Goal: Answer question/provide support: Share knowledge or assist other users

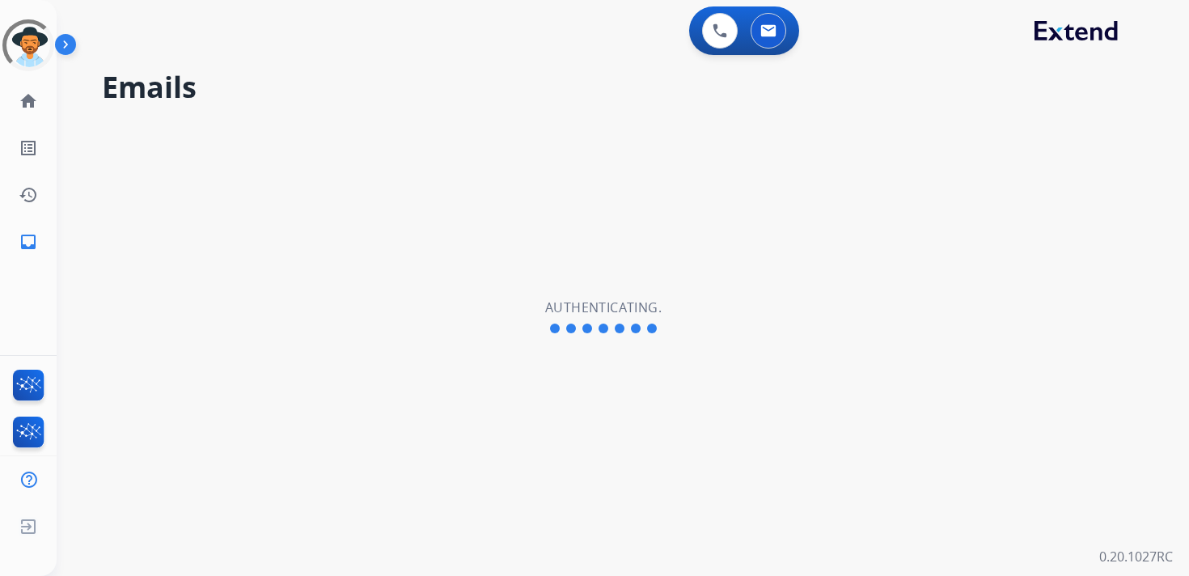
select select "**********"
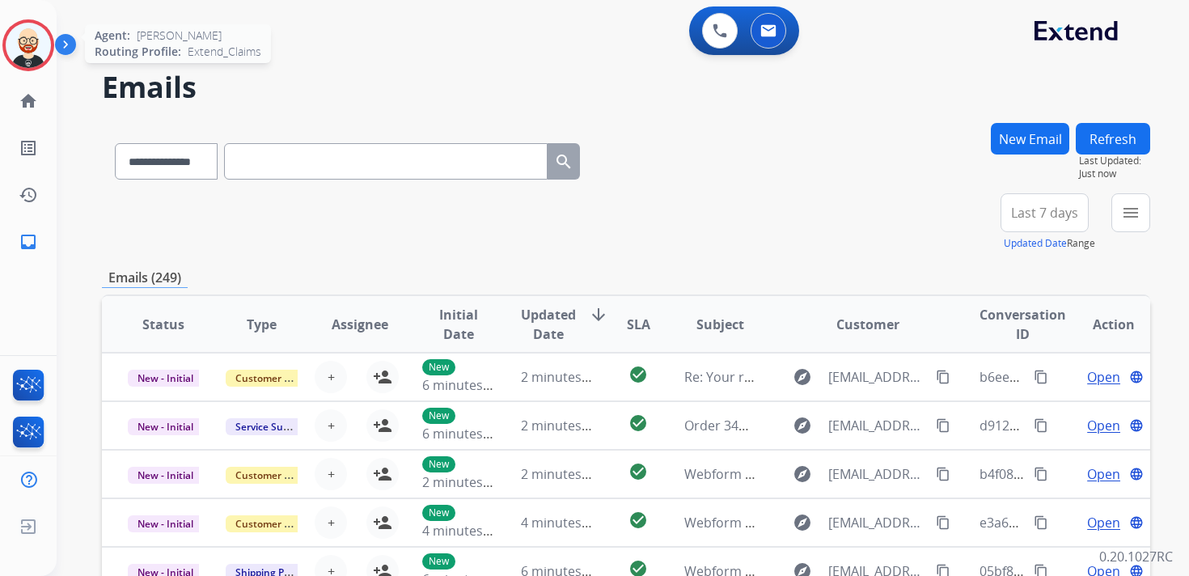
click at [34, 53] on img at bounding box center [28, 45] width 45 height 45
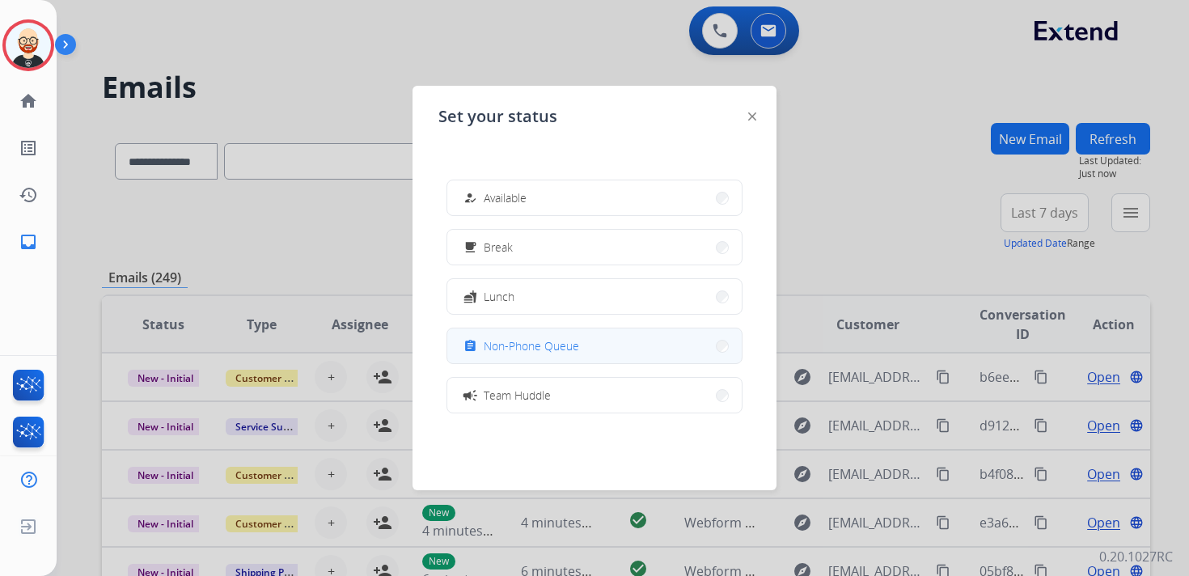
click at [543, 344] on span "Non-Phone Queue" at bounding box center [531, 345] width 95 height 17
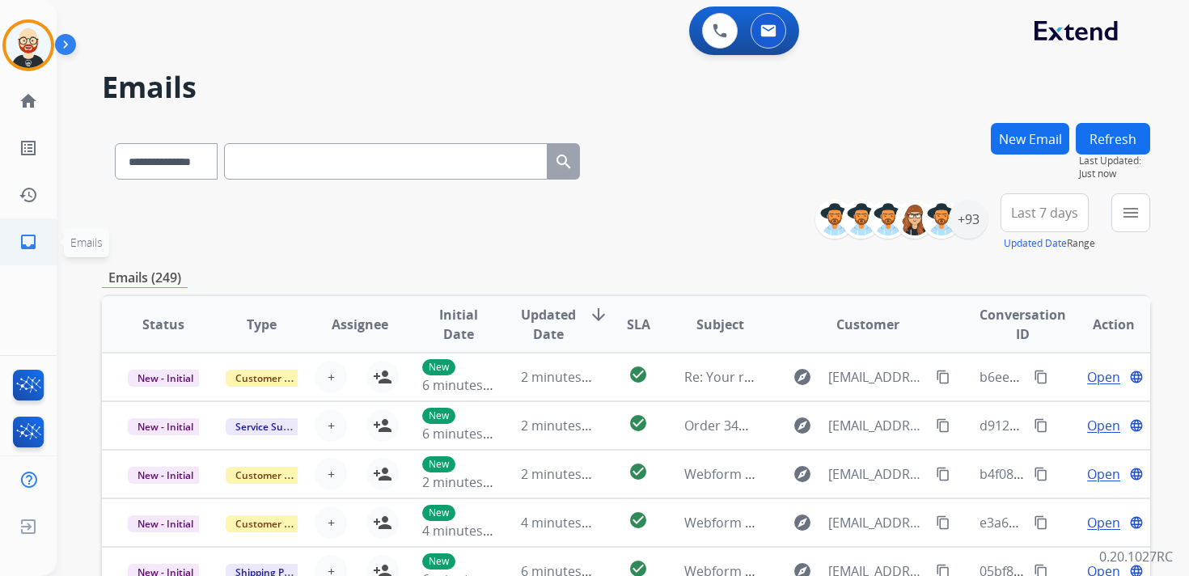
click at [32, 230] on link "inbox Emails" at bounding box center [28, 241] width 45 height 45
click at [32, 203] on mat-icon "history" at bounding box center [28, 194] width 19 height 19
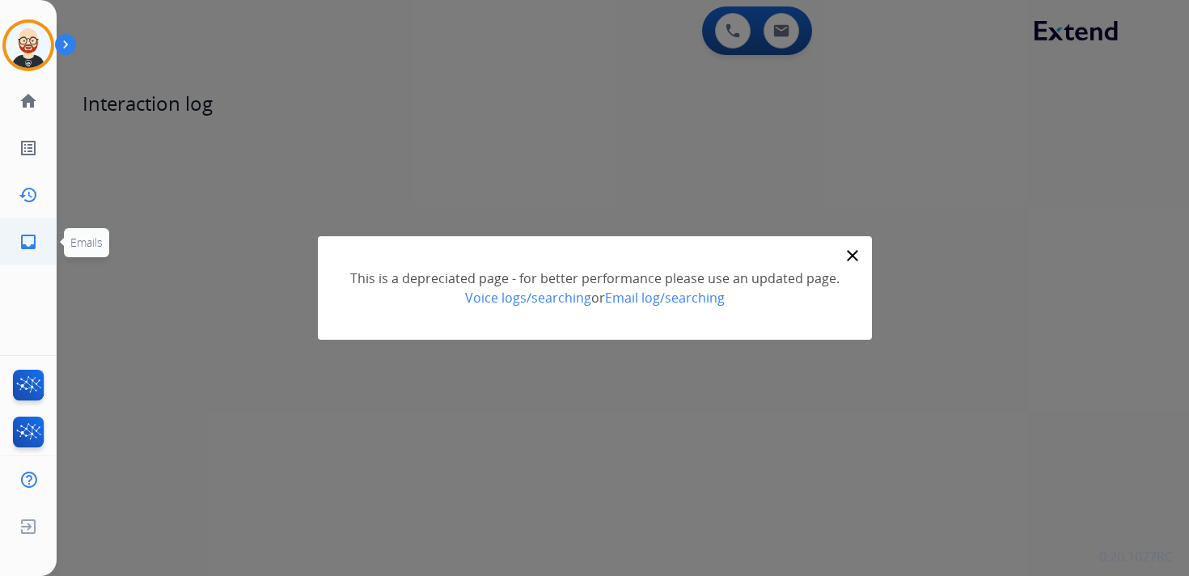
click at [32, 241] on mat-icon "inbox" at bounding box center [28, 241] width 19 height 19
select select "**********"
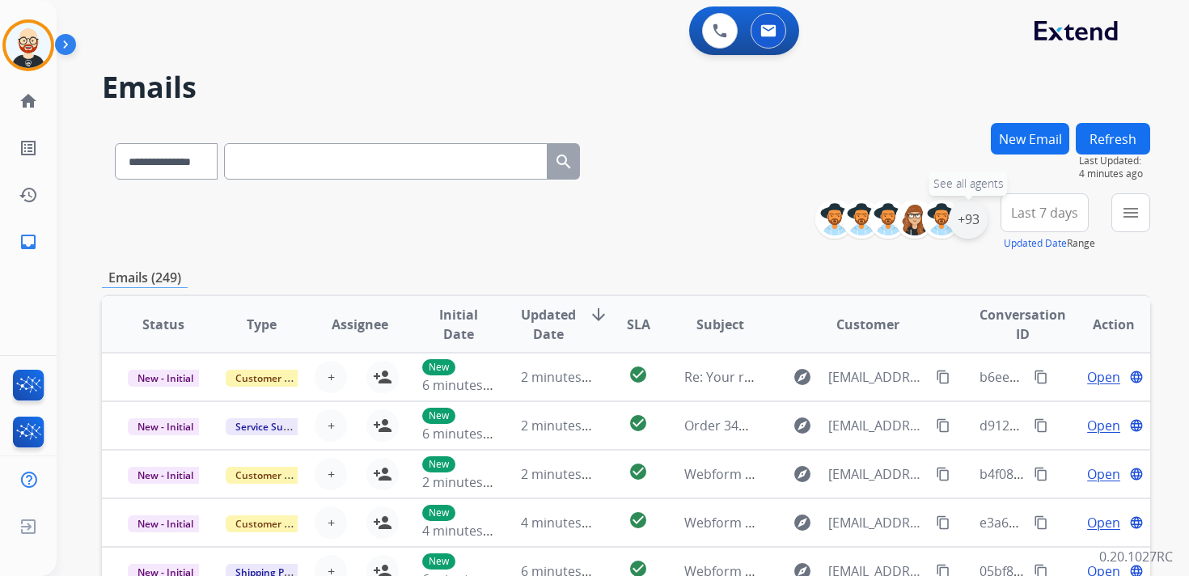
click at [975, 227] on div "+93" at bounding box center [967, 219] width 39 height 39
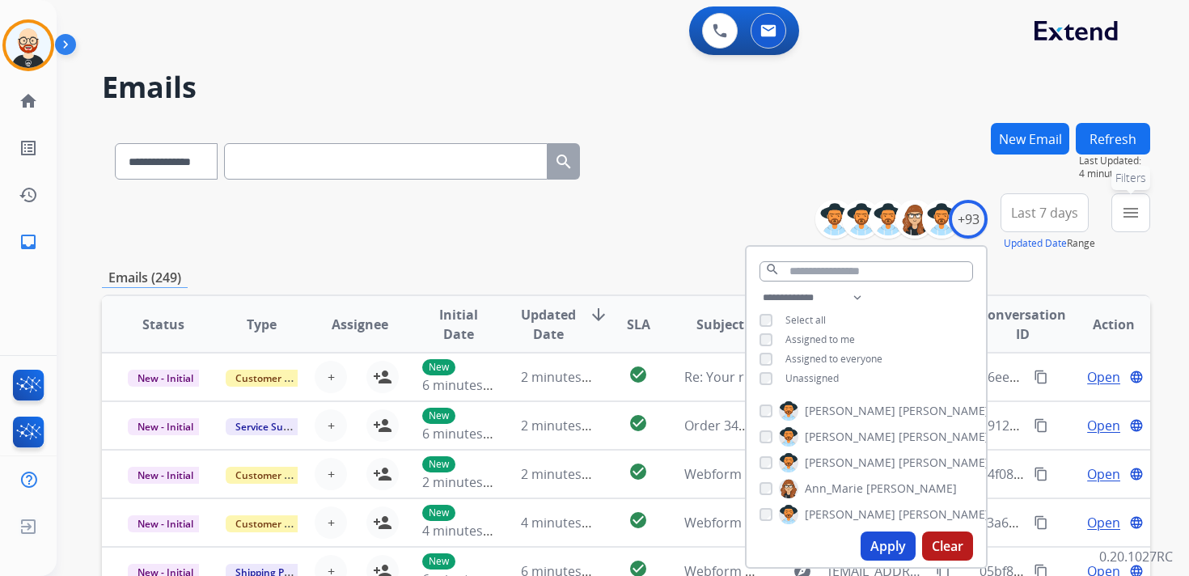
click at [1130, 217] on mat-icon "menu" at bounding box center [1130, 212] width 19 height 19
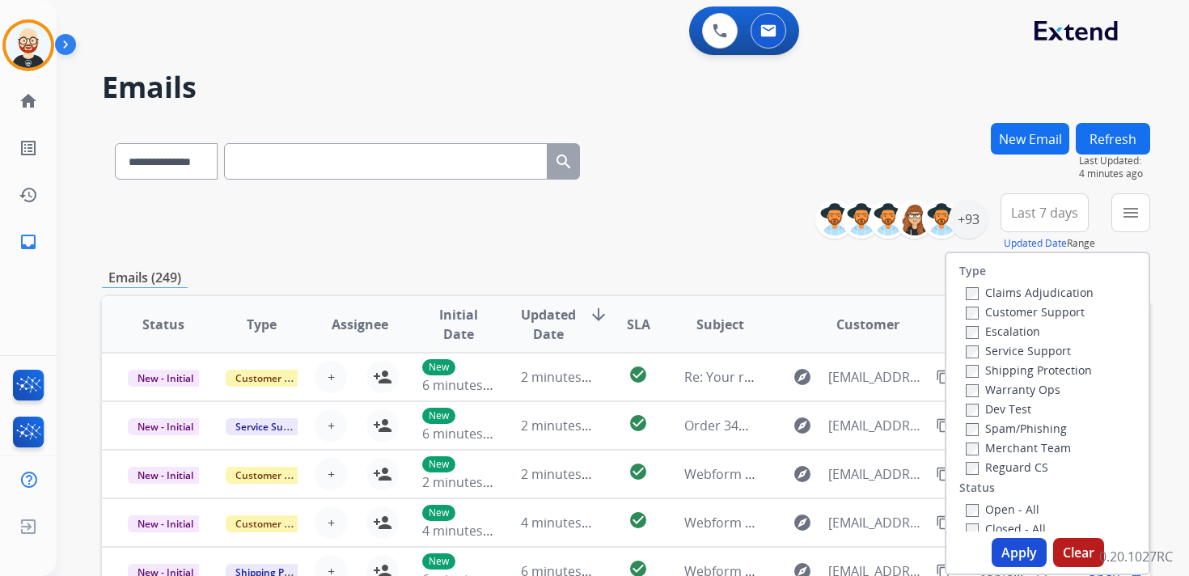
click at [1007, 349] on label "Service Support" at bounding box center [1017, 350] width 105 height 15
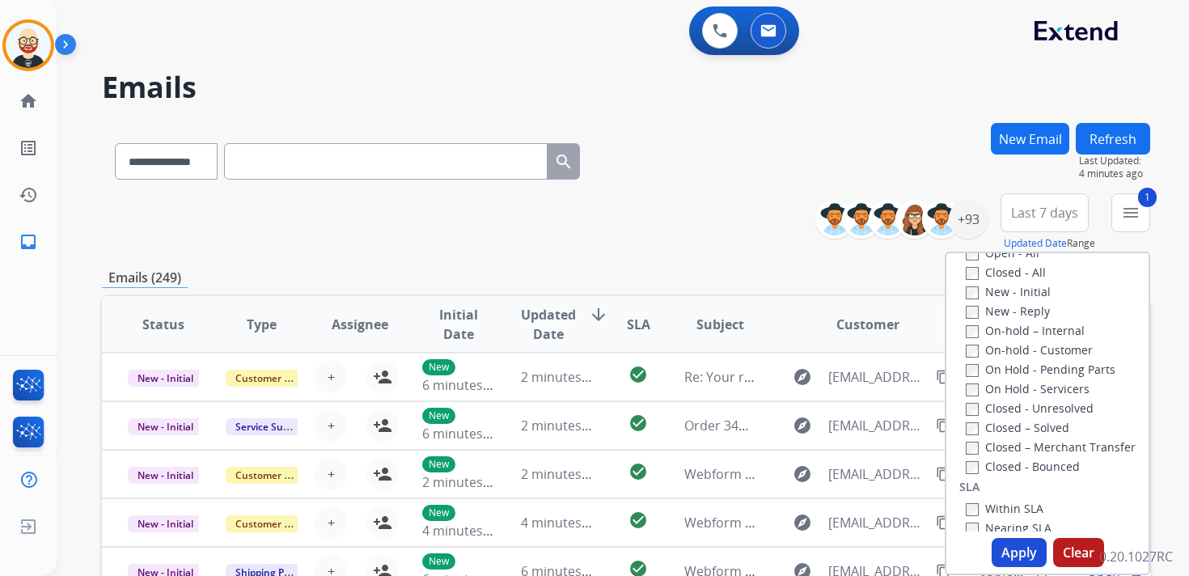
scroll to position [265, 0]
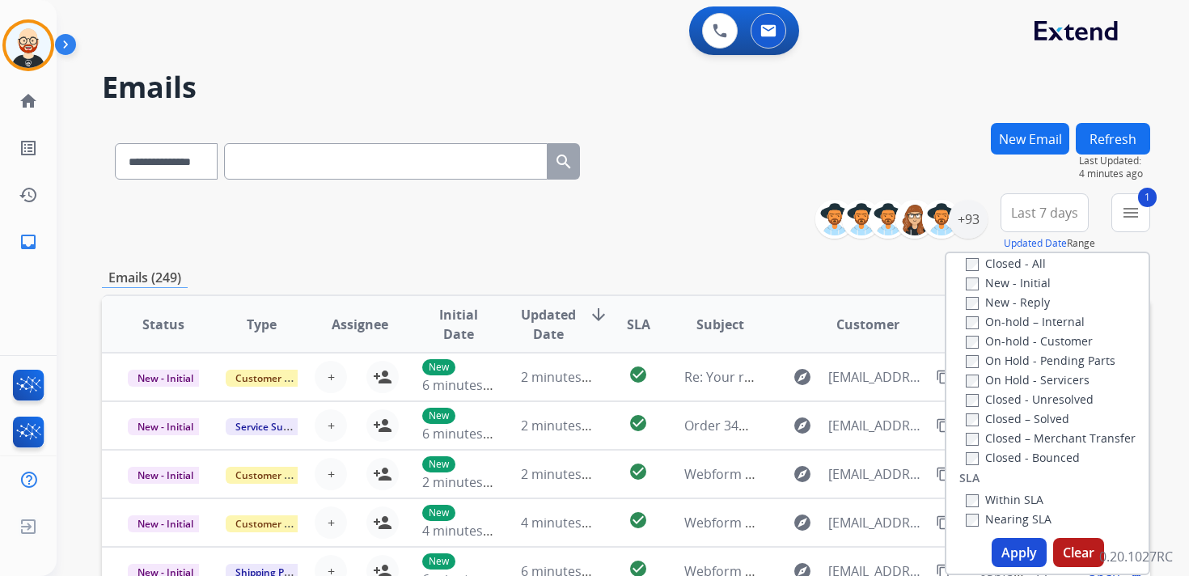
click at [985, 284] on label "New - Initial" at bounding box center [1007, 282] width 85 height 15
click at [985, 297] on label "New - Reply" at bounding box center [1007, 301] width 84 height 15
click at [1018, 545] on button "Apply" at bounding box center [1018, 552] width 55 height 29
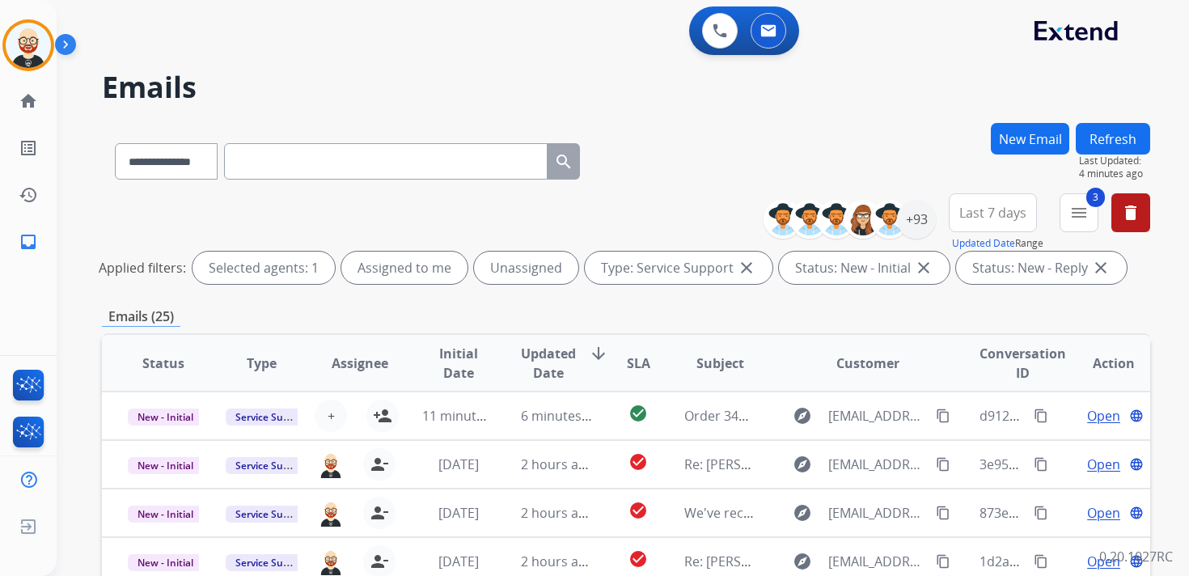
scroll to position [2, 0]
click at [1067, 209] on button "3 menu Filters" at bounding box center [1078, 212] width 39 height 39
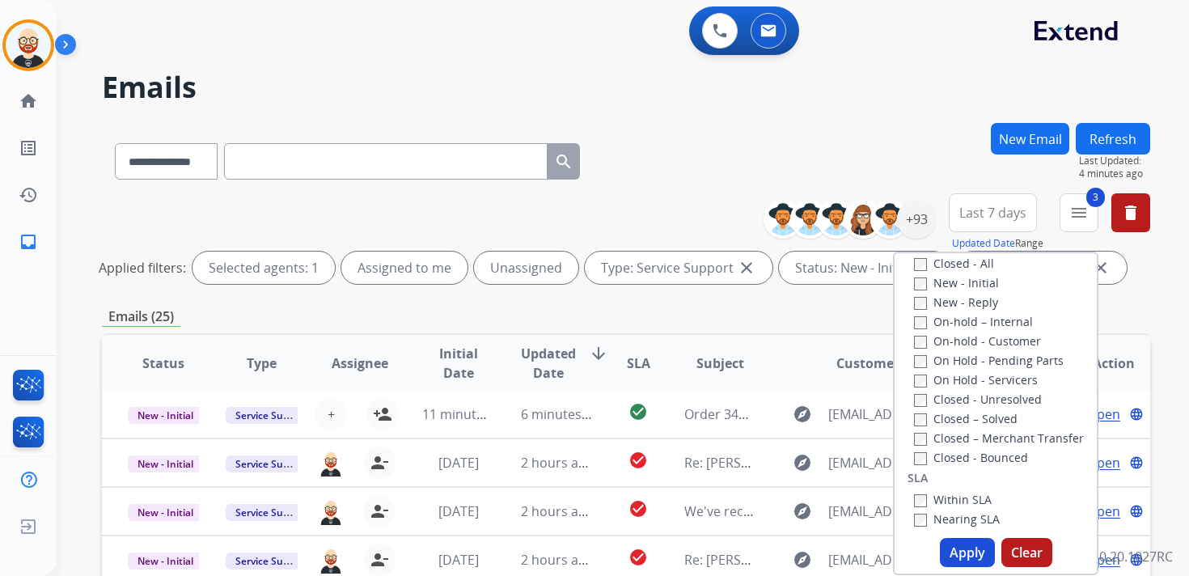
scroll to position [0, 0]
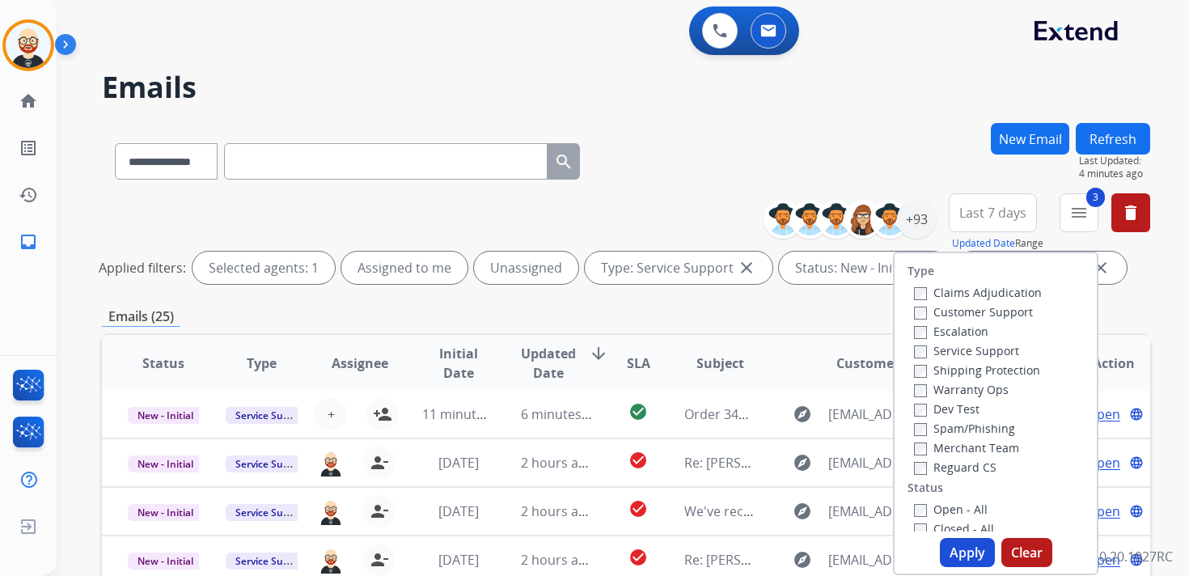
click at [920, 346] on label "Service Support" at bounding box center [966, 350] width 105 height 15
click at [965, 551] on button "Apply" at bounding box center [967, 552] width 55 height 29
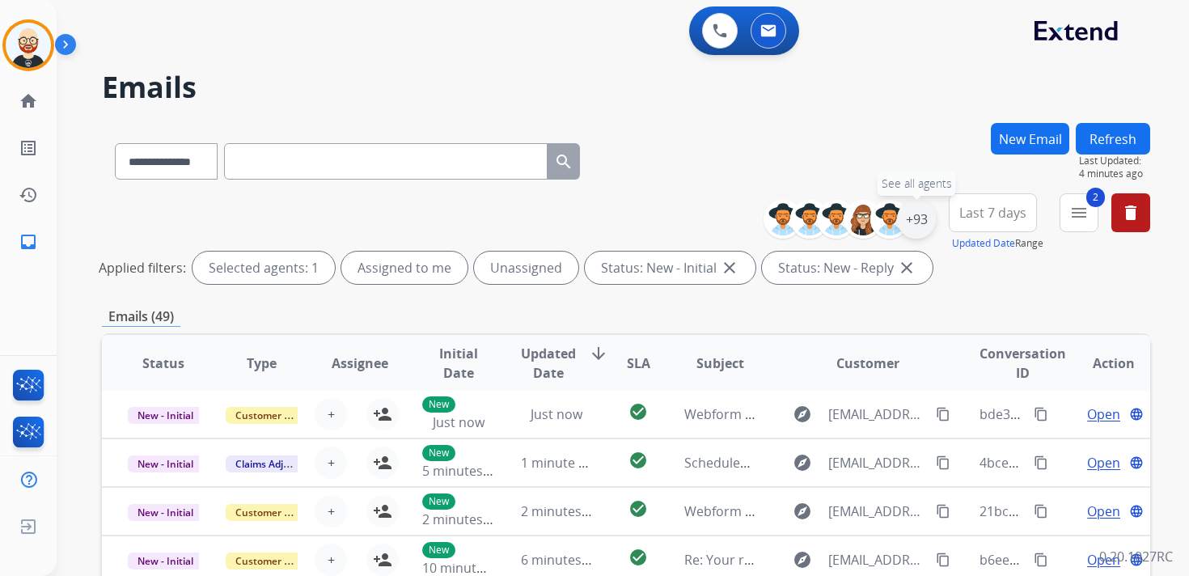
click at [918, 223] on div "+93" at bounding box center [916, 219] width 39 height 39
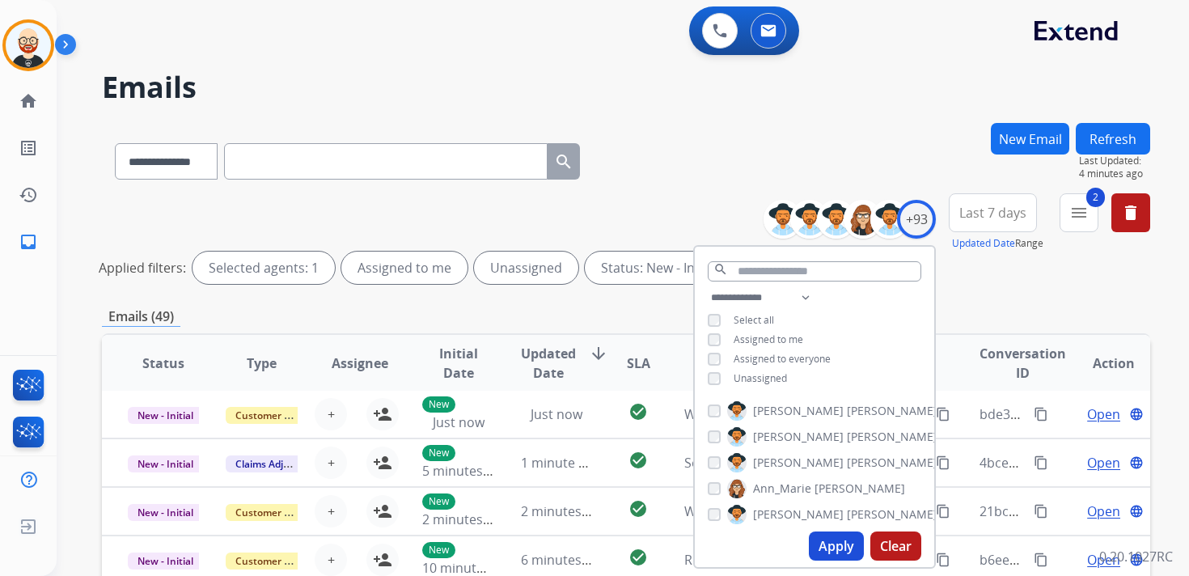
click at [754, 365] on div "**********" at bounding box center [814, 339] width 239 height 103
click at [750, 374] on span "Unassigned" at bounding box center [759, 378] width 53 height 14
click at [839, 547] on button "Apply" at bounding box center [836, 545] width 55 height 29
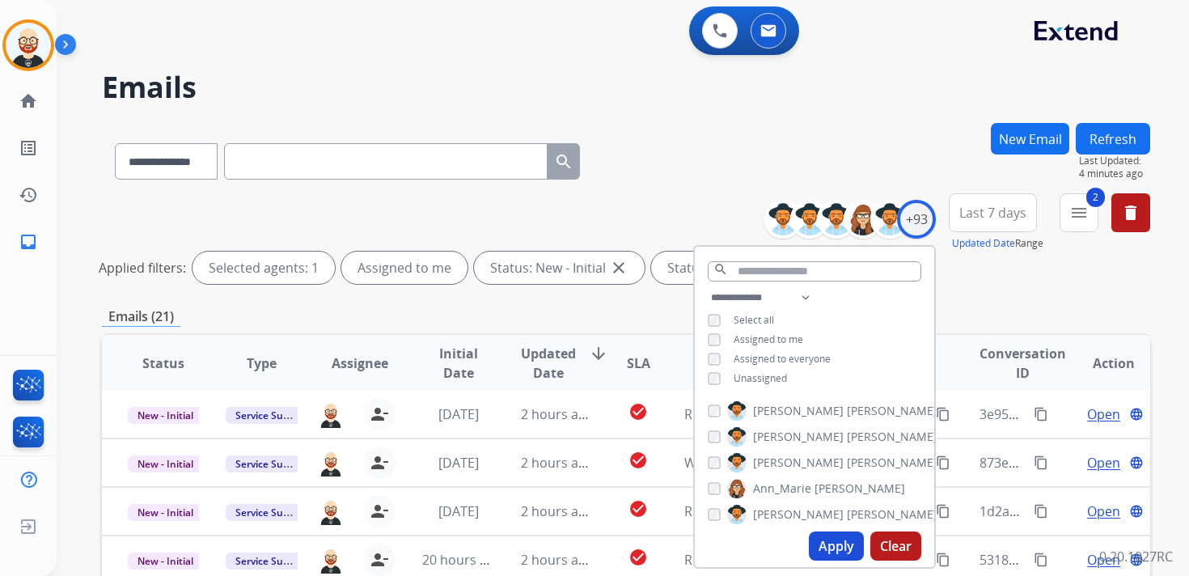
click at [985, 209] on span "Last 7 days" at bounding box center [992, 212] width 67 height 6
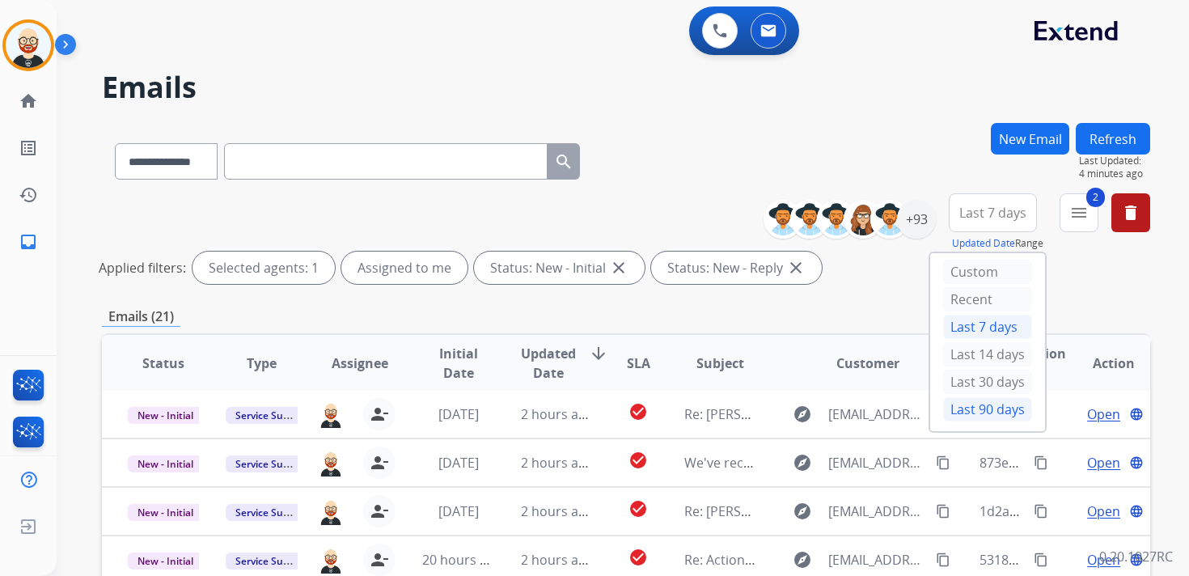
click at [968, 397] on div "Last 90 days" at bounding box center [987, 409] width 89 height 24
click at [550, 356] on span "Updated Date" at bounding box center [548, 363] width 55 height 39
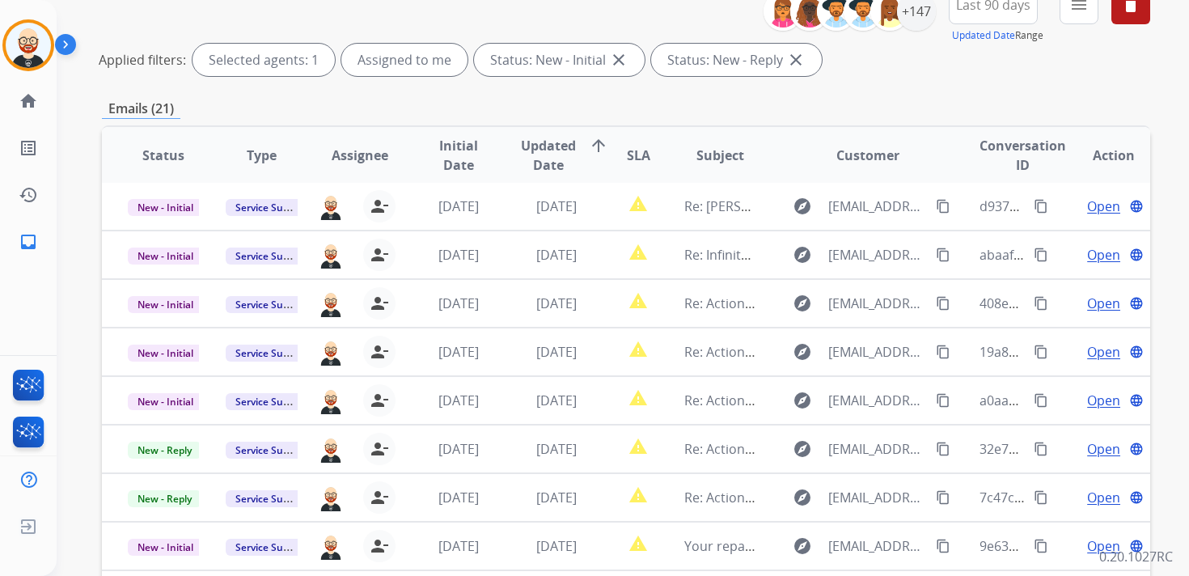
scroll to position [205, 0]
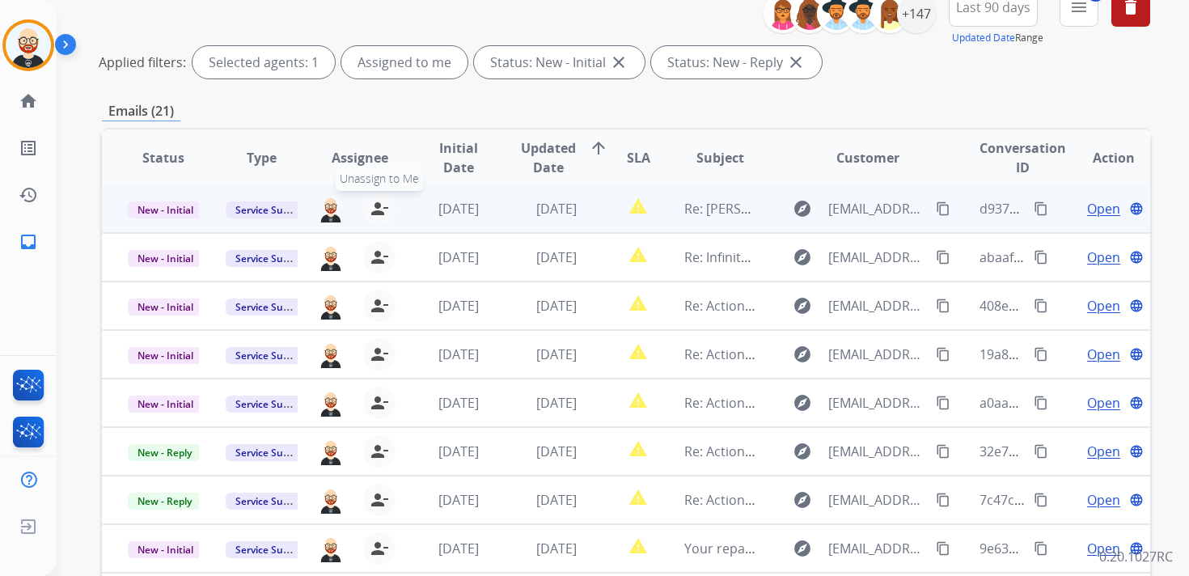
click at [383, 206] on mat-icon "person_remove" at bounding box center [379, 208] width 19 height 19
click at [383, 206] on mat-icon "person_add" at bounding box center [382, 208] width 19 height 19
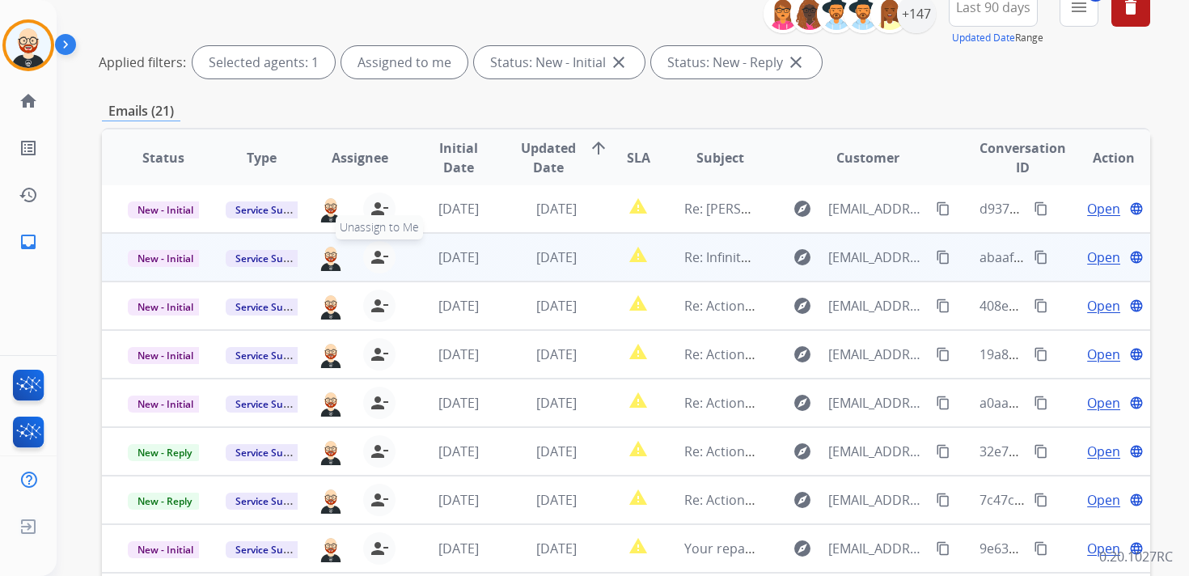
click at [374, 249] on mat-icon "person_remove" at bounding box center [379, 256] width 19 height 19
click at [374, 249] on mat-icon "person_add" at bounding box center [382, 256] width 19 height 19
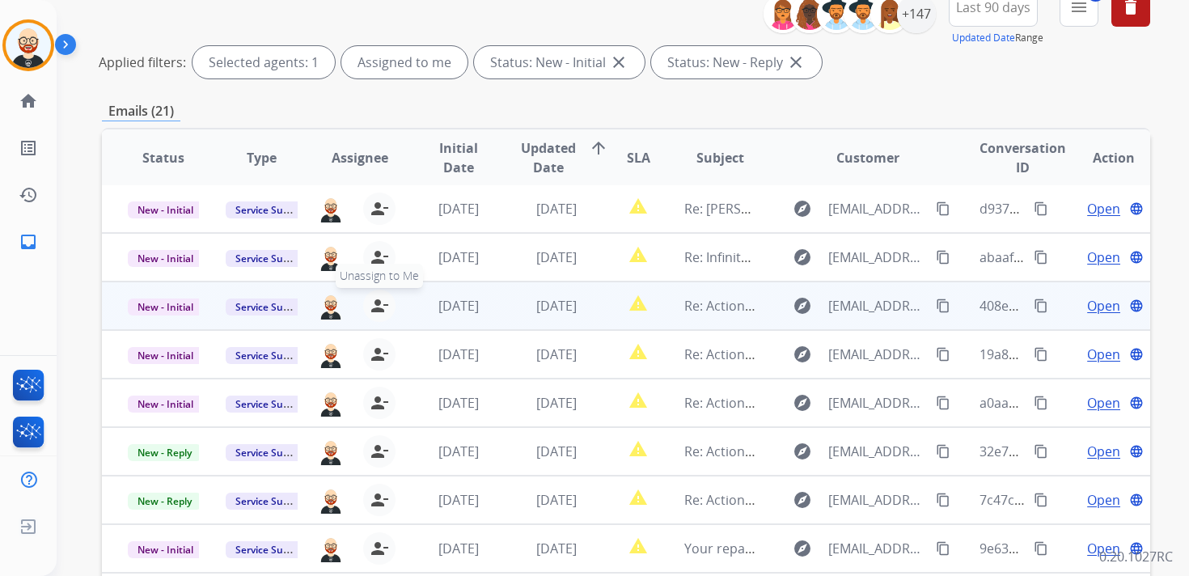
click at [382, 293] on button "person_remove [PERSON_NAME] to Me" at bounding box center [379, 305] width 32 height 32
click at [382, 293] on button "person_add Assign to Me" at bounding box center [382, 305] width 32 height 32
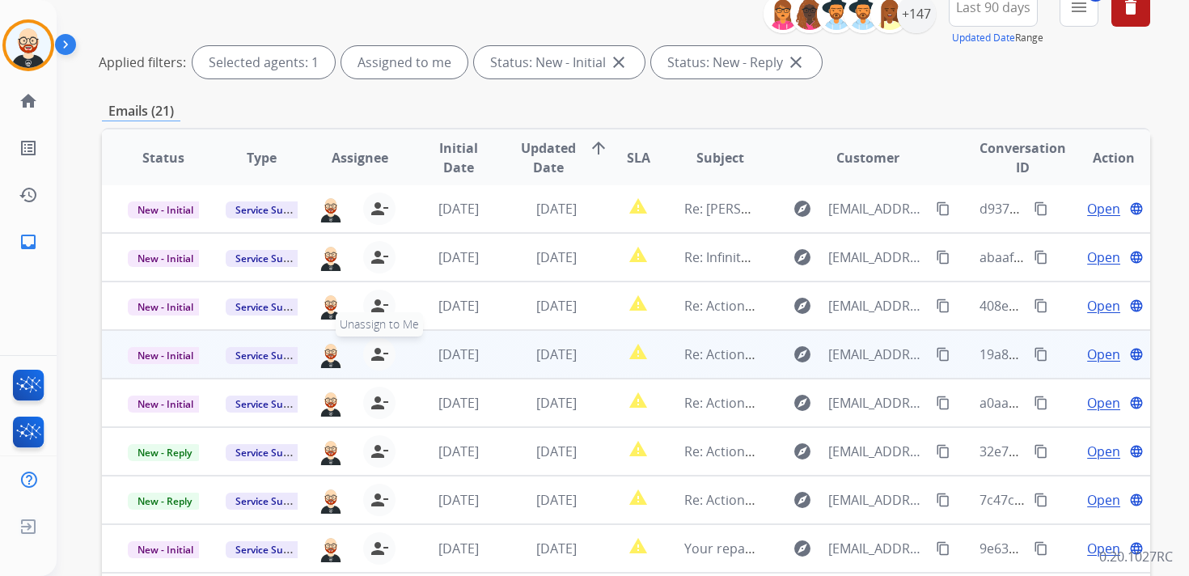
click at [378, 347] on mat-icon "person_remove" at bounding box center [379, 353] width 19 height 19
click at [378, 347] on mat-icon "person_add" at bounding box center [382, 353] width 19 height 19
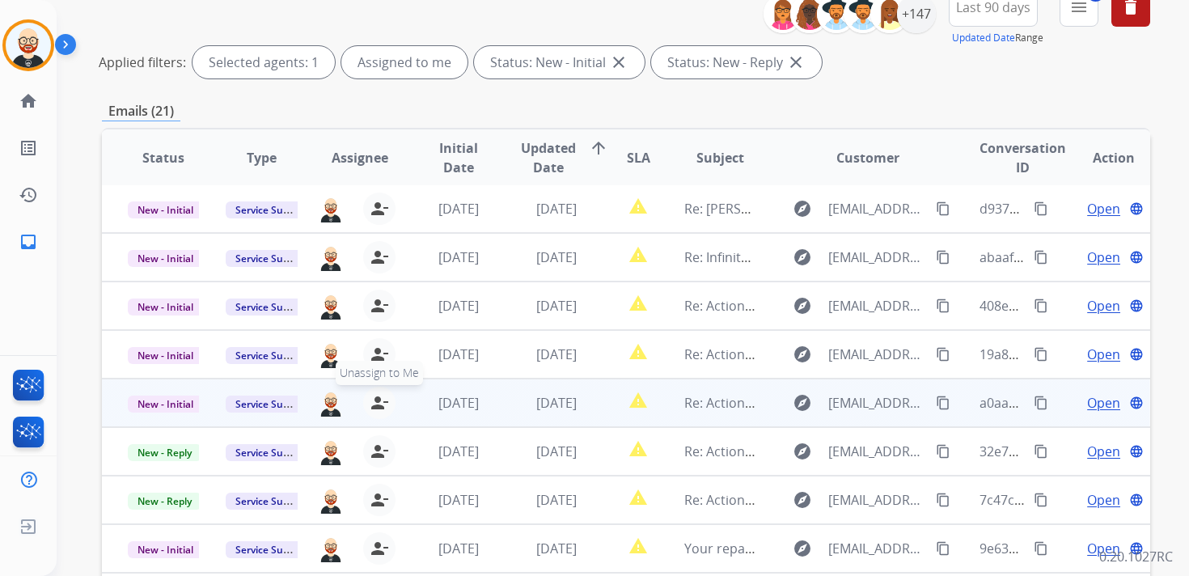
click at [376, 399] on mat-icon "person_remove" at bounding box center [379, 402] width 19 height 19
click at [376, 399] on mat-icon "person_add" at bounding box center [382, 402] width 19 height 19
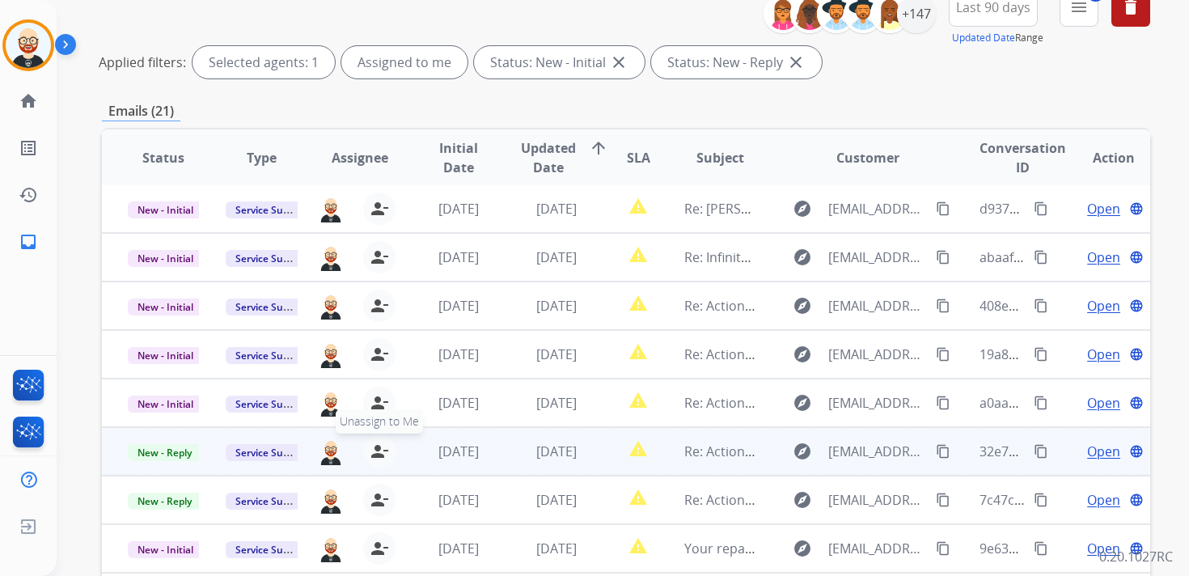
click at [378, 442] on mat-icon "person_remove" at bounding box center [379, 450] width 19 height 19
click at [378, 442] on mat-icon "person_add" at bounding box center [382, 450] width 19 height 19
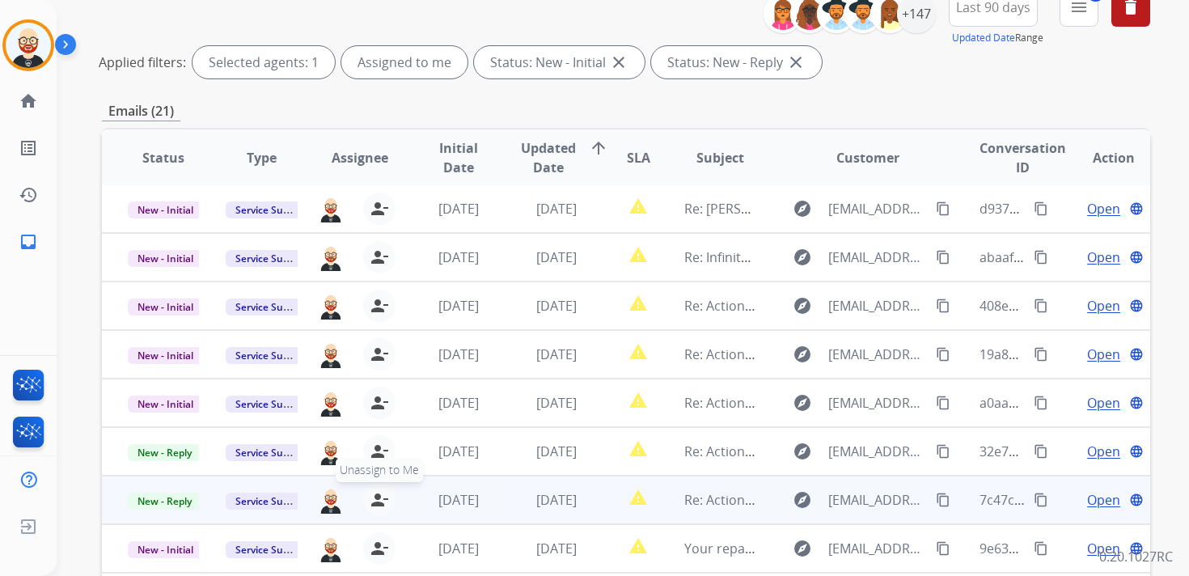
click at [379, 495] on mat-icon "person_remove" at bounding box center [379, 499] width 19 height 19
click at [379, 495] on mat-icon "person_add" at bounding box center [382, 499] width 19 height 19
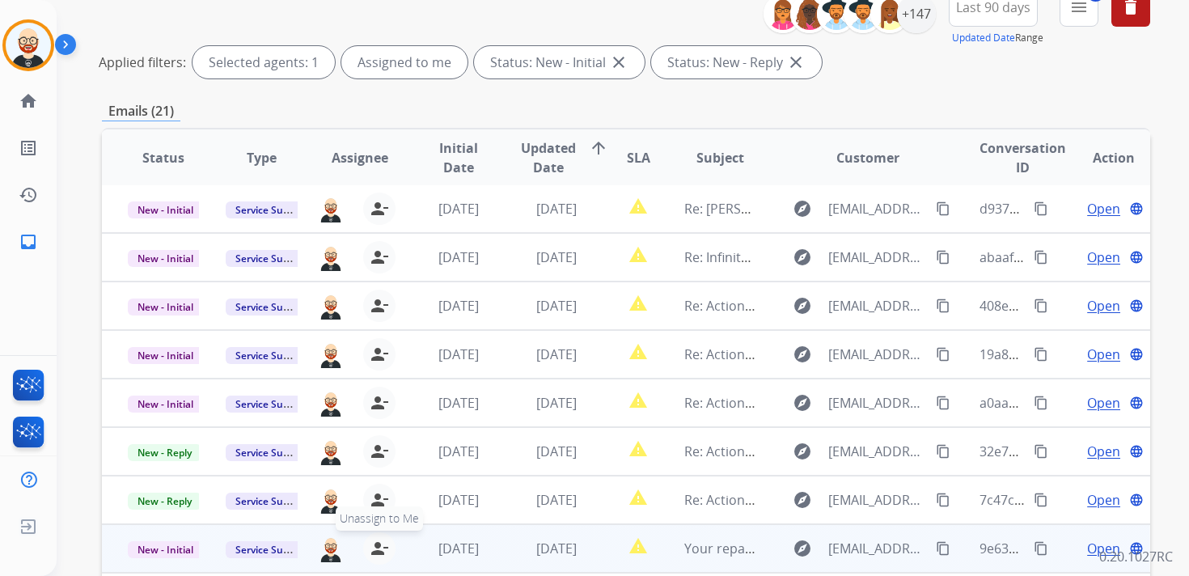
click at [373, 542] on mat-icon "person_remove" at bounding box center [379, 548] width 19 height 19
click at [373, 542] on mat-icon "person_add" at bounding box center [382, 548] width 19 height 19
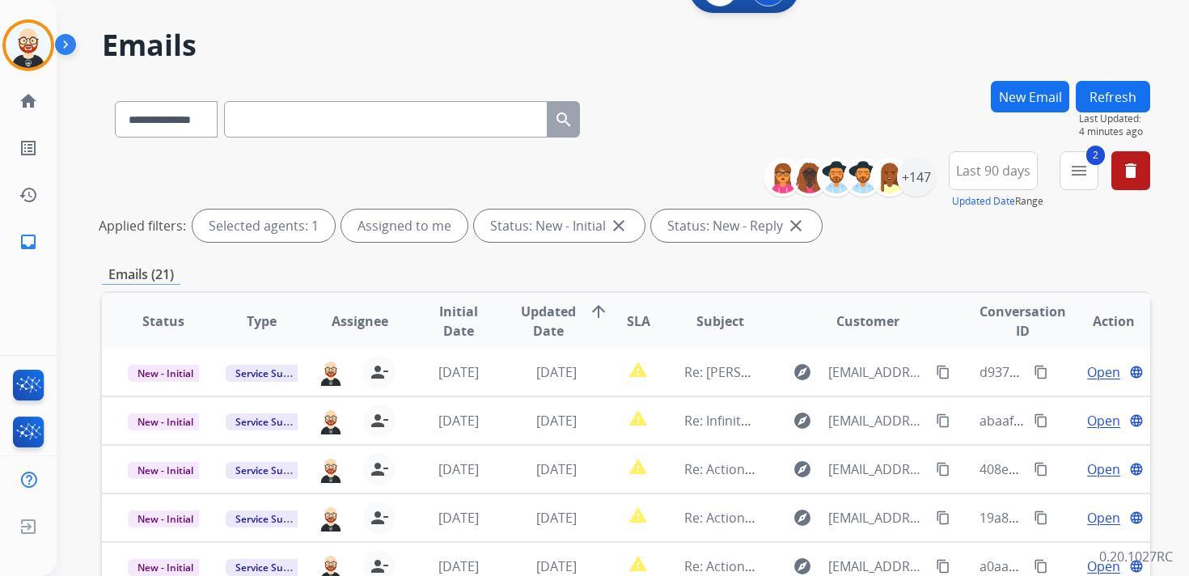
scroll to position [0, 0]
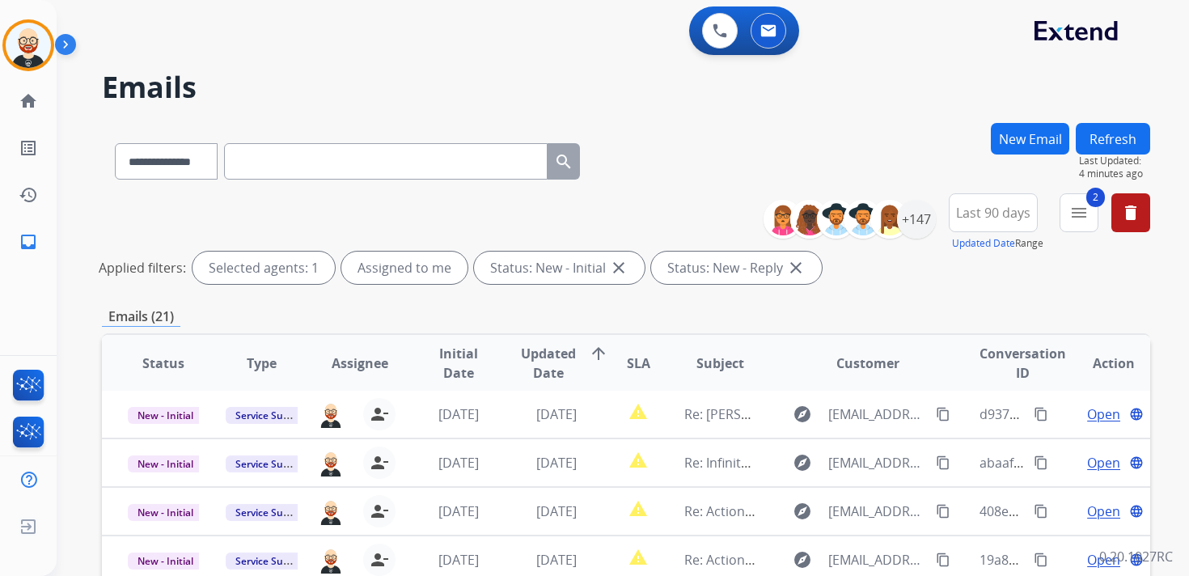
click at [1126, 146] on button "Refresh" at bounding box center [1112, 139] width 74 height 32
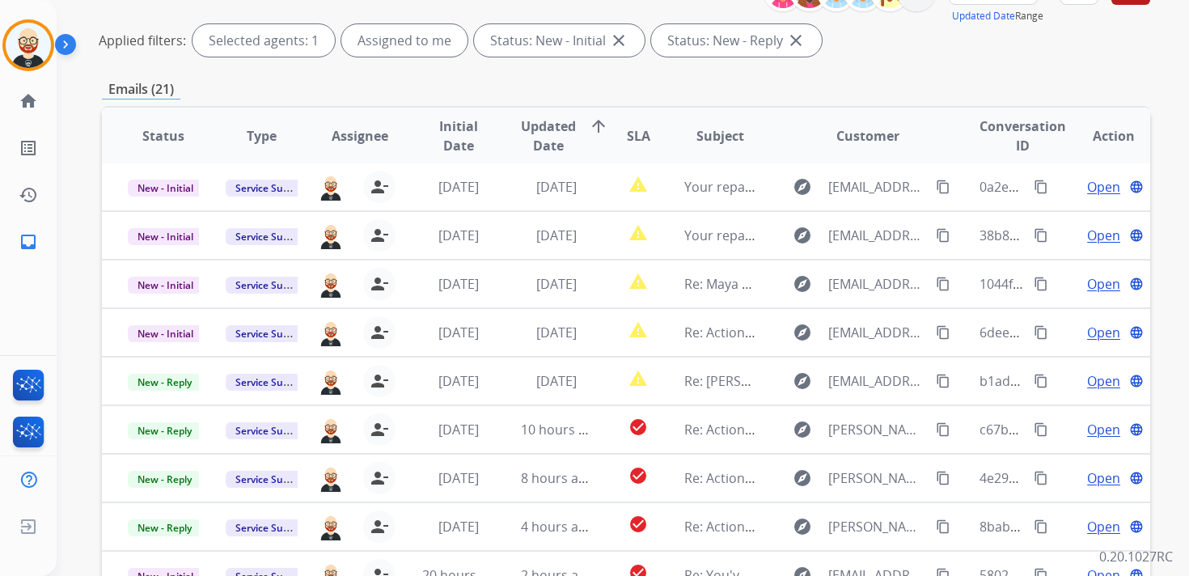
scroll to position [228, 0]
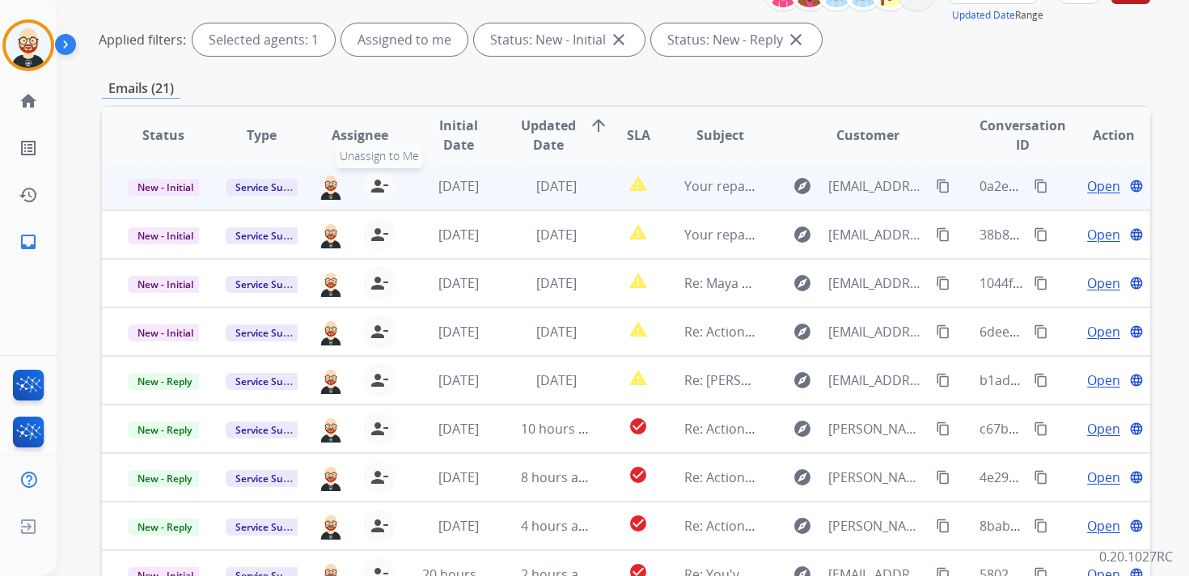
click at [381, 191] on mat-icon "person_remove" at bounding box center [379, 185] width 19 height 19
click at [381, 191] on mat-icon "person_add" at bounding box center [382, 185] width 19 height 19
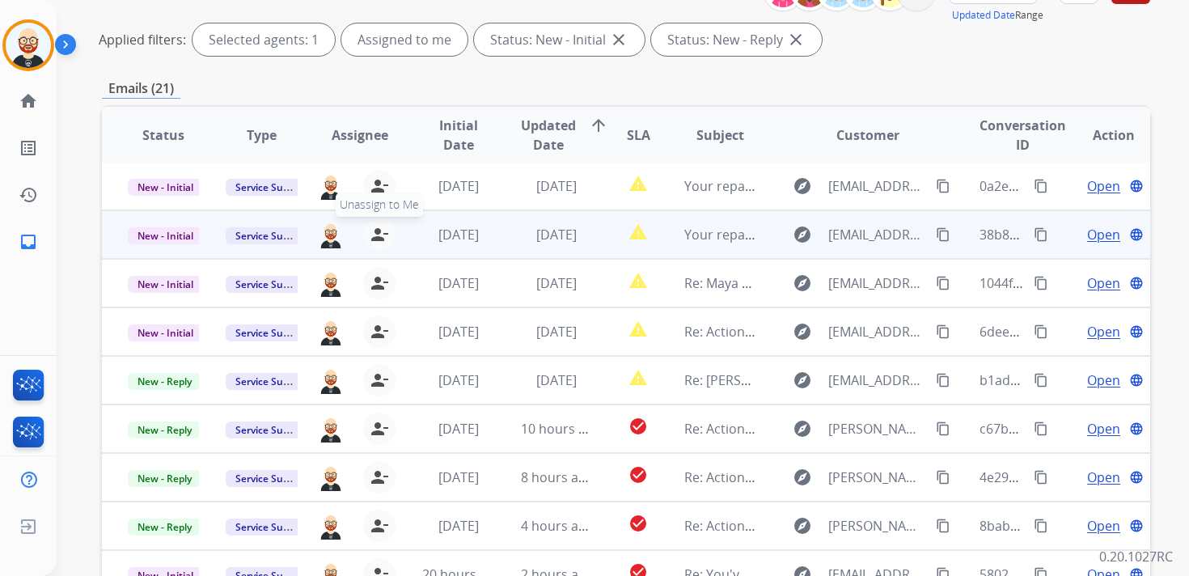
click at [380, 227] on mat-icon "person_remove" at bounding box center [379, 234] width 19 height 19
click at [380, 227] on mat-icon "person_add" at bounding box center [382, 234] width 19 height 19
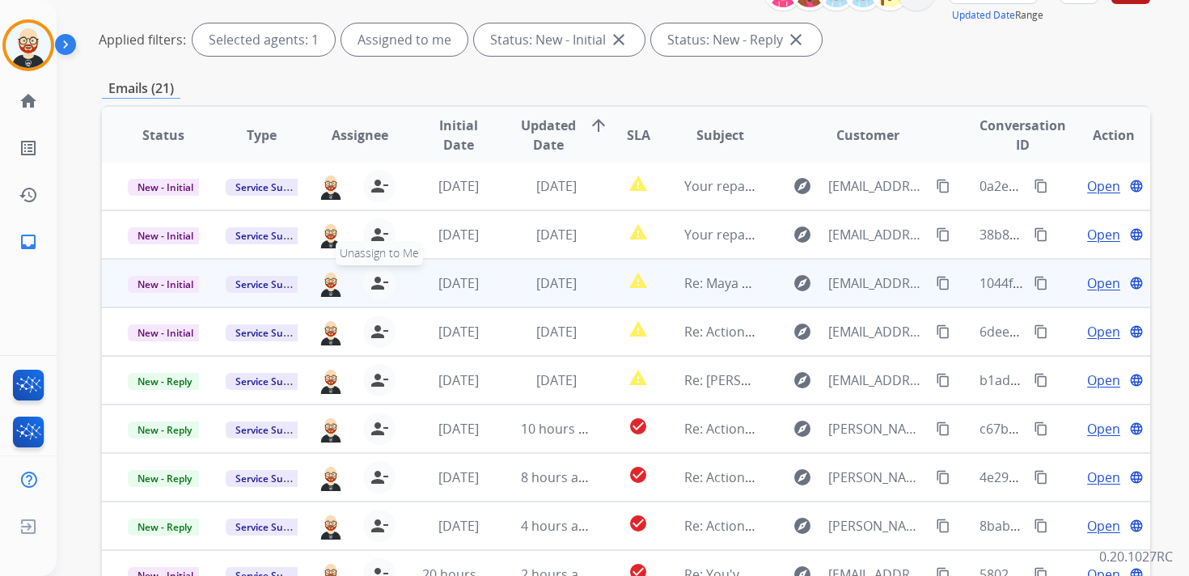
click at [377, 275] on mat-icon "person_remove" at bounding box center [379, 282] width 19 height 19
click at [377, 275] on mat-icon "person_add" at bounding box center [382, 282] width 19 height 19
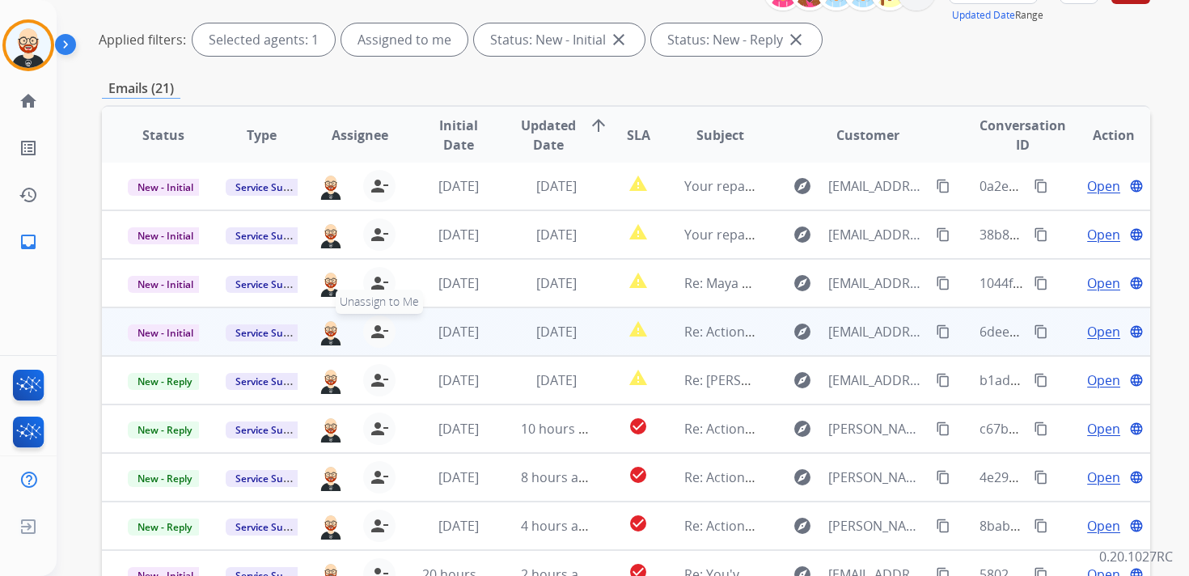
click at [378, 323] on mat-icon "person_remove" at bounding box center [379, 331] width 19 height 19
click at [378, 323] on mat-icon "person_add" at bounding box center [382, 331] width 19 height 19
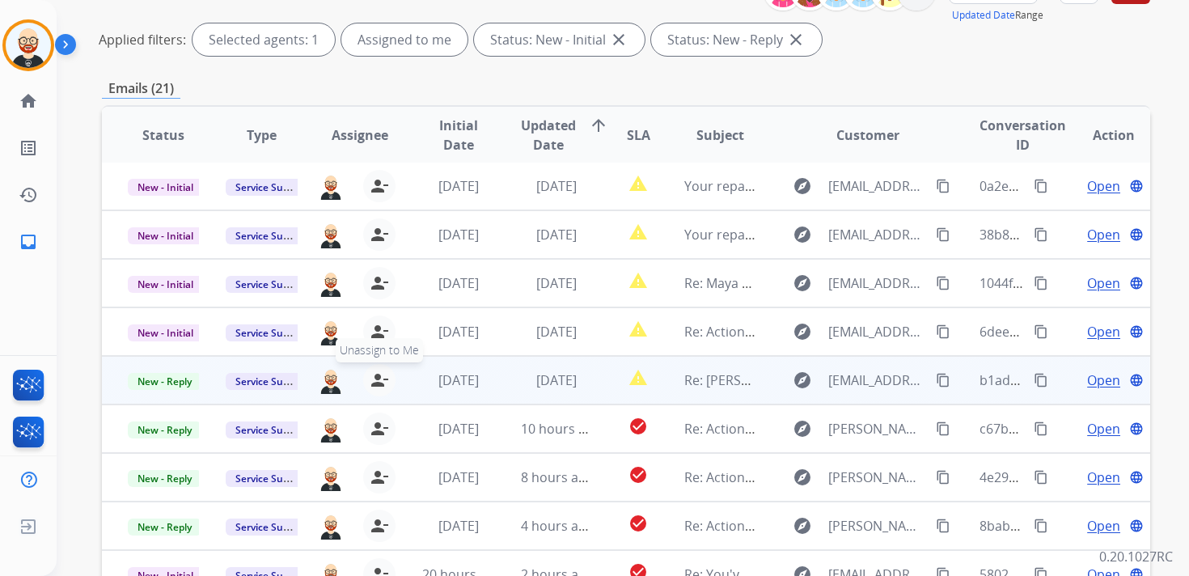
click at [382, 371] on mat-icon "person_remove" at bounding box center [379, 379] width 19 height 19
click at [382, 371] on mat-icon "person_add" at bounding box center [382, 379] width 19 height 19
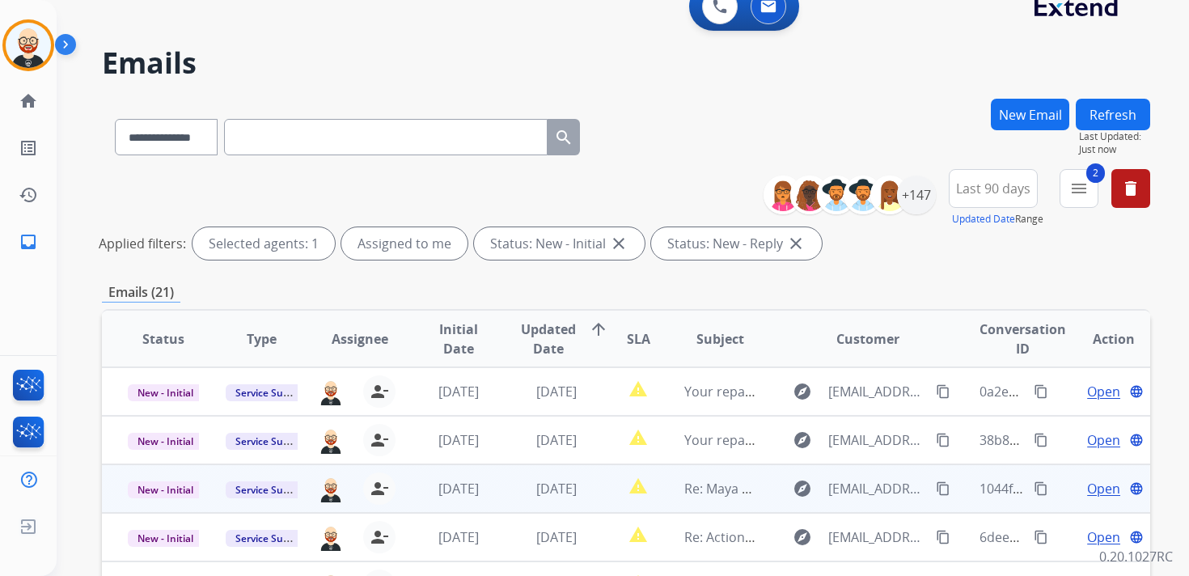
scroll to position [0, 0]
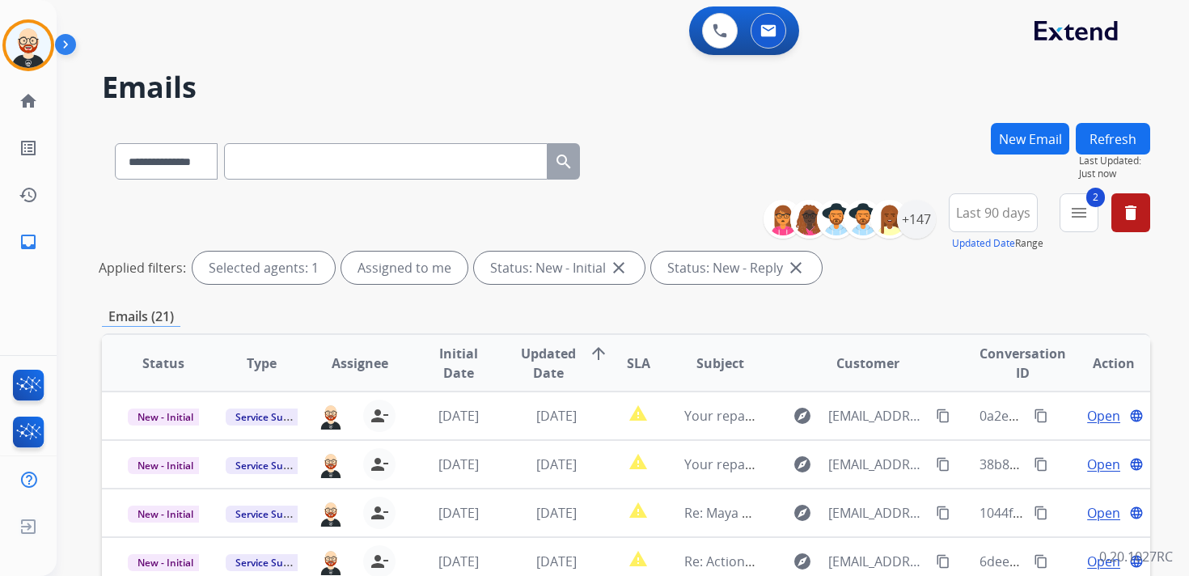
click at [1111, 144] on button "Refresh" at bounding box center [1112, 139] width 74 height 32
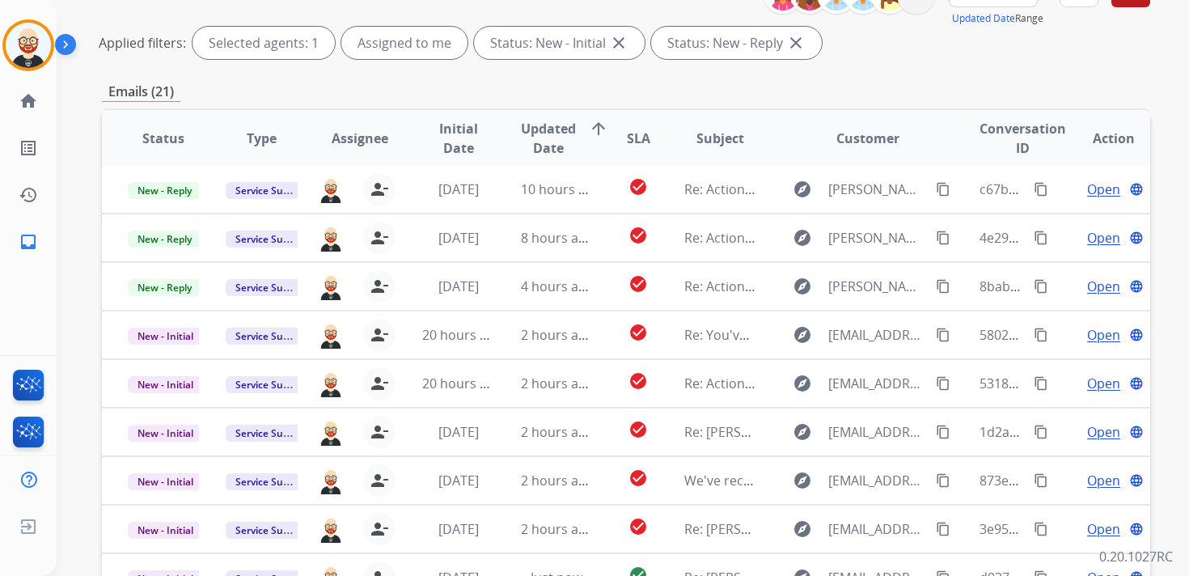
scroll to position [228, 0]
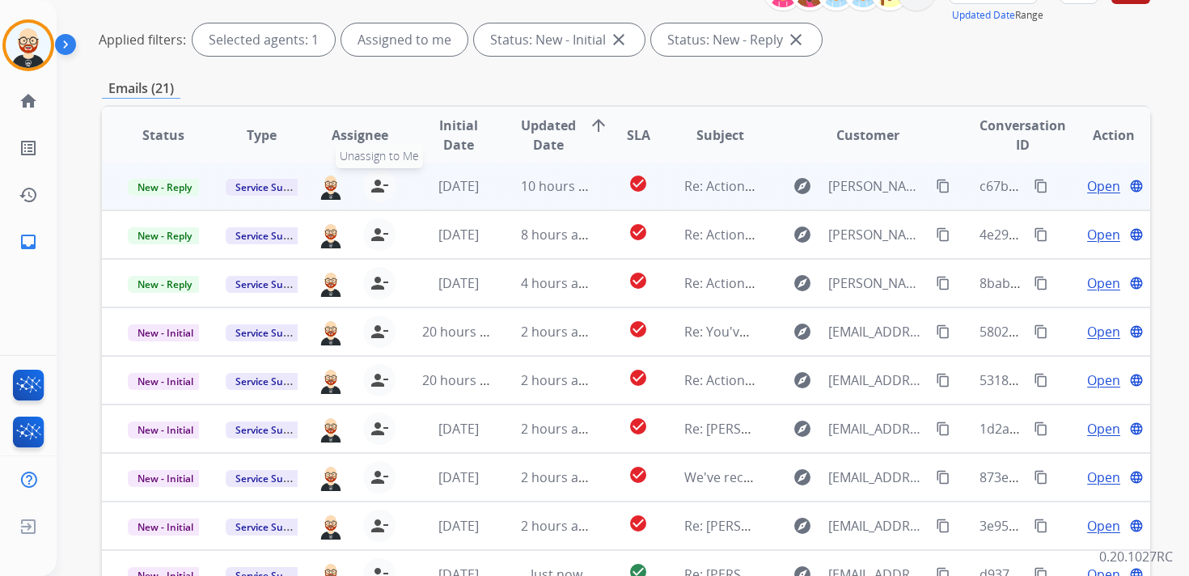
click at [386, 182] on button "person_remove [PERSON_NAME] to Me" at bounding box center [379, 186] width 32 height 32
click at [386, 182] on mat-icon "person_add" at bounding box center [382, 185] width 19 height 19
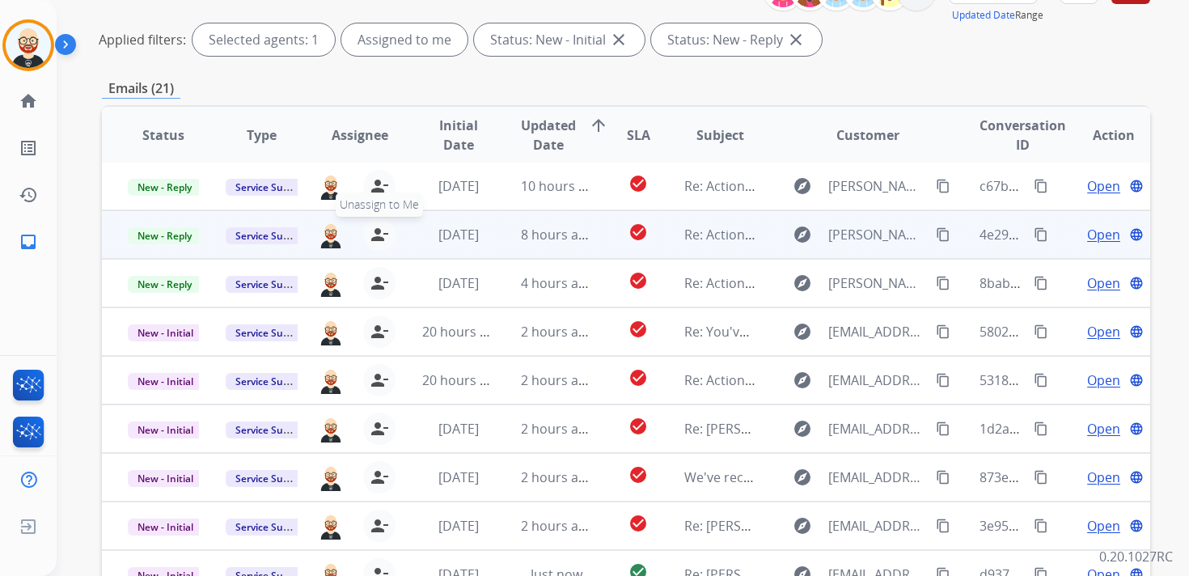
click at [377, 231] on mat-icon "person_remove" at bounding box center [379, 234] width 19 height 19
click at [377, 231] on mat-icon "person_add" at bounding box center [382, 234] width 19 height 19
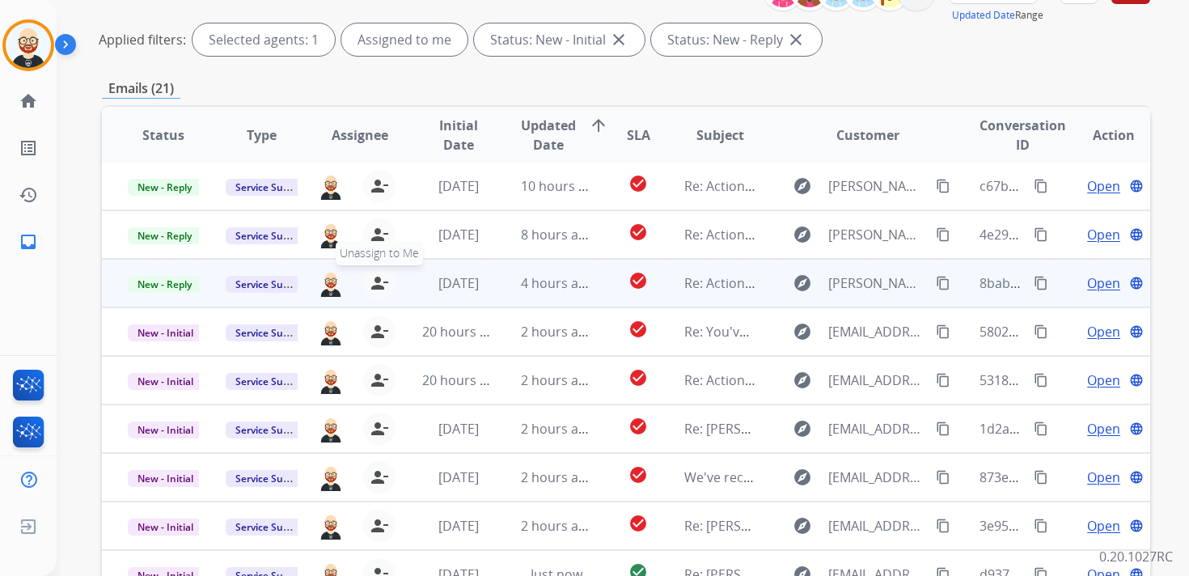
click at [373, 272] on button "person_remove [PERSON_NAME] to Me" at bounding box center [379, 283] width 32 height 32
click at [373, 272] on button "person_add Assign to Me" at bounding box center [382, 283] width 32 height 32
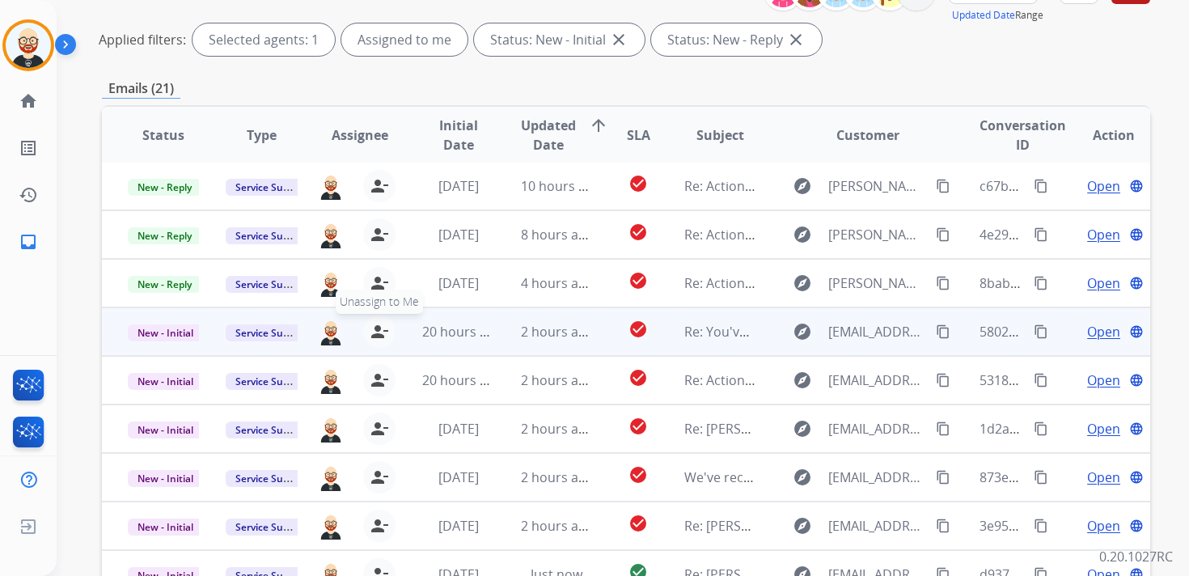
click at [382, 323] on mat-icon "person_remove" at bounding box center [379, 331] width 19 height 19
click at [382, 323] on mat-icon "person_add" at bounding box center [382, 331] width 19 height 19
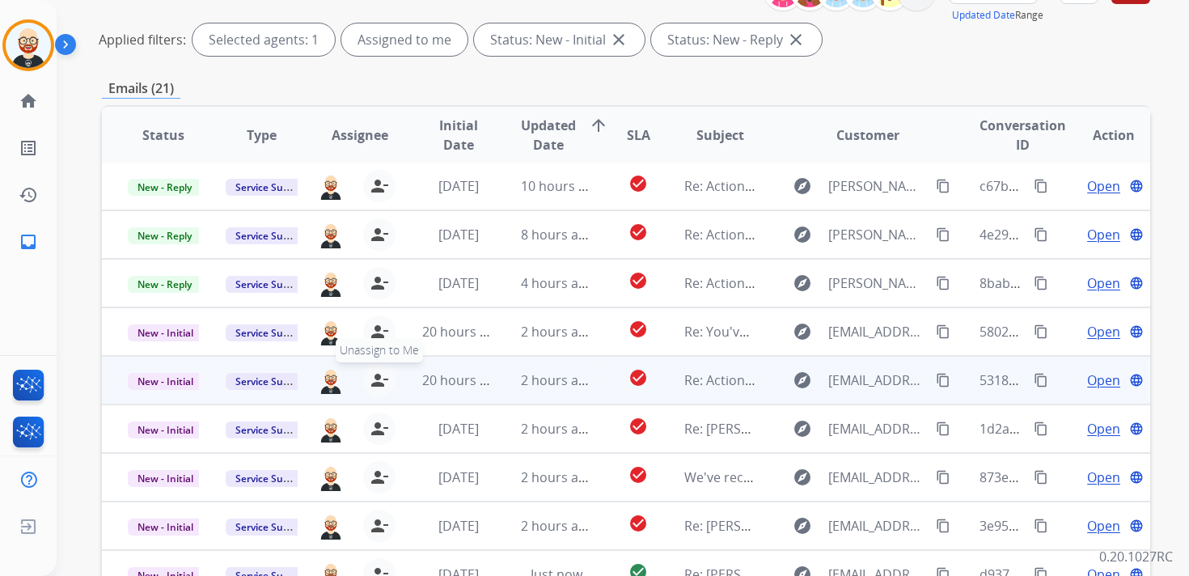
click at [378, 366] on button "person_remove [PERSON_NAME] to Me" at bounding box center [379, 380] width 32 height 32
click at [378, 366] on button "person_add Assign to Me" at bounding box center [382, 380] width 32 height 32
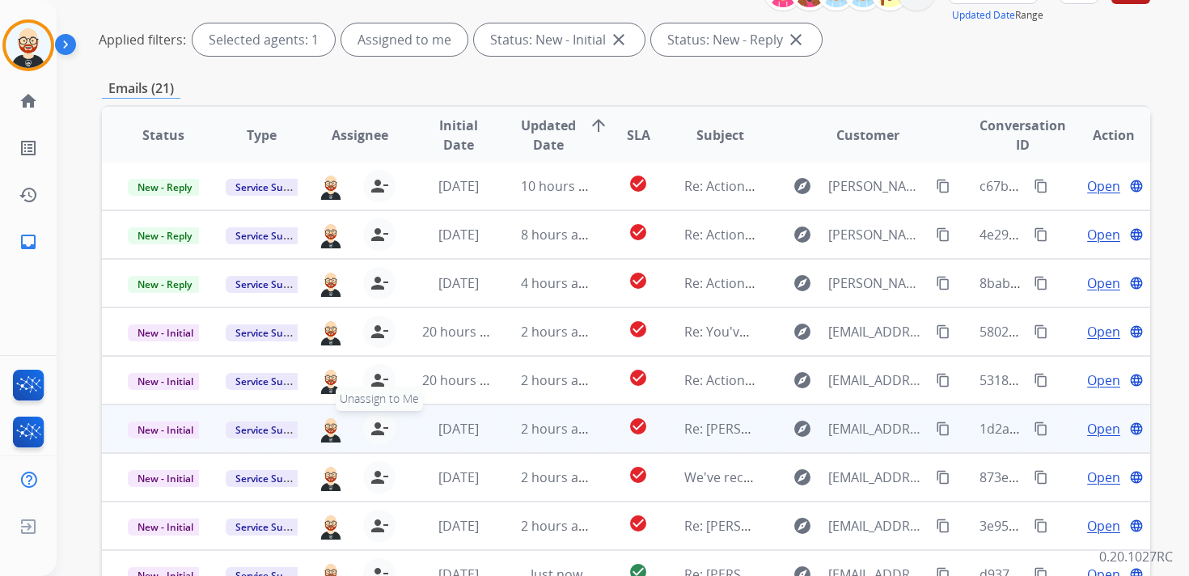
click at [374, 421] on mat-icon "person_remove" at bounding box center [379, 428] width 19 height 19
click at [374, 421] on mat-icon "person_add" at bounding box center [382, 428] width 19 height 19
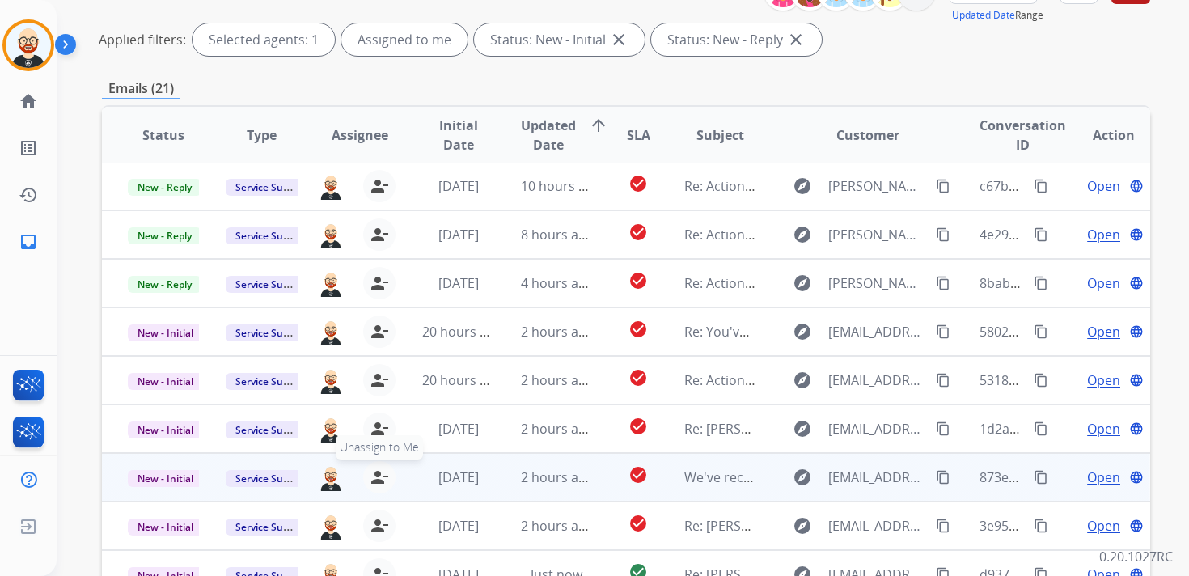
click at [378, 468] on mat-icon "person_remove" at bounding box center [379, 476] width 19 height 19
click at [378, 468] on mat-icon "person_add" at bounding box center [382, 476] width 19 height 19
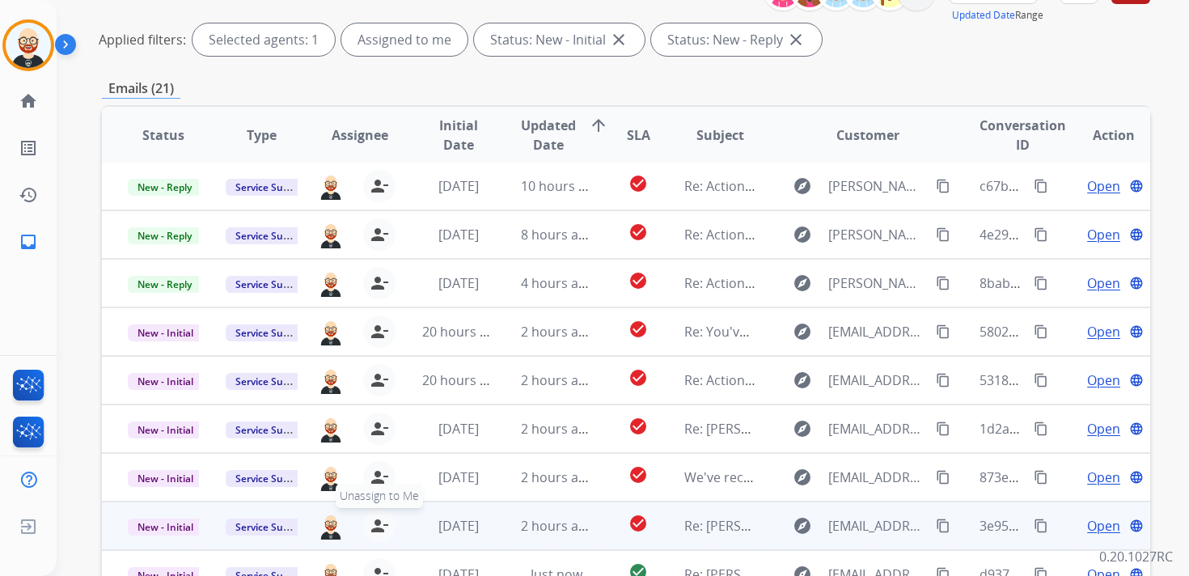
click at [374, 517] on mat-icon "person_remove" at bounding box center [379, 525] width 19 height 19
click at [374, 517] on mat-icon "person_add" at bounding box center [382, 525] width 19 height 19
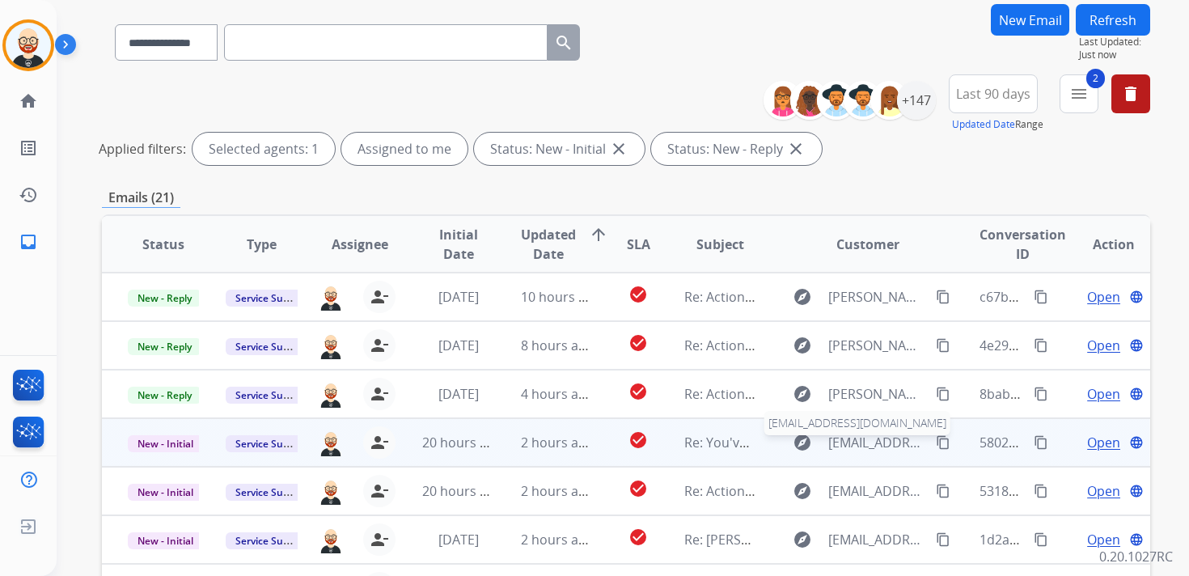
scroll to position [0, 0]
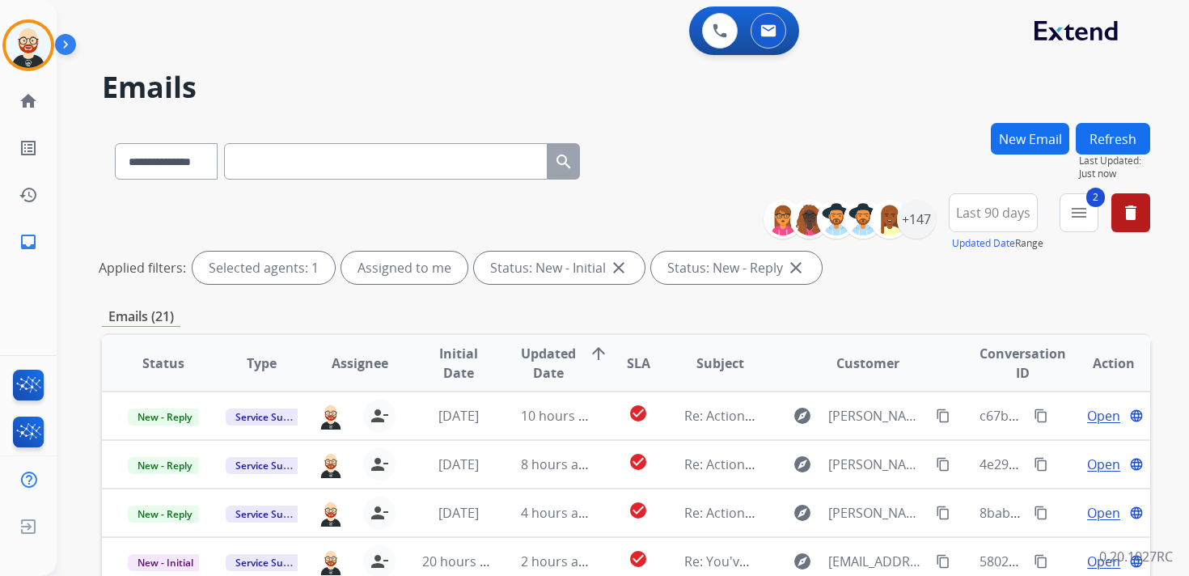
click at [1111, 135] on button "Refresh" at bounding box center [1112, 139] width 74 height 32
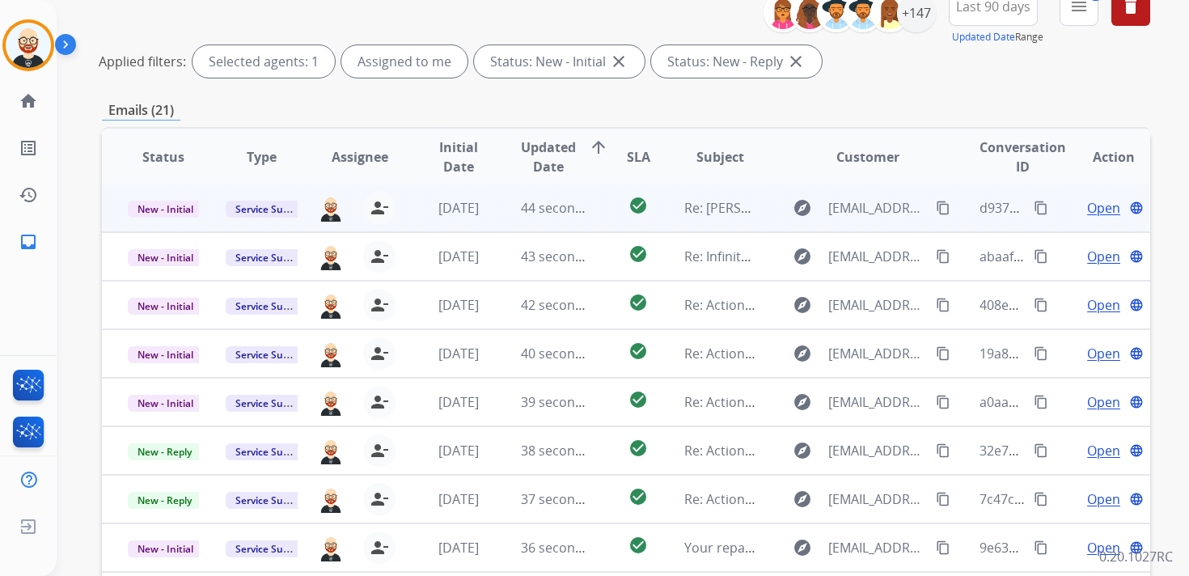
scroll to position [213, 0]
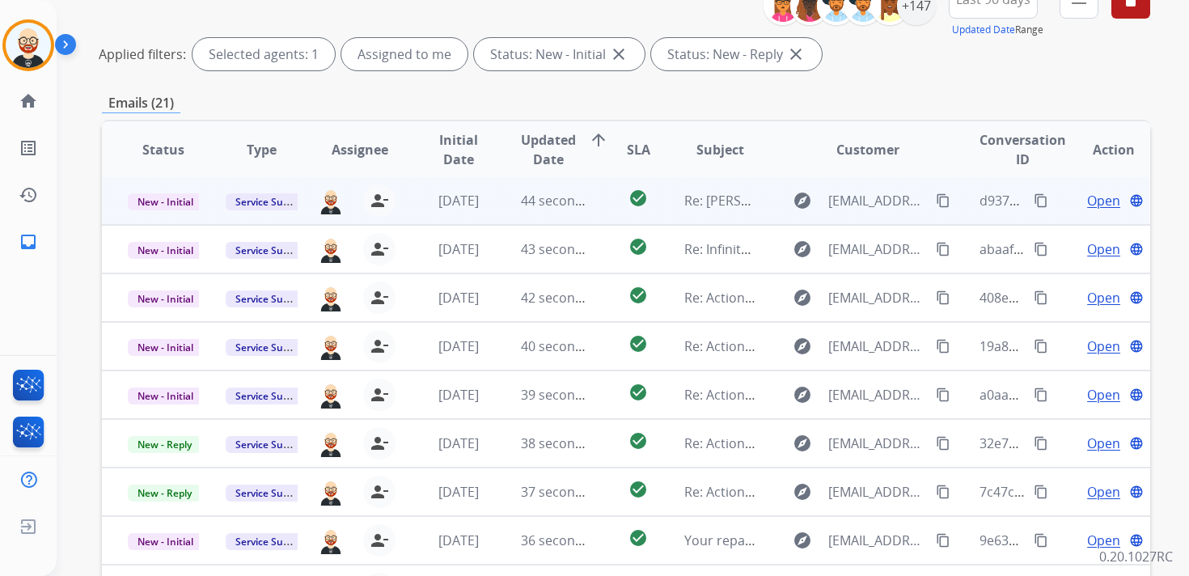
click at [1087, 200] on span "Open" at bounding box center [1103, 200] width 33 height 19
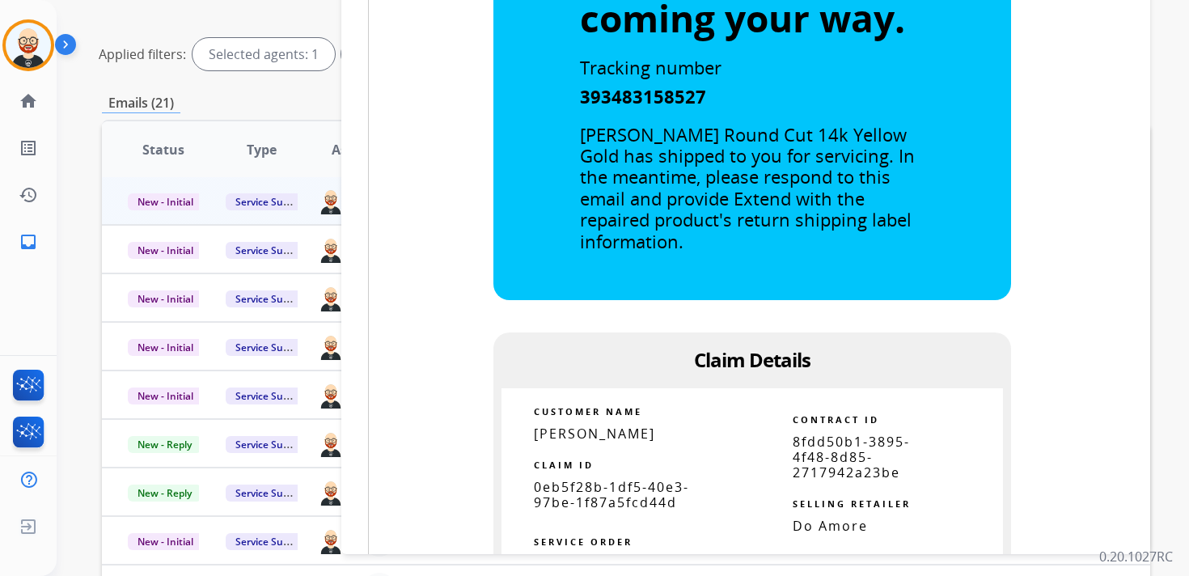
scroll to position [889, 0]
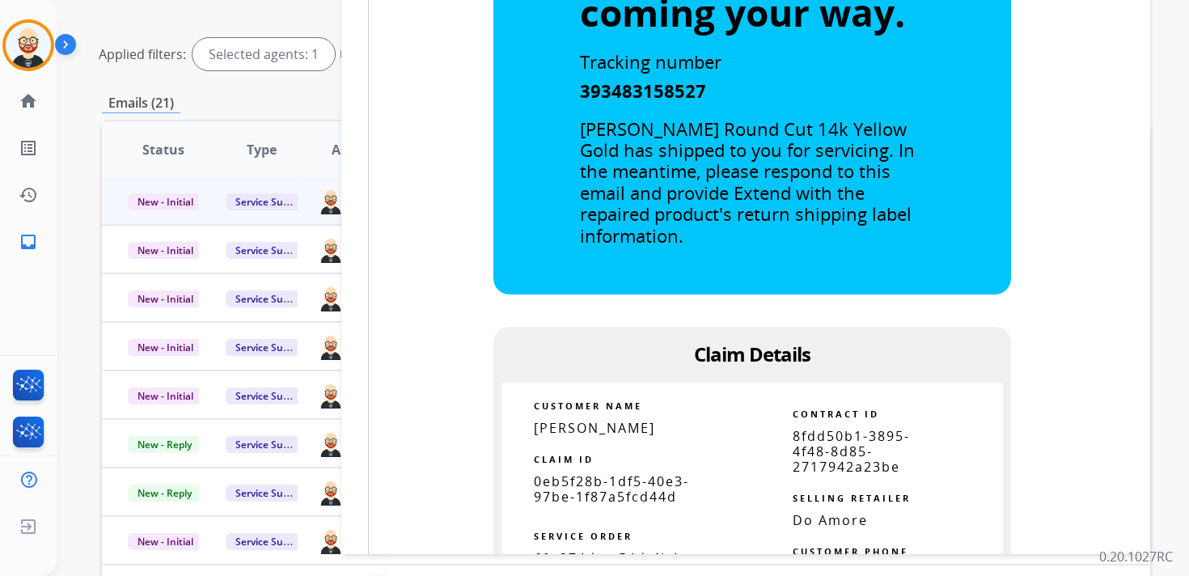
click at [619, 492] on span "0eb5f28b-1df5-40e3-97be-1f87a5fcd44d" at bounding box center [611, 488] width 155 height 33
copy tbody
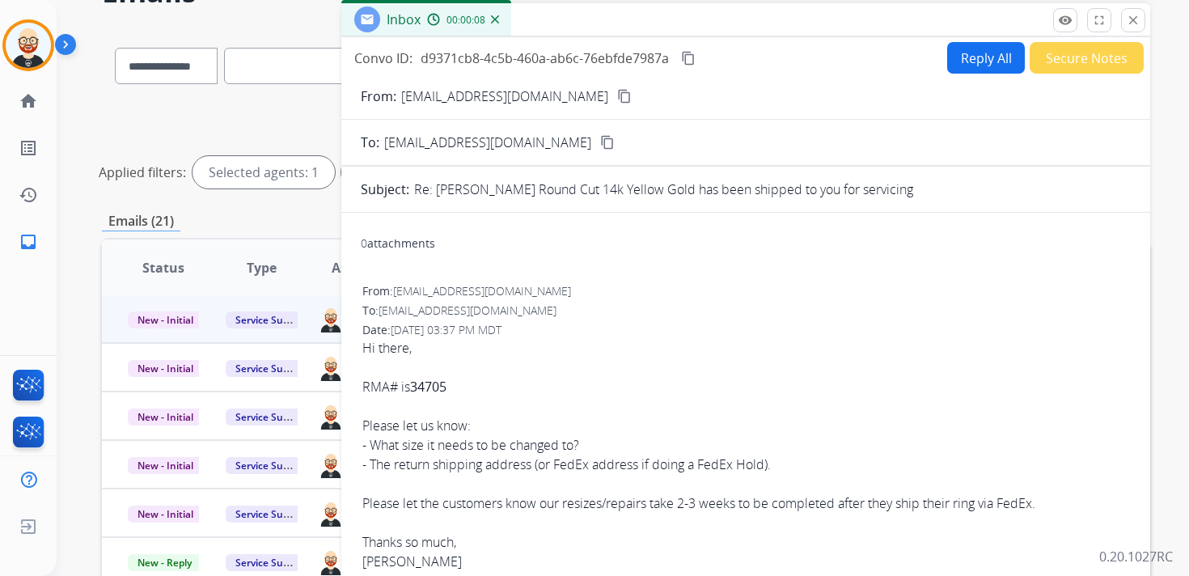
scroll to position [93, 0]
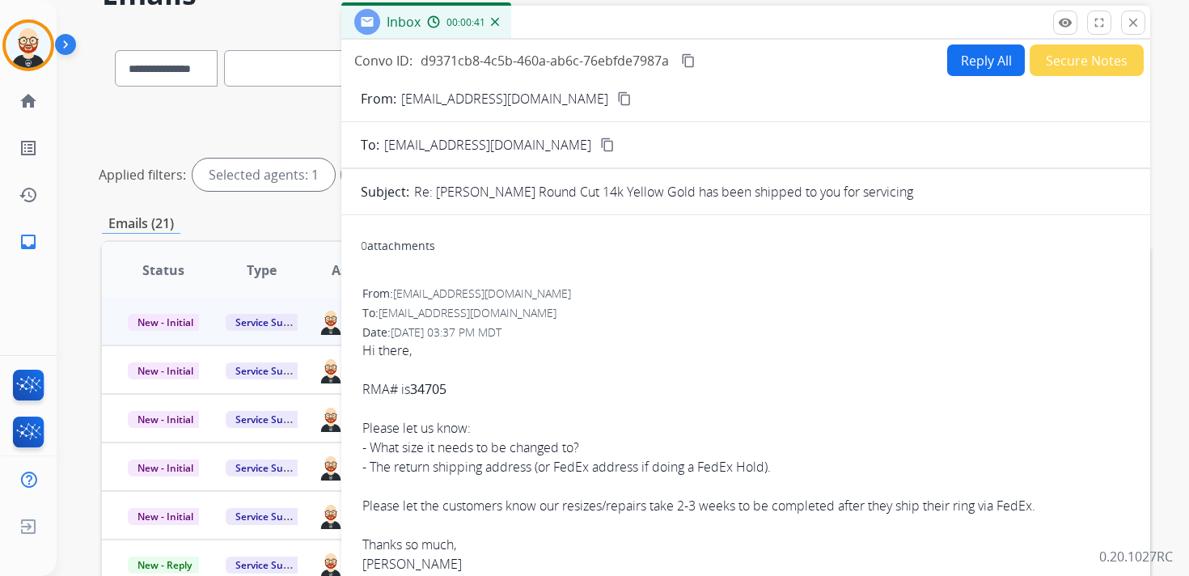
click at [689, 67] on button "content_copy" at bounding box center [687, 60] width 19 height 19
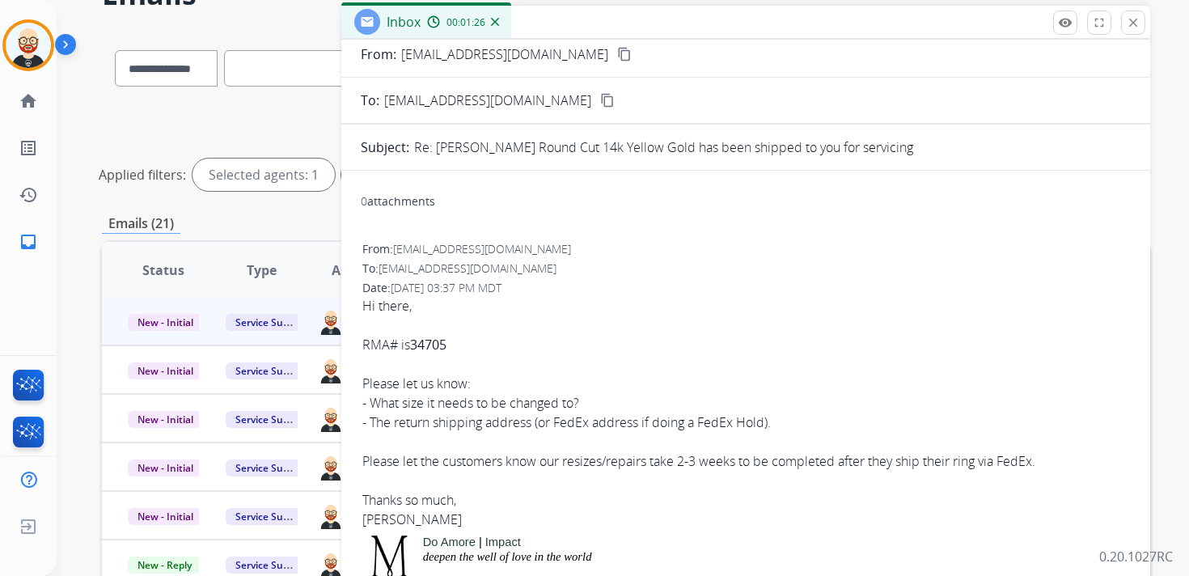
scroll to position [45, 0]
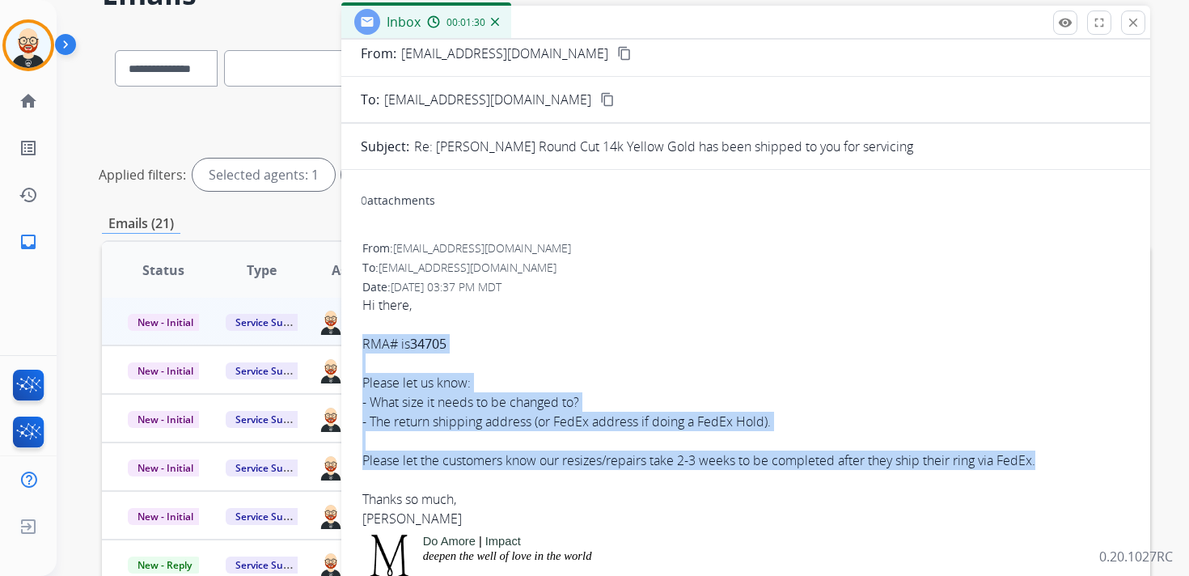
drag, startPoint x: 1045, startPoint y: 464, endPoint x: 362, endPoint y: 347, distance: 693.2
click at [362, 347] on div "Hi there, RMA# is 34705 Please let us know: - What size it needs to be changed …" at bounding box center [745, 411] width 767 height 233
copy div "RMA# is 34705 Please let us know: - What size it needs to be changed to? - The …"
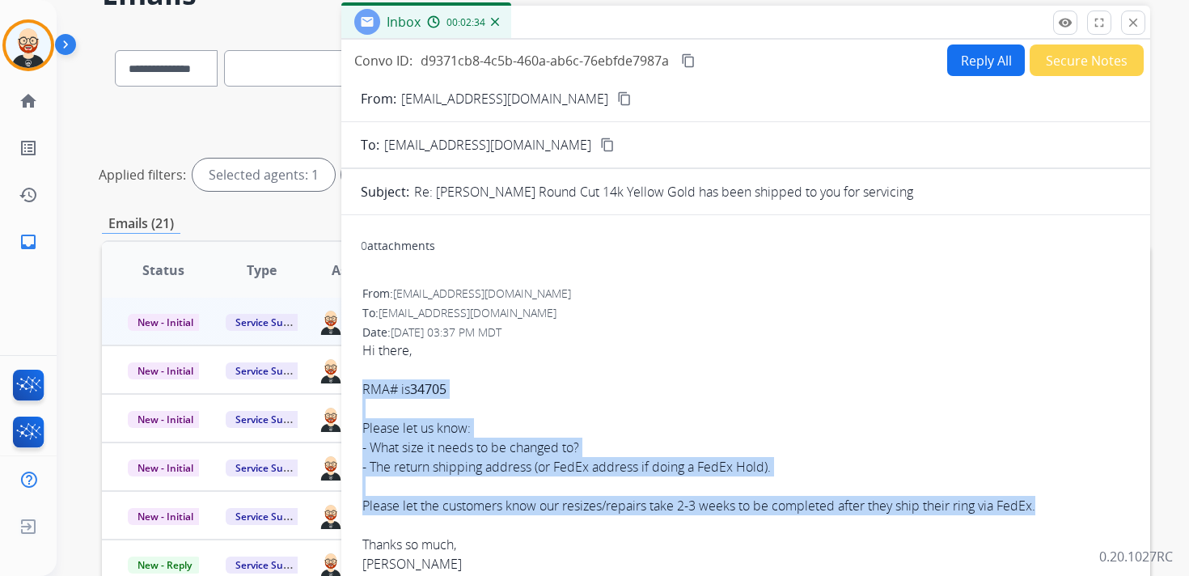
click at [987, 66] on button "Reply All" at bounding box center [986, 60] width 78 height 32
select select "**********"
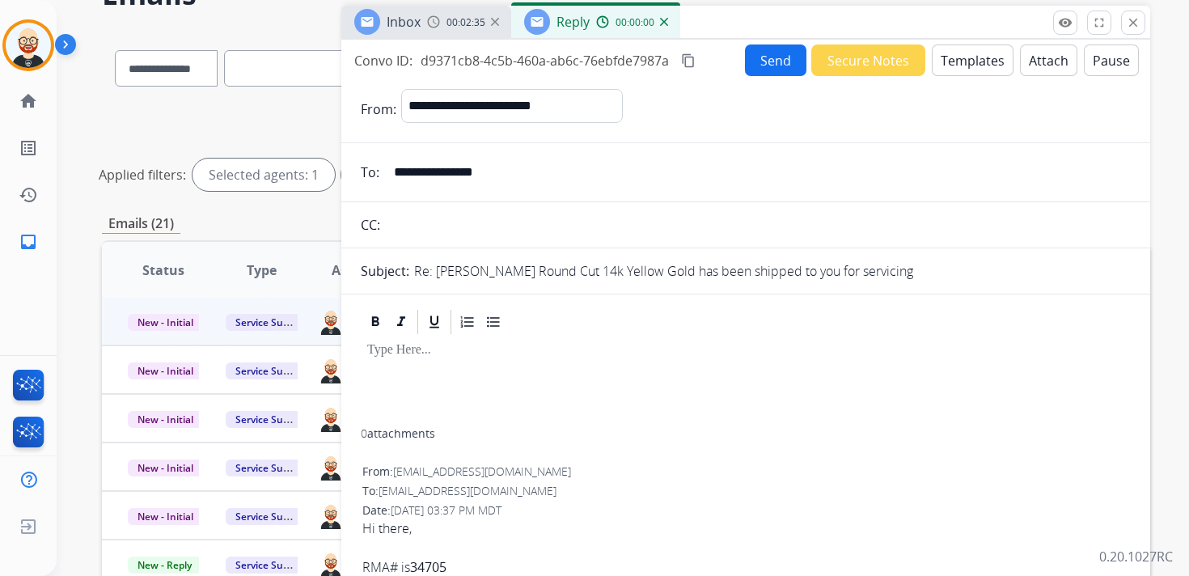
click at [583, 345] on p at bounding box center [745, 350] width 757 height 15
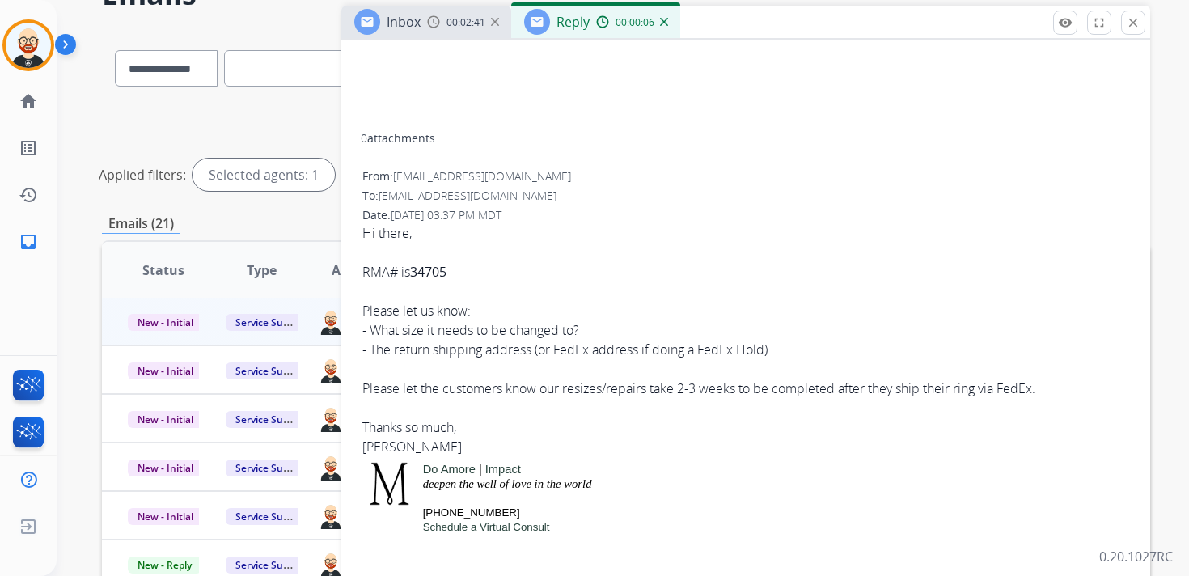
scroll to position [451, 0]
click at [375, 450] on div "Hi there, RMA# is 34705 Please let us know: - What size it needs to be changed …" at bounding box center [745, 338] width 767 height 233
copy div "[PERSON_NAME]"
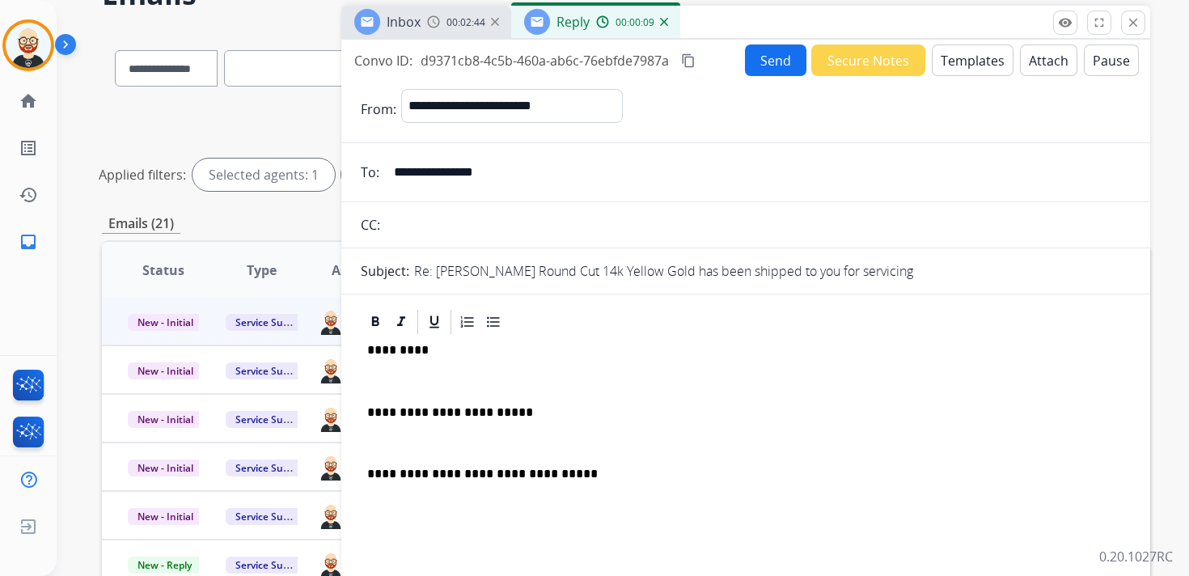
click at [399, 349] on p "*********" at bounding box center [739, 350] width 744 height 15
click at [394, 381] on p at bounding box center [745, 381] width 757 height 15
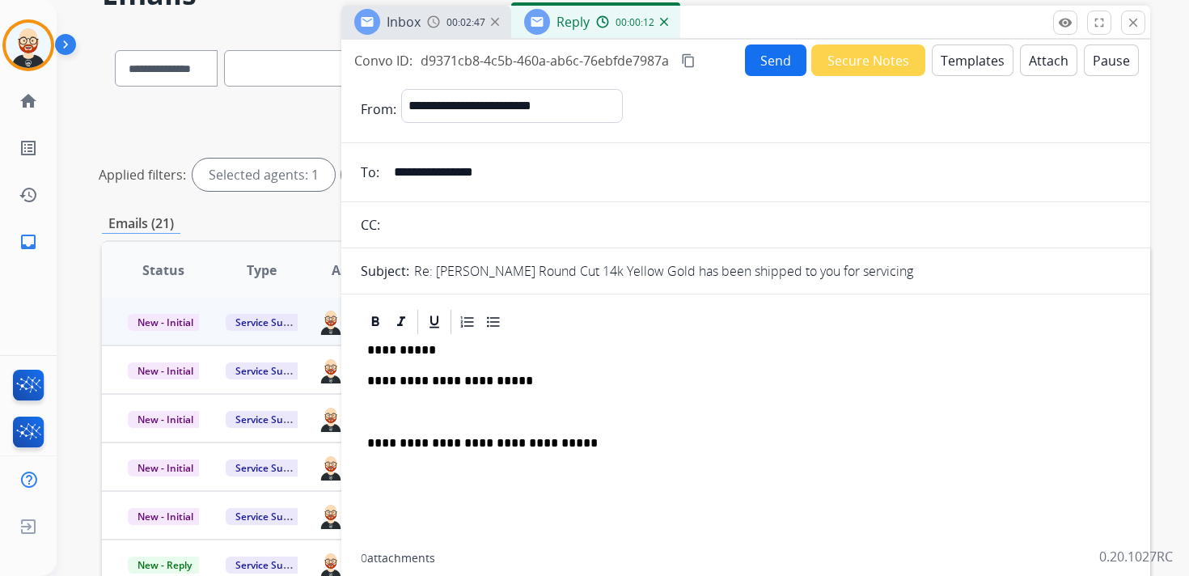
click at [400, 418] on p at bounding box center [745, 412] width 757 height 15
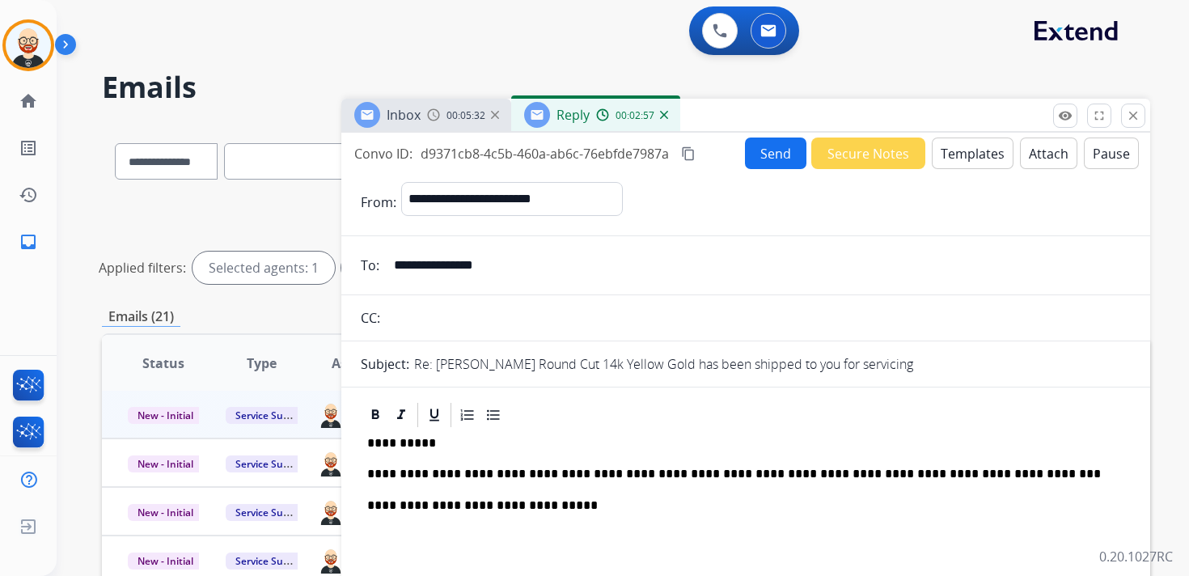
click at [766, 154] on button "Send" at bounding box center [775, 153] width 61 height 32
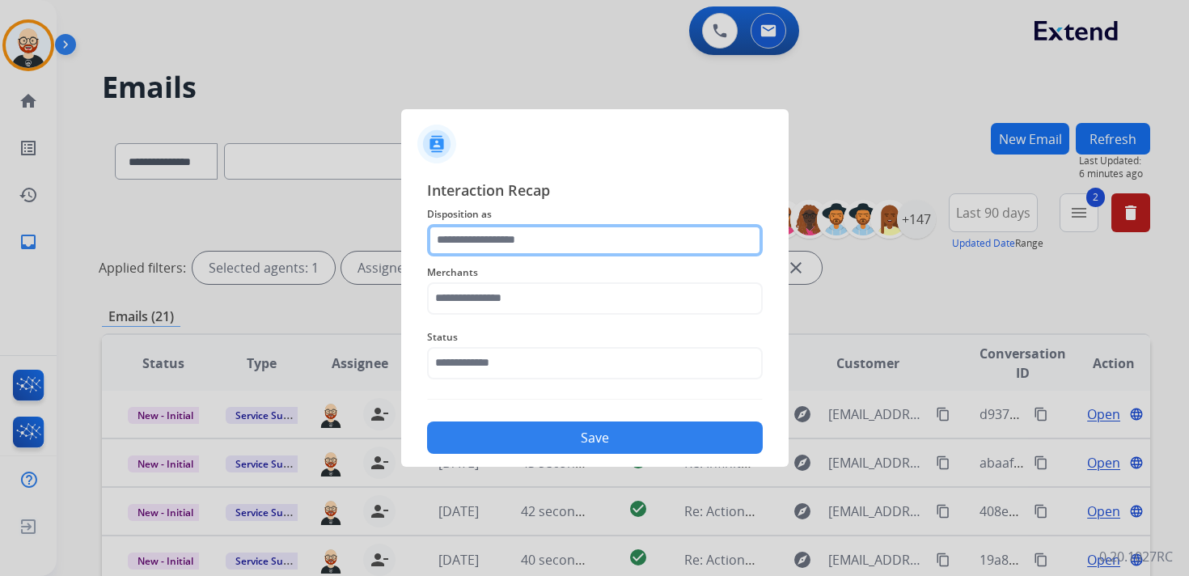
click at [547, 241] on input "text" at bounding box center [595, 240] width 336 height 32
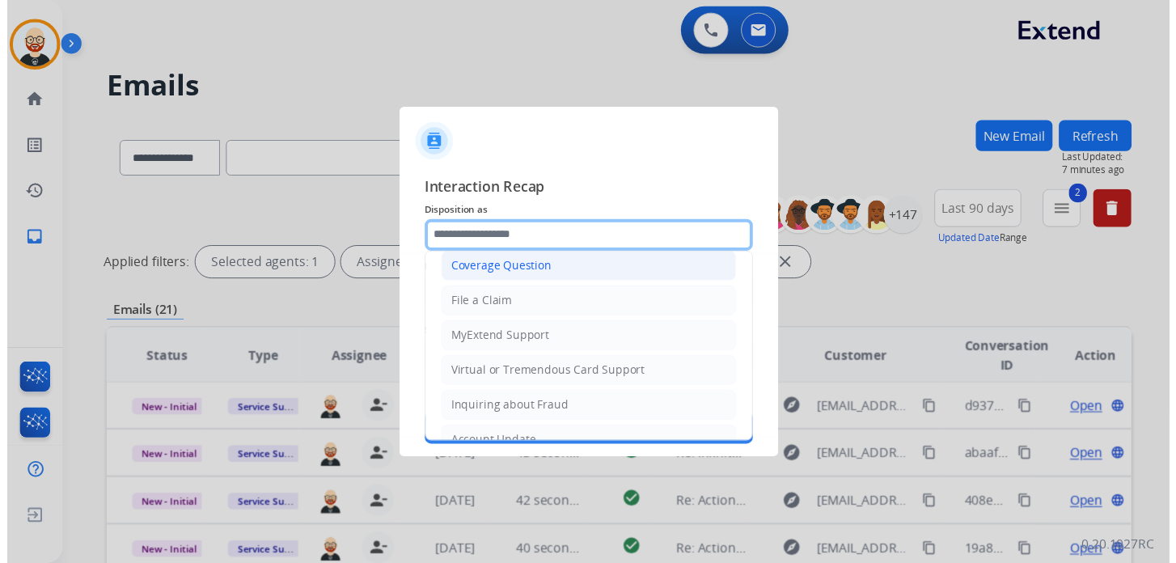
scroll to position [243, 0]
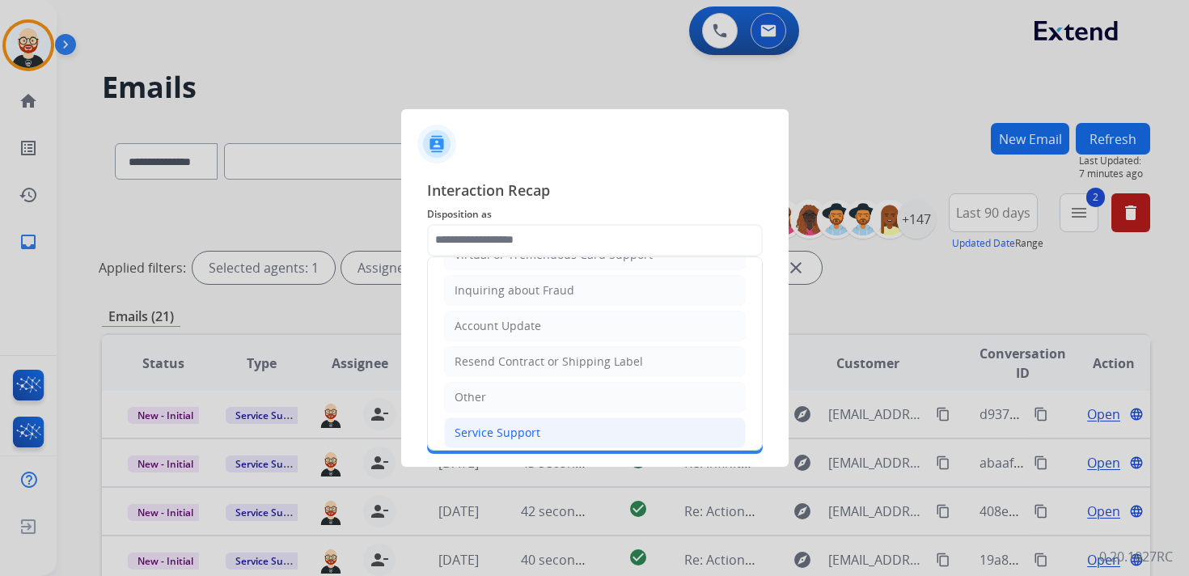
click at [524, 425] on div "Service Support" at bounding box center [497, 433] width 86 height 16
type input "**********"
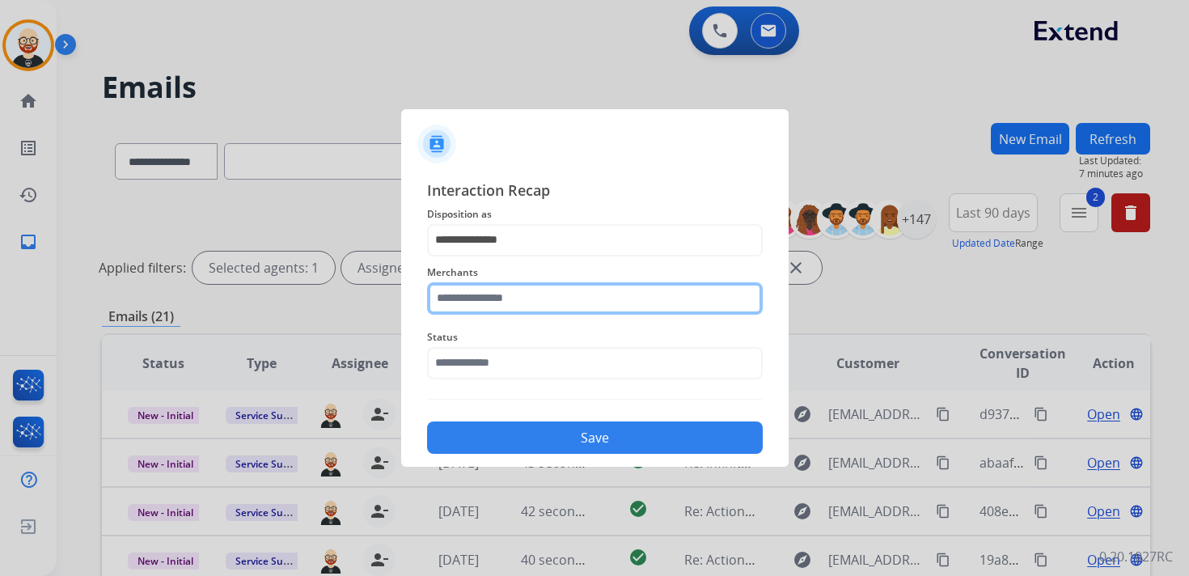
click at [500, 303] on input "text" at bounding box center [595, 298] width 336 height 32
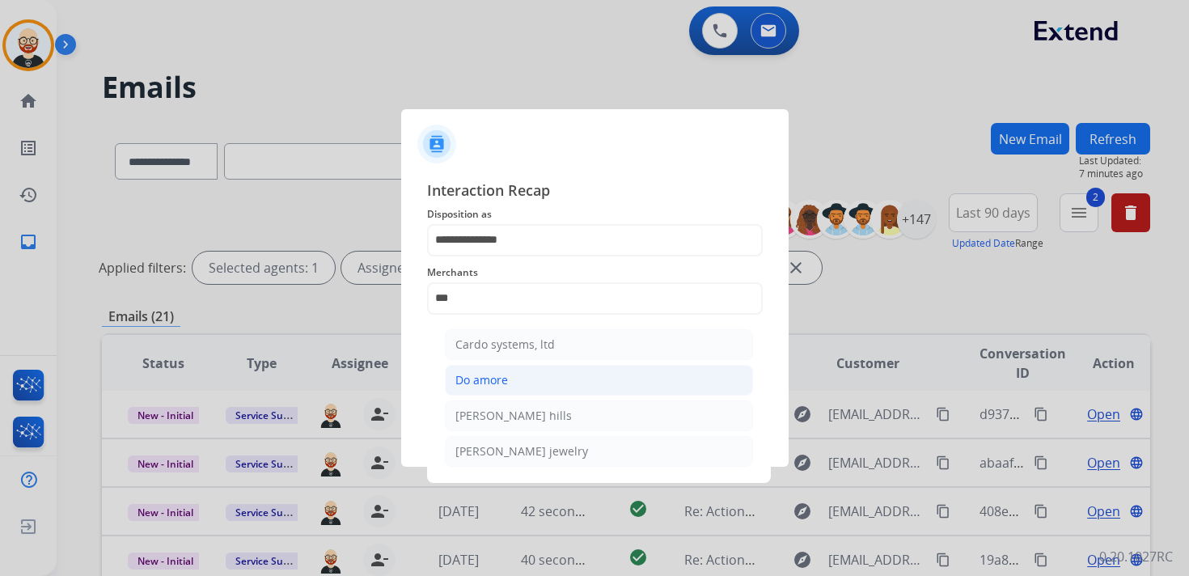
click at [499, 378] on div "Do amore" at bounding box center [481, 380] width 53 height 16
type input "********"
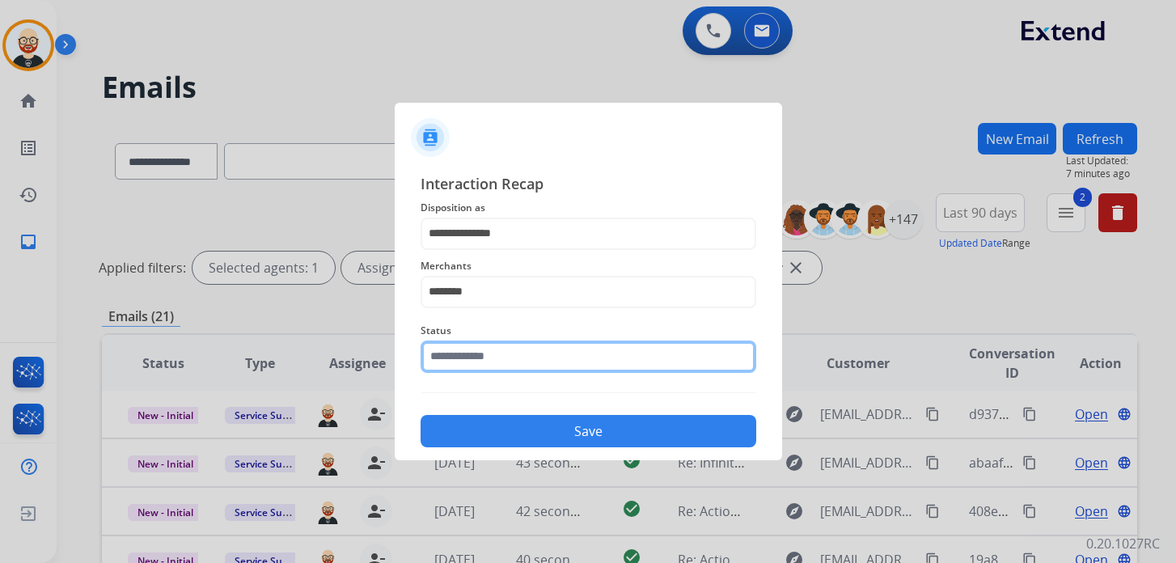
click at [472, 365] on input "text" at bounding box center [588, 356] width 336 height 32
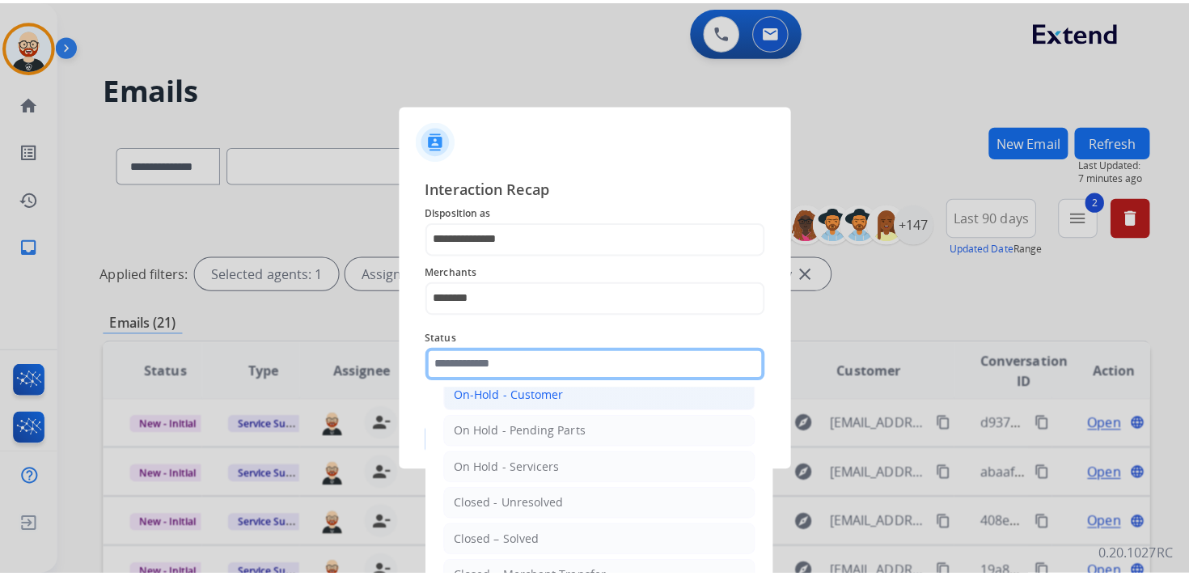
scroll to position [90, 0]
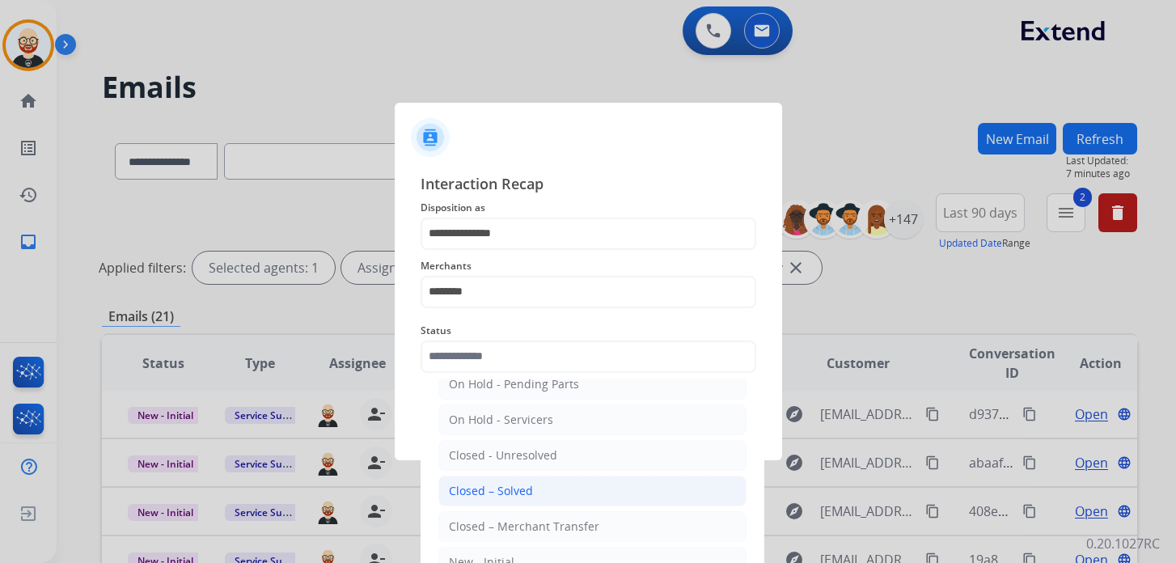
click at [498, 475] on li "Closed – Solved" at bounding box center [592, 490] width 308 height 31
type input "**********"
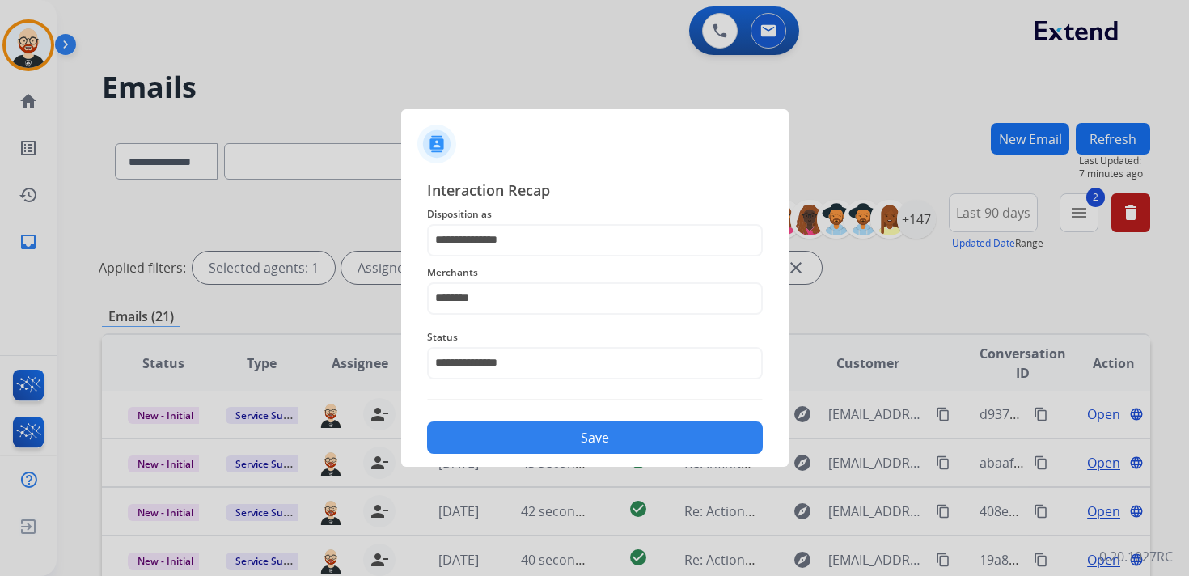
click at [491, 441] on button "Save" at bounding box center [595, 437] width 336 height 32
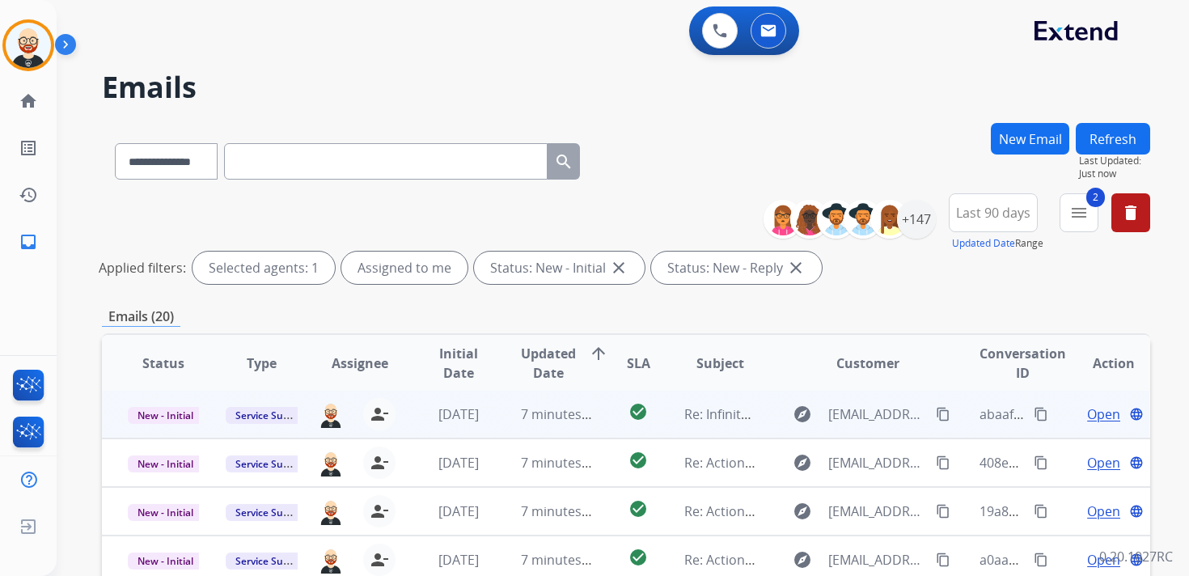
click at [1087, 422] on span "Open" at bounding box center [1103, 413] width 33 height 19
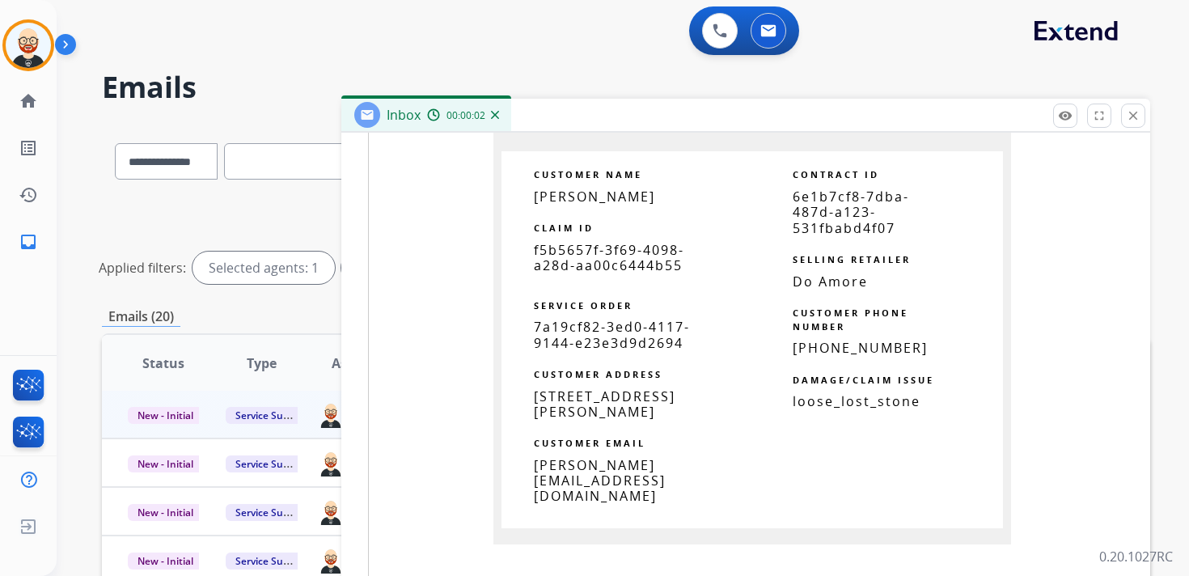
scroll to position [1286, 0]
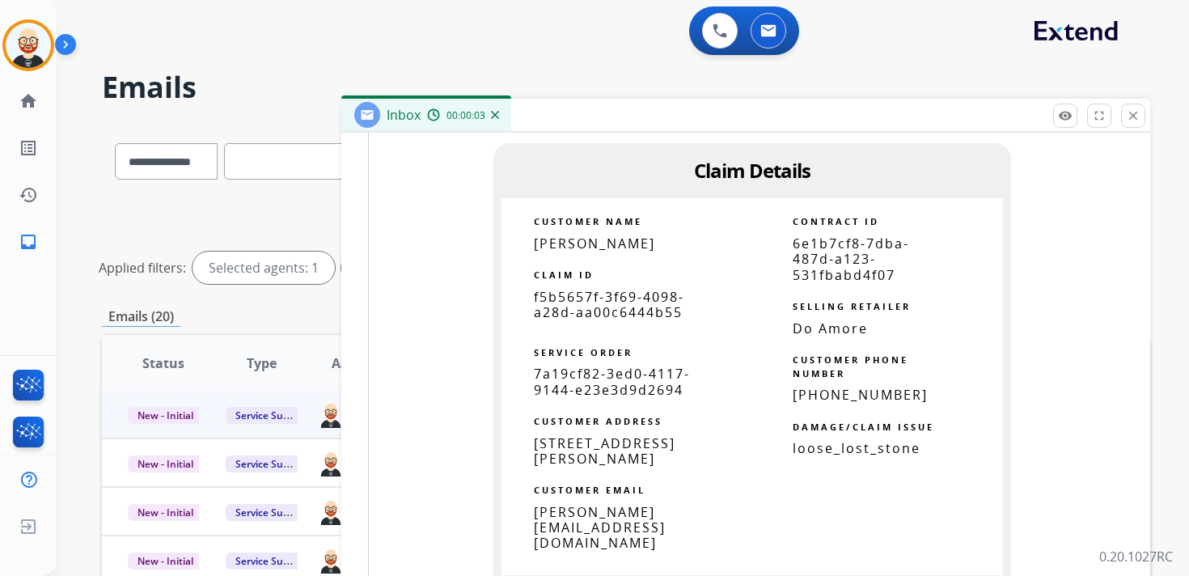
click at [592, 313] on span "f5b5657f-3f69-4098-a28d-aa00c6444b55" at bounding box center [609, 304] width 150 height 33
copy tbody
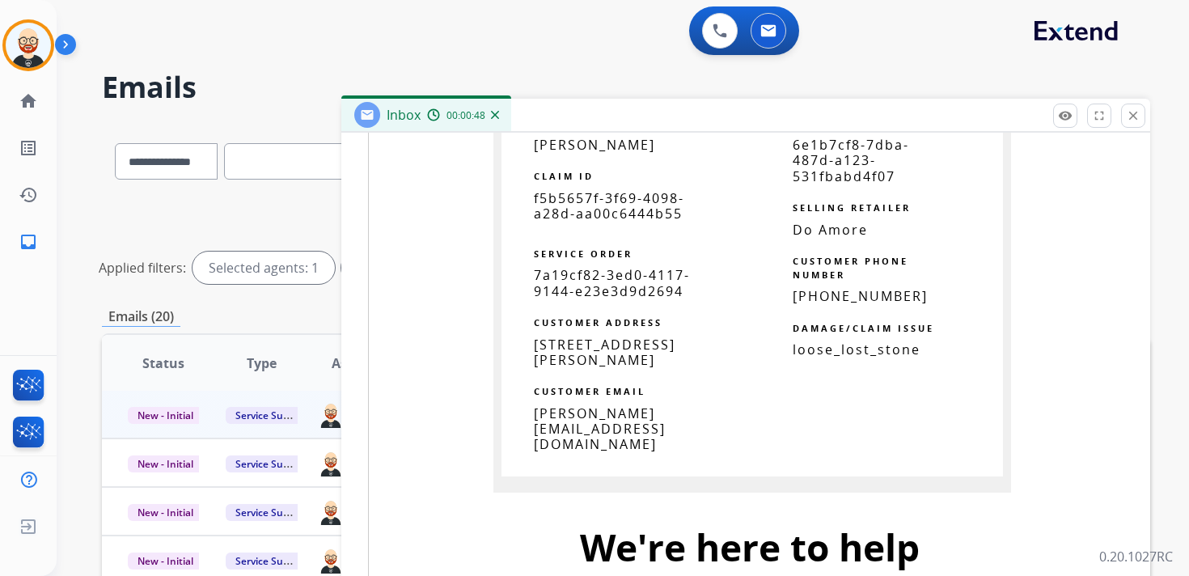
scroll to position [1225, 0]
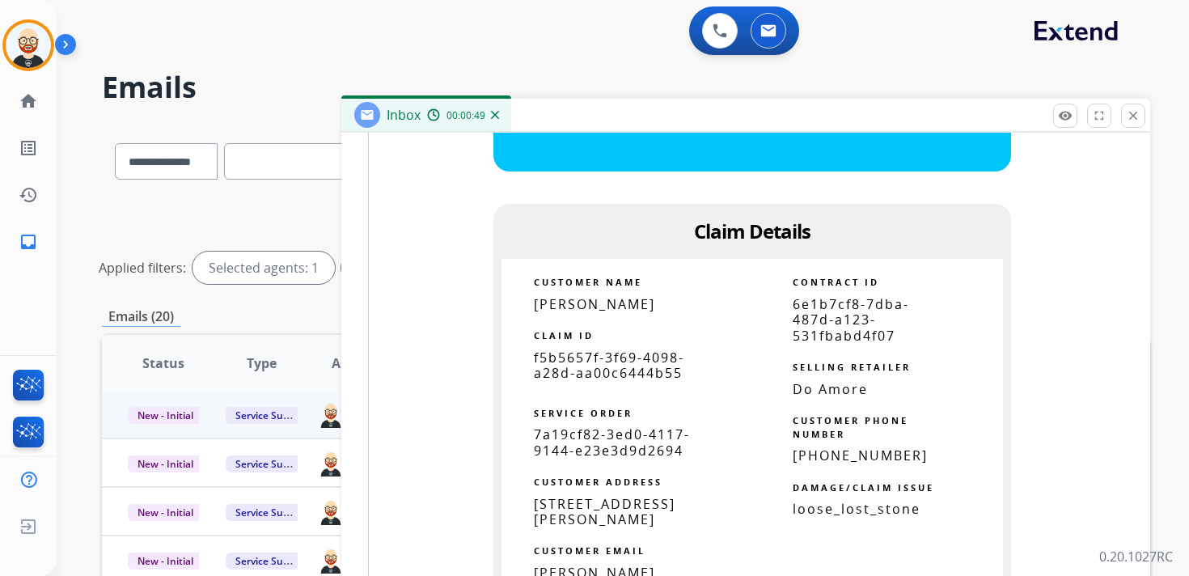
copy tbody
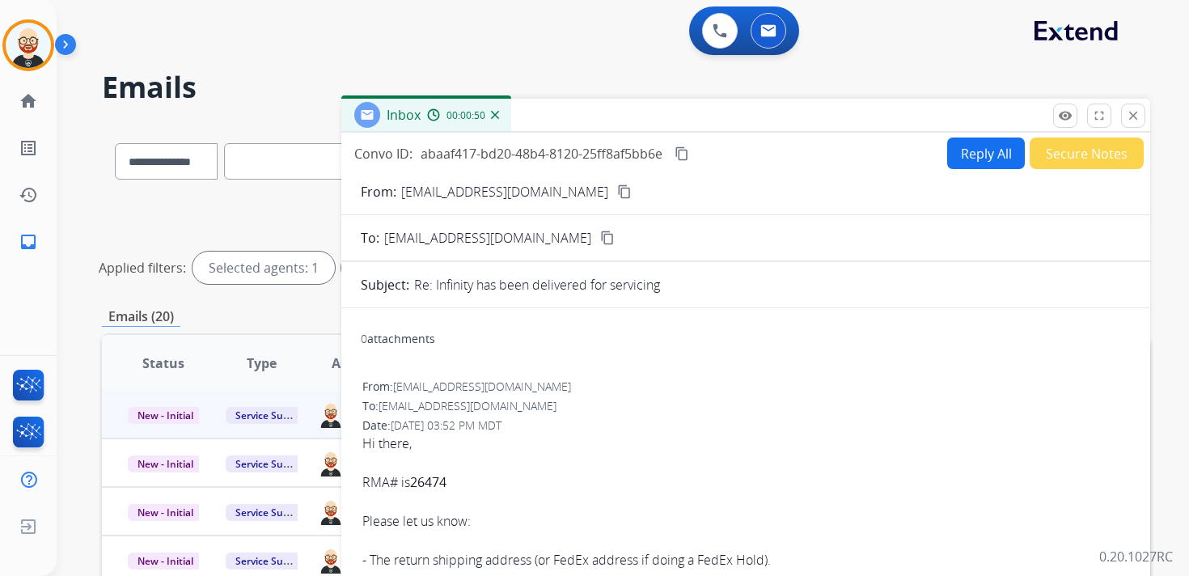
scroll to position [0, 0]
click at [686, 152] on mat-icon "content_copy" at bounding box center [681, 153] width 15 height 15
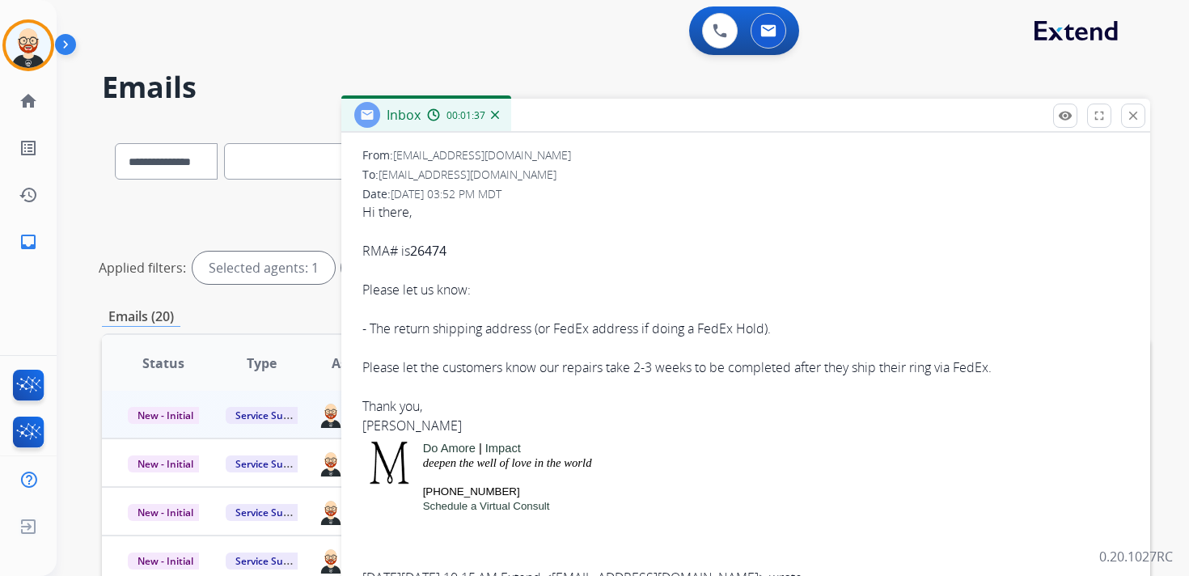
scroll to position [237, 0]
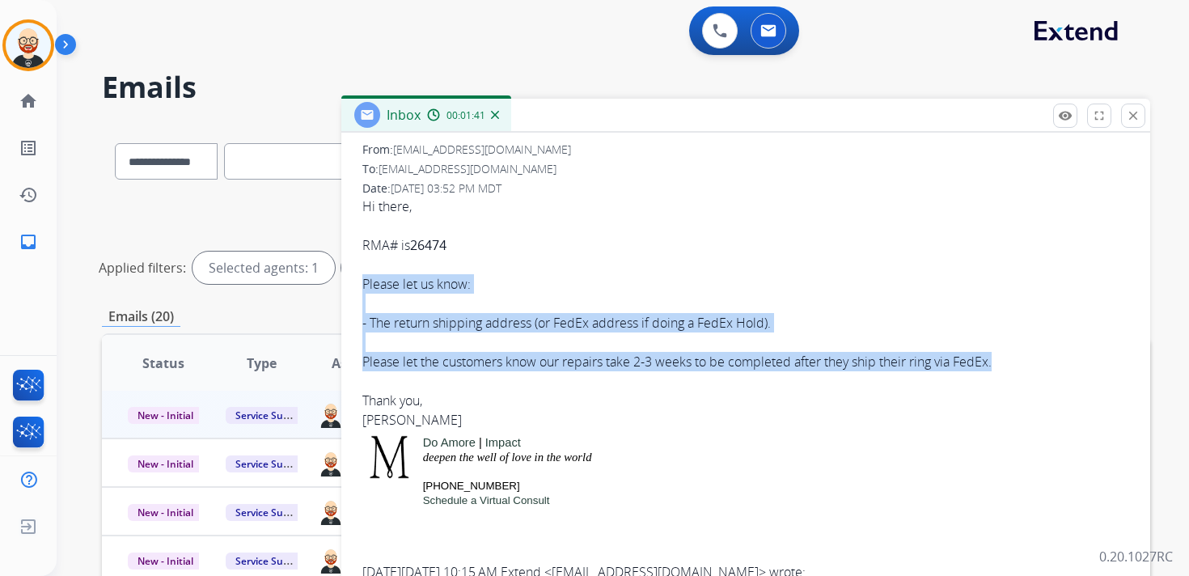
drag, startPoint x: 1003, startPoint y: 365, endPoint x: 361, endPoint y: 288, distance: 645.9
copy div "Please let us know: - The return shipping address (or FedEx address if doing a …"
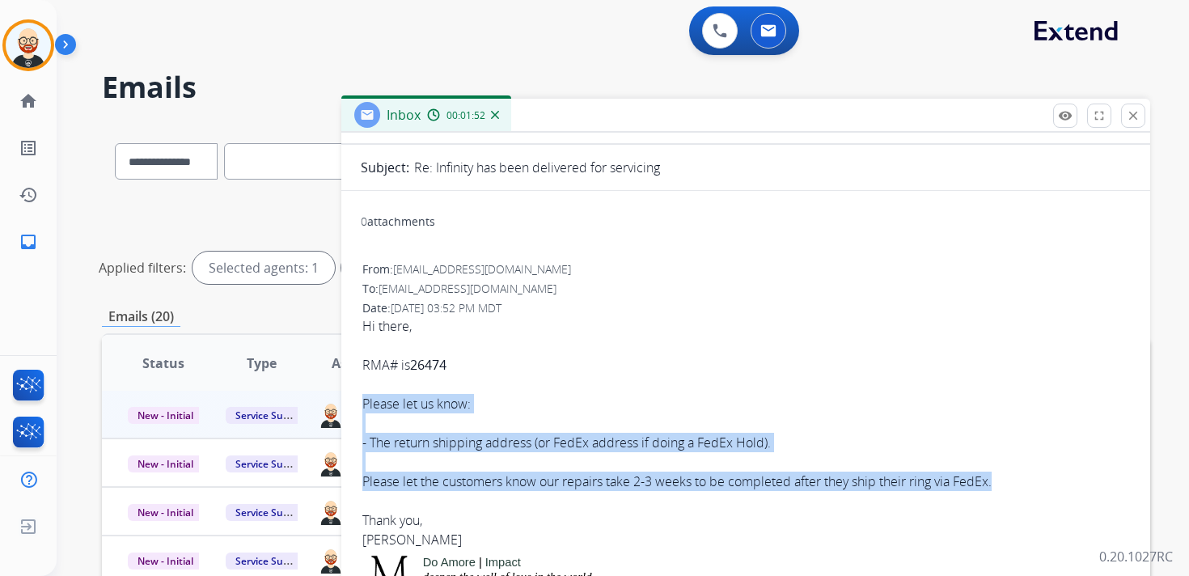
scroll to position [0, 0]
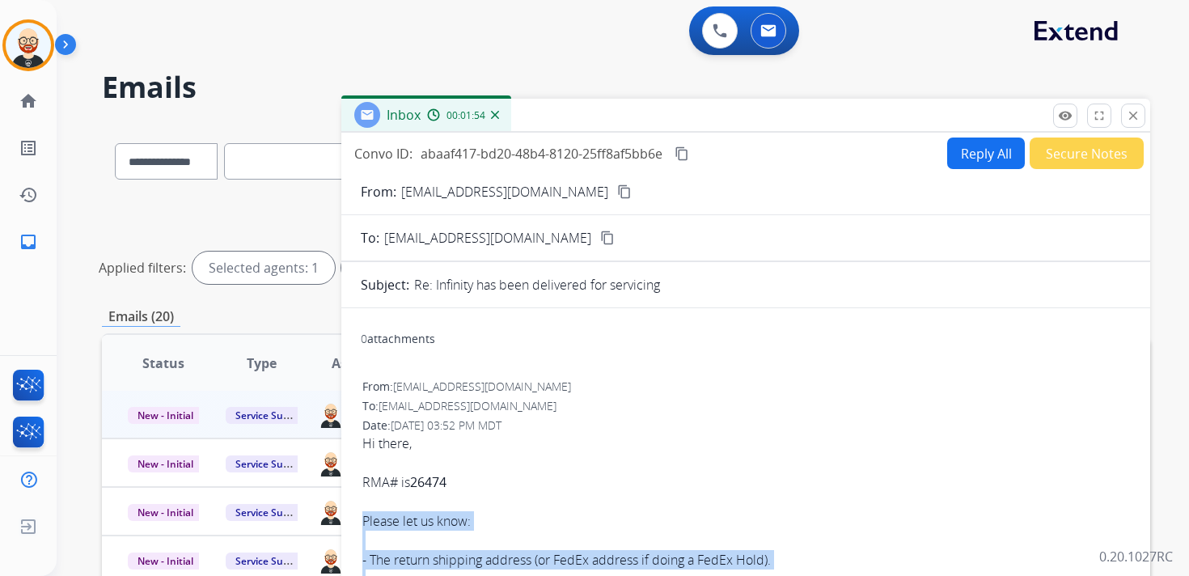
click at [978, 153] on button "Reply All" at bounding box center [986, 153] width 78 height 32
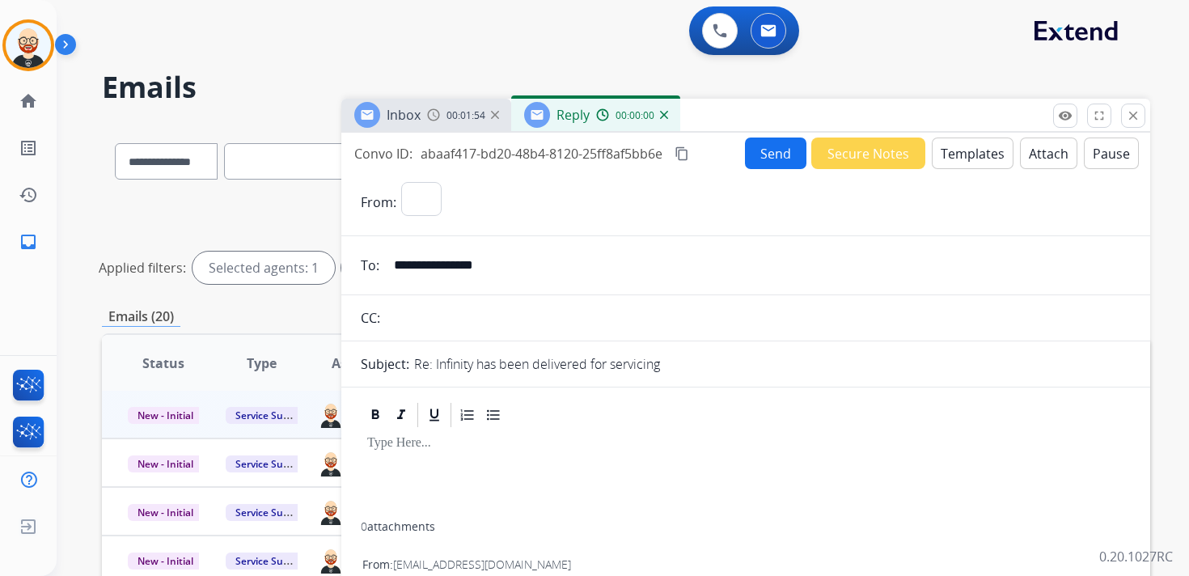
select select "**********"
click at [403, 448] on p at bounding box center [745, 443] width 757 height 15
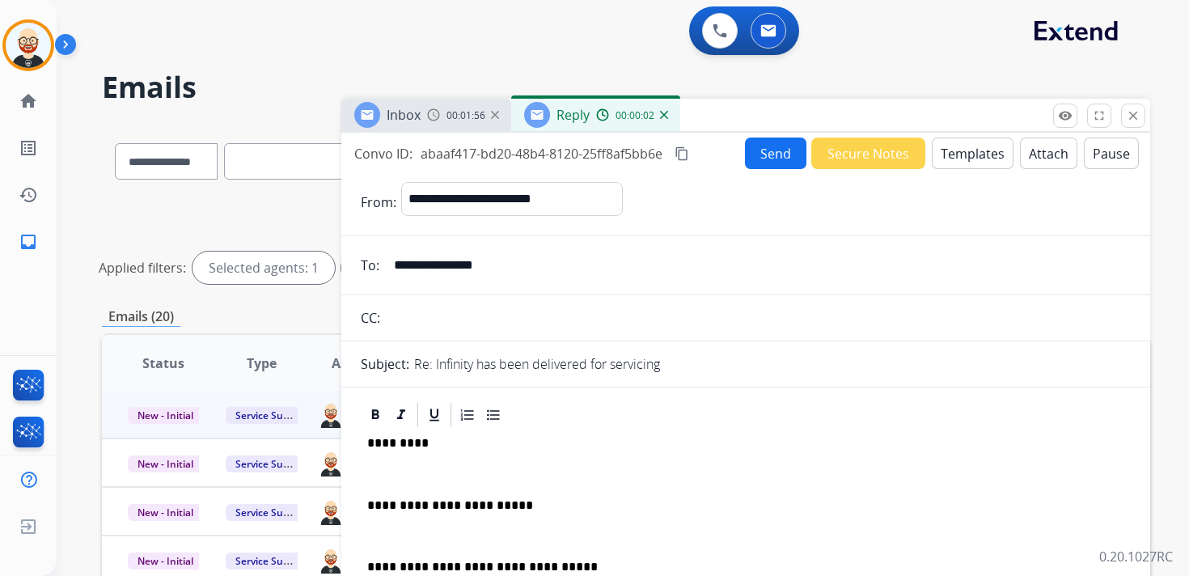
scroll to position [4, 0]
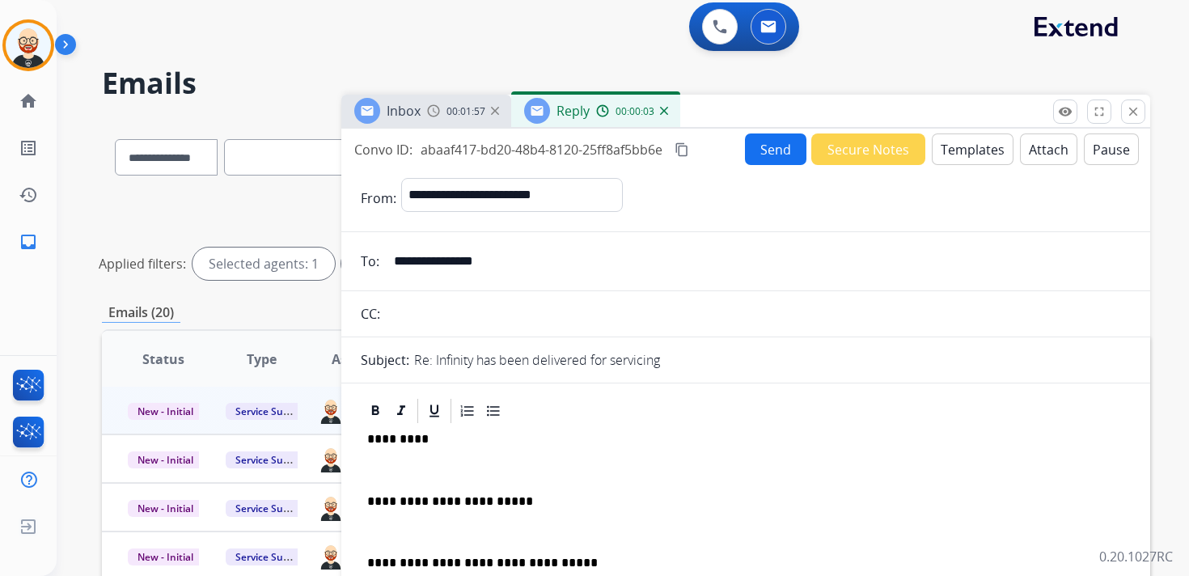
click at [410, 471] on p at bounding box center [745, 470] width 757 height 15
click at [539, 502] on p "**********" at bounding box center [739, 501] width 744 height 15
click at [425, 467] on p at bounding box center [745, 470] width 757 height 15
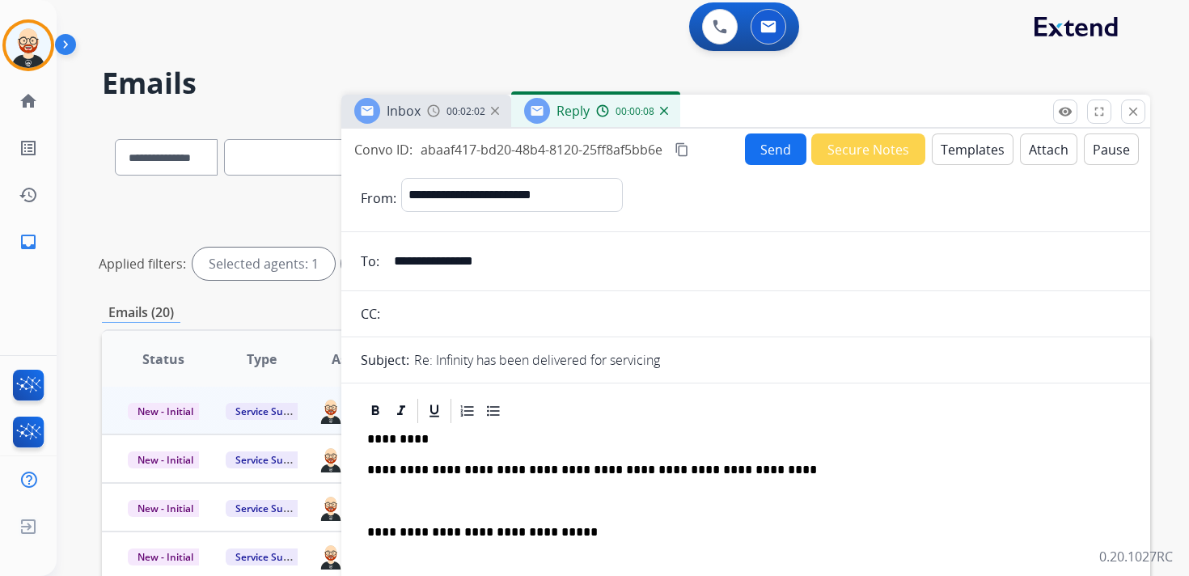
click at [433, 501] on p at bounding box center [745, 501] width 757 height 15
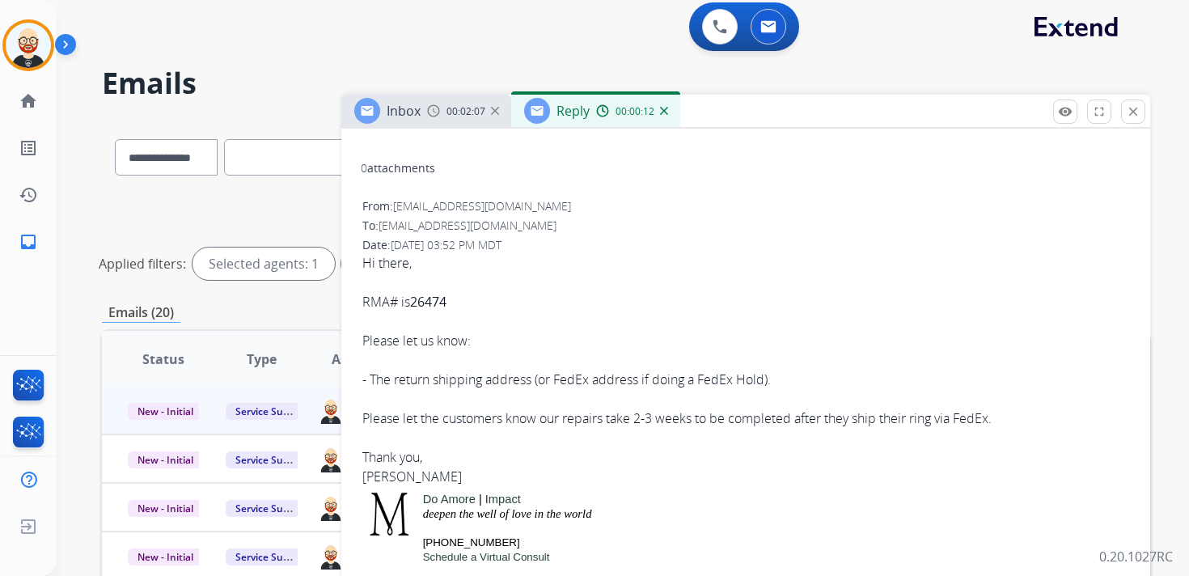
scroll to position [460, 0]
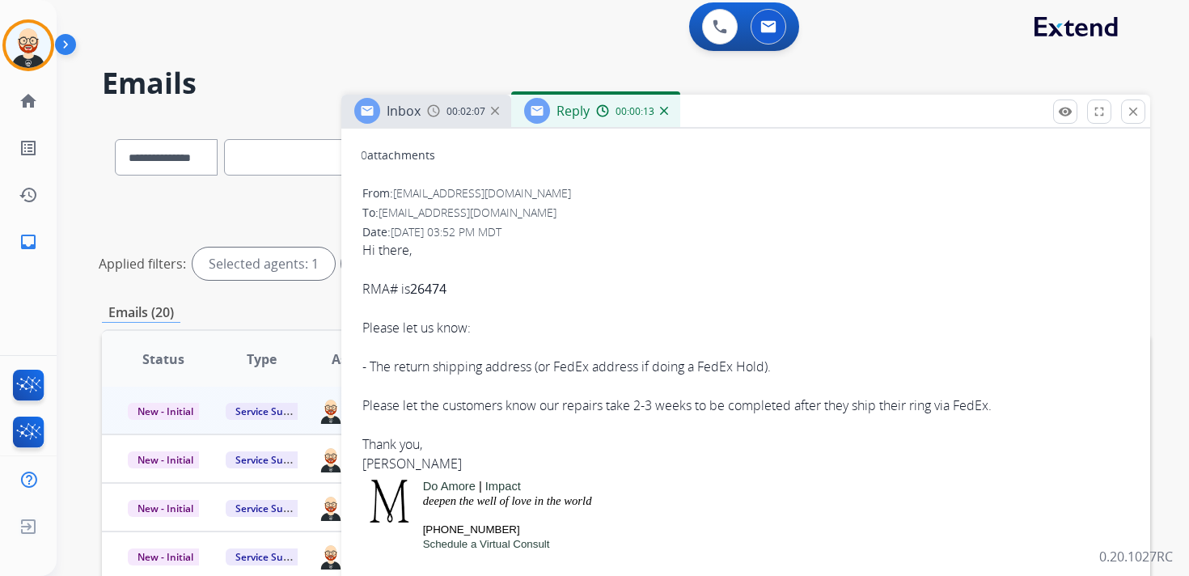
click at [374, 467] on div "Hi there, RMA# is 26474 Please let us know: - The return shipping address (or F…" at bounding box center [745, 356] width 767 height 233
copy div "[PERSON_NAME]"
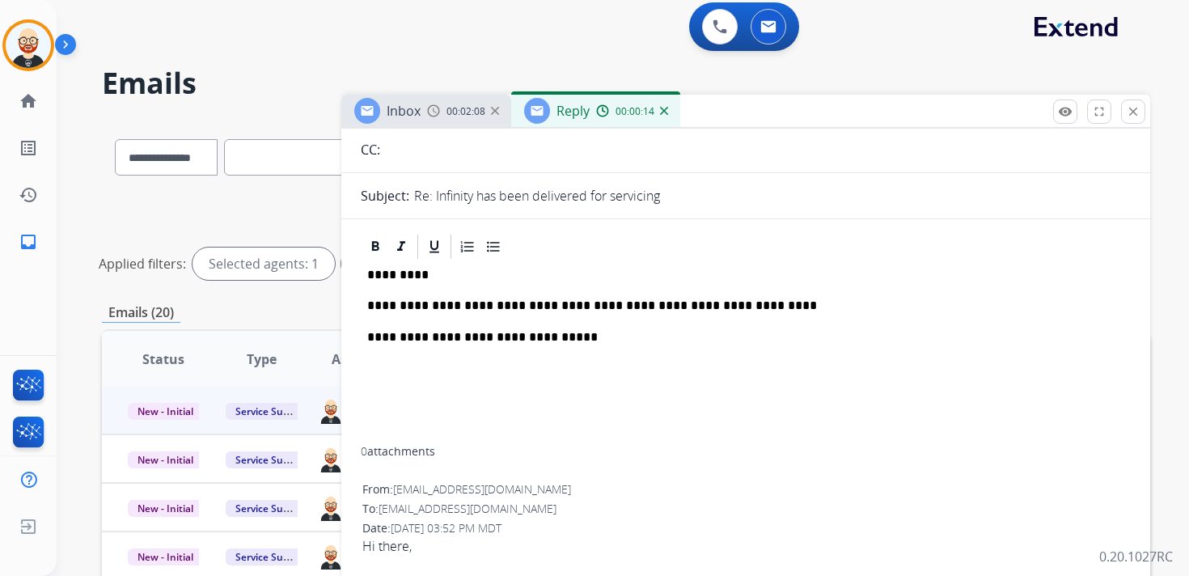
scroll to position [0, 0]
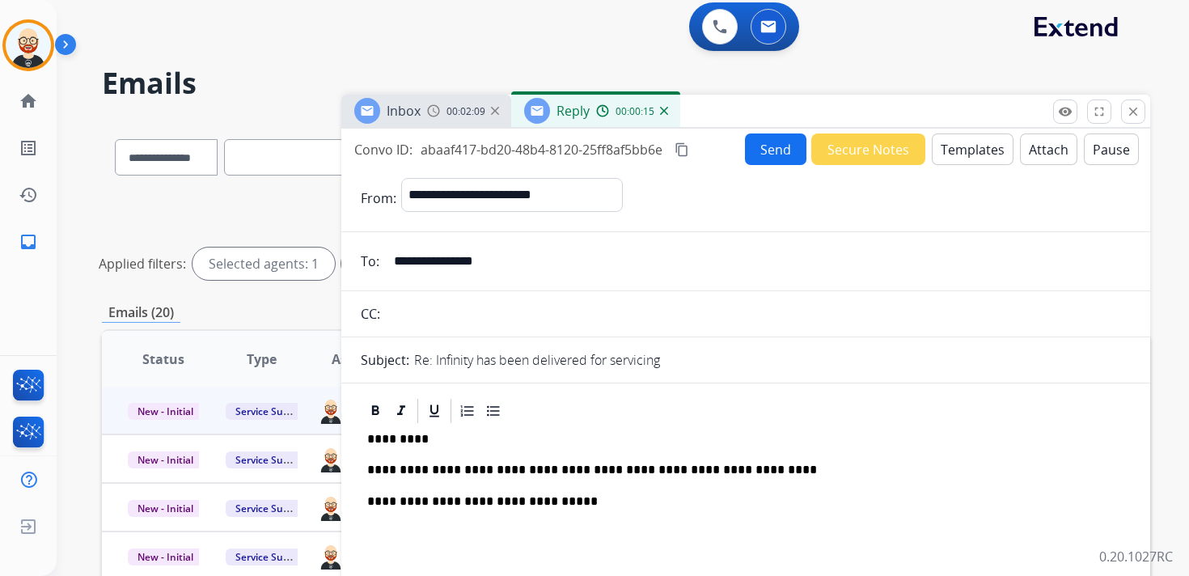
click at [396, 436] on p "*********" at bounding box center [739, 439] width 744 height 15
click at [756, 153] on button "Send" at bounding box center [775, 149] width 61 height 32
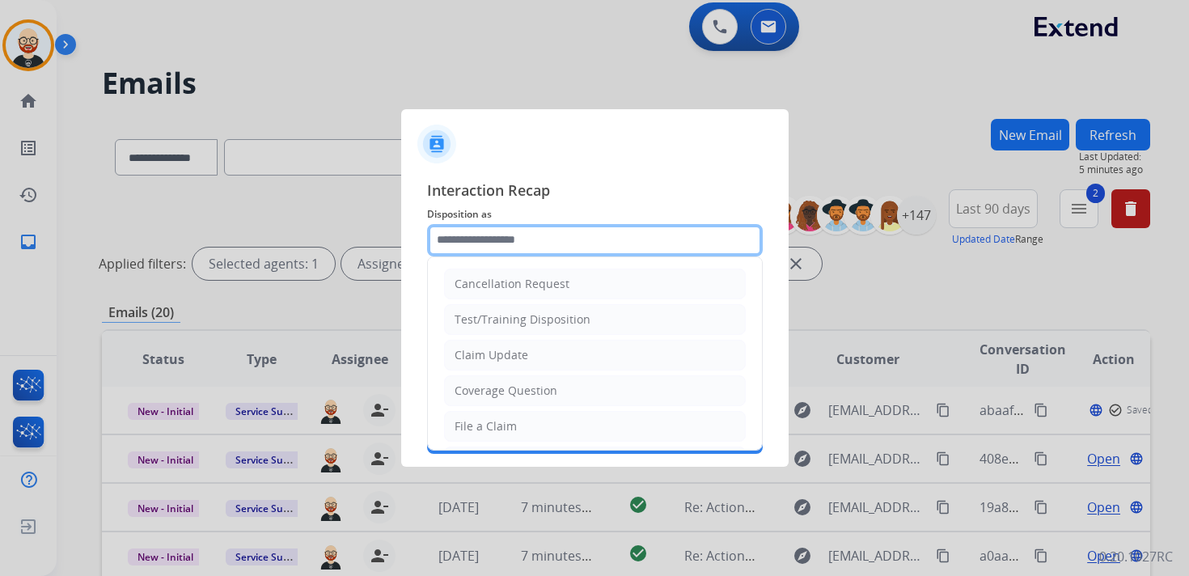
click at [535, 245] on input "text" at bounding box center [595, 240] width 336 height 32
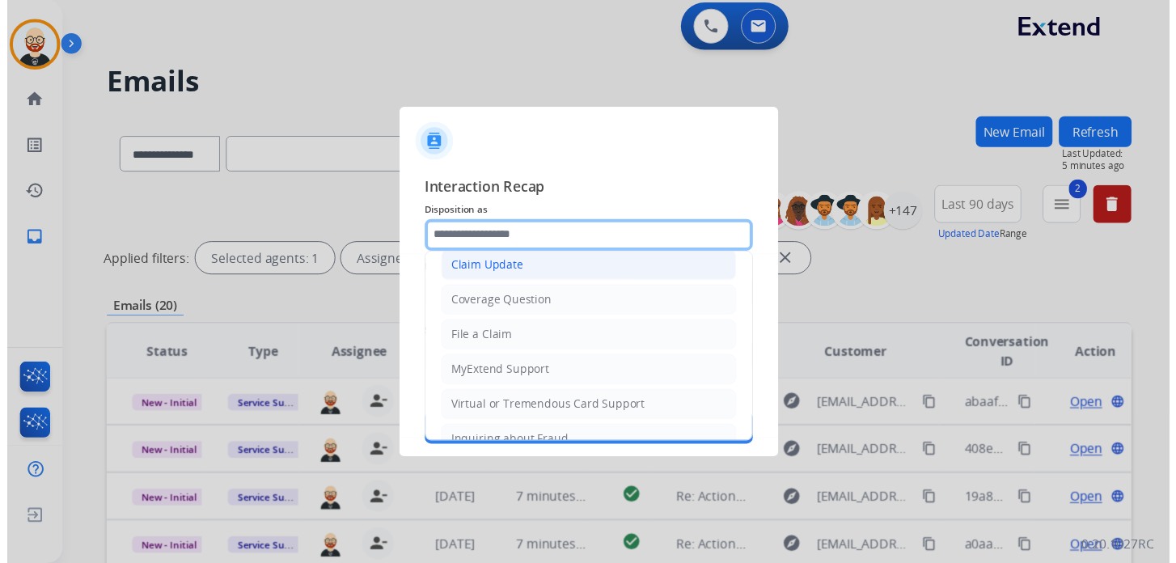
scroll to position [243, 0]
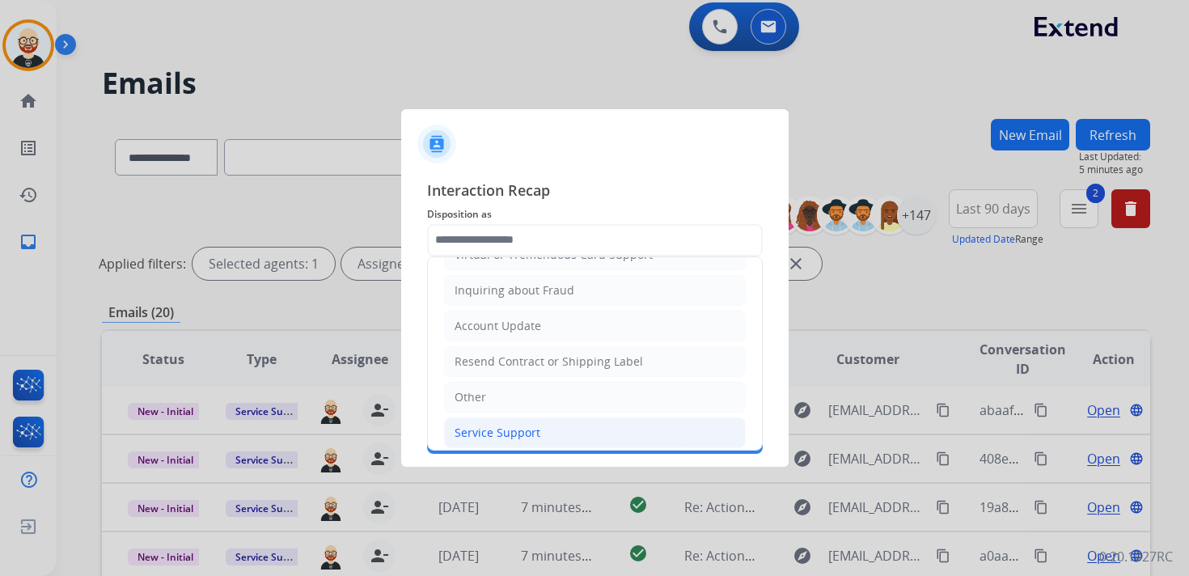
click at [528, 417] on li "Service Support" at bounding box center [595, 432] width 302 height 31
type input "**********"
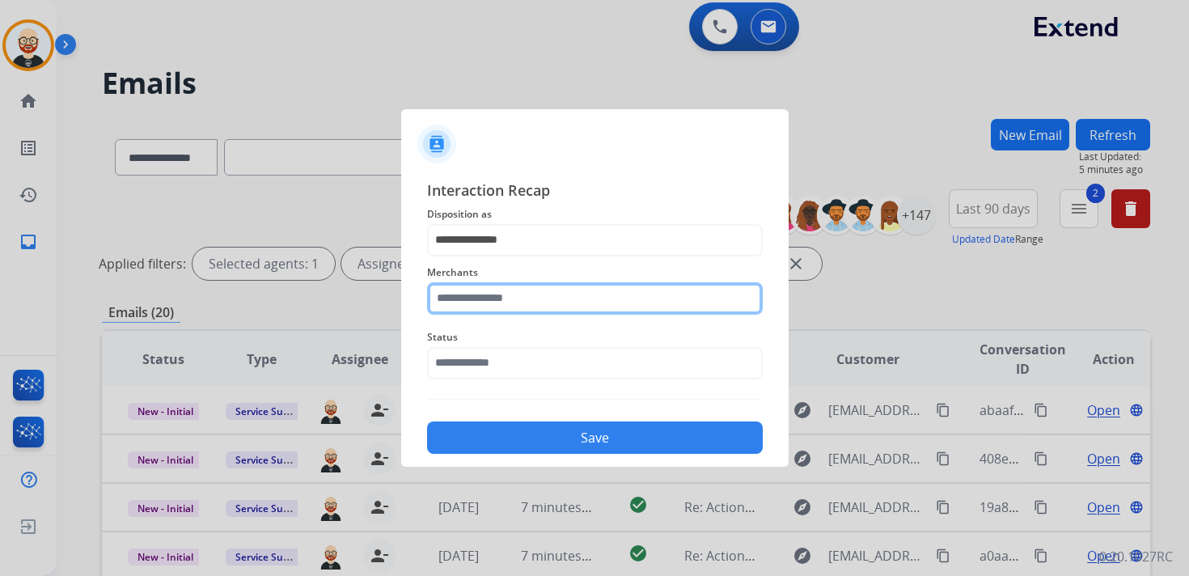
click at [506, 307] on input "text" at bounding box center [595, 298] width 336 height 32
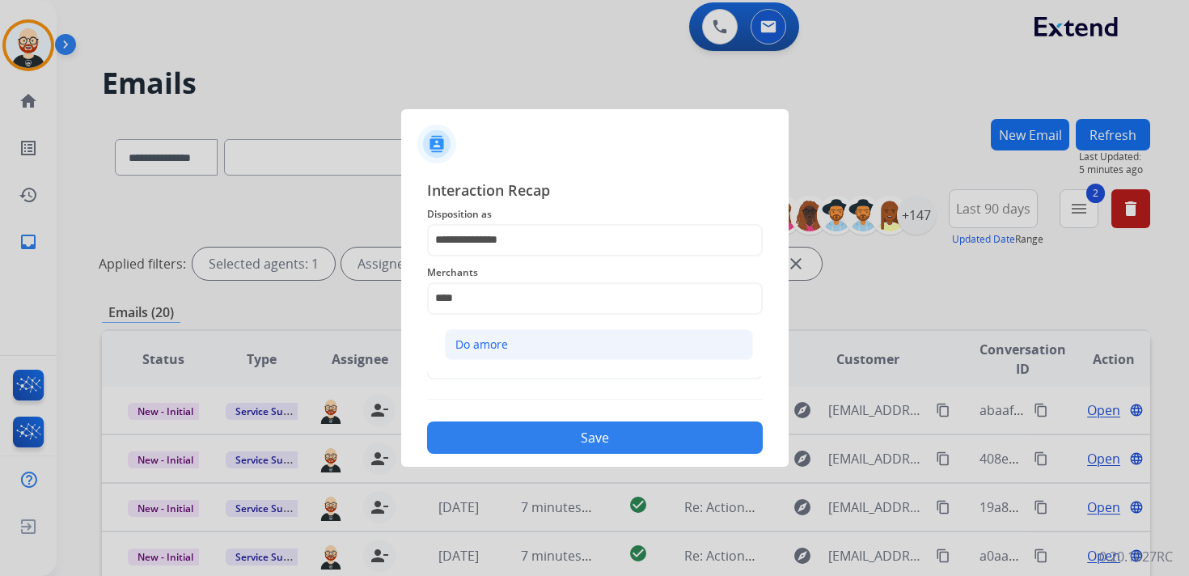
click at [513, 336] on li "Do amore" at bounding box center [599, 344] width 308 height 31
type input "********"
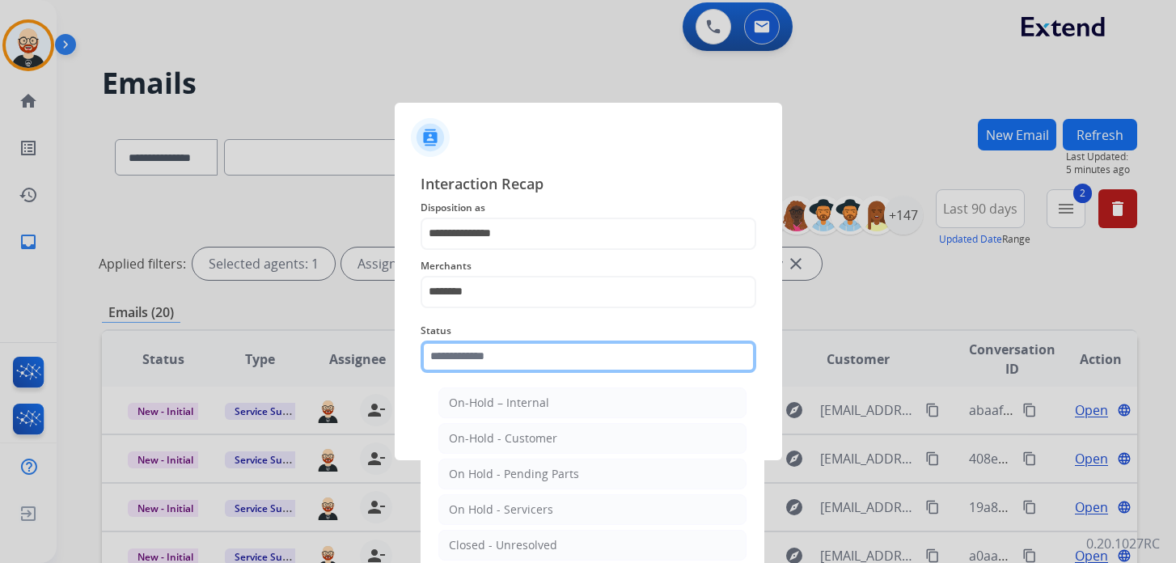
click at [494, 376] on div "Status On-Hold – Internal On-Hold - Customer On Hold - Pending Parts On Hold - …" at bounding box center [588, 347] width 336 height 65
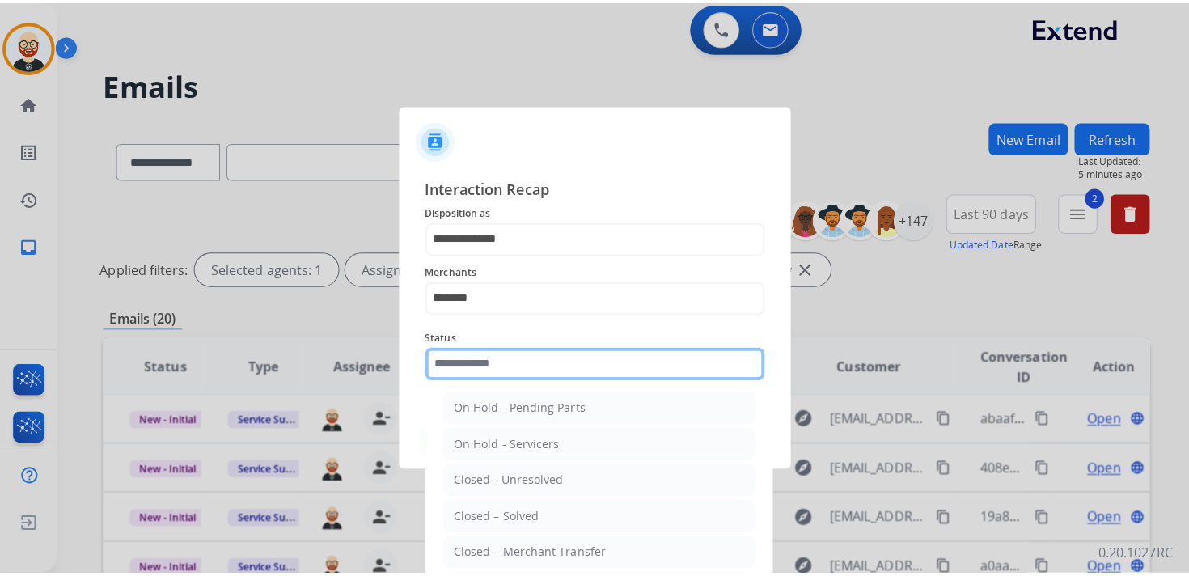
scroll to position [90, 0]
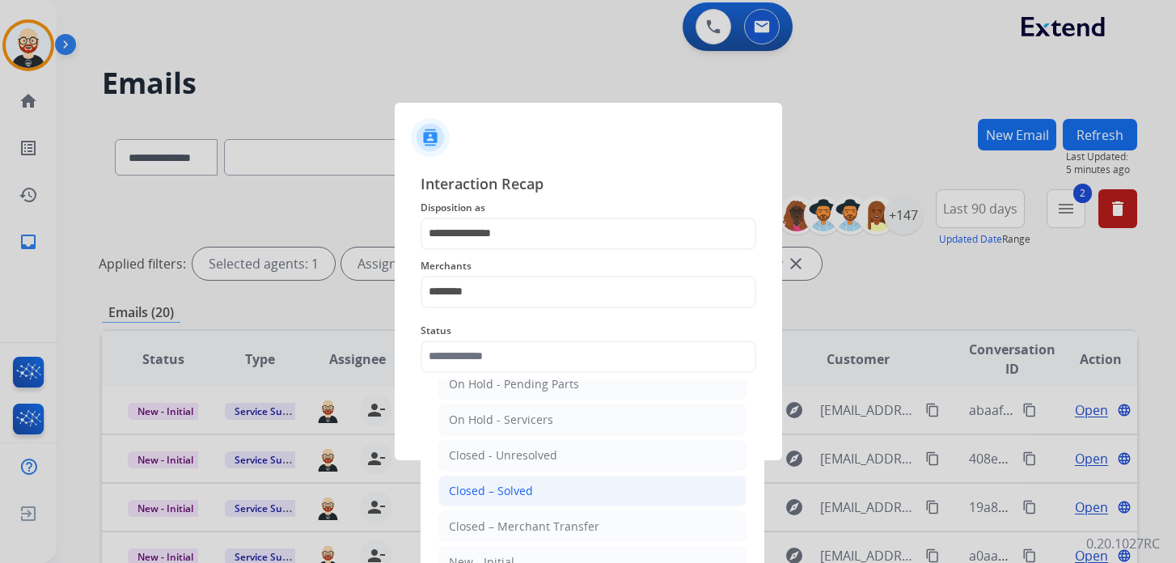
click at [502, 488] on div "Closed – Solved" at bounding box center [491, 491] width 84 height 16
type input "**********"
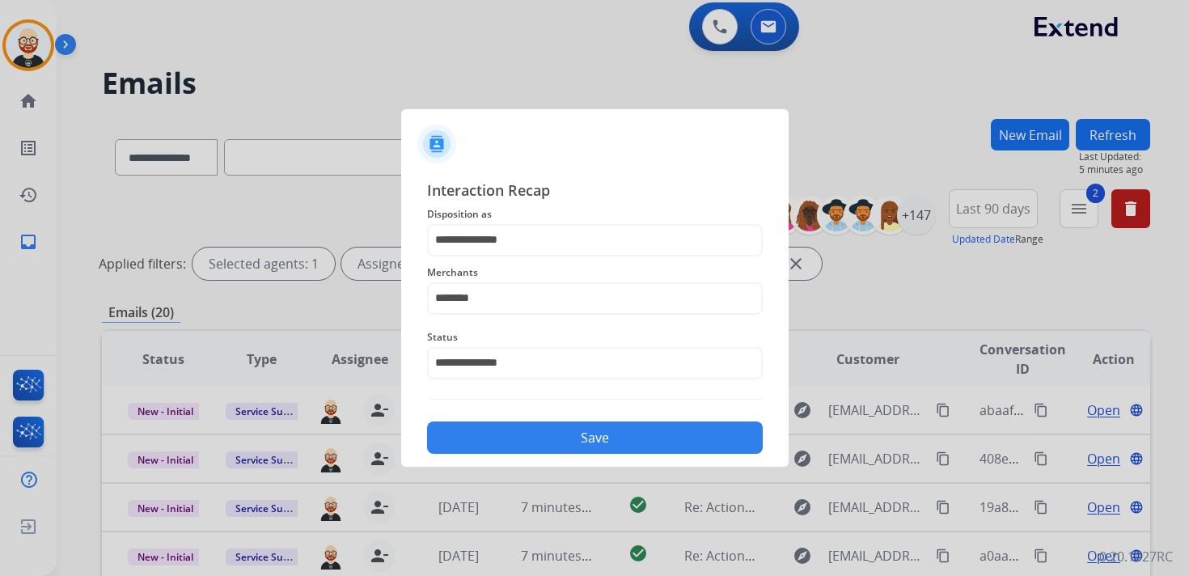
click at [516, 436] on button "Save" at bounding box center [595, 437] width 336 height 32
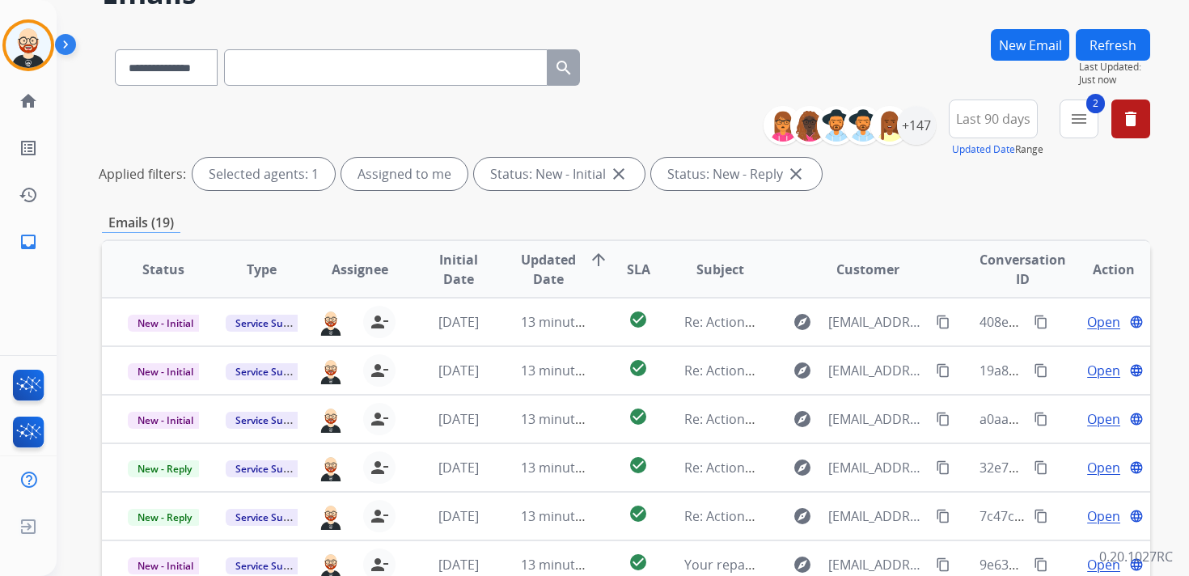
scroll to position [89, 0]
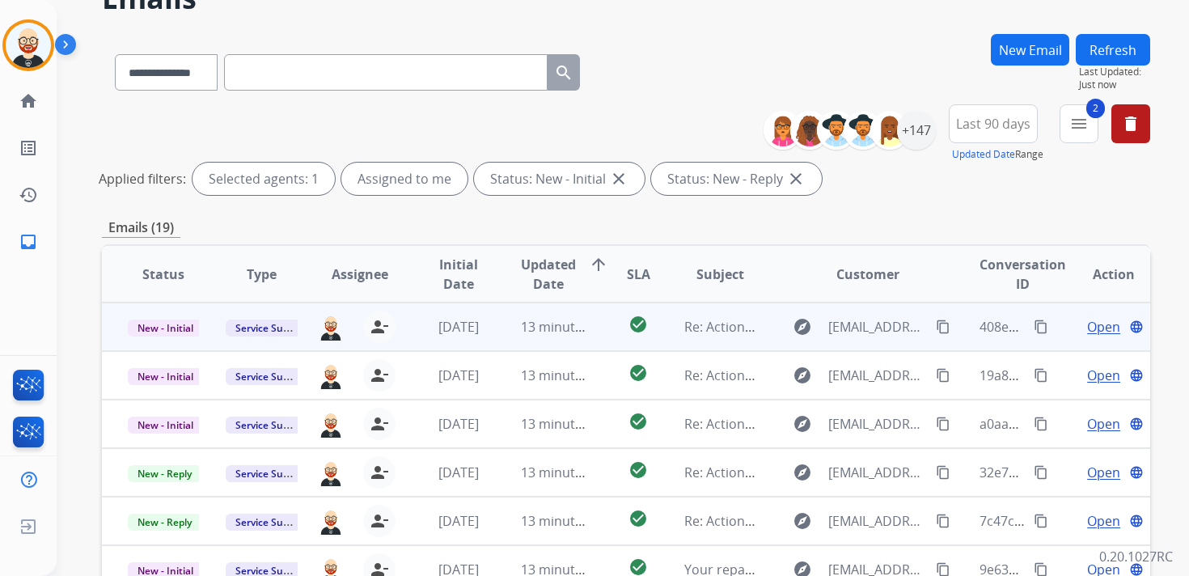
click at [1087, 326] on span "Open" at bounding box center [1103, 326] width 33 height 19
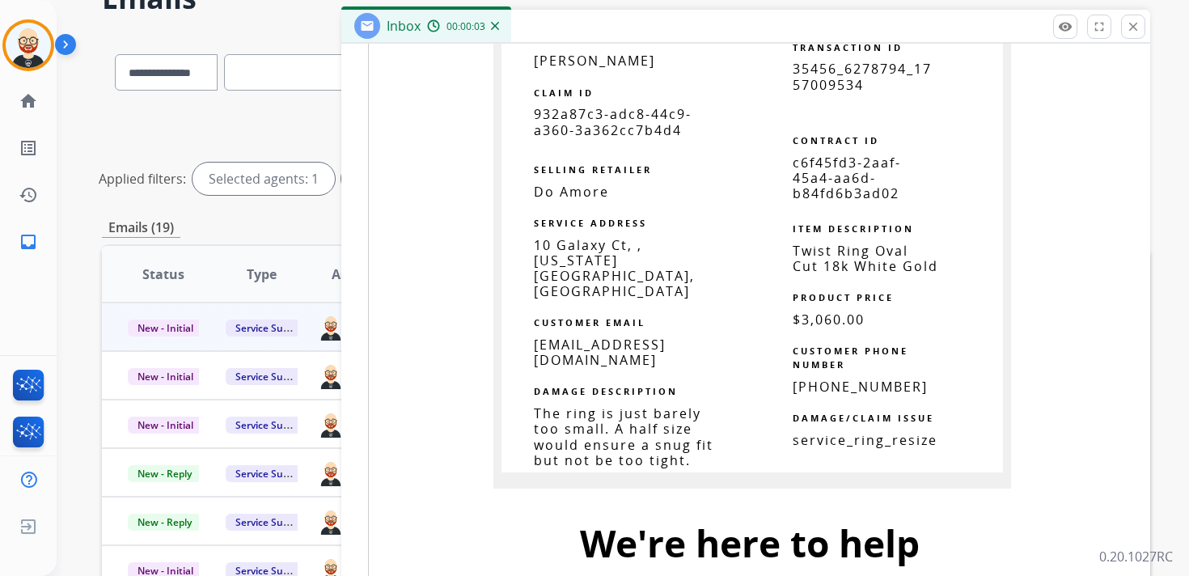
scroll to position [1354, 0]
click at [578, 129] on span "932a87c3-adc8-44c9-a360-3a362cc7b4d4" at bounding box center [613, 123] width 158 height 33
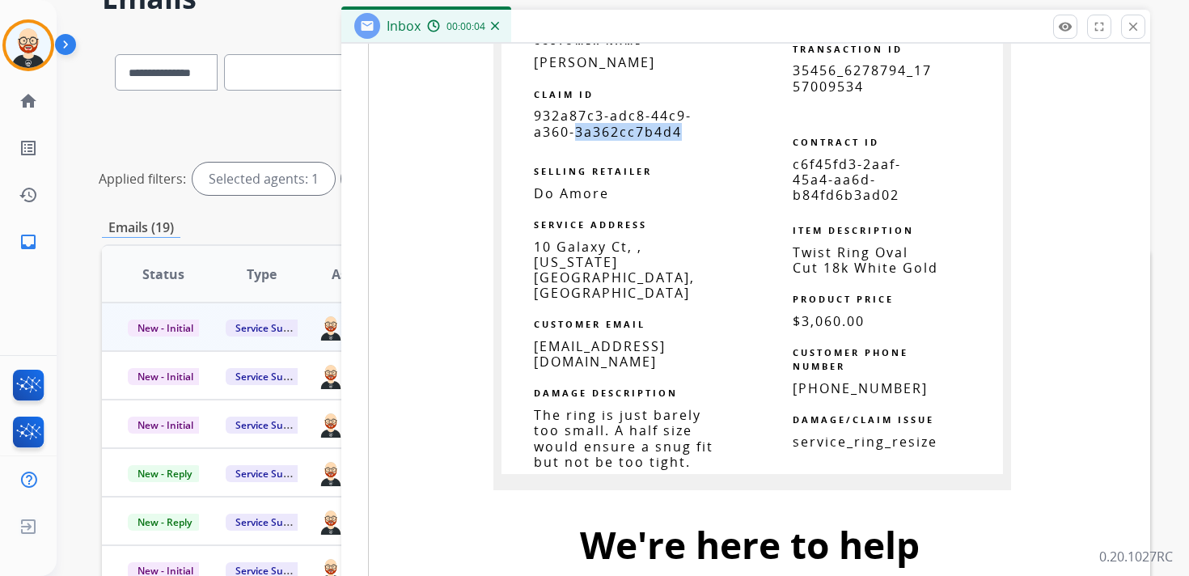
click at [578, 129] on span "932a87c3-adc8-44c9-a360-3a362cc7b4d4" at bounding box center [613, 123] width 158 height 33
copy tbody
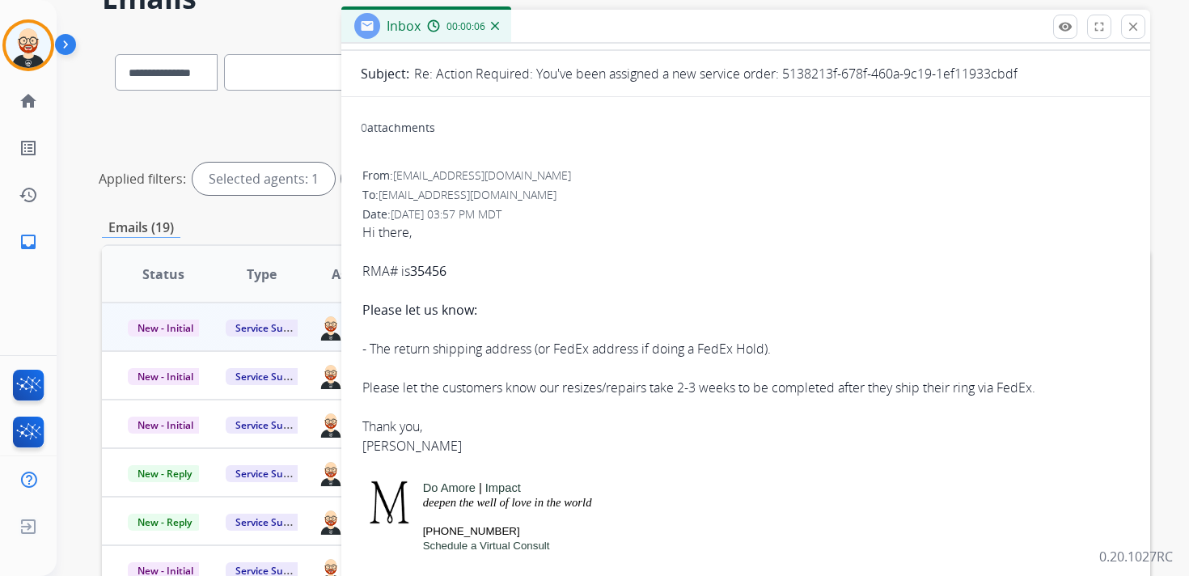
scroll to position [0, 0]
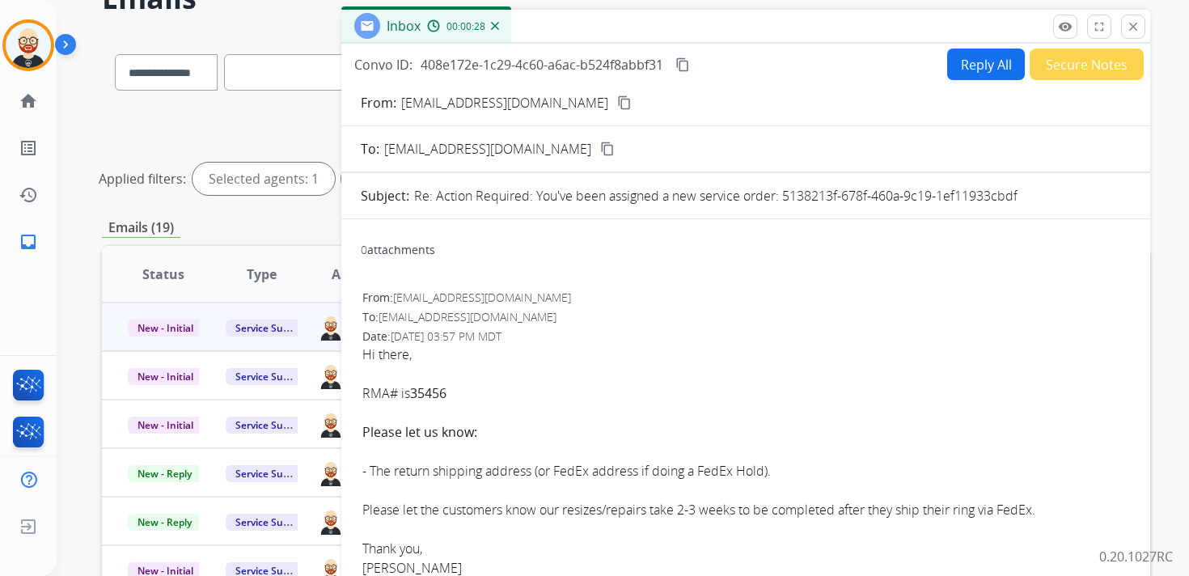
click at [441, 393] on b "35456" at bounding box center [428, 393] width 36 height 18
copy b "35456"
click at [686, 64] on mat-icon "content_copy" at bounding box center [682, 64] width 15 height 15
click at [953, 504] on div "Hi there, RMA# is 35456 Please let us know: - The return shipping address (or F…" at bounding box center [745, 470] width 767 height 252
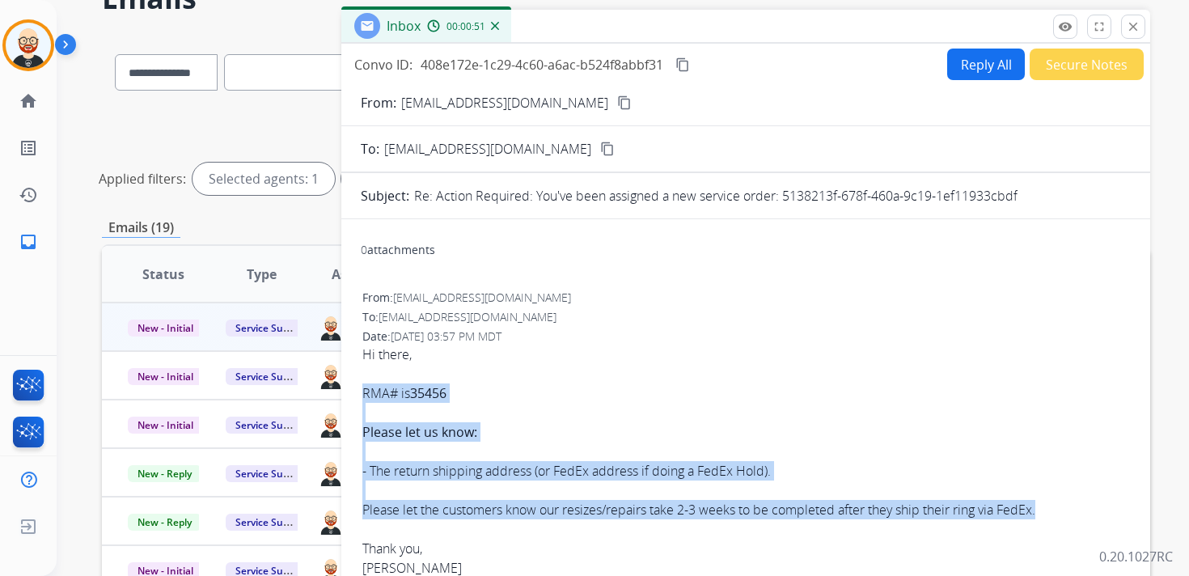
drag, startPoint x: 1047, startPoint y: 511, endPoint x: 365, endPoint y: 397, distance: 691.9
click at [365, 397] on div "Hi there, RMA# is 35456 Please let us know: - The return shipping address (or F…" at bounding box center [745, 470] width 767 height 252
copy div "RMA# is 35456 Please let us know: - The return shipping address (or FedEx addre…"
click at [982, 63] on button "Reply All" at bounding box center [986, 65] width 78 height 32
select select "**********"
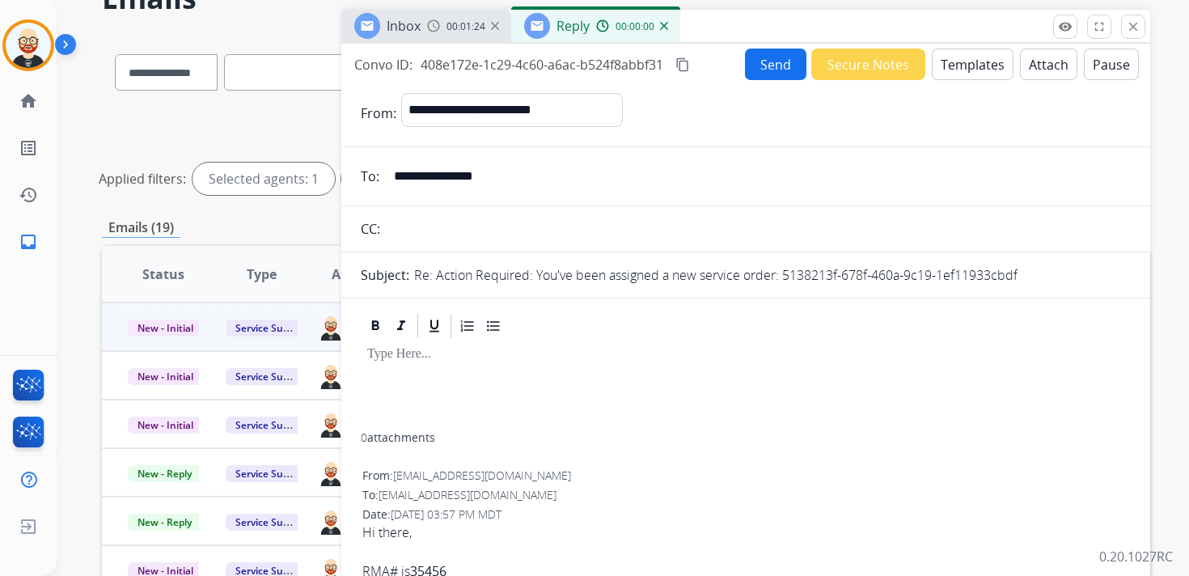
click at [447, 400] on div at bounding box center [746, 386] width 770 height 92
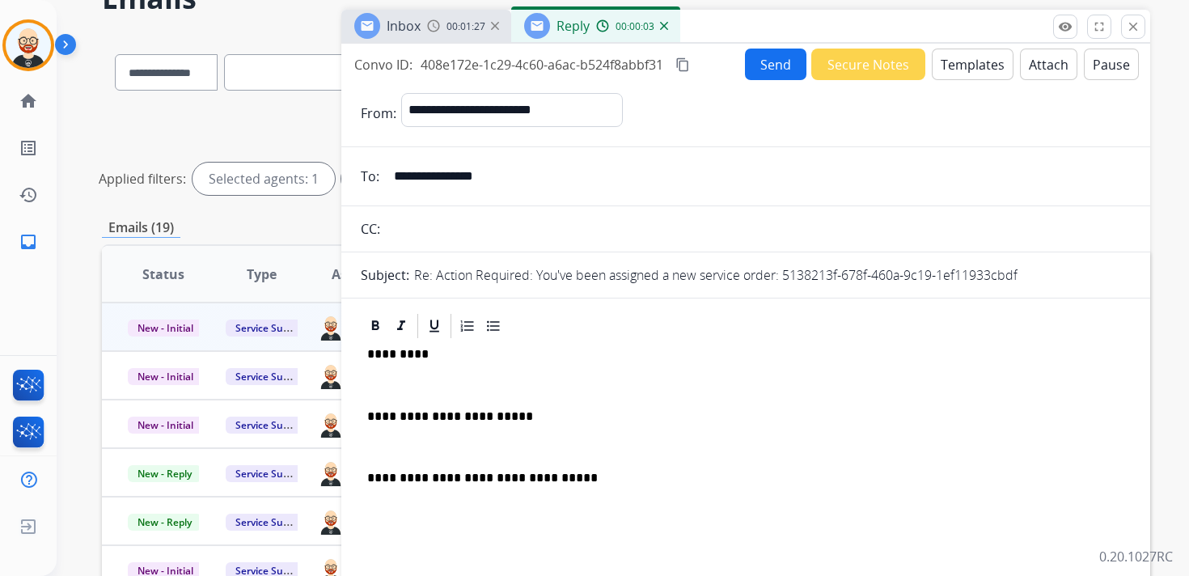
click at [542, 417] on p "**********" at bounding box center [739, 416] width 744 height 15
click at [594, 409] on p "**********" at bounding box center [739, 416] width 744 height 15
click at [497, 382] on p at bounding box center [745, 385] width 757 height 15
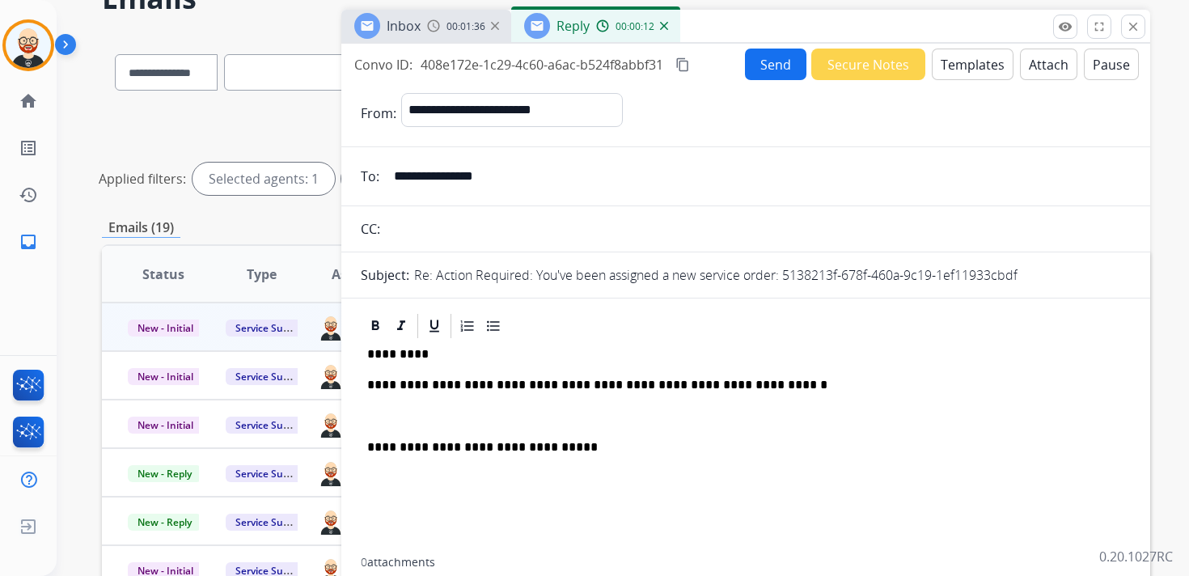
click at [441, 413] on p at bounding box center [745, 416] width 757 height 15
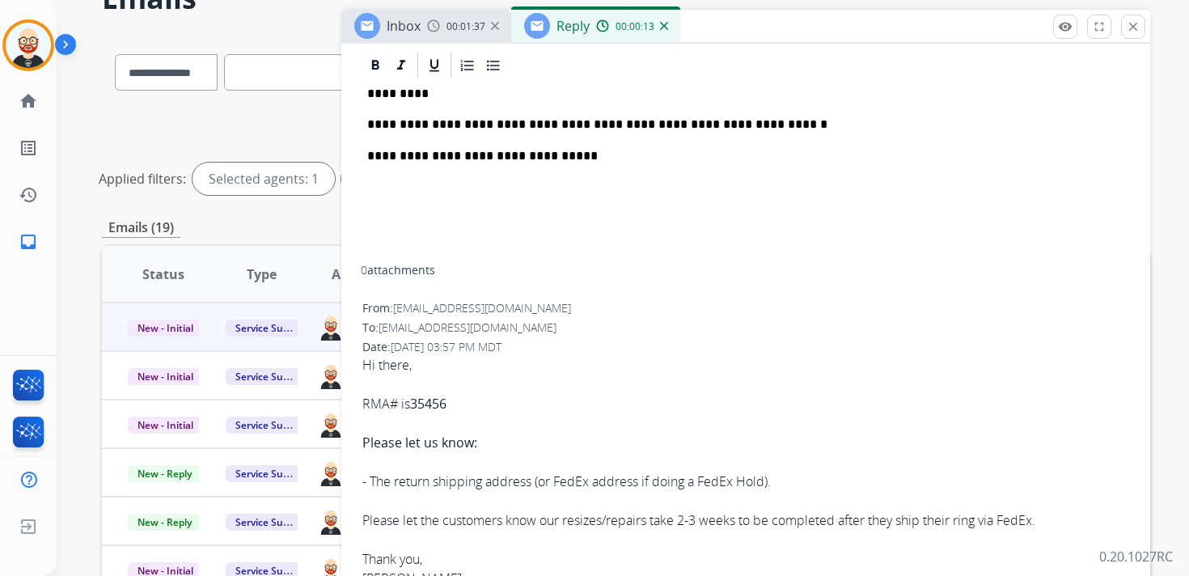
scroll to position [341, 0]
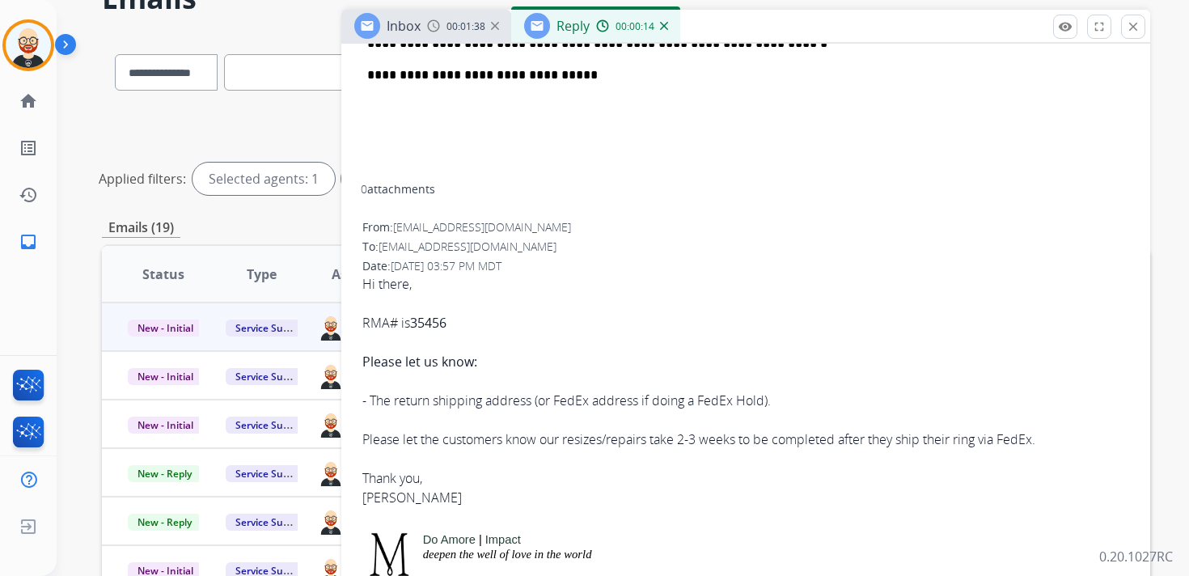
click at [371, 503] on div "Hi there, RMA# is 35456 Please let us know: - The return shipping address (or F…" at bounding box center [745, 400] width 767 height 252
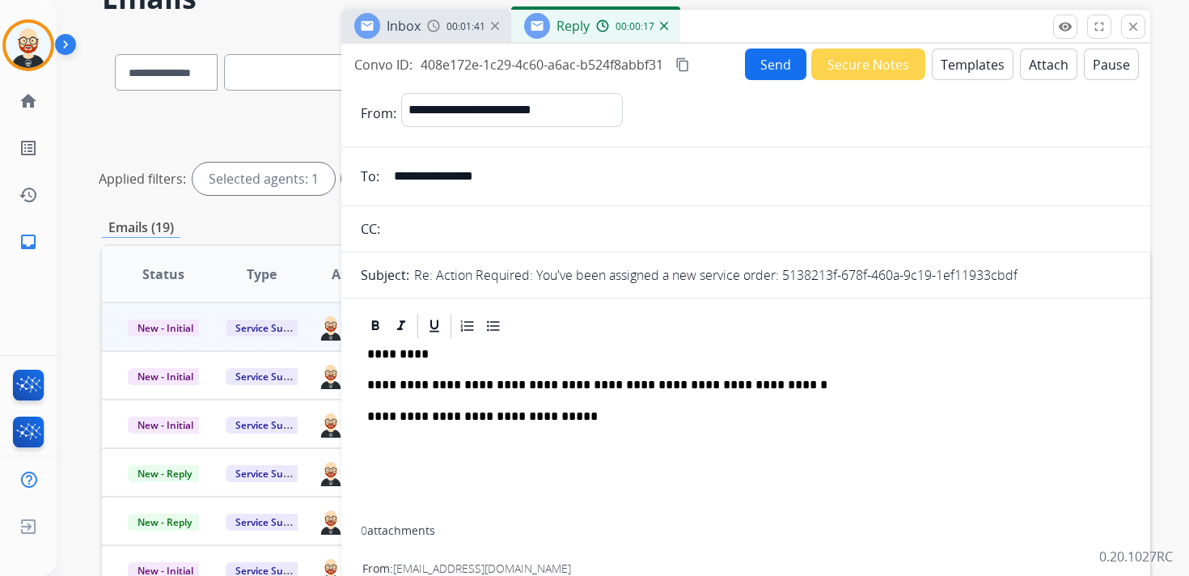
click at [396, 359] on p "*********" at bounding box center [739, 354] width 744 height 15
click at [758, 70] on button "Send" at bounding box center [775, 65] width 61 height 32
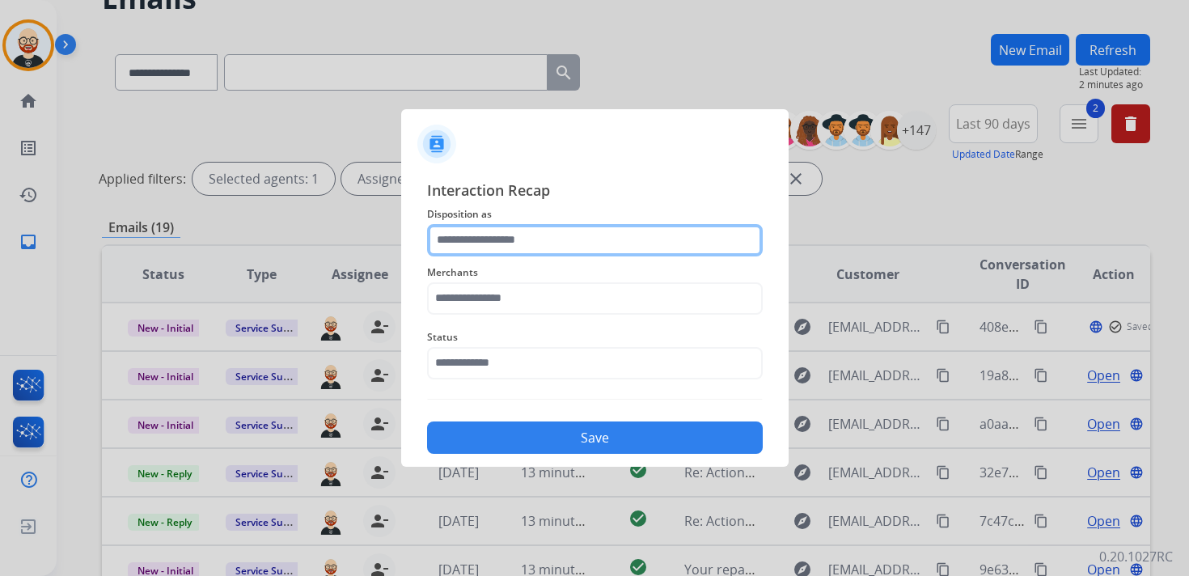
click at [520, 230] on input "text" at bounding box center [595, 240] width 336 height 32
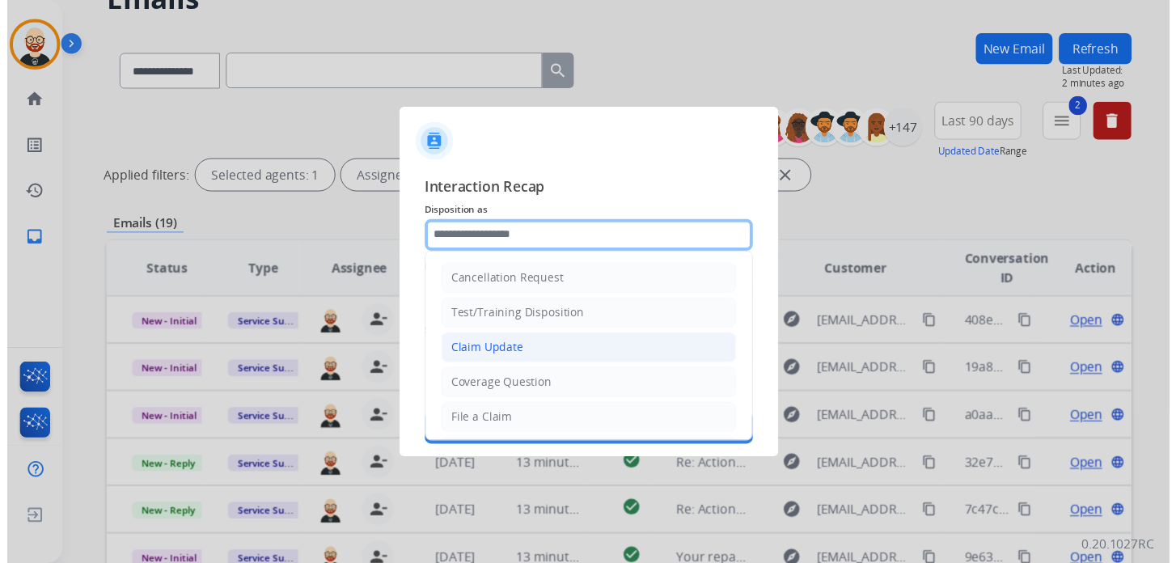
scroll to position [243, 0]
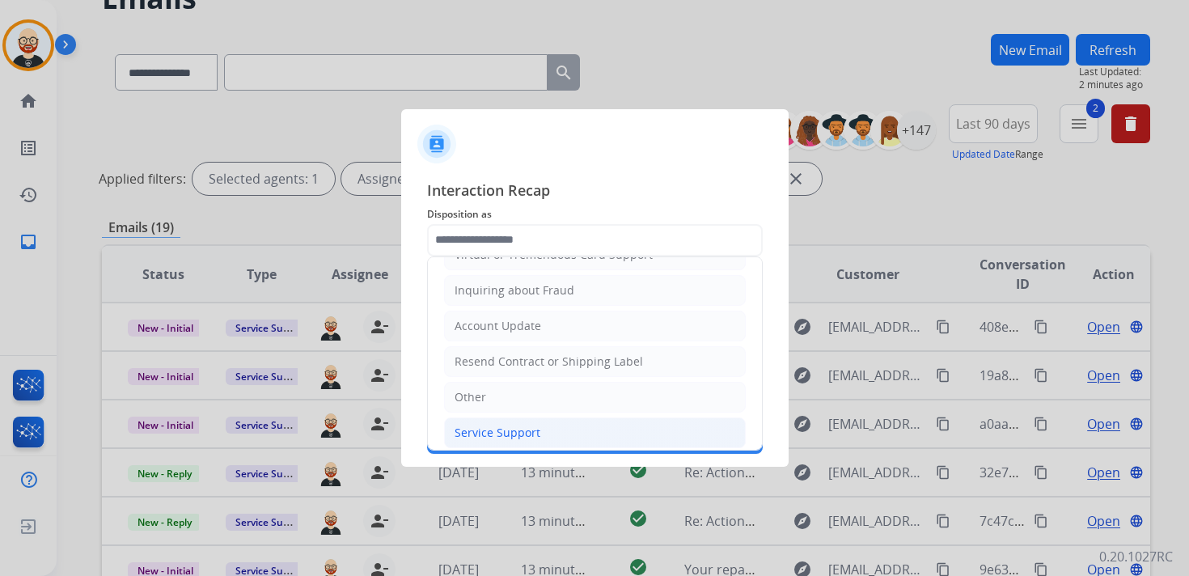
click at [520, 426] on div "Service Support" at bounding box center [497, 433] width 86 height 16
type input "**********"
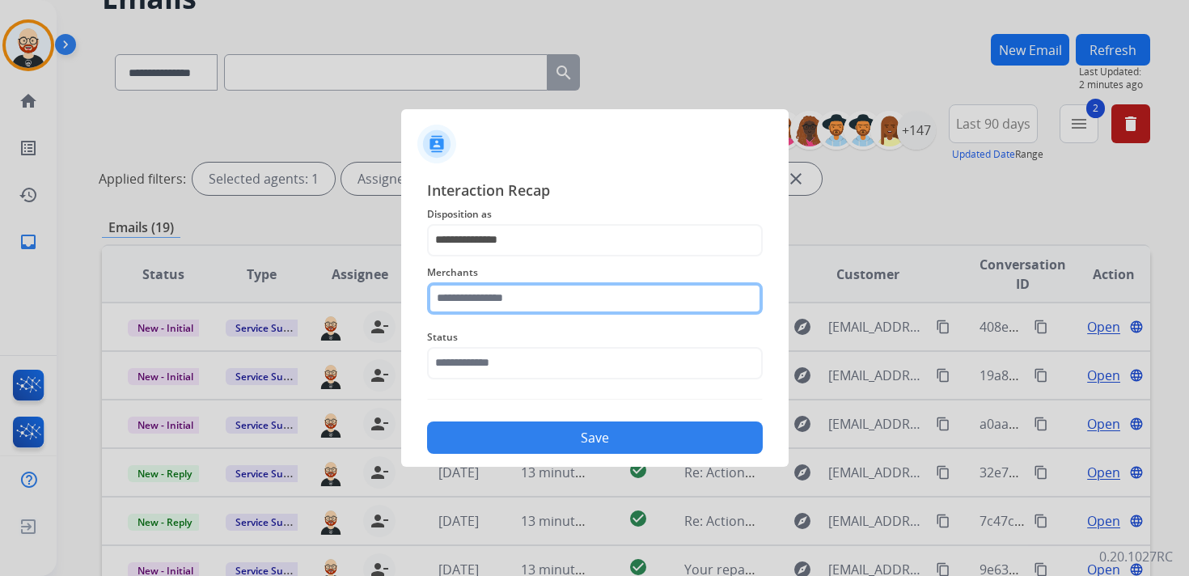
click at [484, 305] on input "text" at bounding box center [595, 298] width 336 height 32
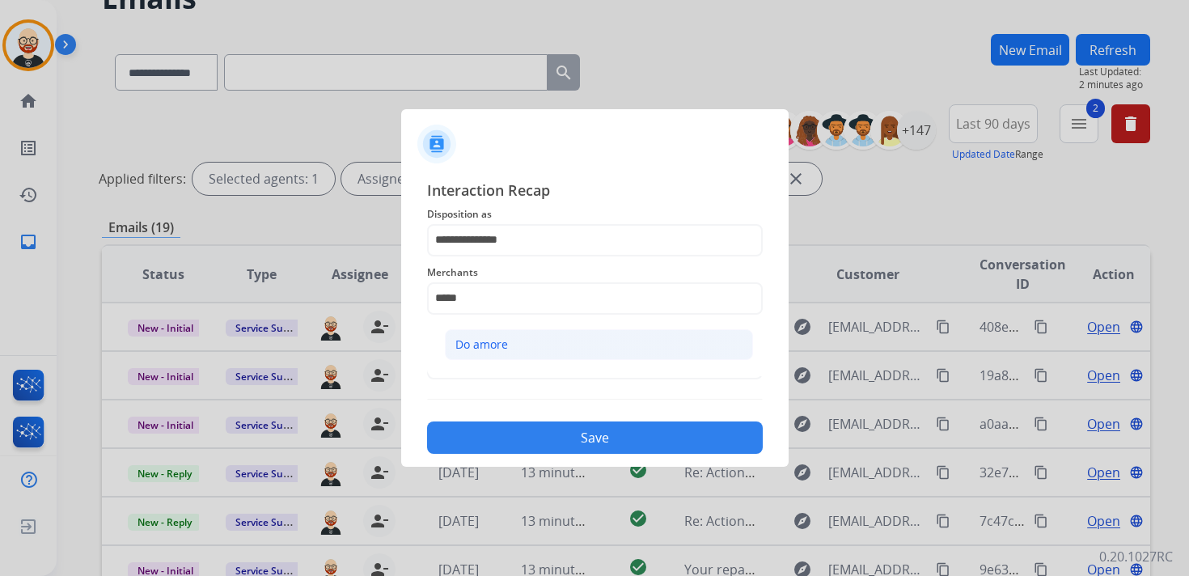
click at [479, 330] on li "Do amore" at bounding box center [599, 344] width 308 height 31
type input "********"
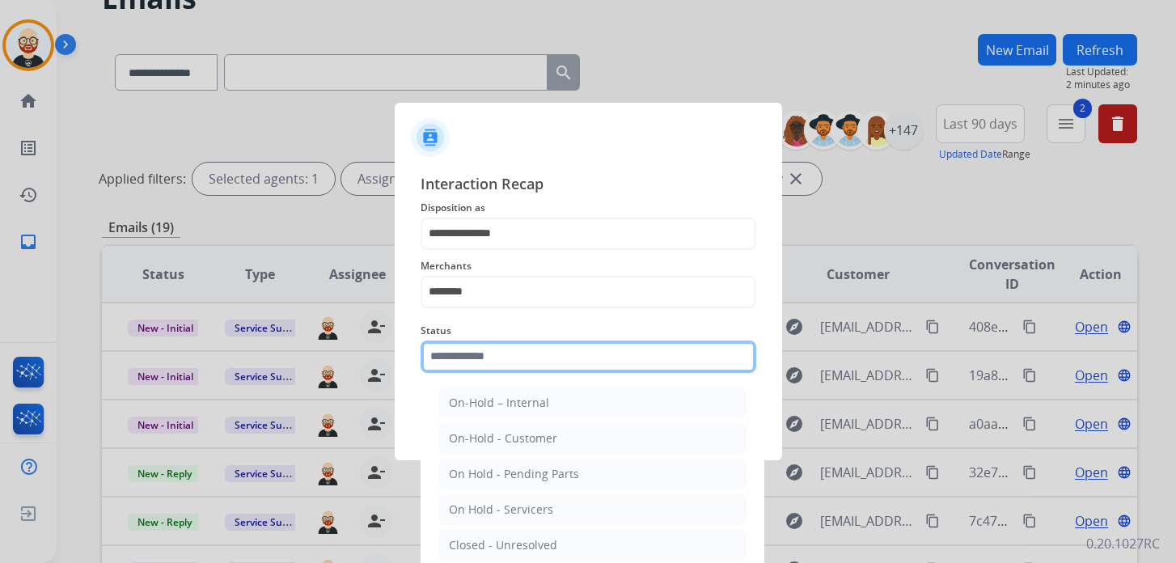
click at [479, 347] on input "text" at bounding box center [588, 356] width 336 height 32
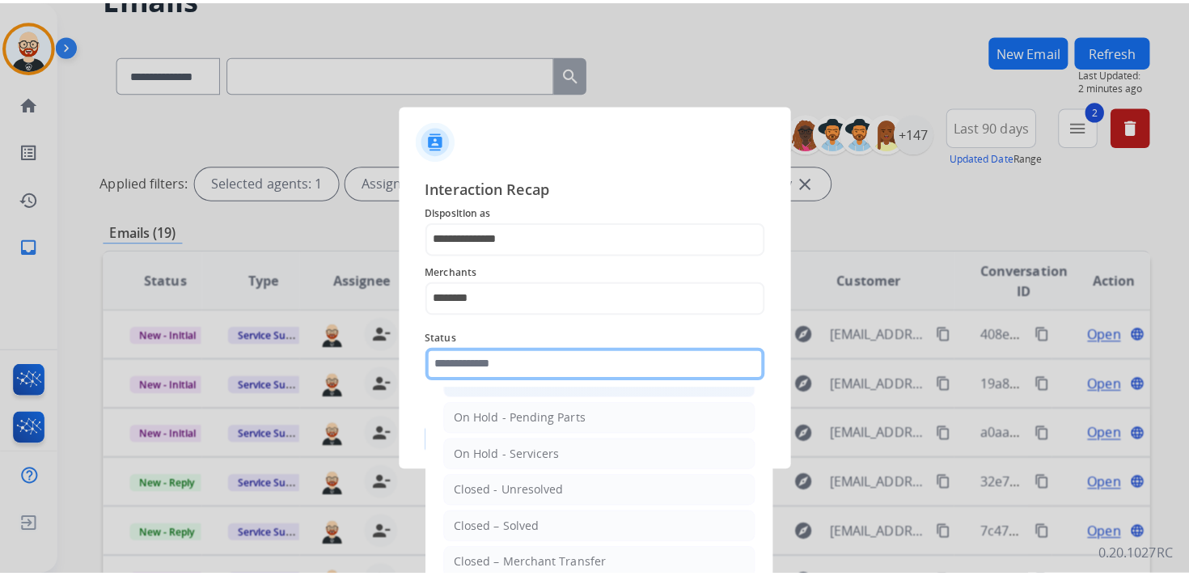
scroll to position [78, 0]
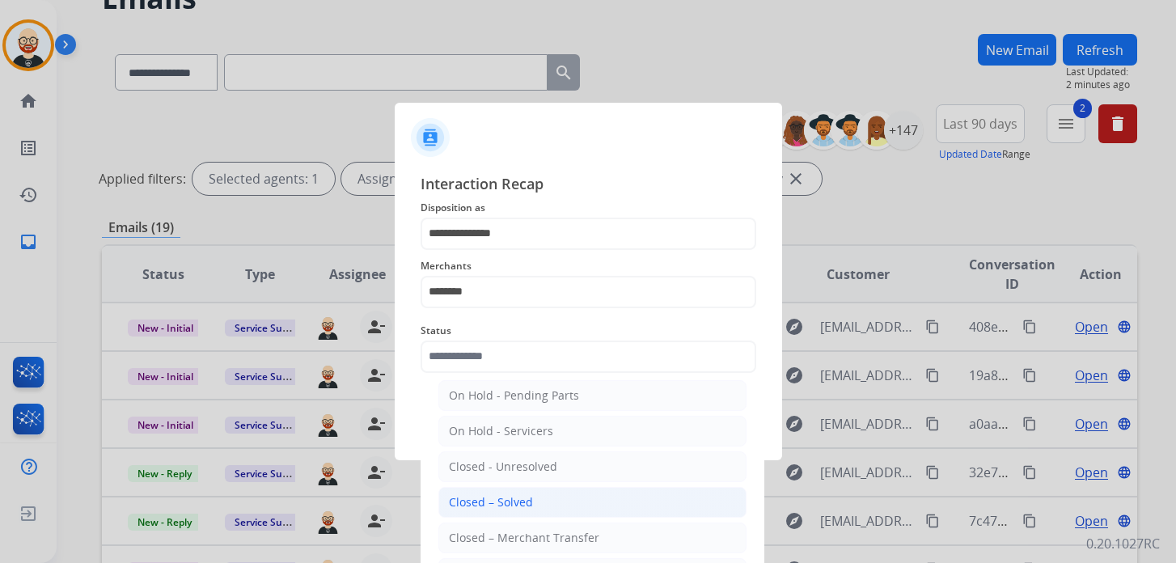
click at [500, 487] on li "Closed – Solved" at bounding box center [592, 502] width 308 height 31
type input "**********"
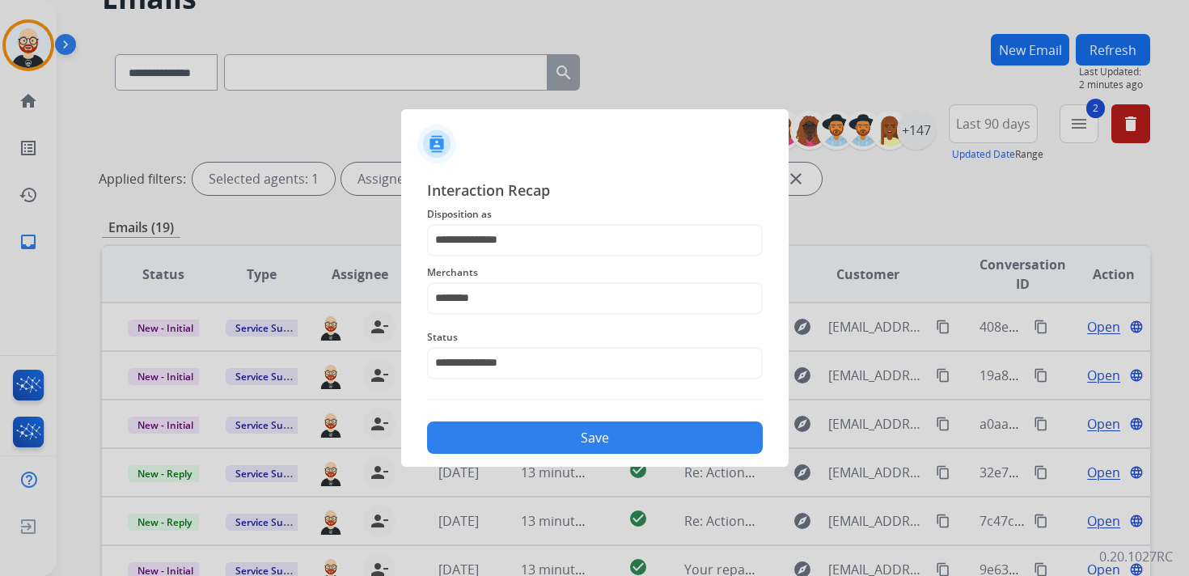
click at [521, 440] on button "Save" at bounding box center [595, 437] width 336 height 32
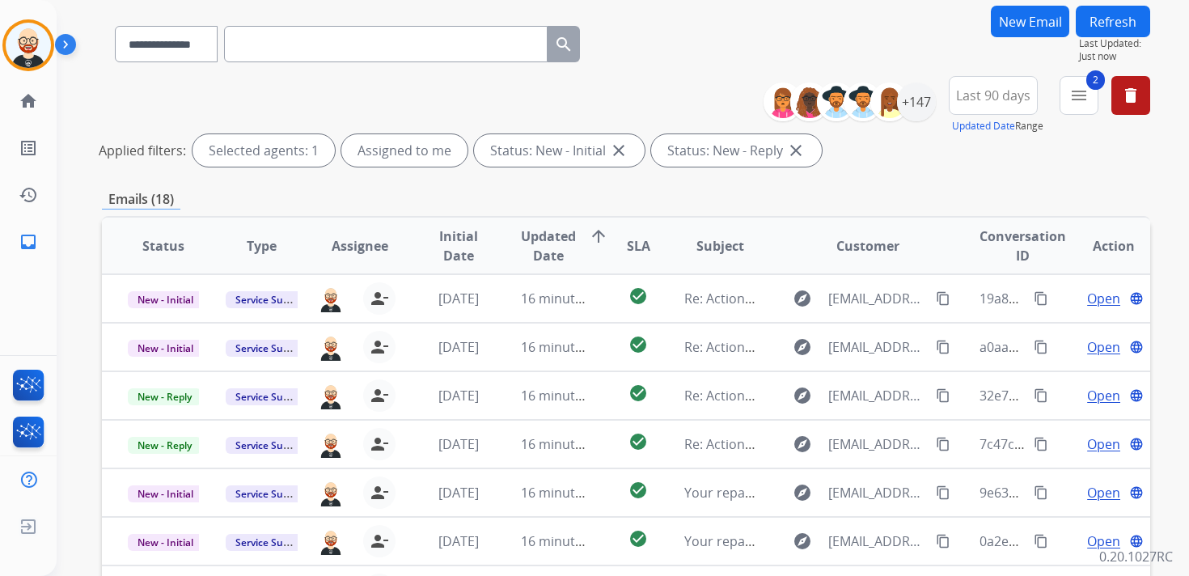
scroll to position [116, 0]
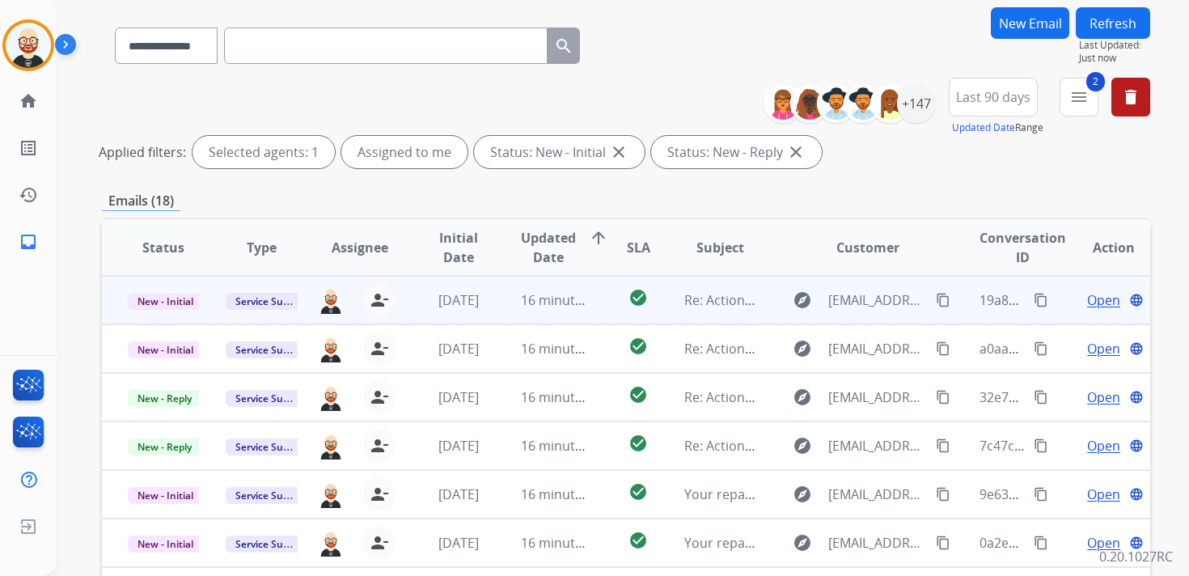
click at [1087, 299] on span "Open" at bounding box center [1103, 299] width 33 height 19
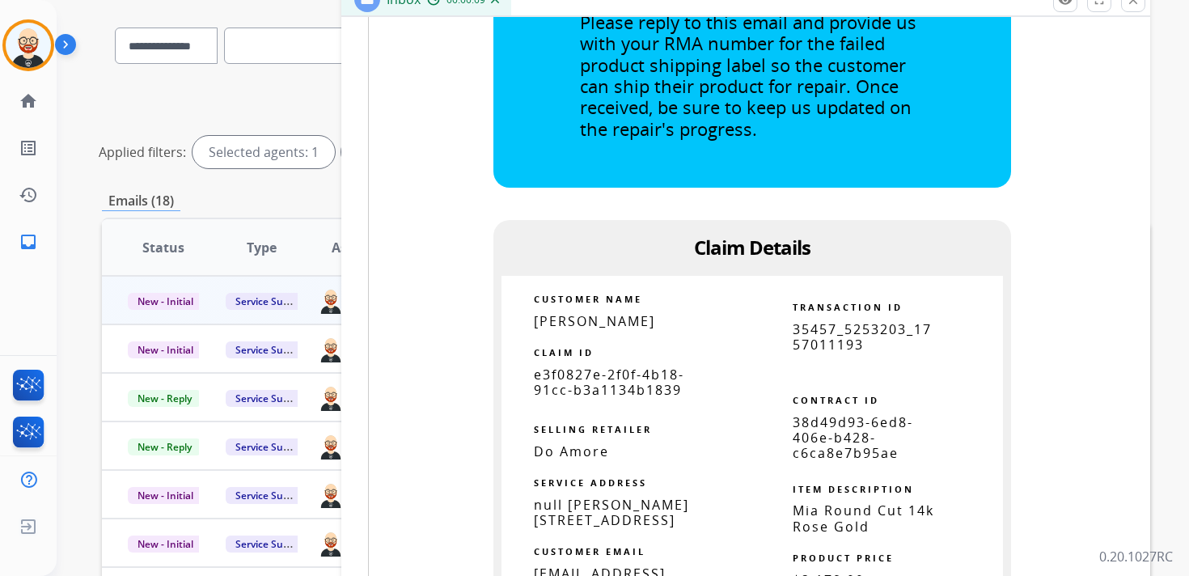
scroll to position [960, 0]
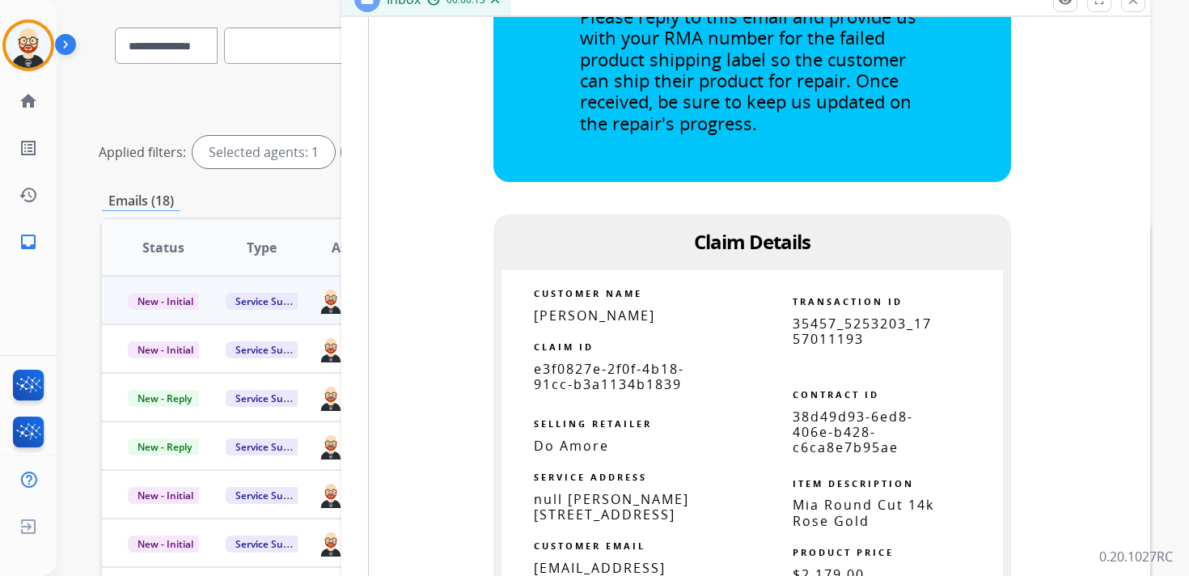
click at [610, 384] on span "e3f0827e-2f0f-4b18-91cc-b3a1134b1839" at bounding box center [609, 376] width 150 height 33
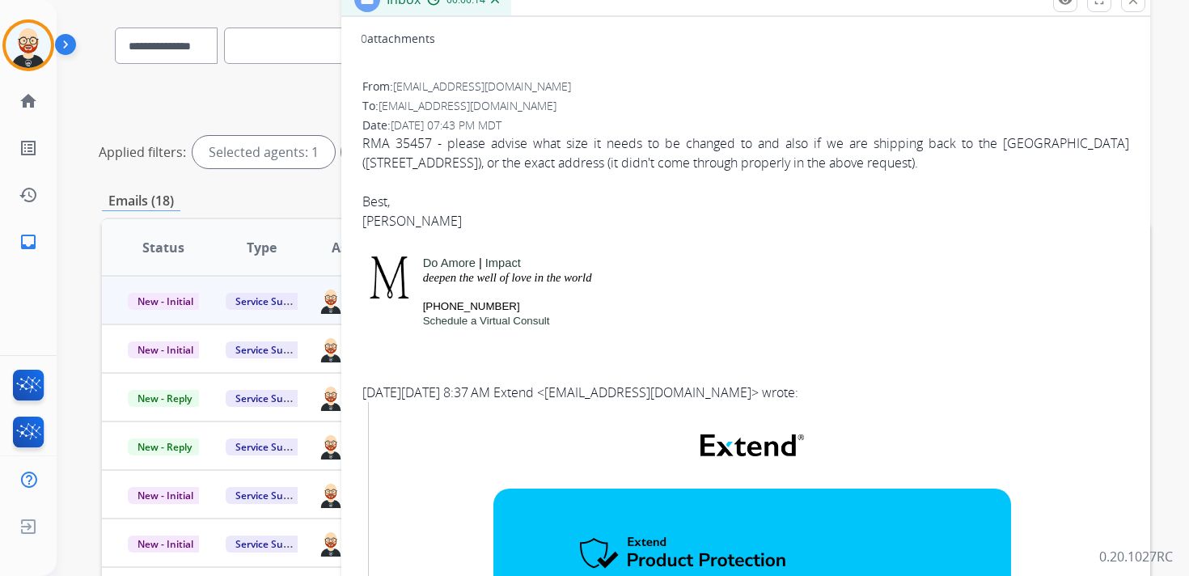
scroll to position [0, 0]
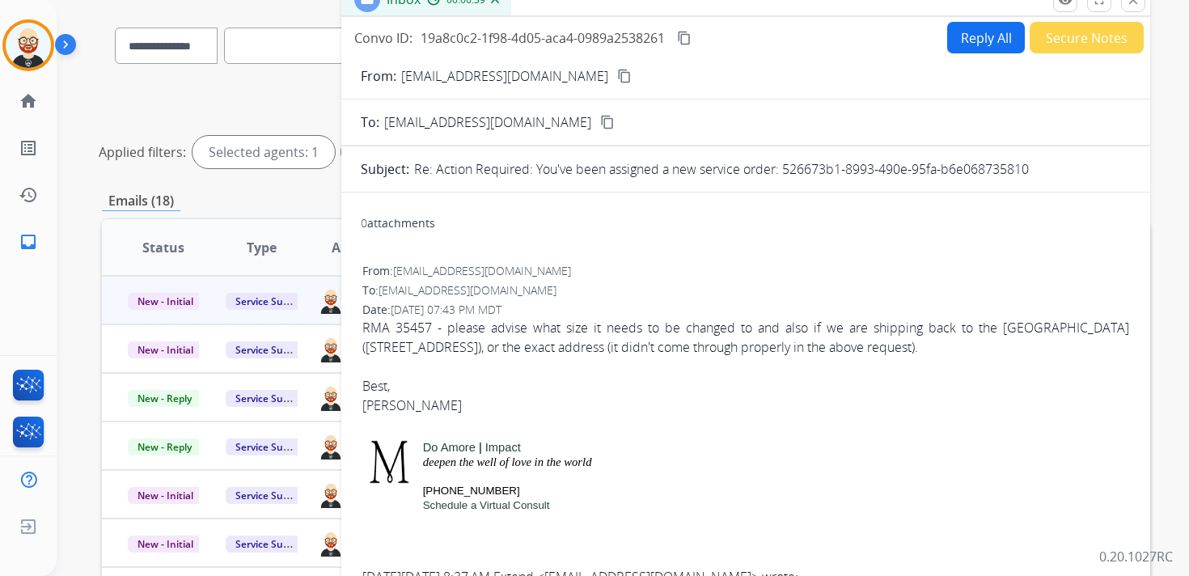
click at [1142, 7] on button "close Close" at bounding box center [1133, 0] width 24 height 24
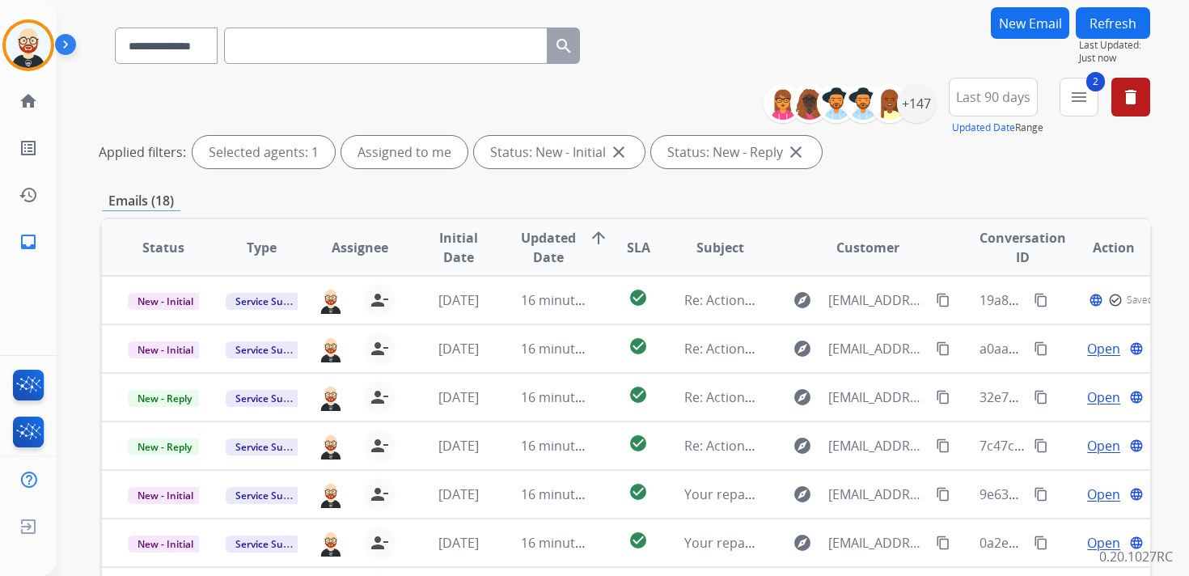
click at [269, 44] on input "text" at bounding box center [385, 45] width 323 height 36
paste input "**********"
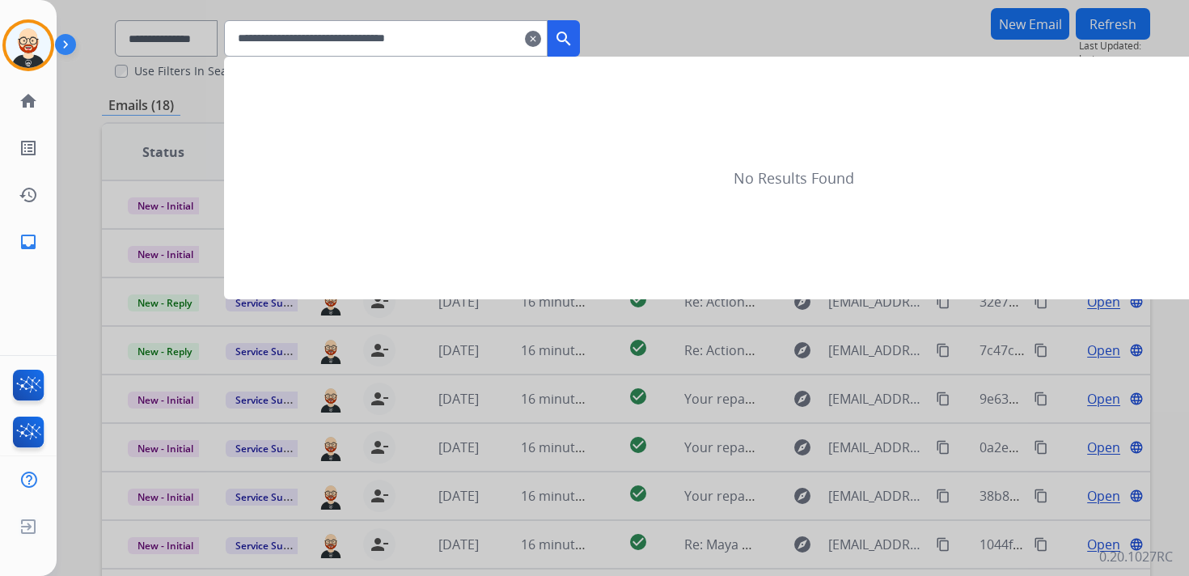
type input "**********"
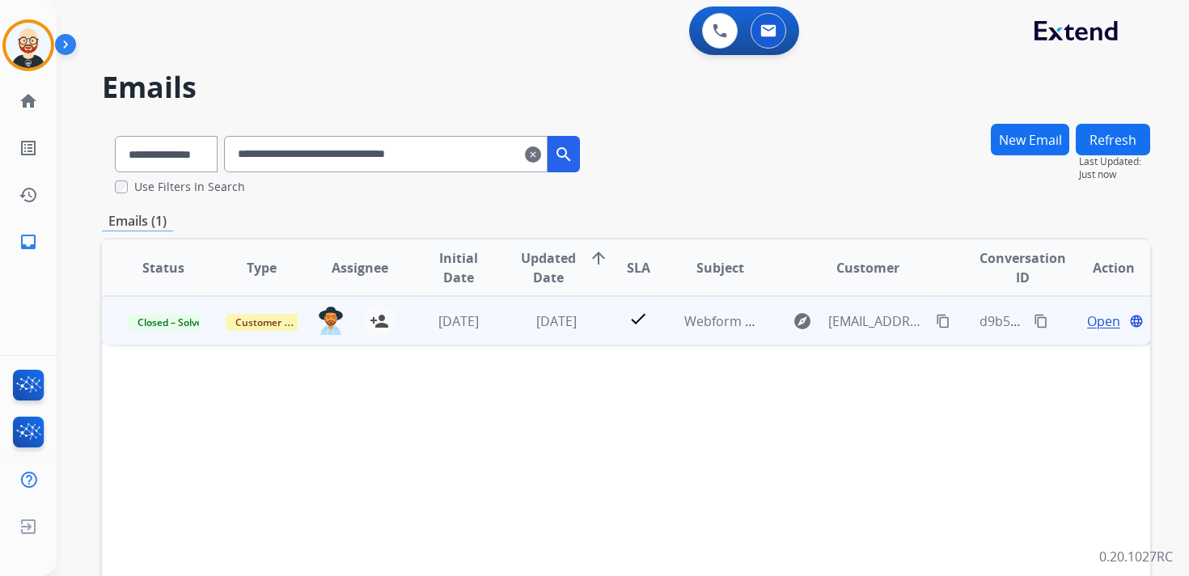
click at [1087, 325] on span "Open" at bounding box center [1103, 320] width 33 height 19
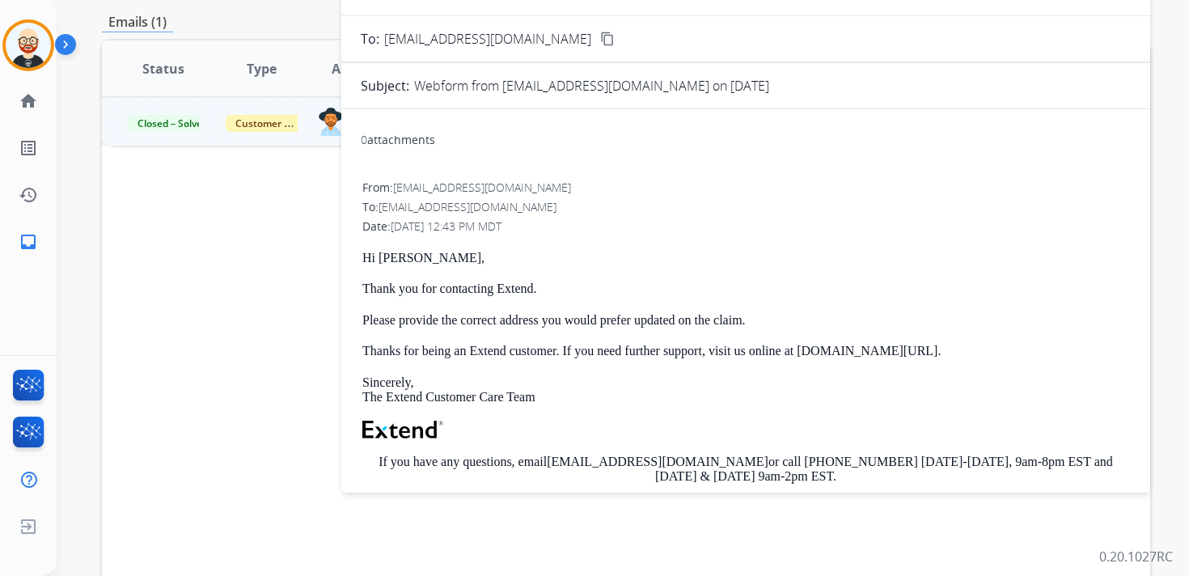
scroll to position [195, 0]
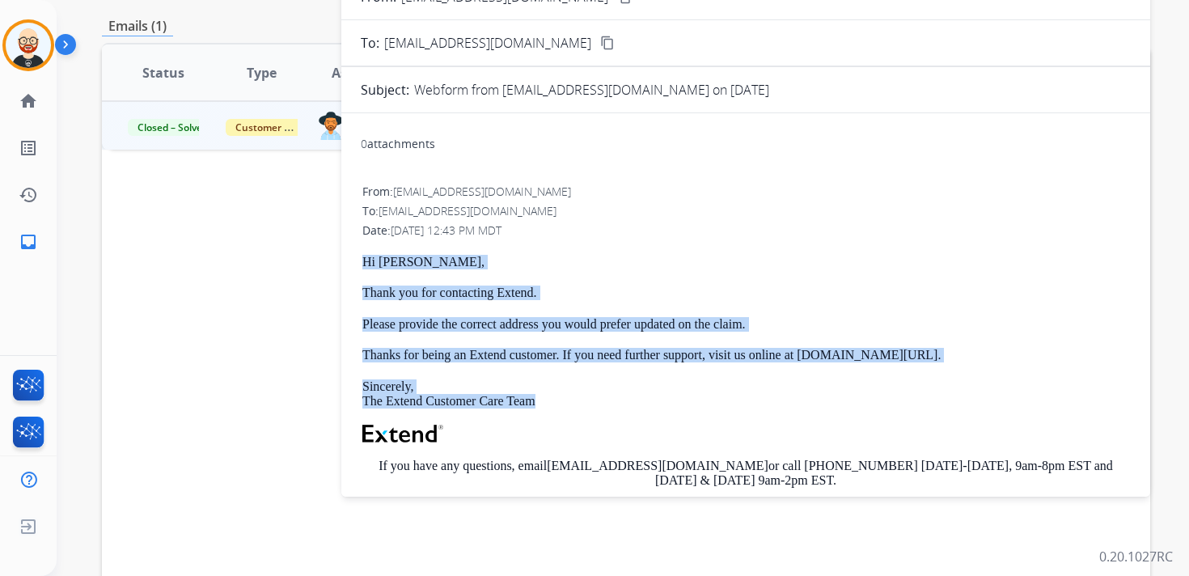
drag, startPoint x: 558, startPoint y: 402, endPoint x: 361, endPoint y: 260, distance: 242.8
click at [361, 260] on div "From: [EMAIL_ADDRESS][DOMAIN_NAME] To: [EMAIL_ADDRESS][DOMAIN_NAME] Date: [DATE…" at bounding box center [746, 424] width 770 height 484
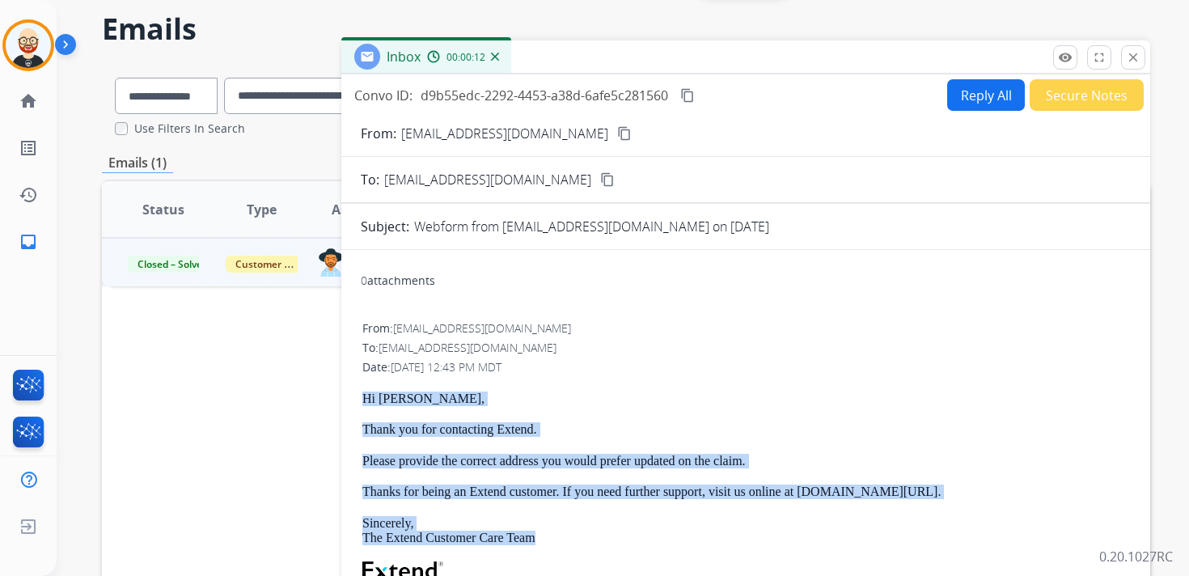
scroll to position [0, 0]
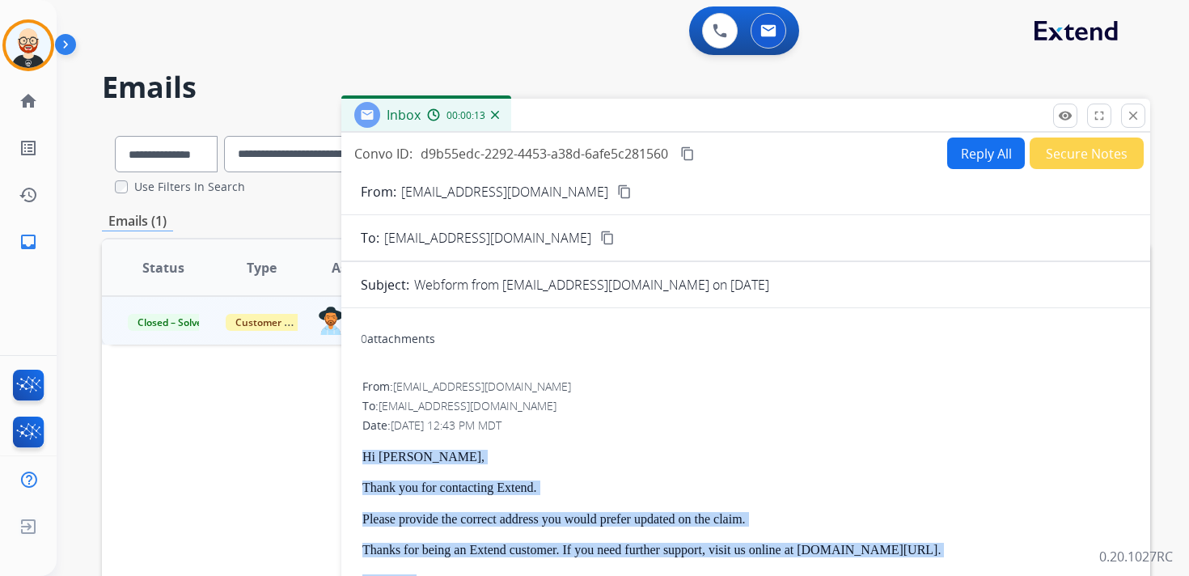
click at [964, 158] on button "Reply All" at bounding box center [986, 153] width 78 height 32
select select "**********"
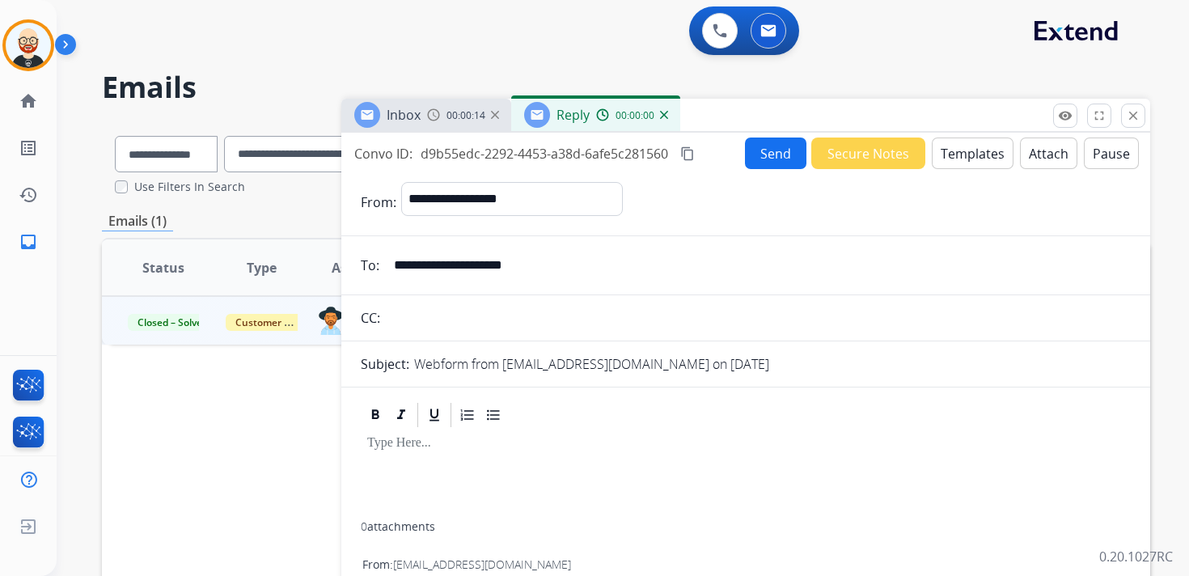
click at [461, 450] on p at bounding box center [745, 443] width 757 height 15
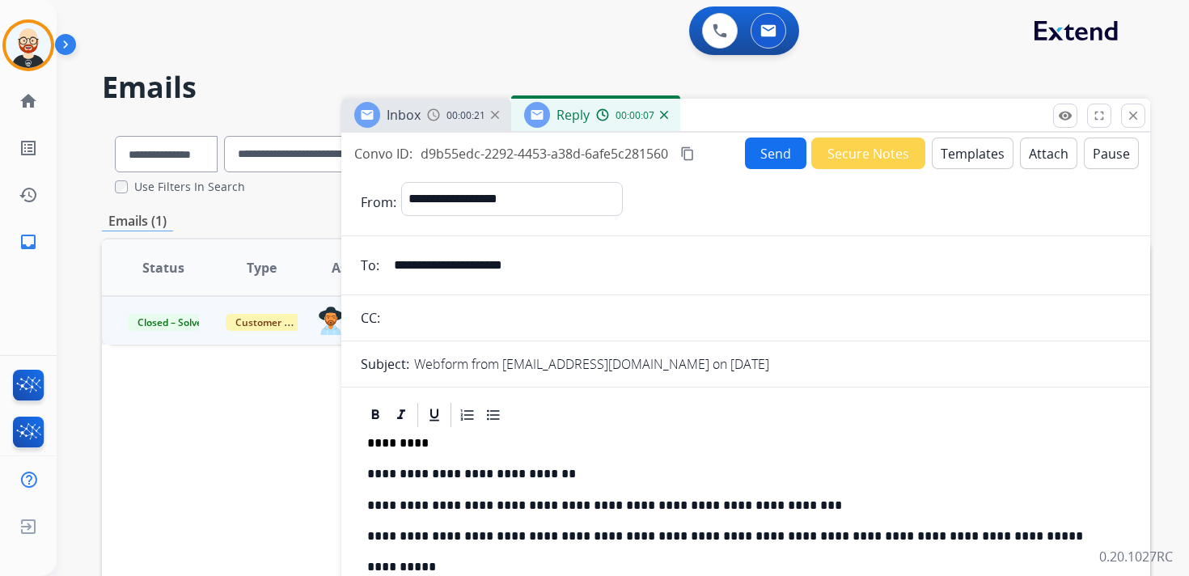
click at [685, 158] on mat-icon "content_copy" at bounding box center [687, 153] width 15 height 15
click at [758, 158] on button "Send" at bounding box center [775, 153] width 61 height 32
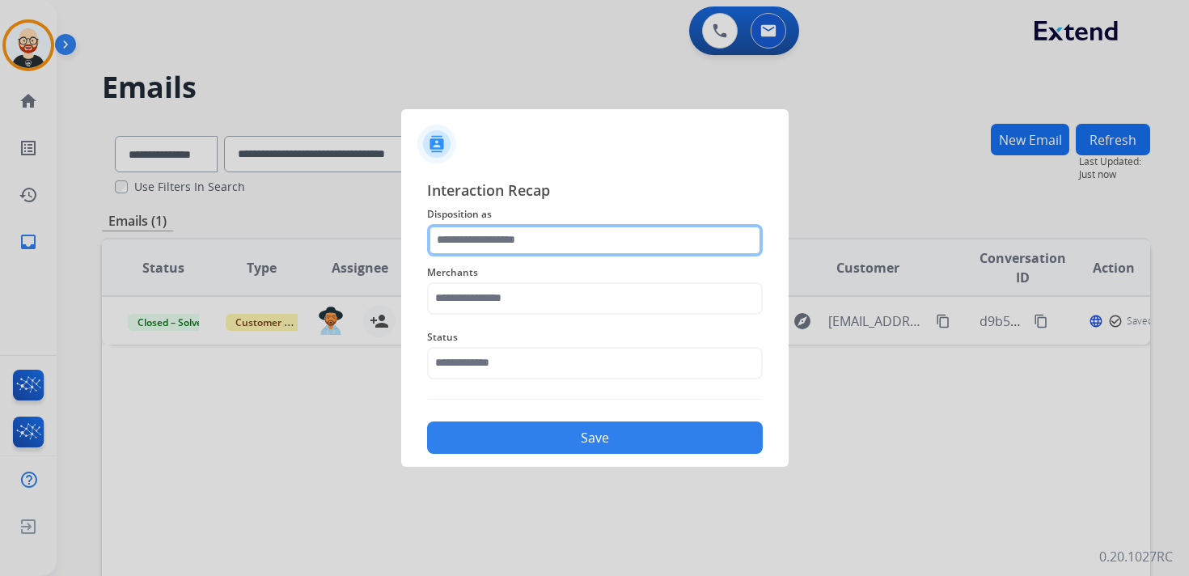
click at [547, 246] on input "text" at bounding box center [595, 240] width 336 height 32
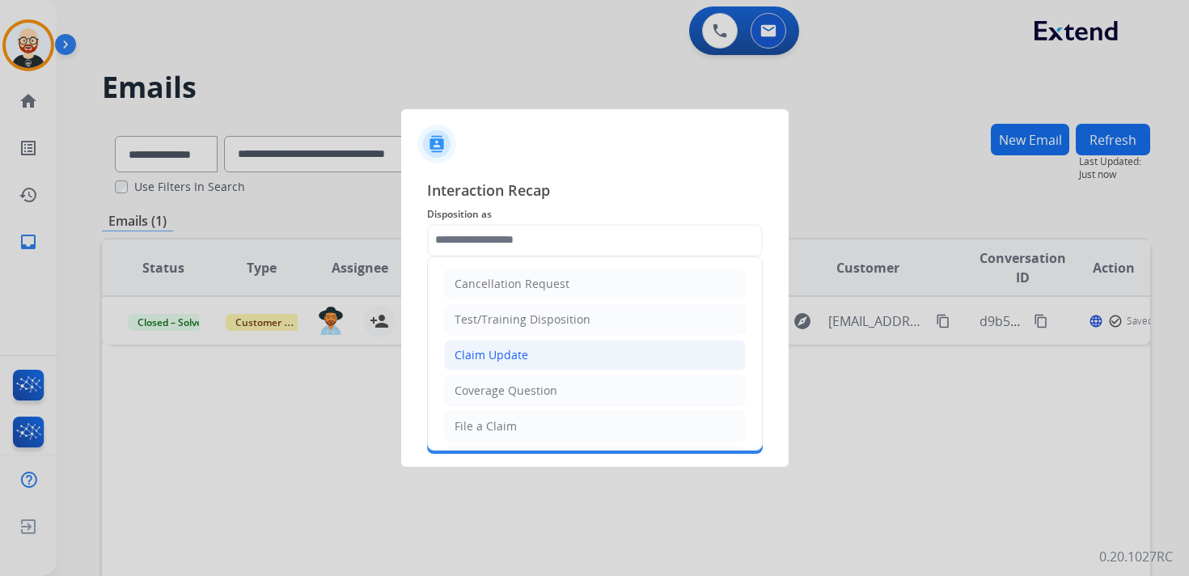
click at [526, 344] on li "Claim Update" at bounding box center [595, 355] width 302 height 31
type input "**********"
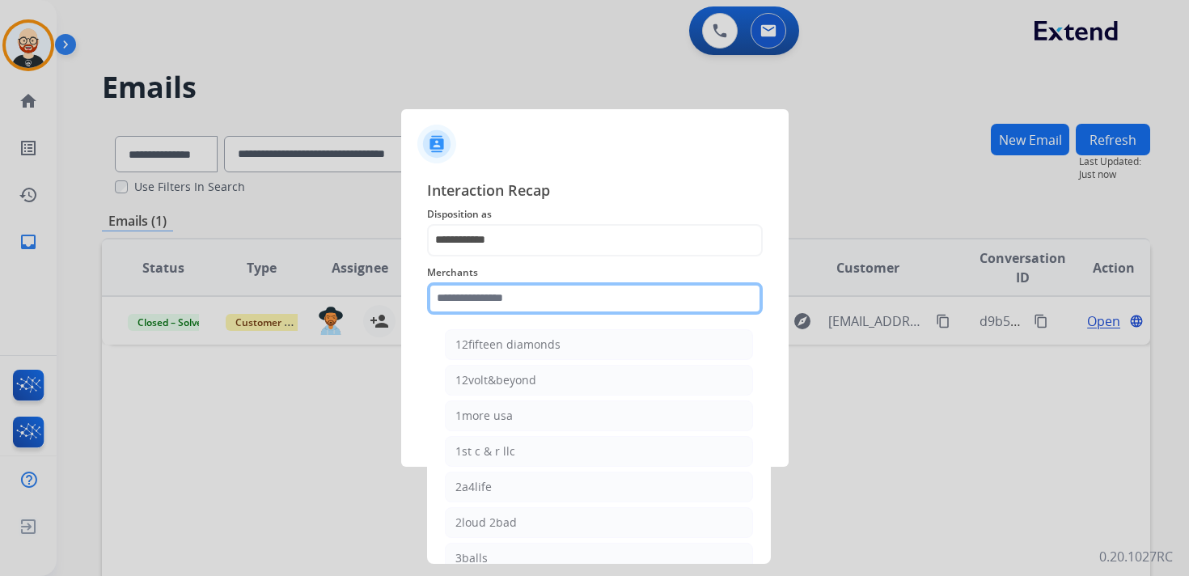
click at [506, 306] on input "text" at bounding box center [595, 298] width 336 height 32
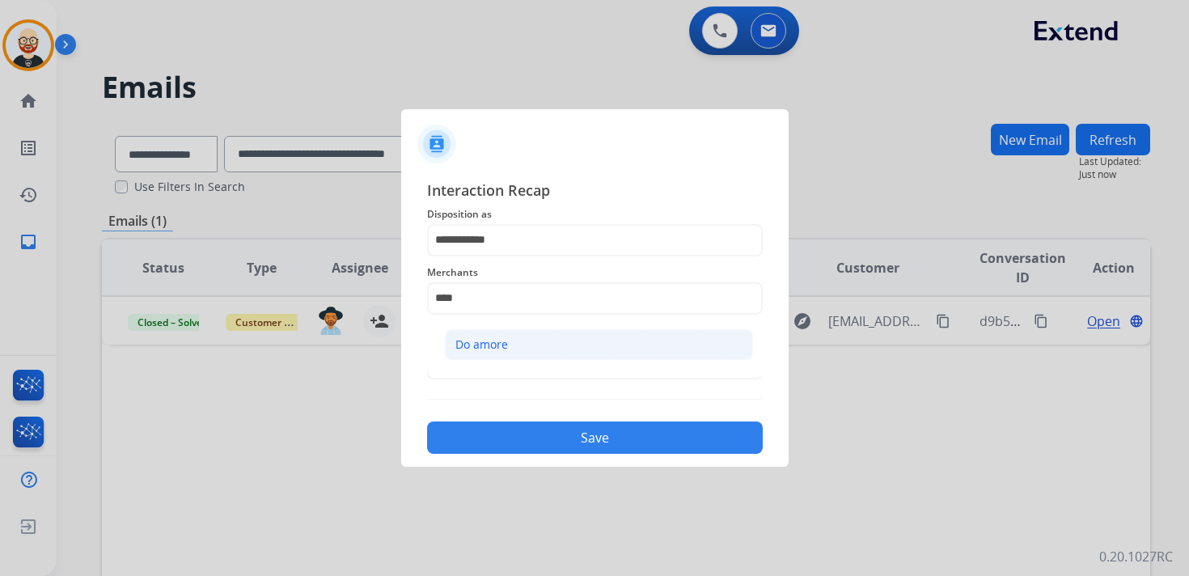
click at [514, 348] on li "Do amore" at bounding box center [599, 344] width 308 height 31
type input "********"
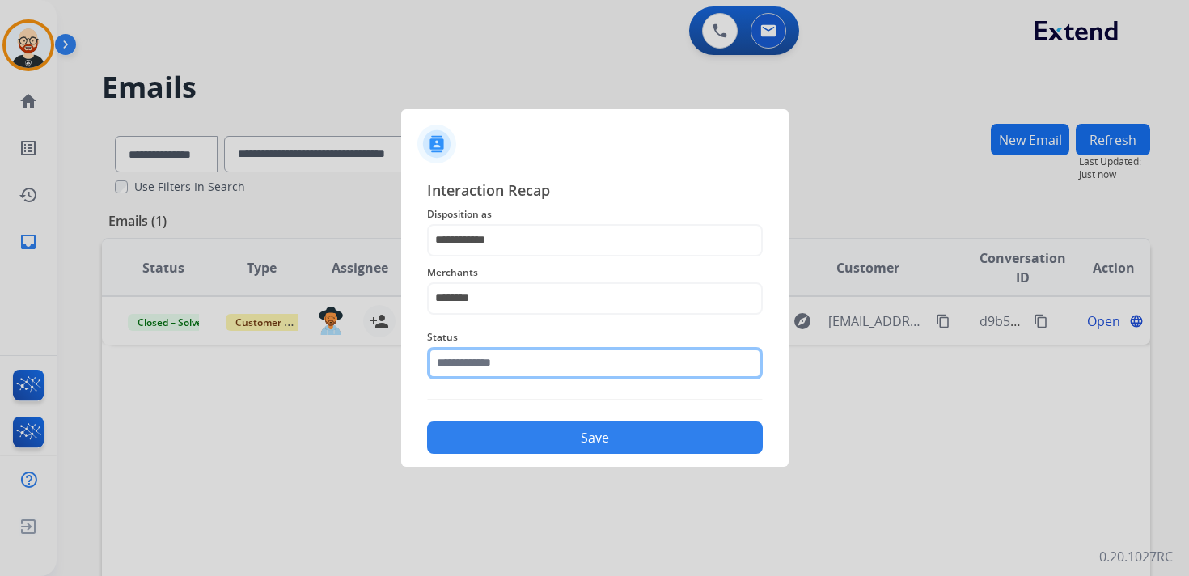
click at [510, 369] on input "text" at bounding box center [595, 363] width 336 height 32
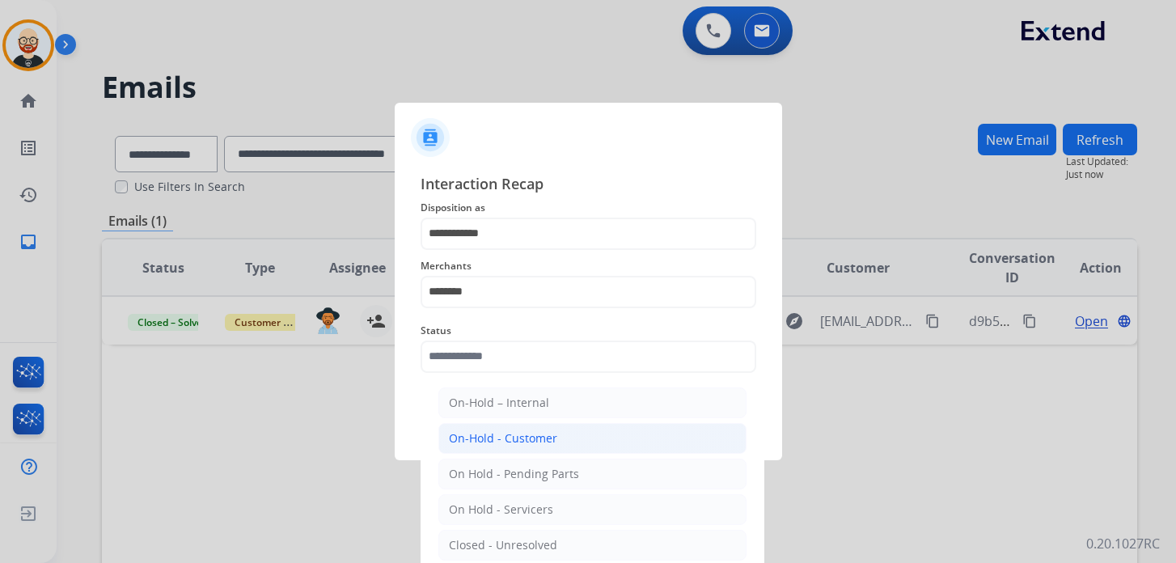
click at [526, 440] on div "On-Hold - Customer" at bounding box center [503, 438] width 108 height 16
type input "**********"
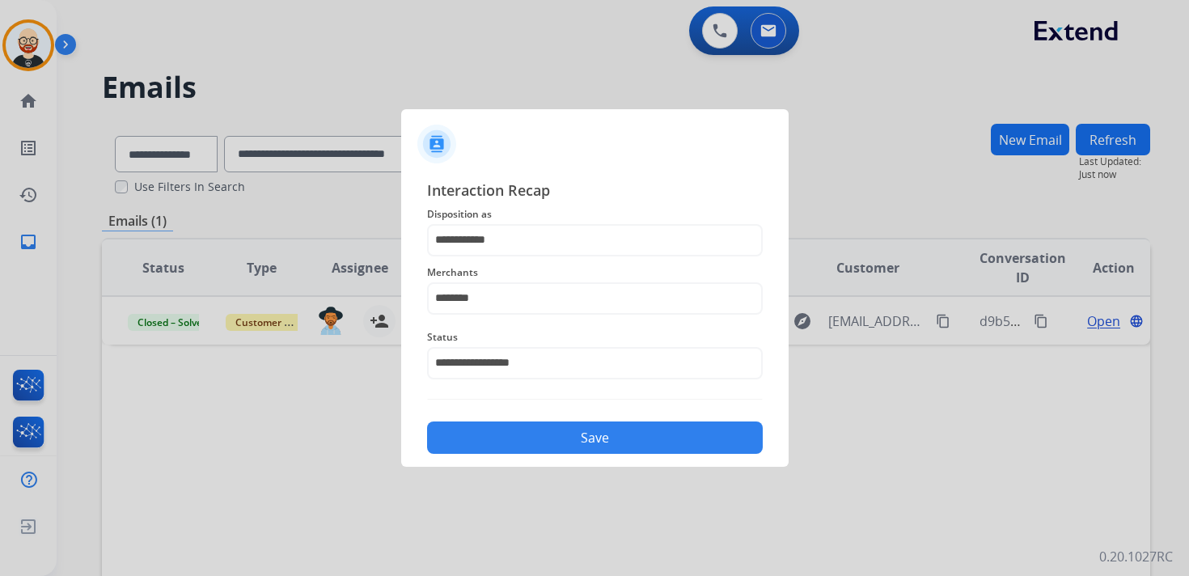
click at [577, 444] on button "Save" at bounding box center [595, 437] width 336 height 32
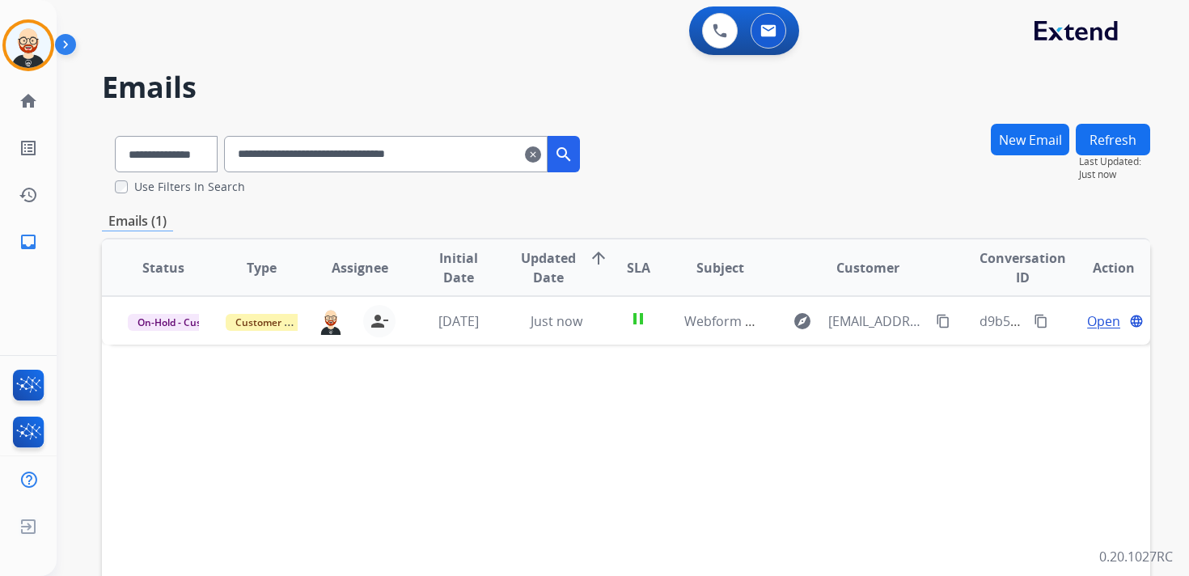
click at [541, 157] on mat-icon "clear" at bounding box center [533, 154] width 16 height 19
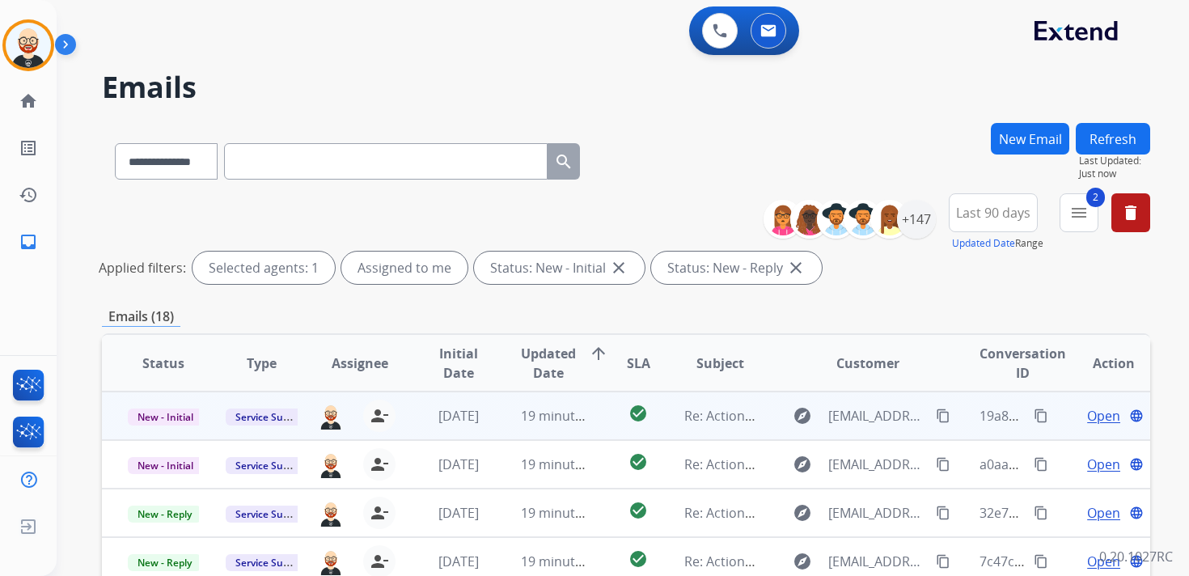
click at [1088, 423] on span "Open" at bounding box center [1103, 415] width 33 height 19
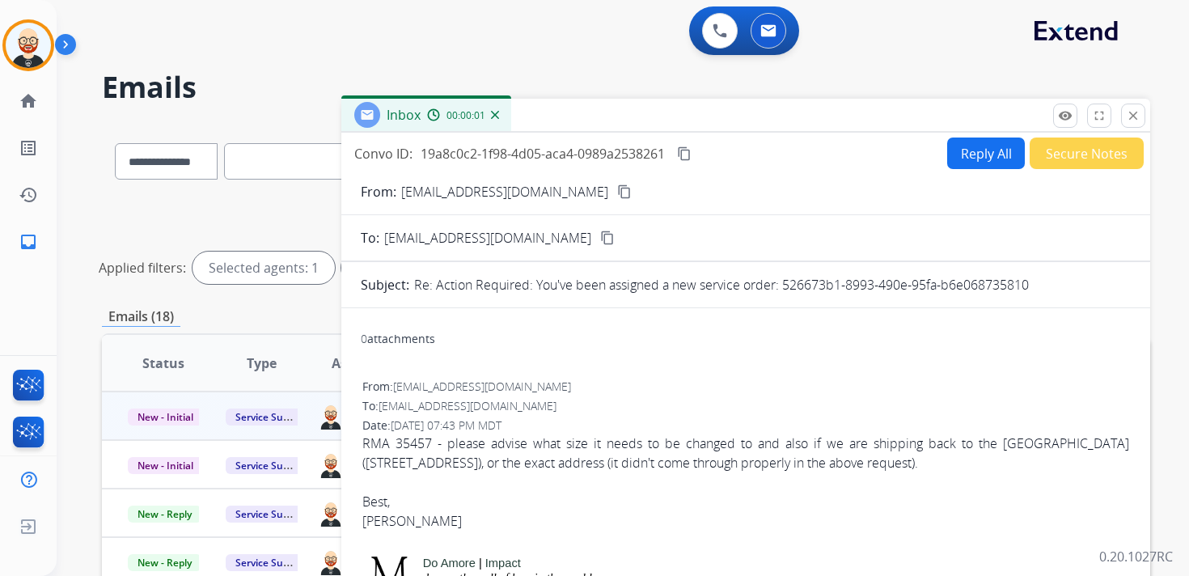
click at [688, 159] on mat-icon "content_copy" at bounding box center [684, 153] width 15 height 15
click at [536, 457] on div "RMA 35457 - please advise what size it needs to be changed to and also if we ar…" at bounding box center [745, 472] width 767 height 78
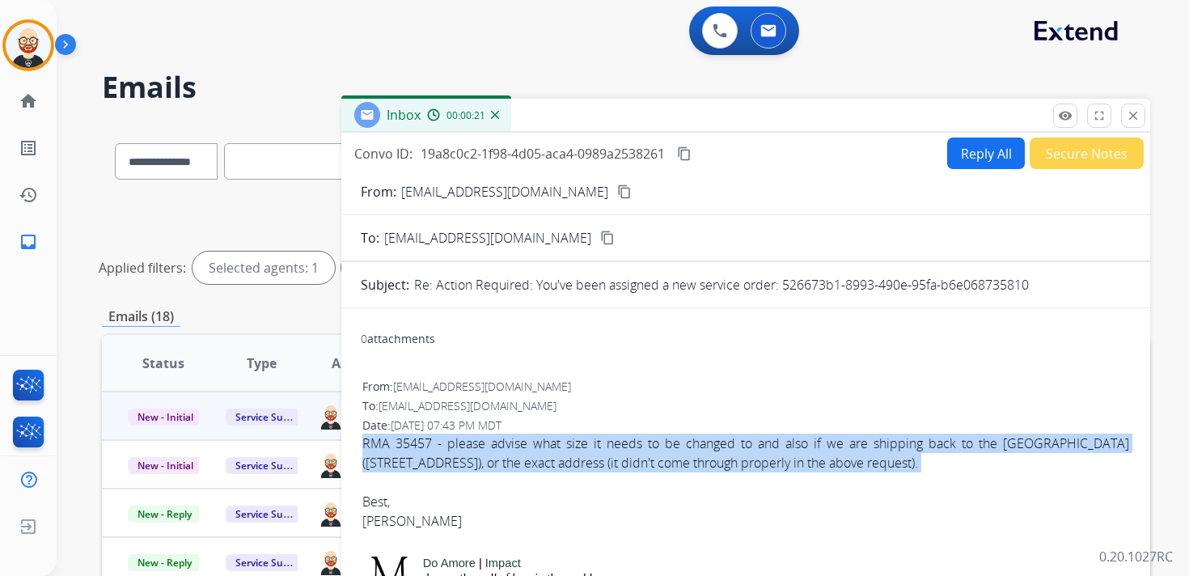
click at [536, 457] on div "RMA 35457 - please advise what size it needs to be changed to and also if we ar…" at bounding box center [745, 472] width 767 height 78
click at [959, 158] on button "Reply All" at bounding box center [986, 153] width 78 height 32
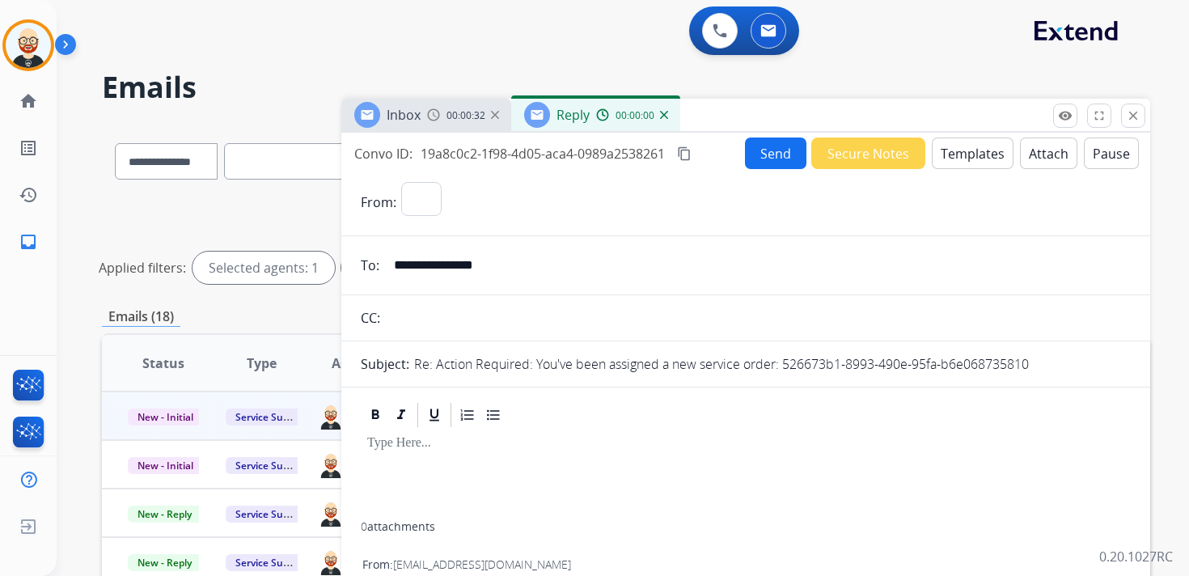
select select "**********"
click at [408, 462] on div at bounding box center [746, 475] width 770 height 92
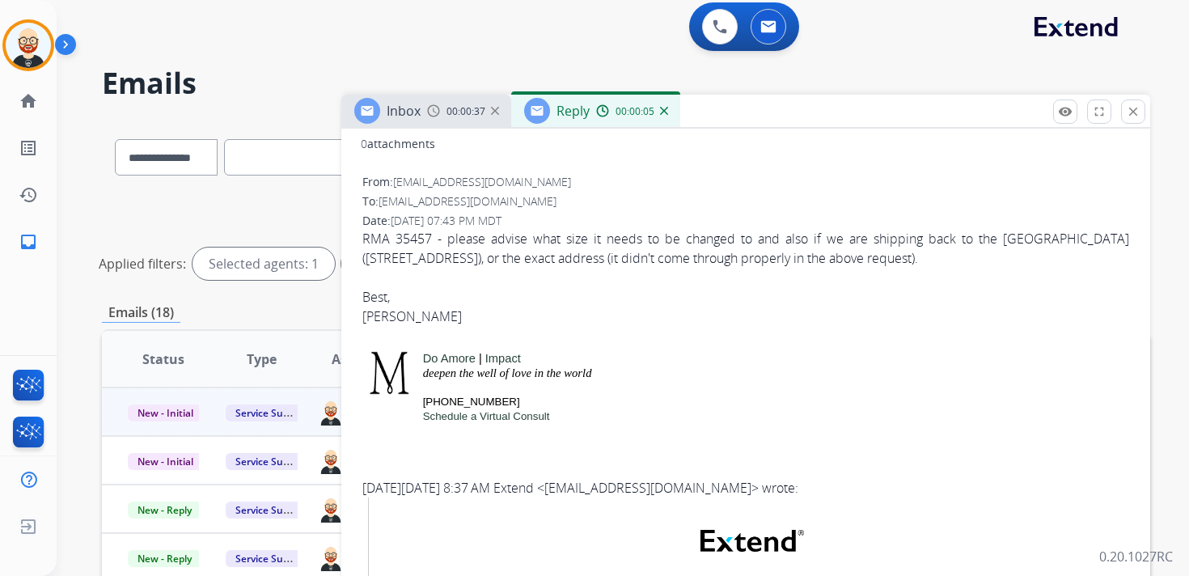
scroll to position [515, 0]
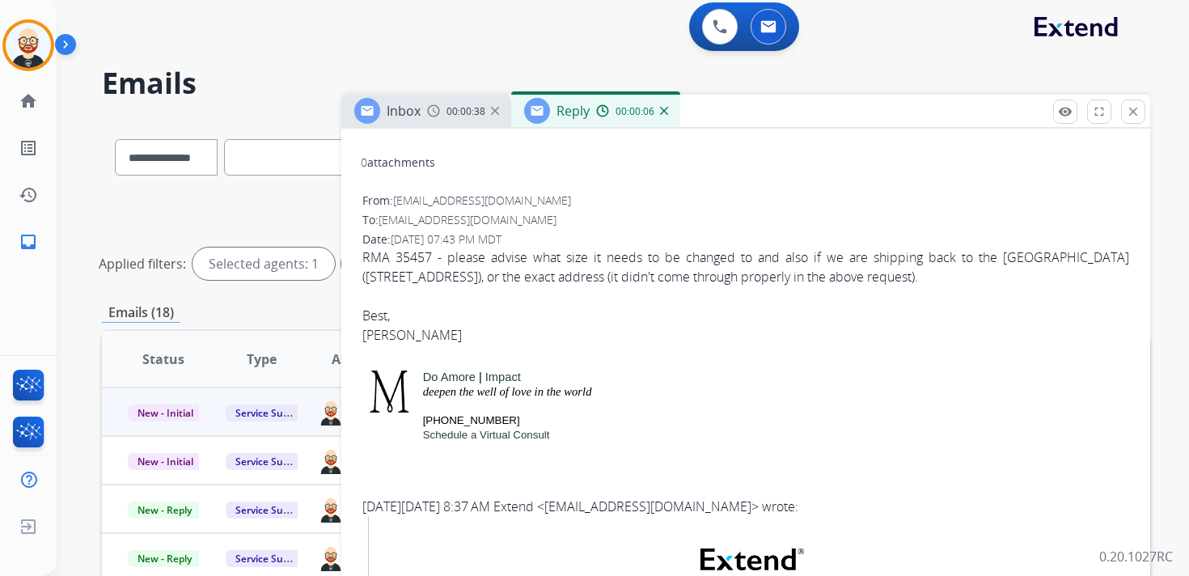
click at [374, 333] on div "[PERSON_NAME]" at bounding box center [745, 334] width 767 height 19
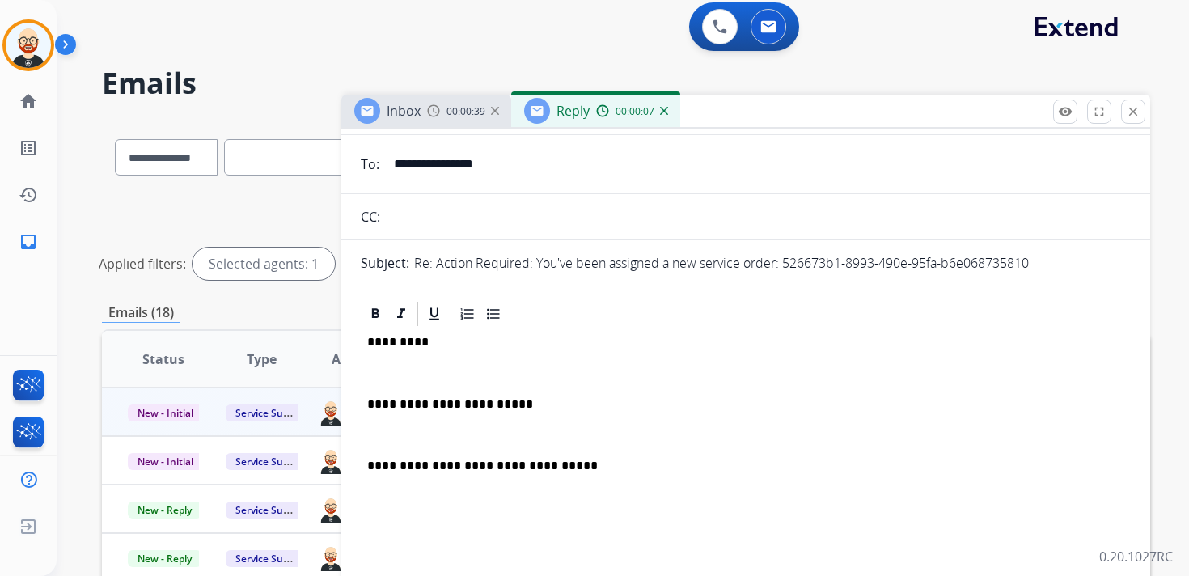
scroll to position [0, 0]
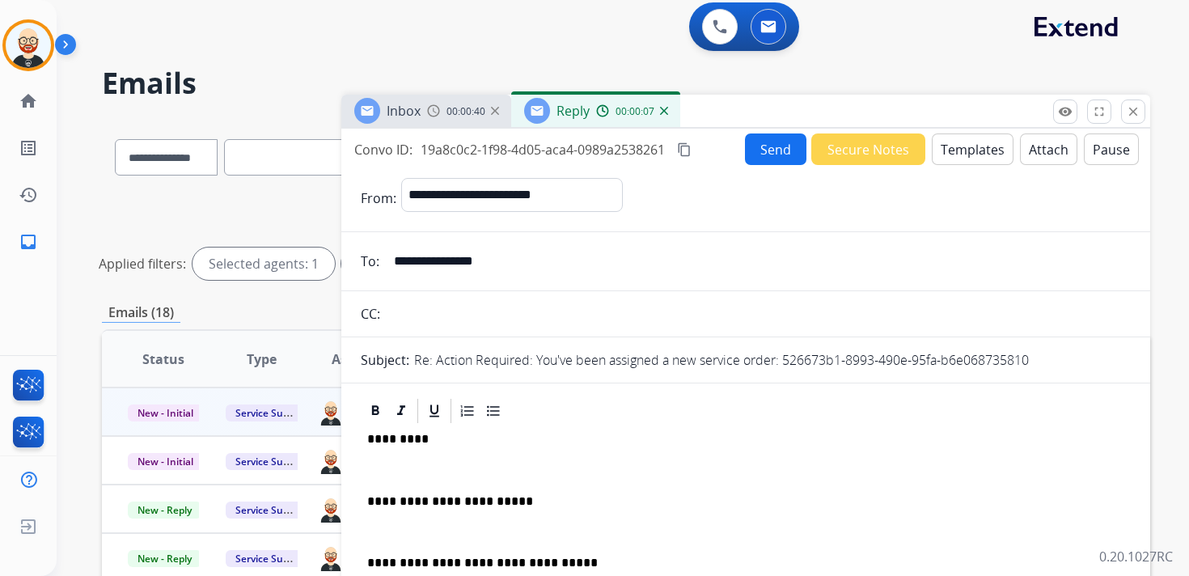
click at [395, 441] on p "*********" at bounding box center [739, 439] width 744 height 15
click at [389, 458] on div "**********" at bounding box center [746, 548] width 770 height 247
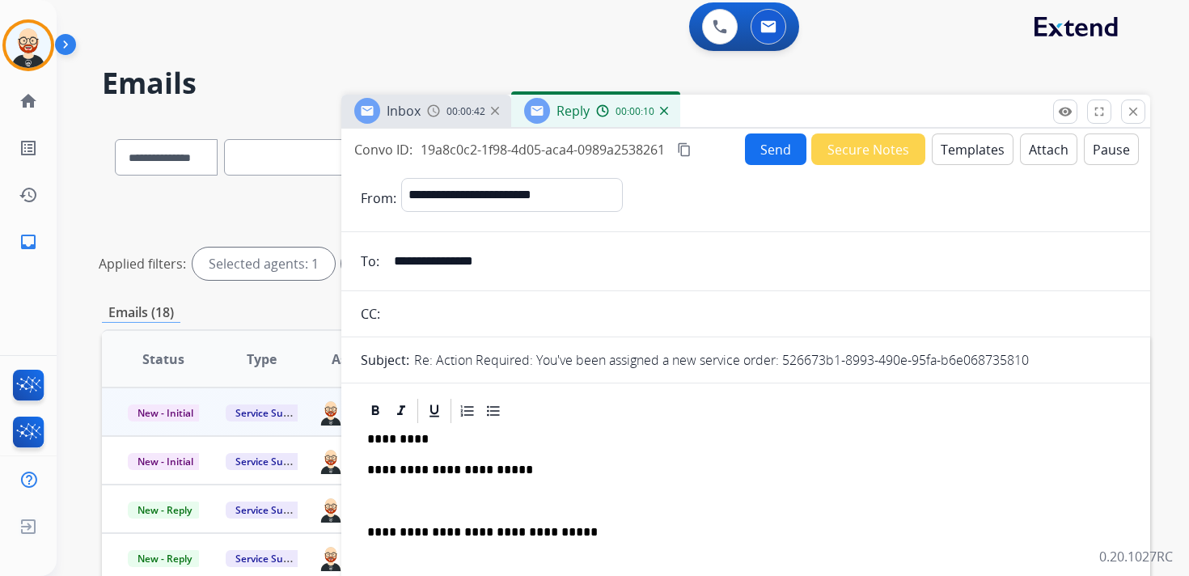
click at [383, 506] on p at bounding box center [745, 501] width 757 height 15
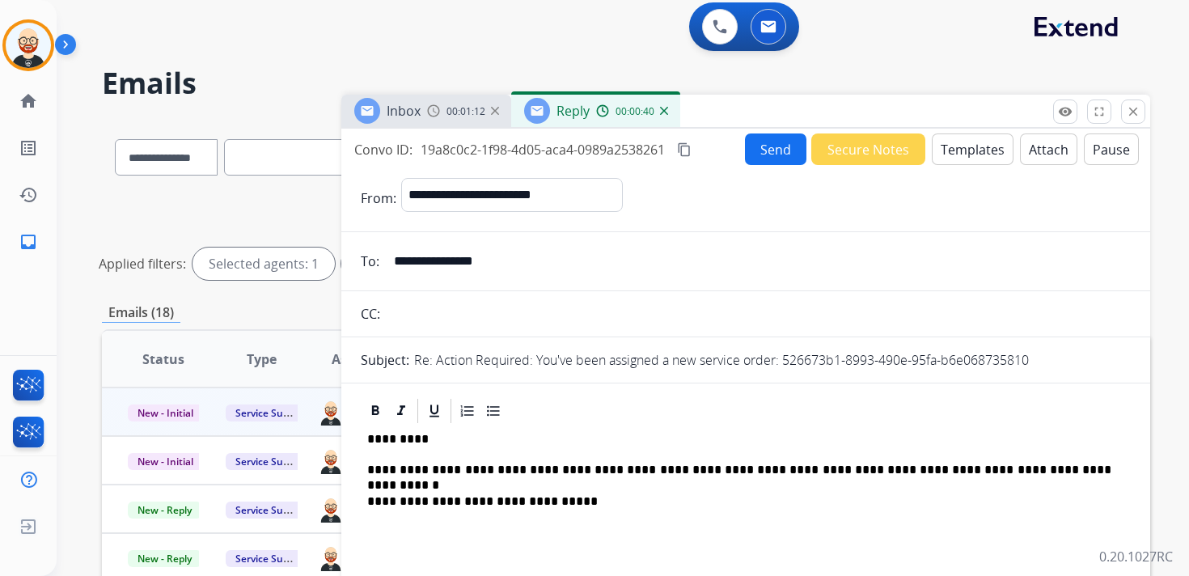
click at [765, 156] on button "Send" at bounding box center [775, 149] width 61 height 32
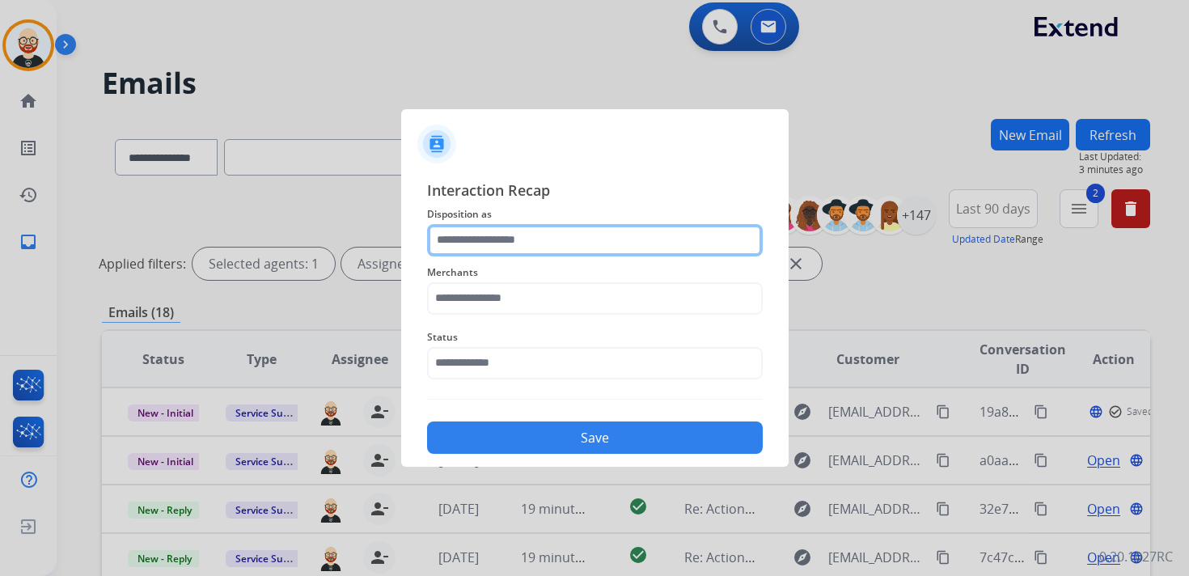
click at [542, 245] on input "text" at bounding box center [595, 240] width 336 height 32
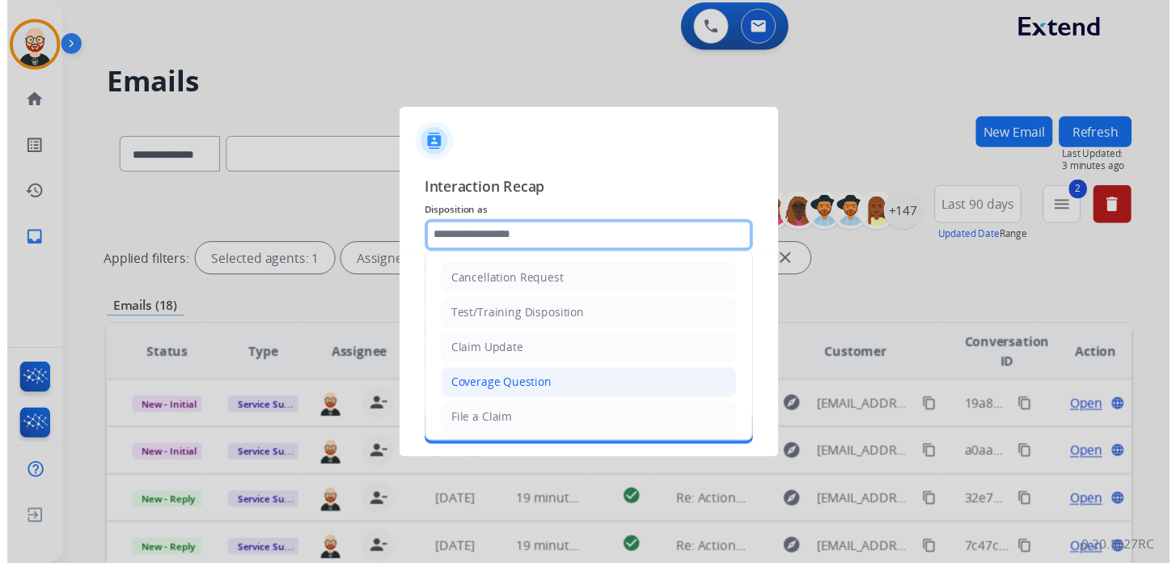
scroll to position [243, 0]
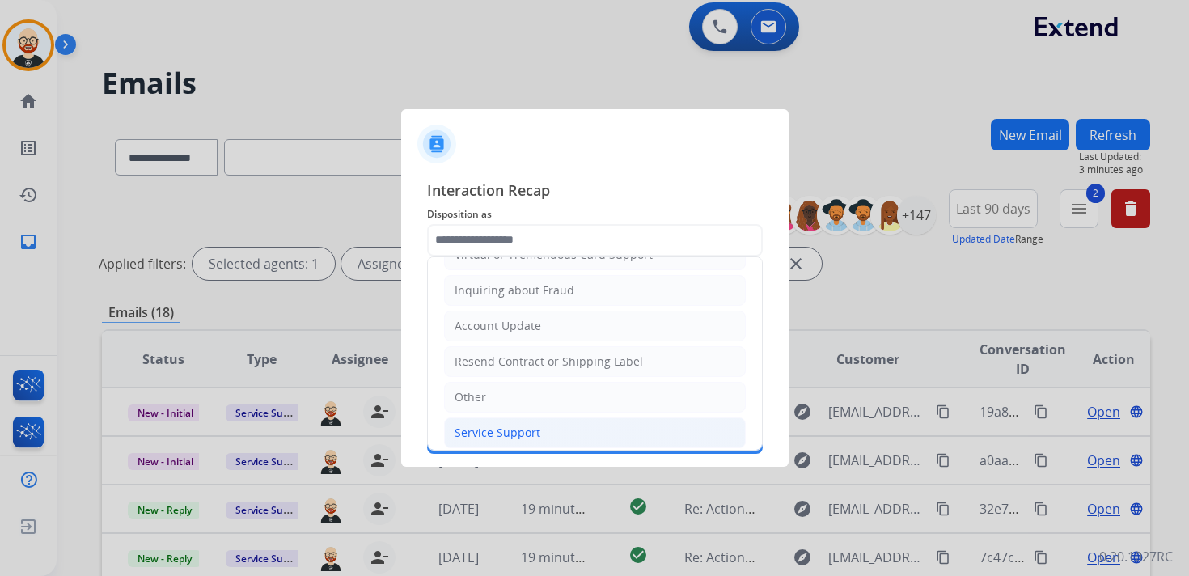
click at [528, 425] on div "Service Support" at bounding box center [497, 433] width 86 height 16
type input "**********"
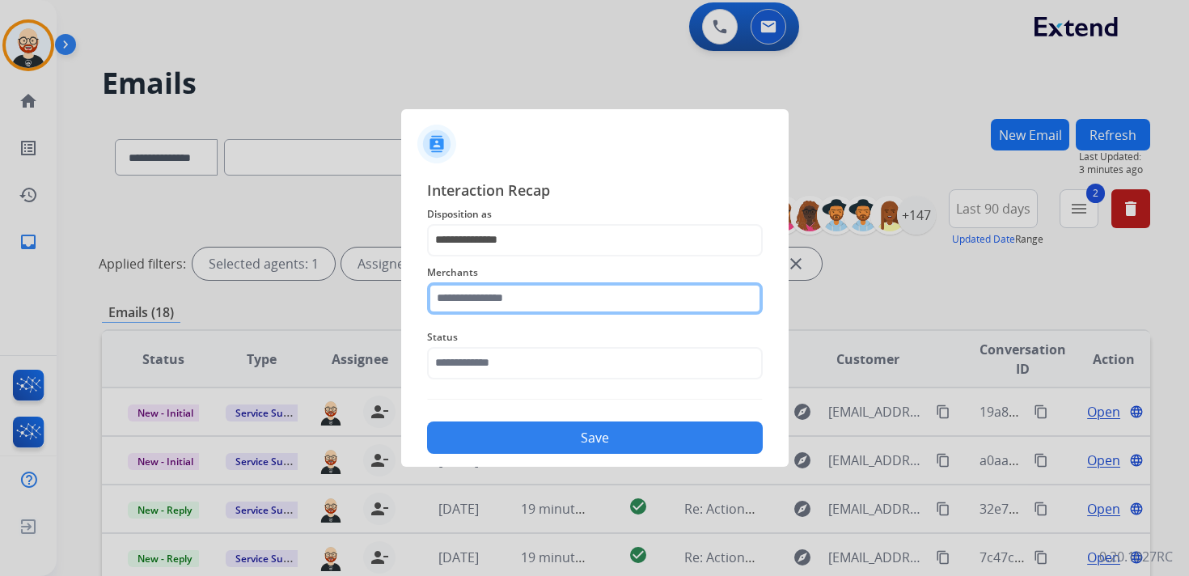
click at [521, 304] on input "text" at bounding box center [595, 298] width 336 height 32
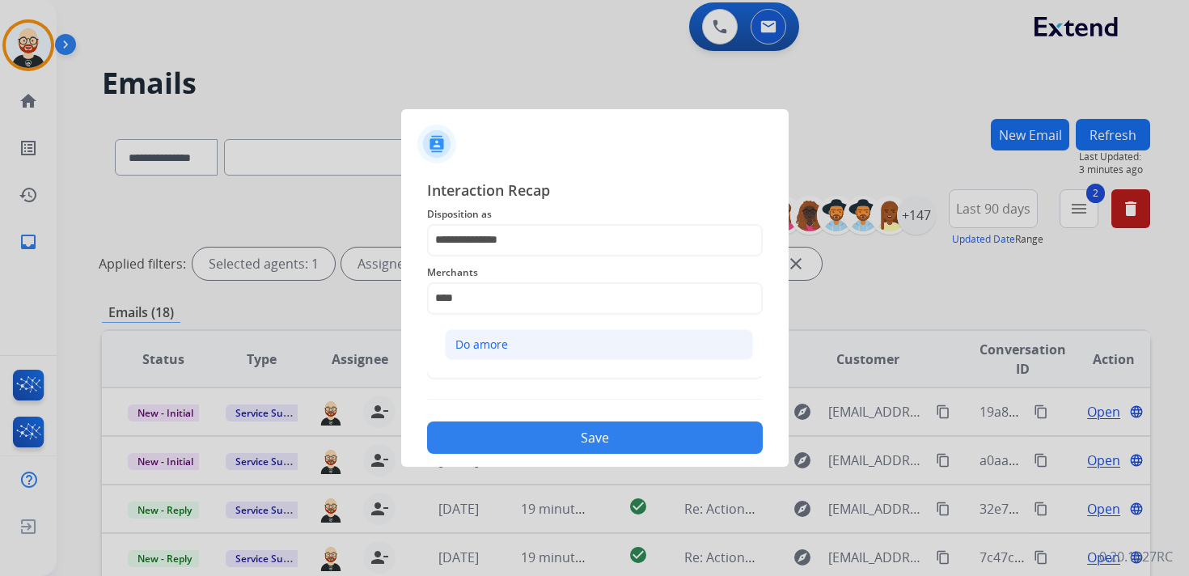
click at [521, 349] on li "Do amore" at bounding box center [599, 344] width 308 height 31
type input "********"
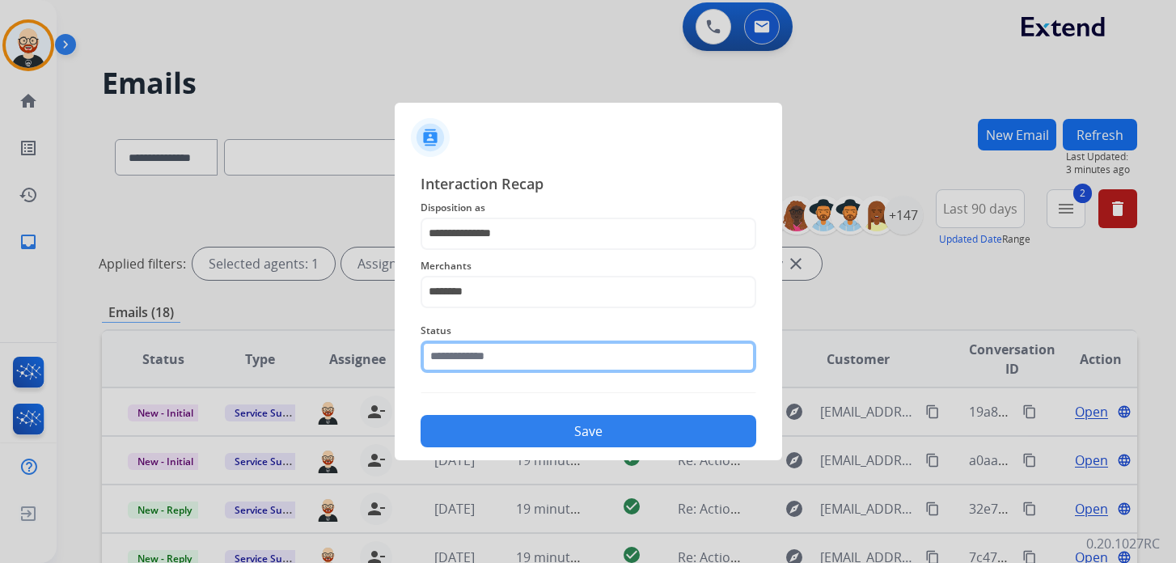
click at [513, 370] on input "text" at bounding box center [588, 356] width 336 height 32
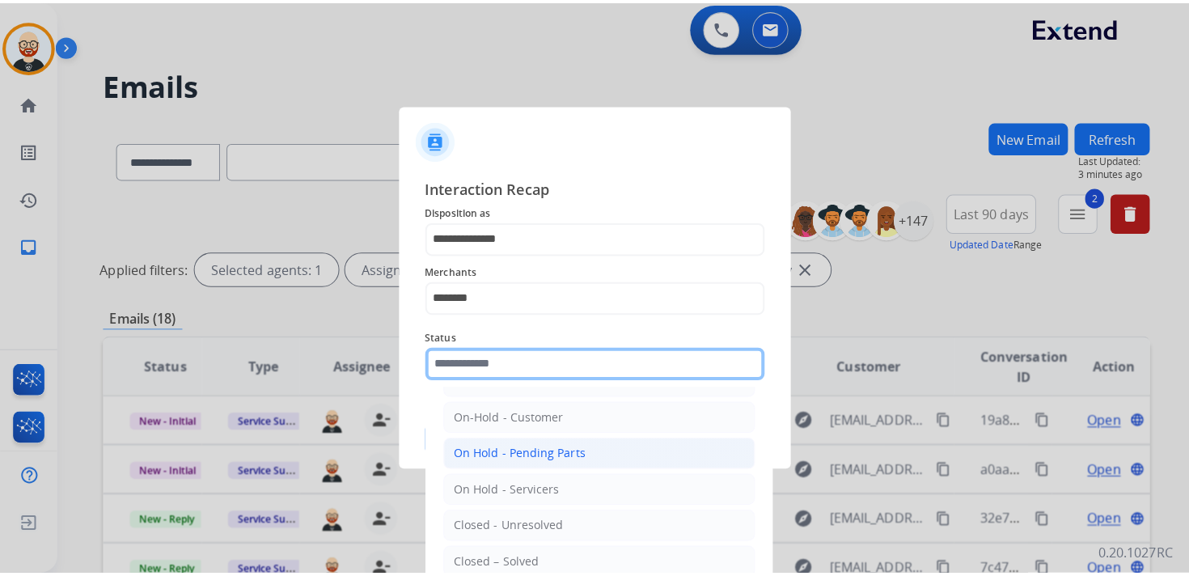
scroll to position [40, 0]
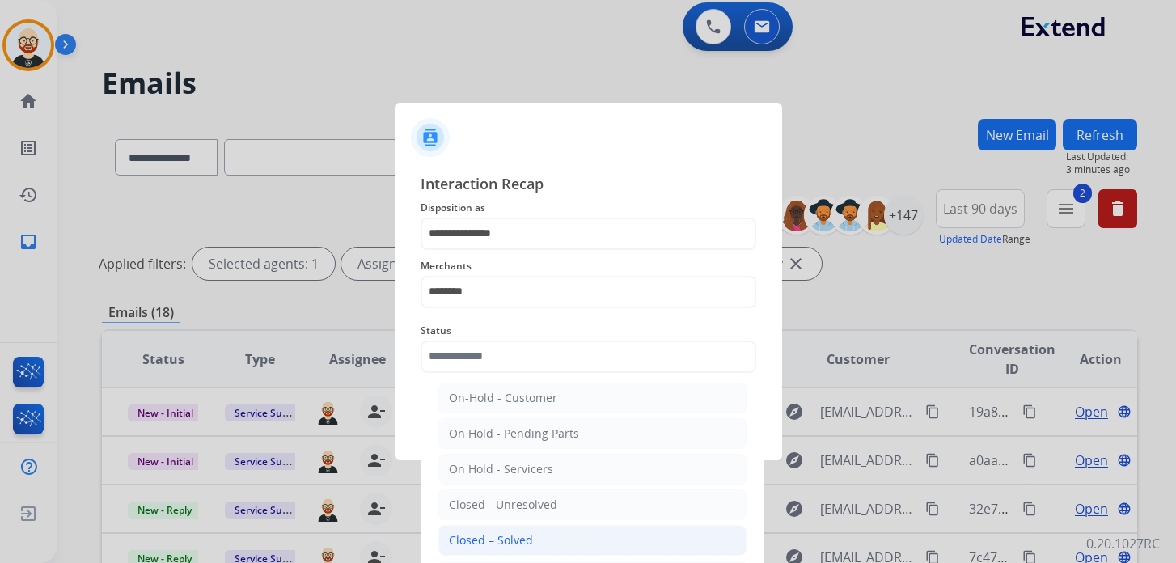
click at [521, 526] on li "Closed – Solved" at bounding box center [592, 540] width 308 height 31
type input "**********"
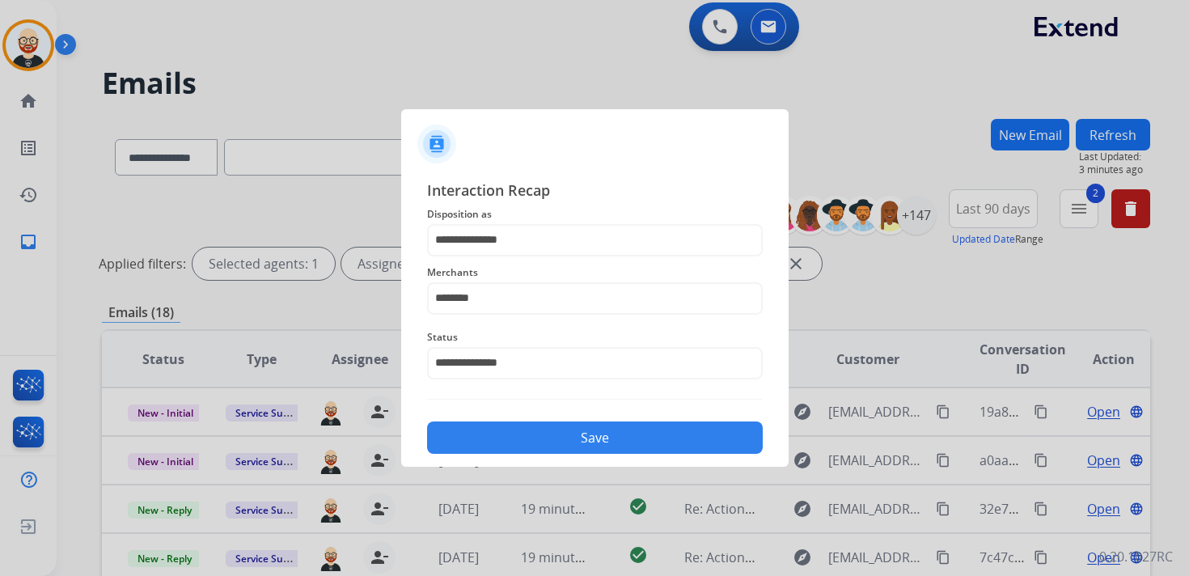
click at [615, 433] on button "Save" at bounding box center [595, 437] width 336 height 32
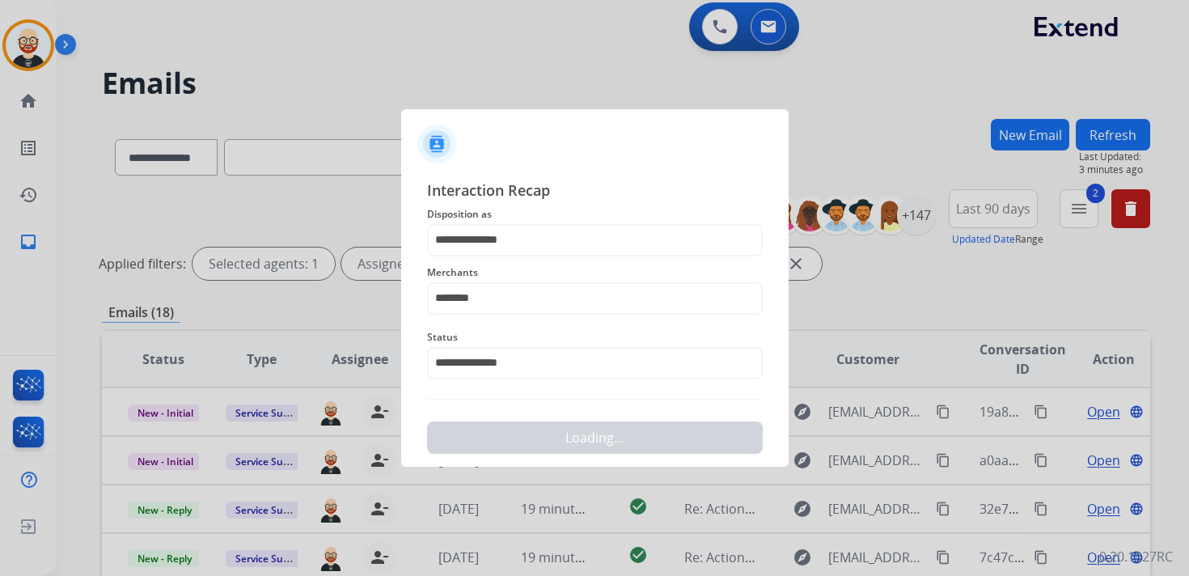
scroll to position [0, 0]
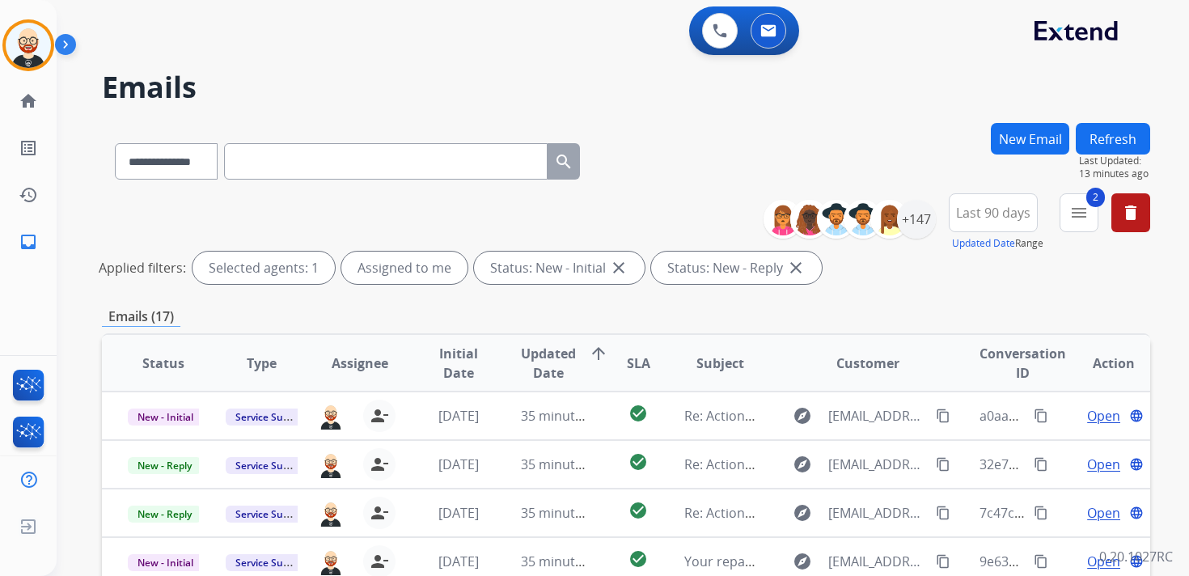
click at [545, 353] on span "Updated Date" at bounding box center [548, 363] width 55 height 39
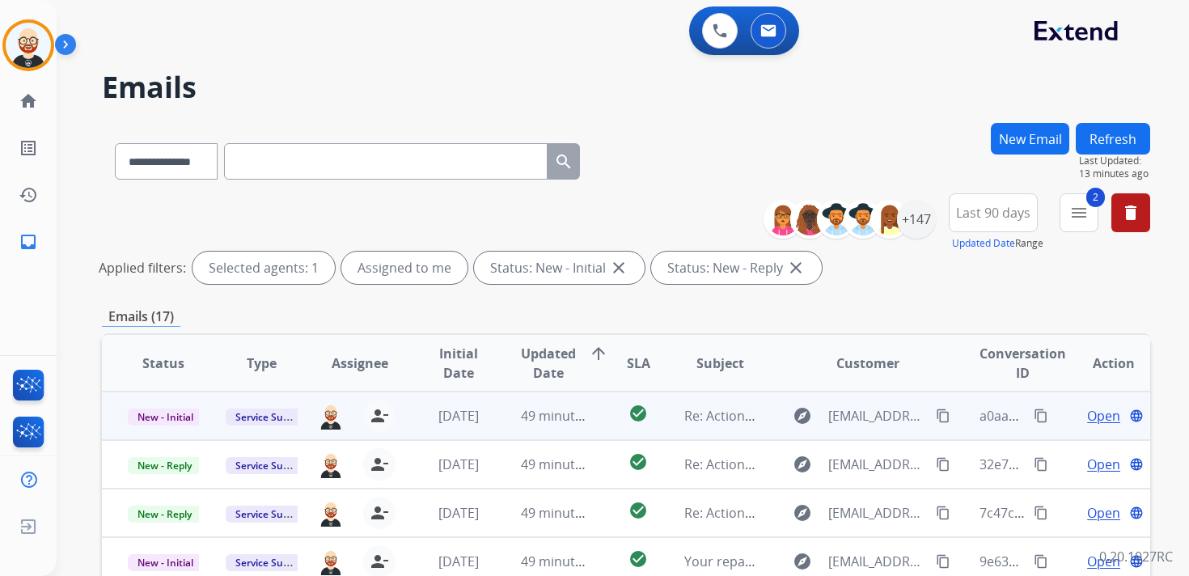
click at [1089, 417] on span "Open" at bounding box center [1103, 415] width 33 height 19
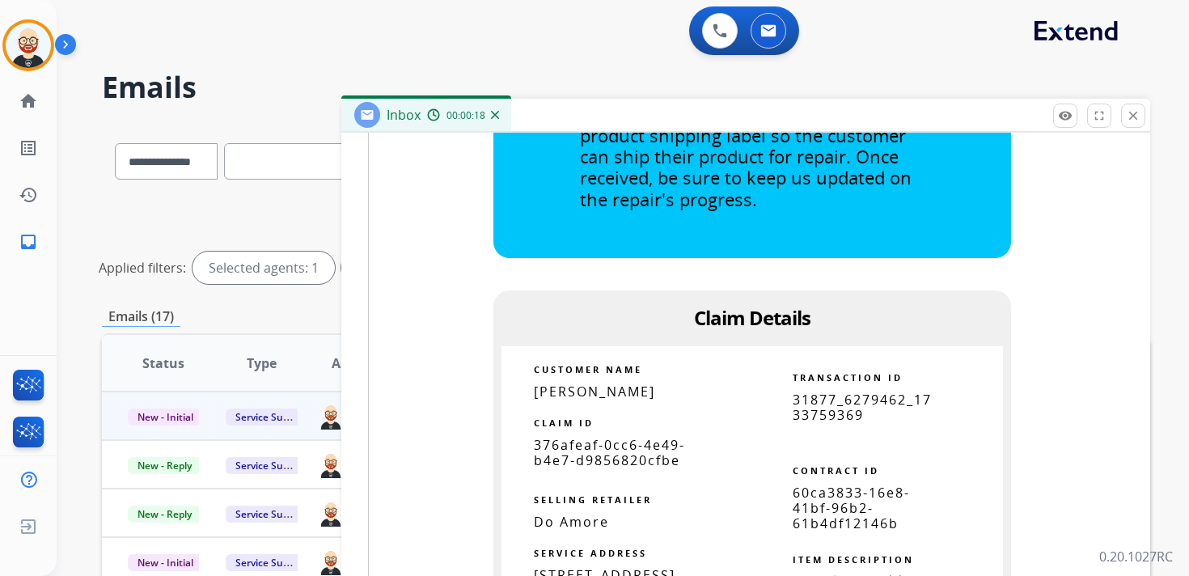
scroll to position [1011, 0]
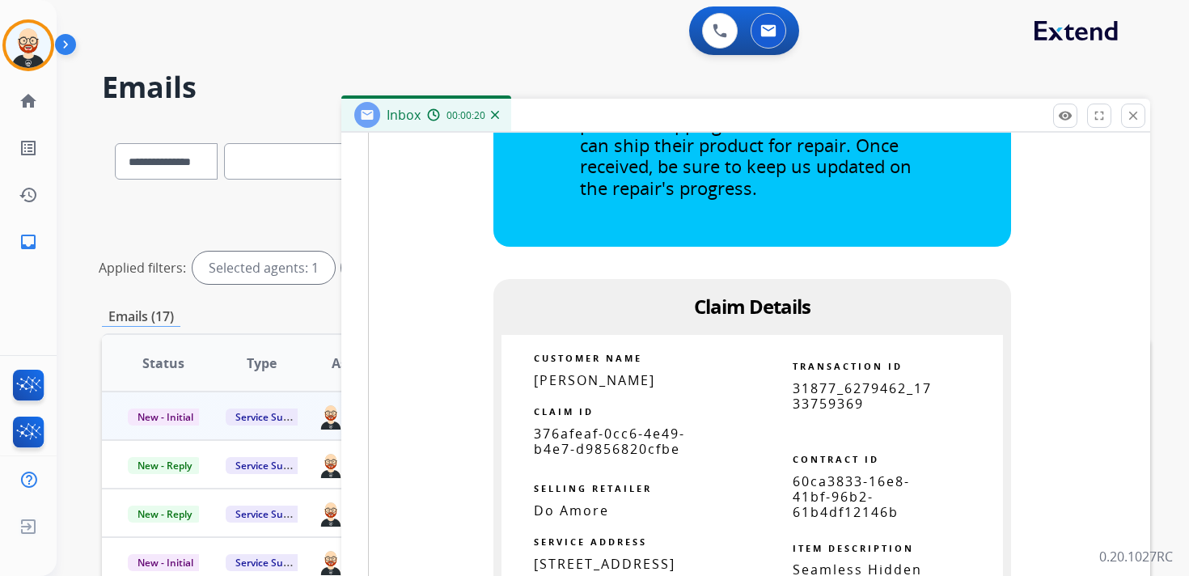
click at [616, 454] on span "376afeaf-0cc6-4e49-b4e7-d9856820cfbe" at bounding box center [609, 441] width 151 height 33
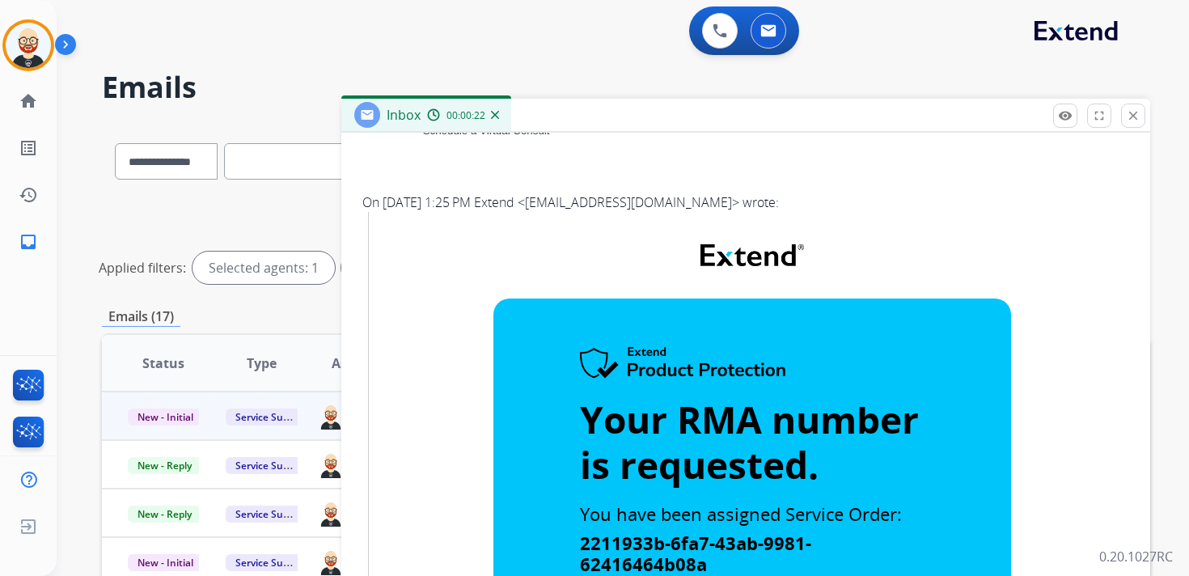
scroll to position [0, 0]
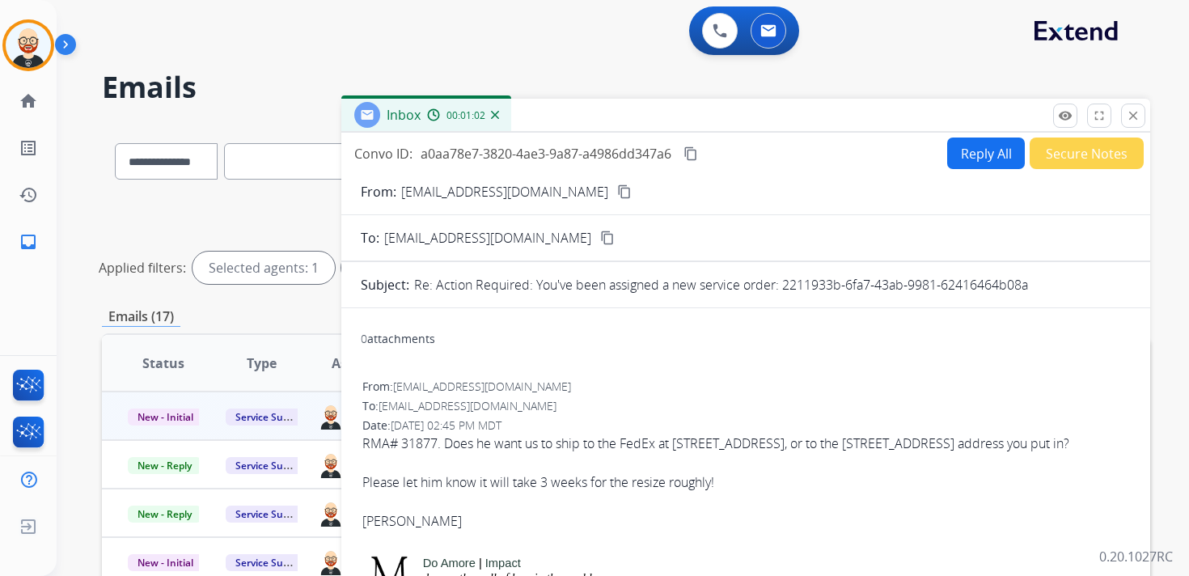
click at [693, 154] on mat-icon "content_copy" at bounding box center [690, 153] width 15 height 15
click at [589, 437] on div "RMA# 31877. Does he want us to ship to the FedEx at [STREET_ADDRESS], or to the…" at bounding box center [745, 462] width 767 height 58
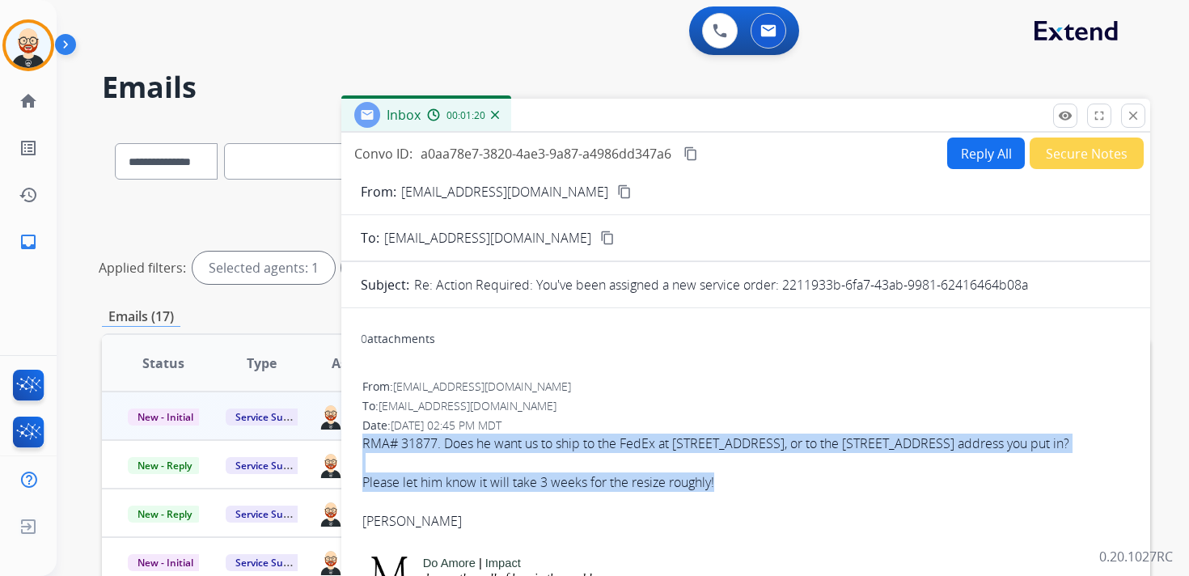
drag, startPoint x: 727, startPoint y: 500, endPoint x: 364, endPoint y: 434, distance: 368.9
click at [364, 434] on div "RMA# 31877. Does he want us to ship to the FedEx at [STREET_ADDRESS], or to the…" at bounding box center [745, 462] width 767 height 58
click at [1134, 130] on div "Inbox 00:01:32" at bounding box center [745, 116] width 809 height 34
click at [1138, 119] on mat-icon "close" at bounding box center [1133, 115] width 15 height 15
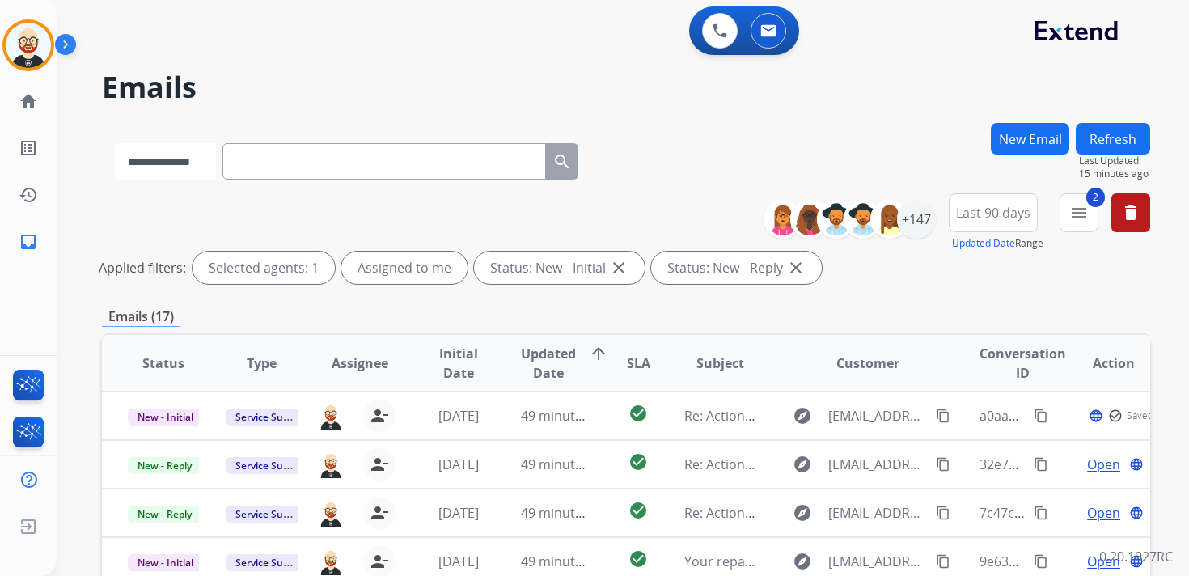
click at [151, 166] on select "**********" at bounding box center [165, 161] width 101 height 36
select select "**********"
click at [115, 143] on select "**********" at bounding box center [165, 161] width 101 height 36
click at [301, 172] on input "text" at bounding box center [385, 161] width 323 height 36
paste input "**********"
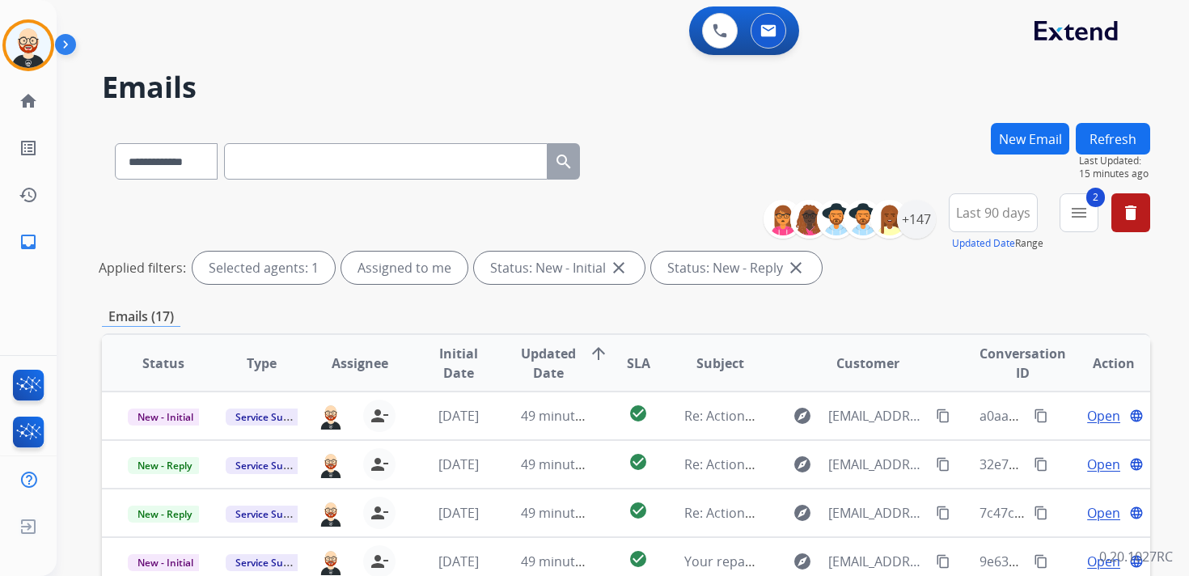
type input "**********"
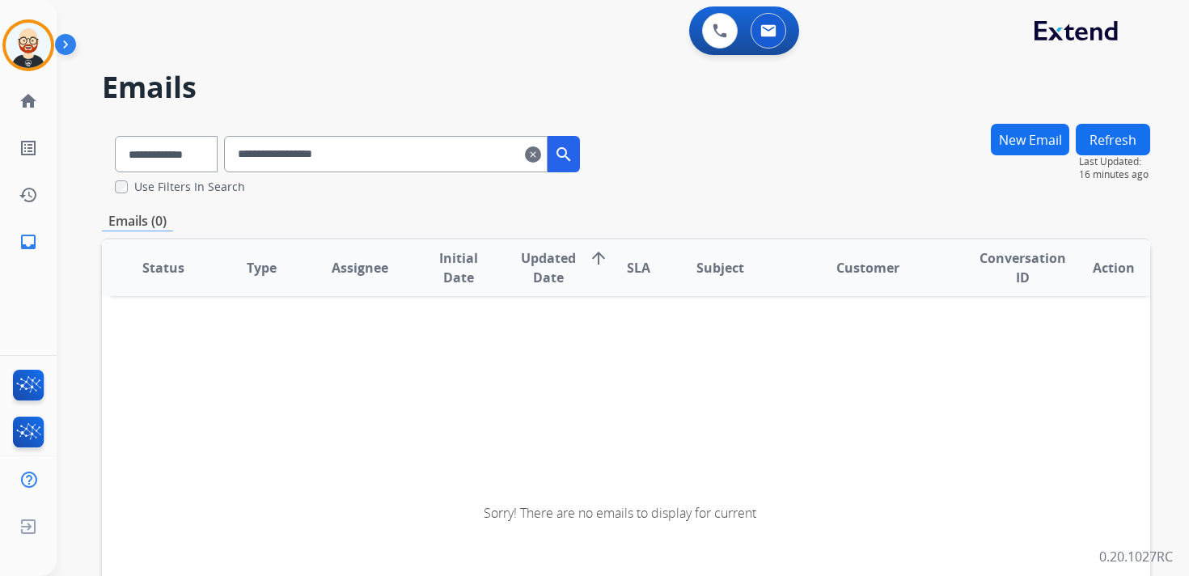
click at [1029, 150] on button "New Email" at bounding box center [1030, 140] width 78 height 32
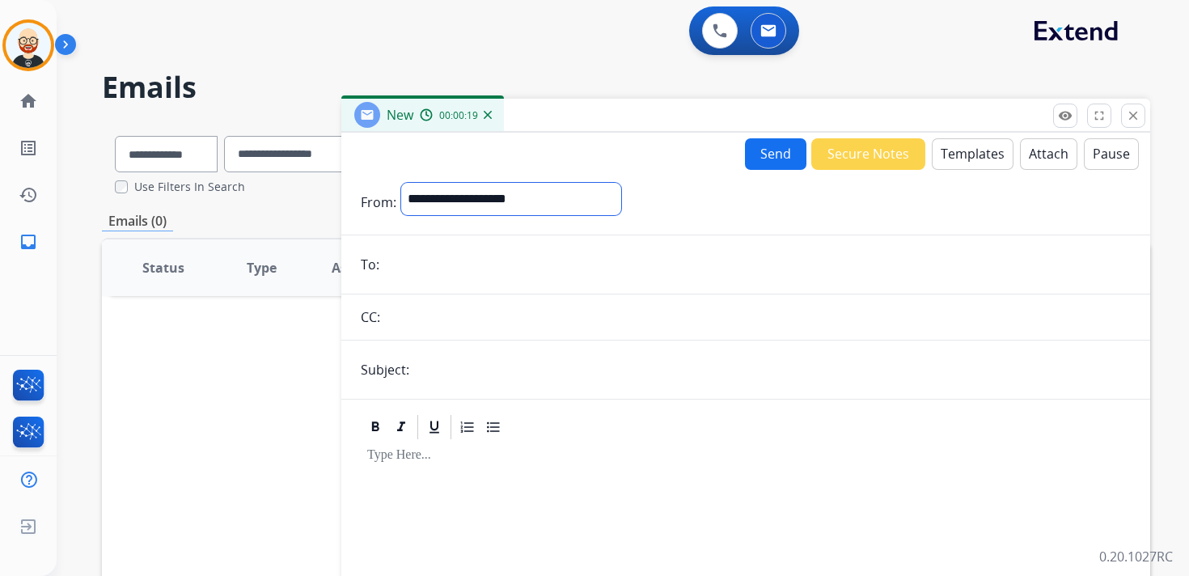
click at [598, 201] on select "**********" at bounding box center [511, 199] width 220 height 32
select select "**********"
click at [401, 183] on select "**********" at bounding box center [511, 199] width 220 height 32
click at [444, 265] on input "email" at bounding box center [757, 266] width 746 height 32
paste input "**********"
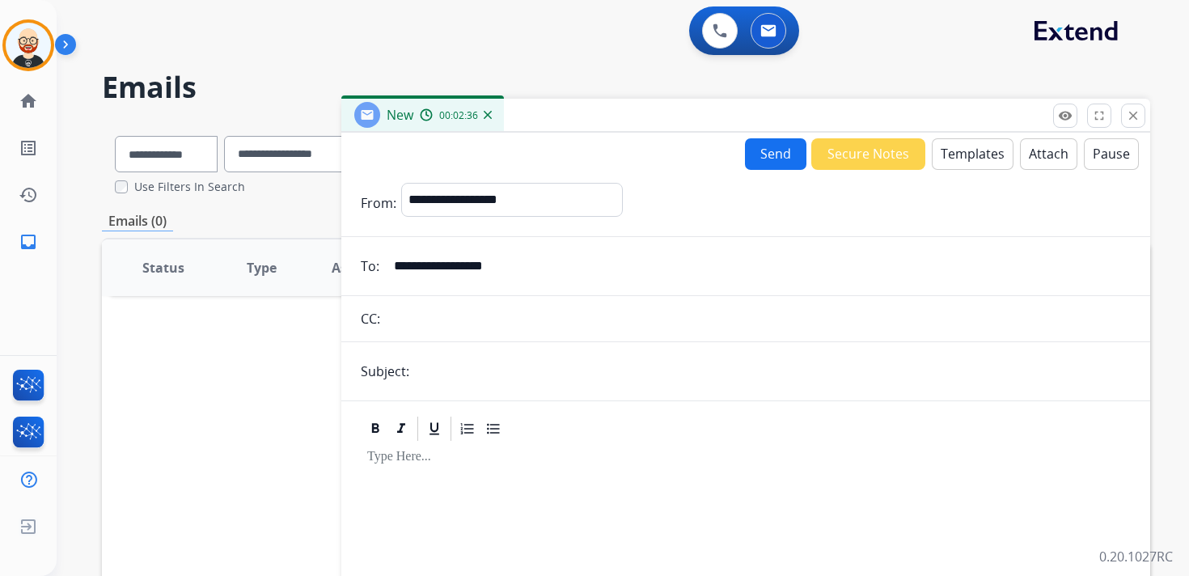
type input "**********"
click at [940, 164] on button "Templates" at bounding box center [972, 154] width 82 height 32
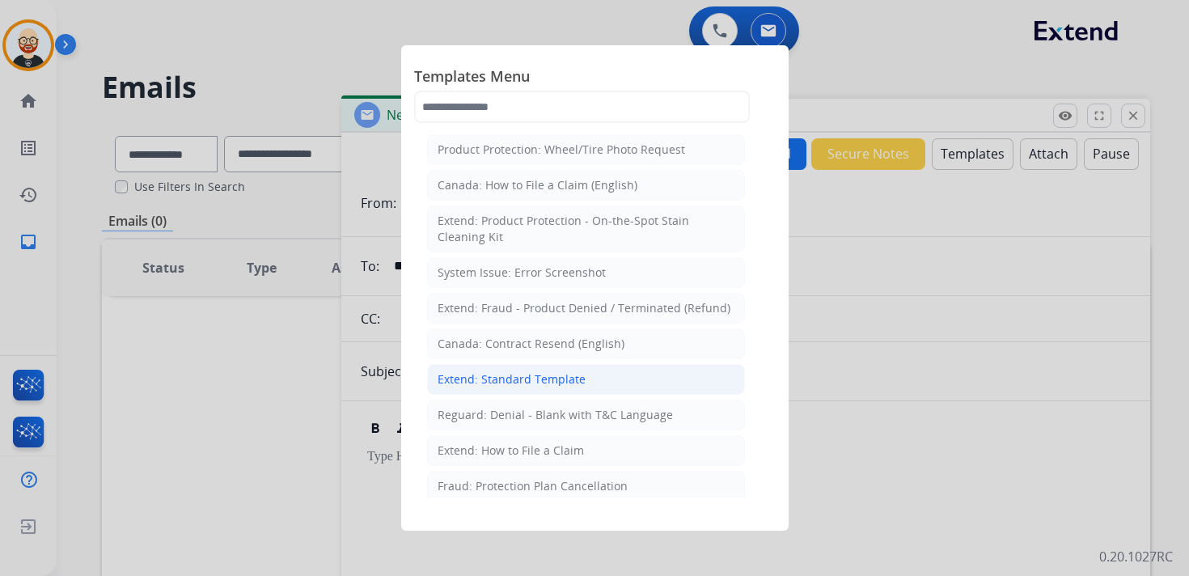
click at [511, 376] on div "Extend: Standard Template" at bounding box center [511, 379] width 148 height 16
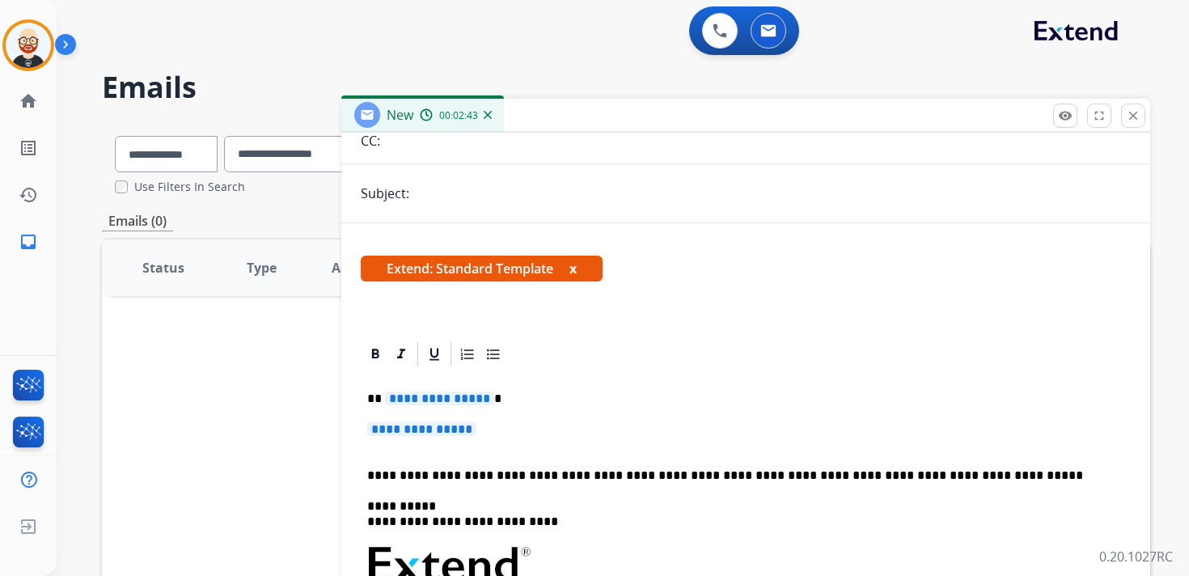
scroll to position [332, 0]
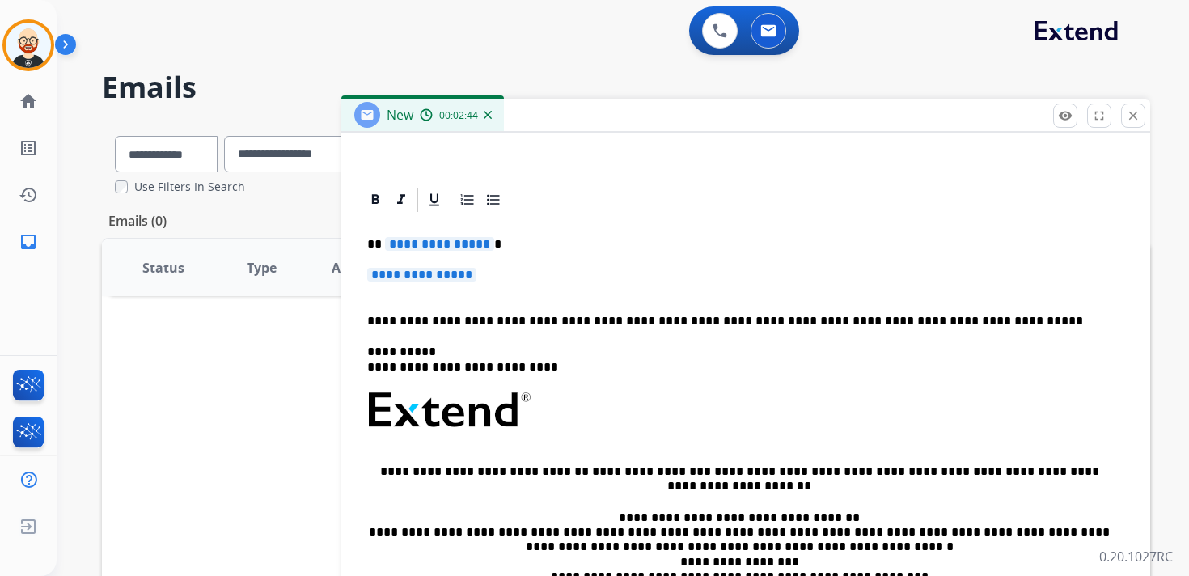
click at [505, 272] on p "**********" at bounding box center [745, 283] width 757 height 30
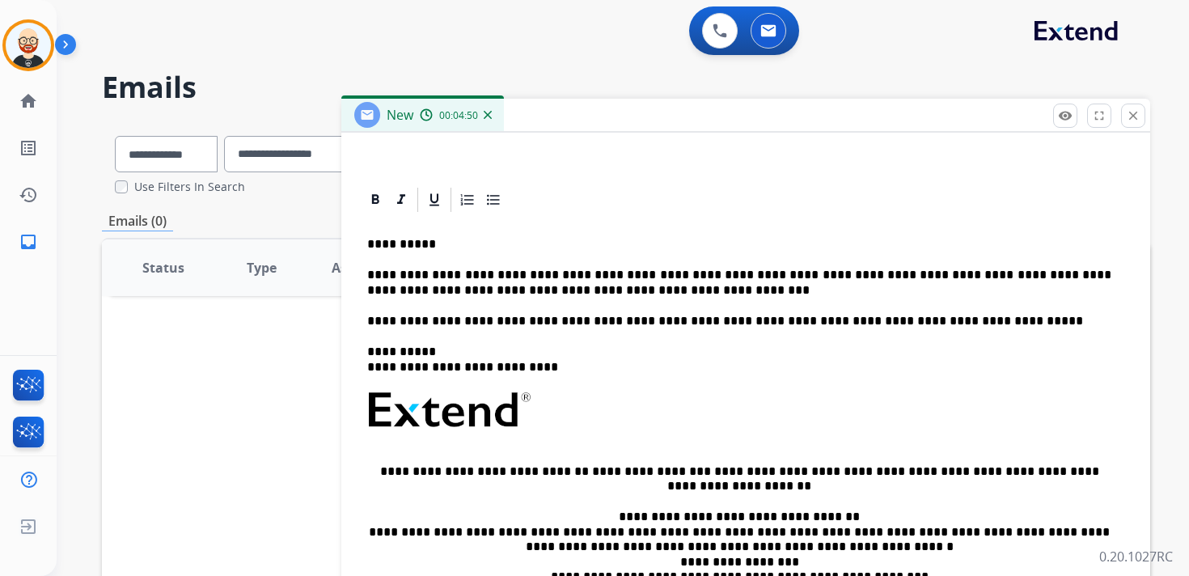
click at [959, 268] on p "**********" at bounding box center [739, 283] width 744 height 30
click at [759, 291] on p "**********" at bounding box center [739, 283] width 744 height 30
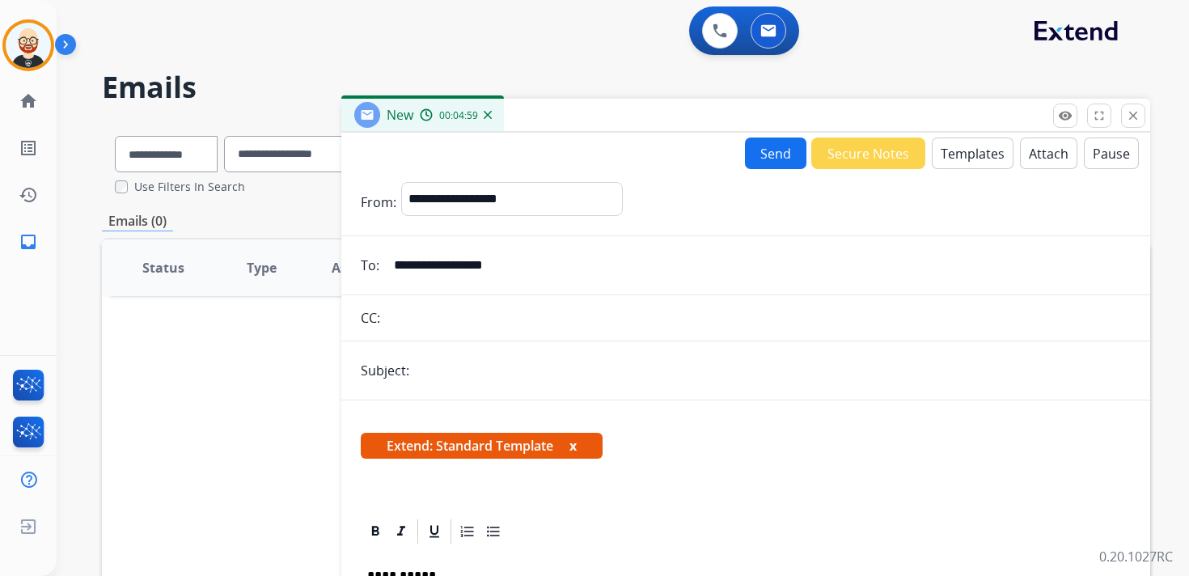
click at [771, 151] on button "Send" at bounding box center [775, 153] width 61 height 32
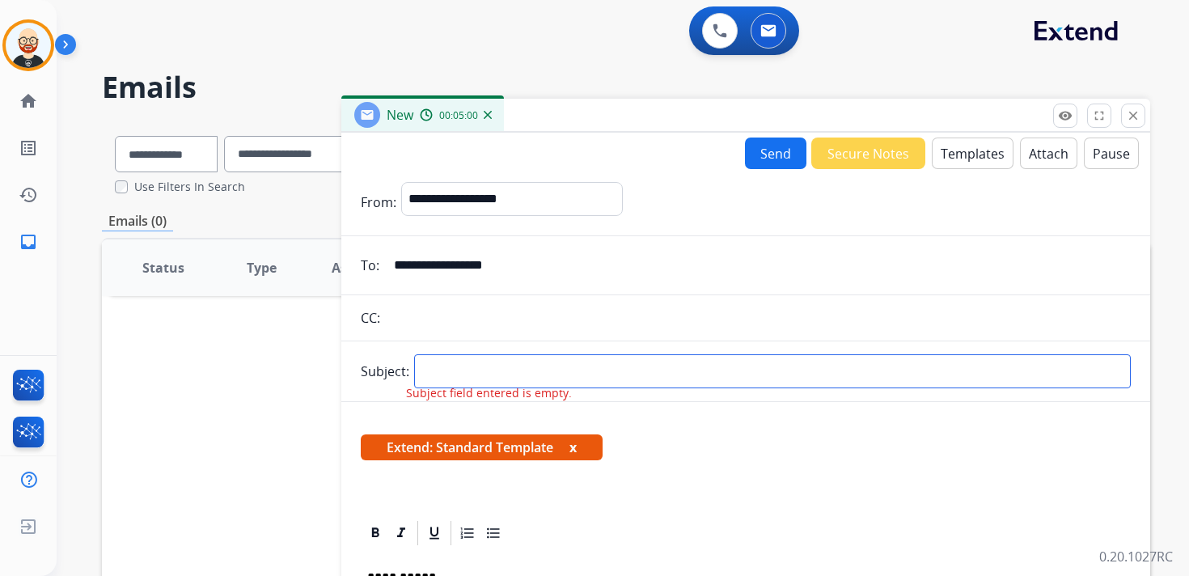
click at [533, 372] on input "text" at bounding box center [772, 371] width 716 height 34
type input "**********"
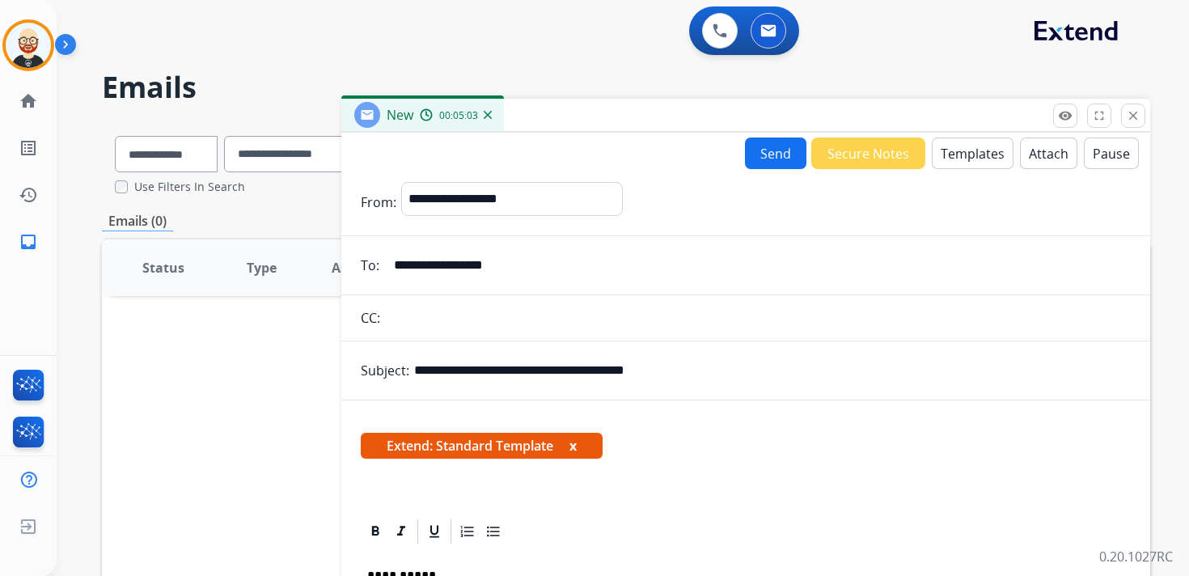
click at [774, 165] on button "Send" at bounding box center [775, 153] width 61 height 32
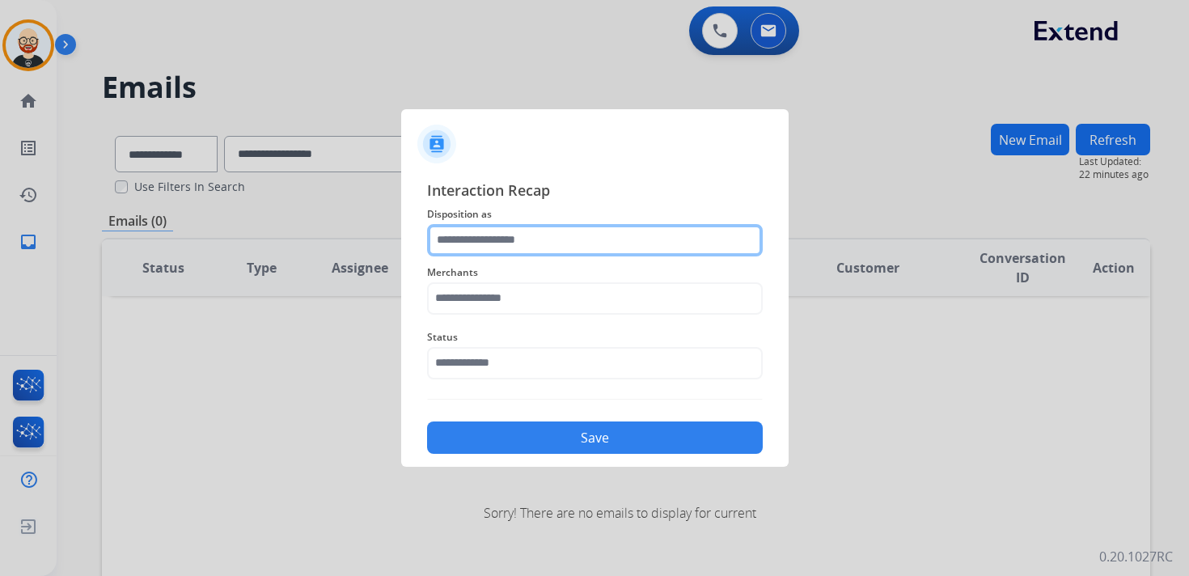
click at [590, 240] on input "text" at bounding box center [595, 240] width 336 height 32
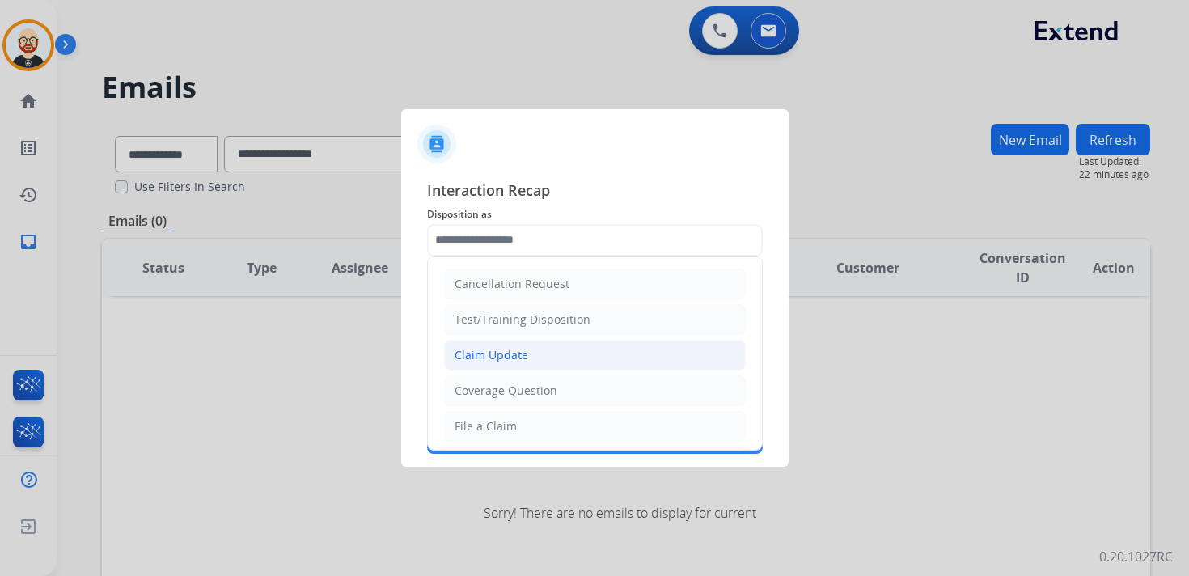
click at [538, 356] on li "Claim Update" at bounding box center [595, 355] width 302 height 31
type input "**********"
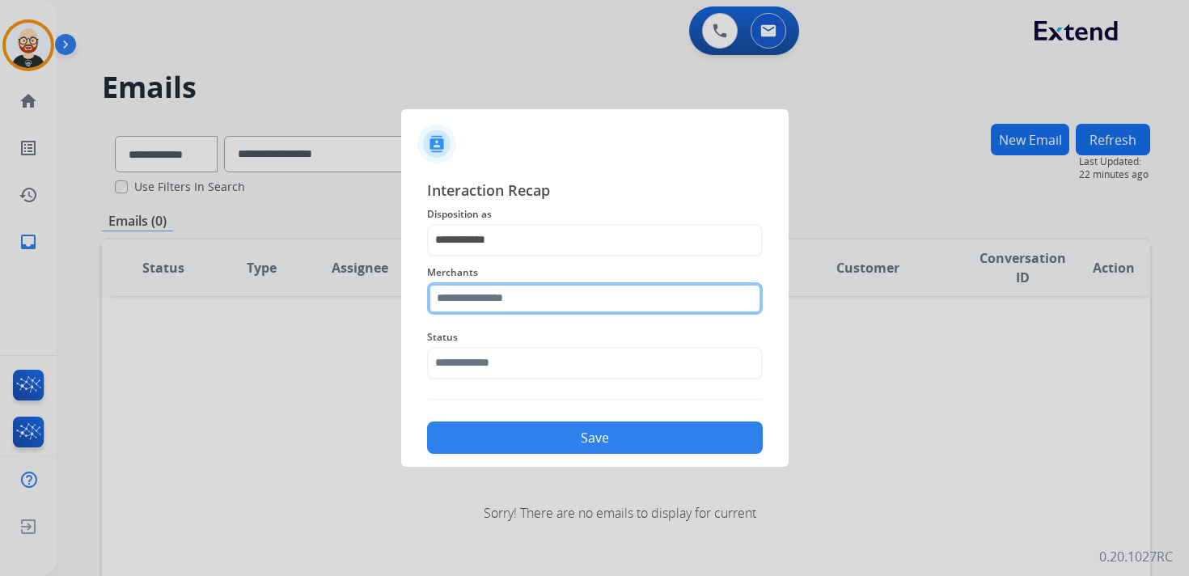
click at [484, 310] on input "text" at bounding box center [595, 298] width 336 height 32
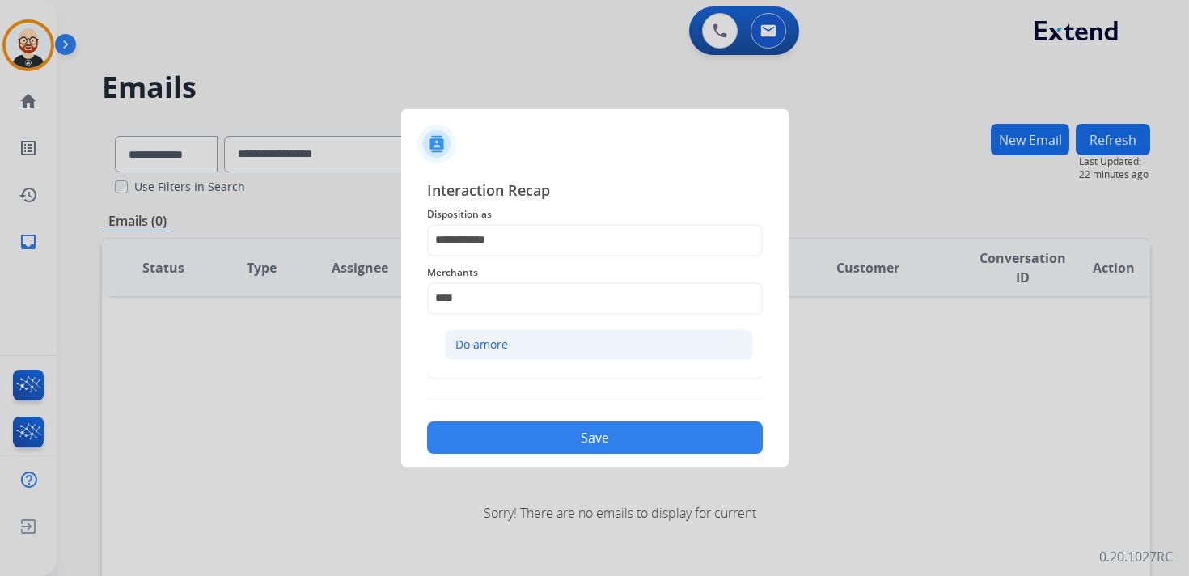
click at [475, 347] on div "Do amore" at bounding box center [481, 344] width 53 height 16
type input "********"
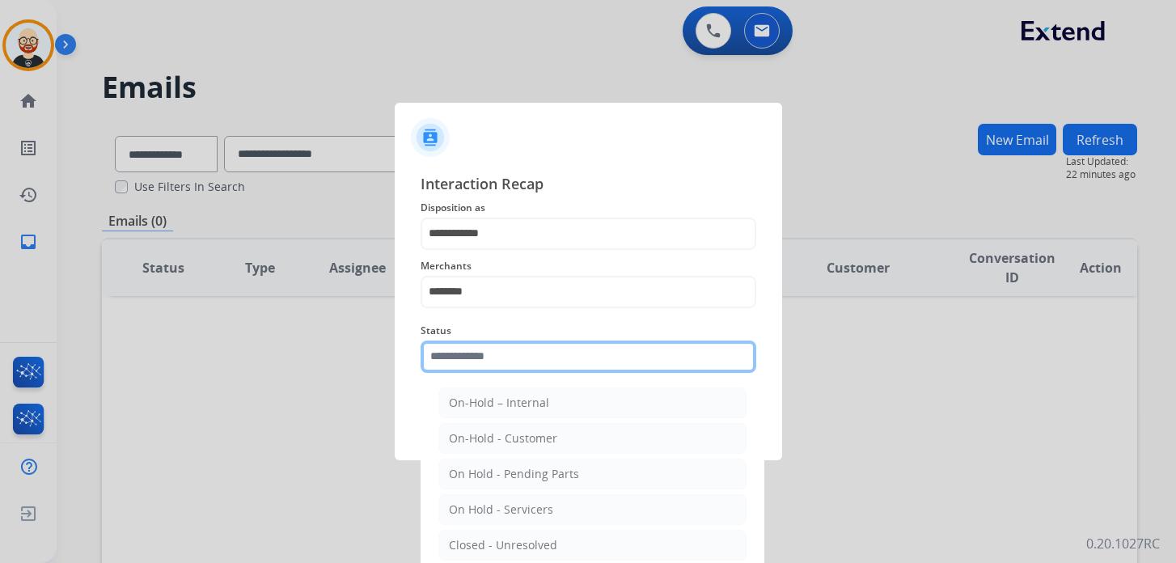
click at [475, 375] on div "Status On-Hold – Internal On-Hold - Customer On Hold - Pending Parts On Hold - …" at bounding box center [588, 347] width 336 height 65
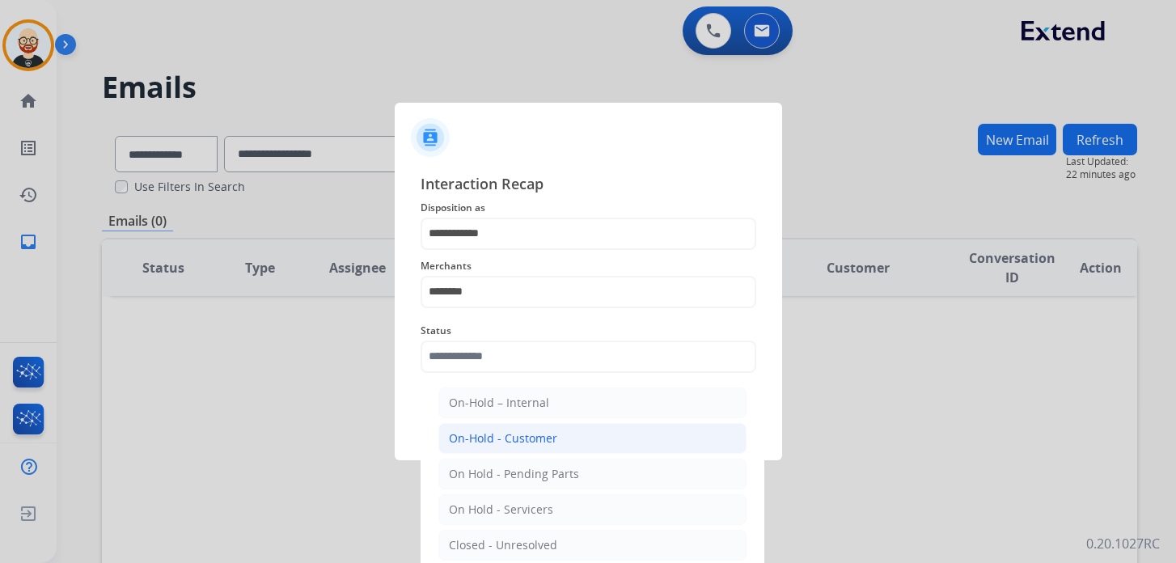
click at [496, 438] on div "On-Hold - Customer" at bounding box center [503, 438] width 108 height 16
type input "**********"
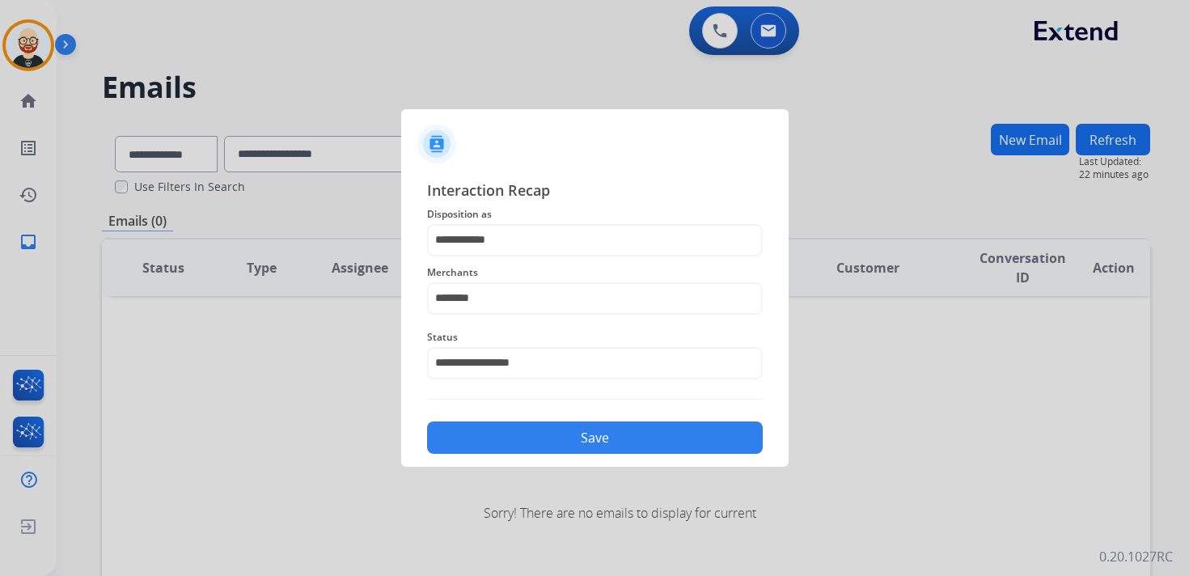
click at [507, 444] on button "Save" at bounding box center [595, 437] width 336 height 32
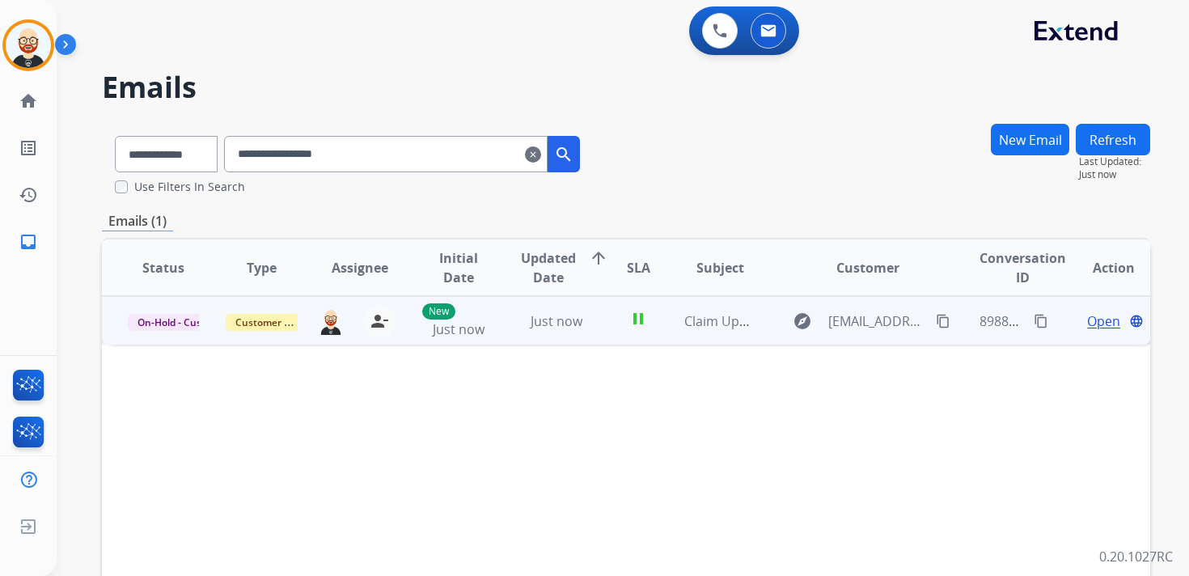
click at [1034, 324] on mat-icon "content_copy" at bounding box center [1040, 321] width 15 height 15
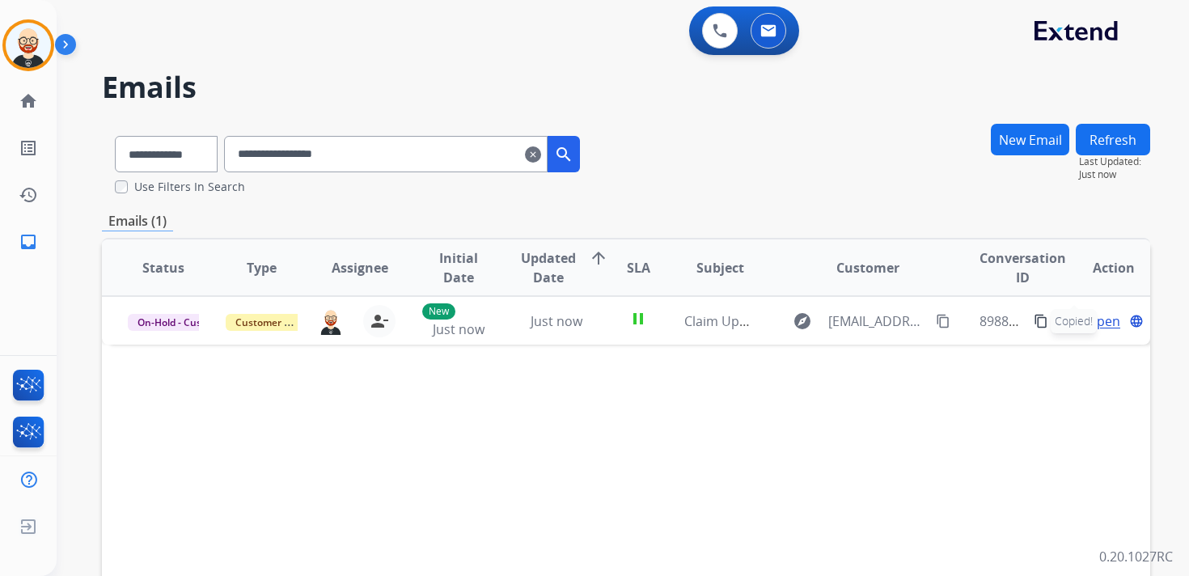
click at [541, 158] on mat-icon "clear" at bounding box center [533, 154] width 16 height 19
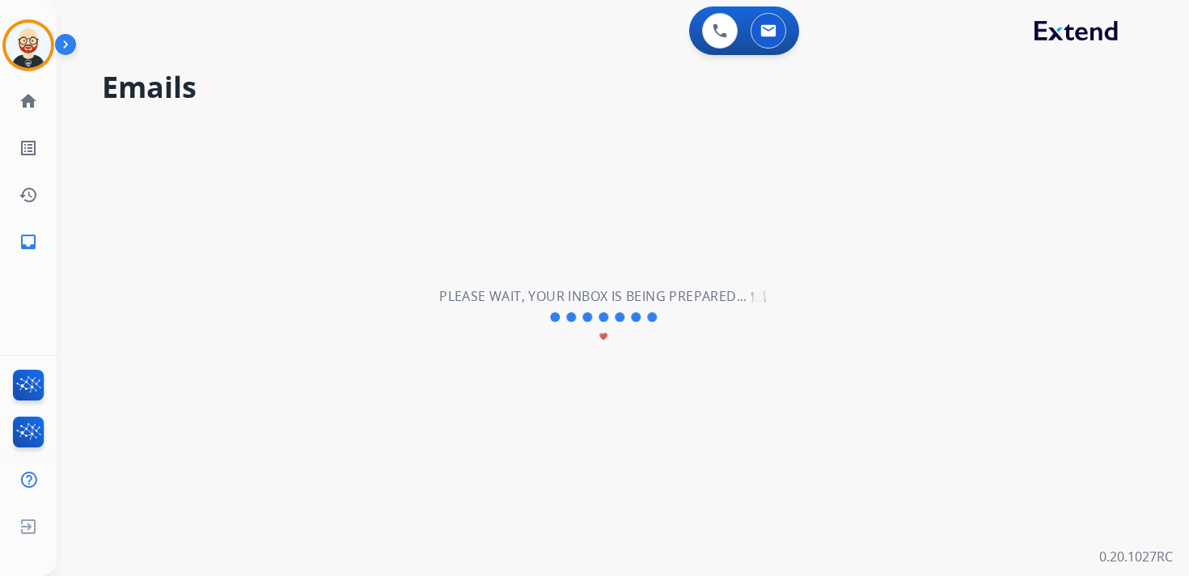
select select "**********"
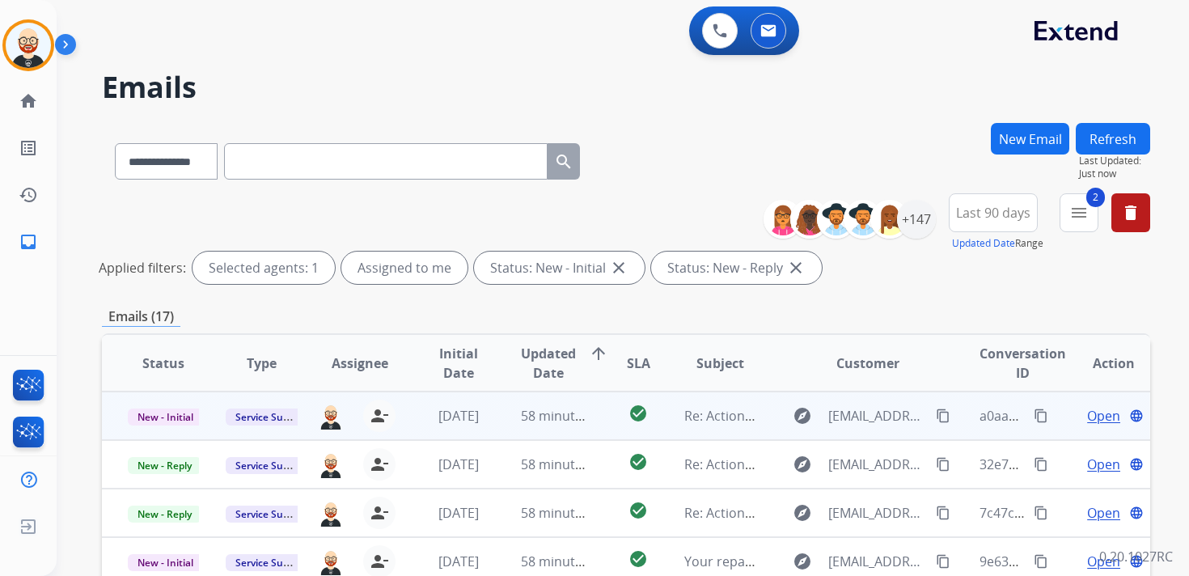
click at [1093, 418] on span "Open" at bounding box center [1103, 415] width 33 height 19
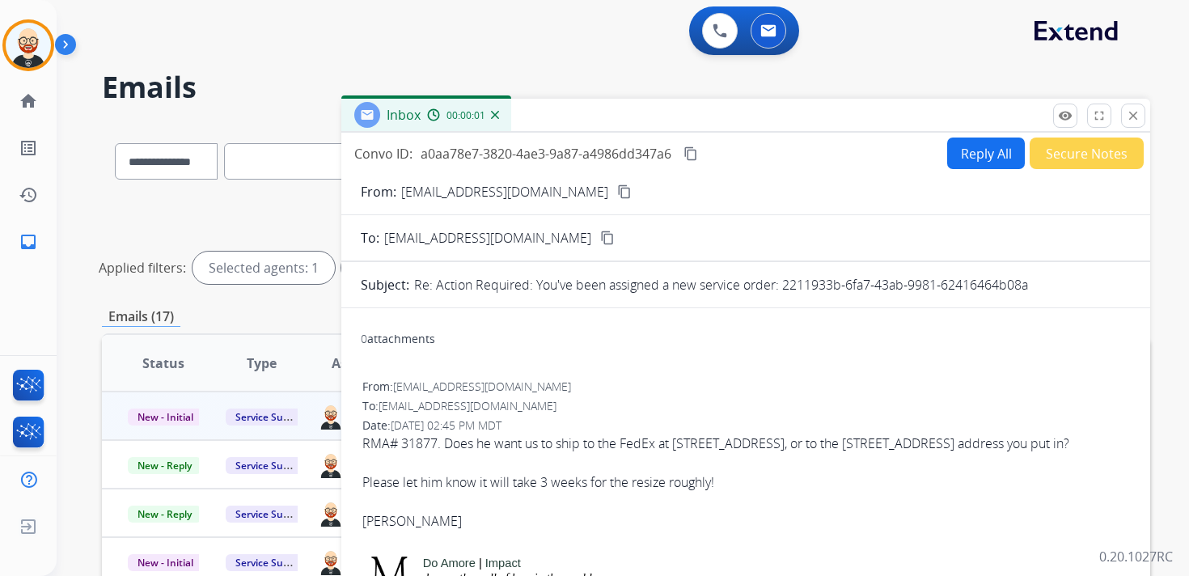
click at [952, 150] on button "Reply All" at bounding box center [986, 153] width 78 height 32
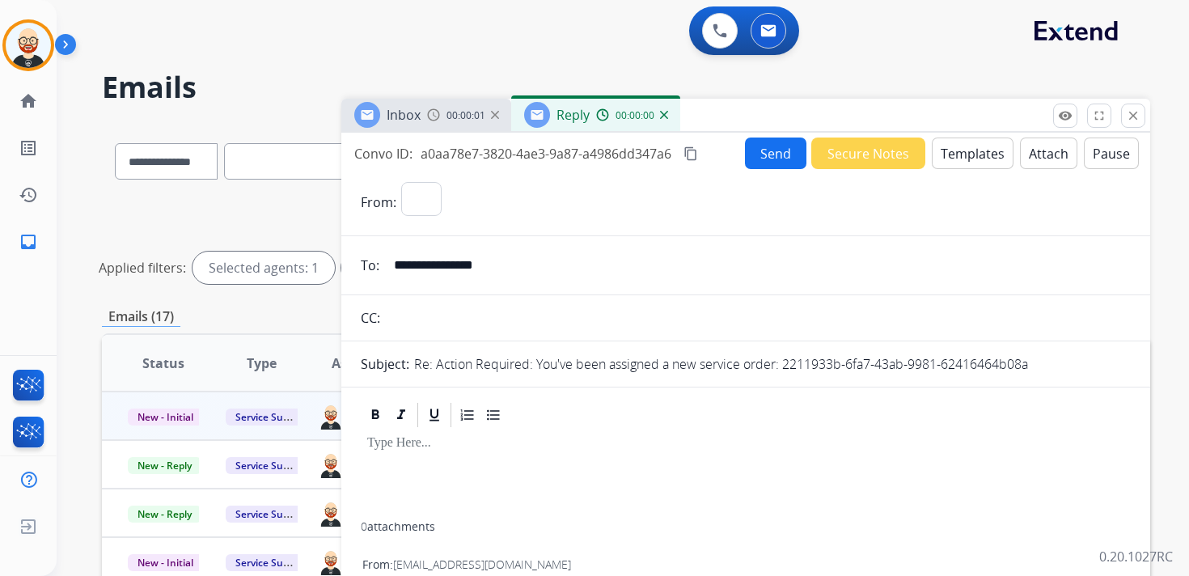
select select "**********"
click at [477, 471] on div at bounding box center [746, 475] width 770 height 92
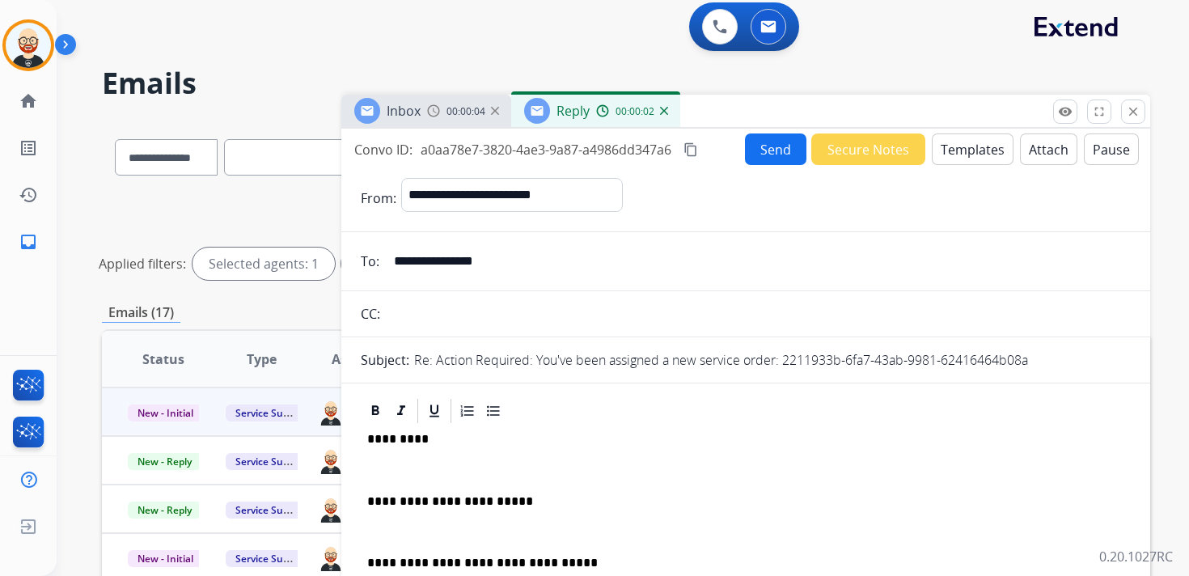
click at [396, 437] on p "*********" at bounding box center [739, 439] width 744 height 15
click at [397, 455] on div "**********" at bounding box center [746, 548] width 770 height 247
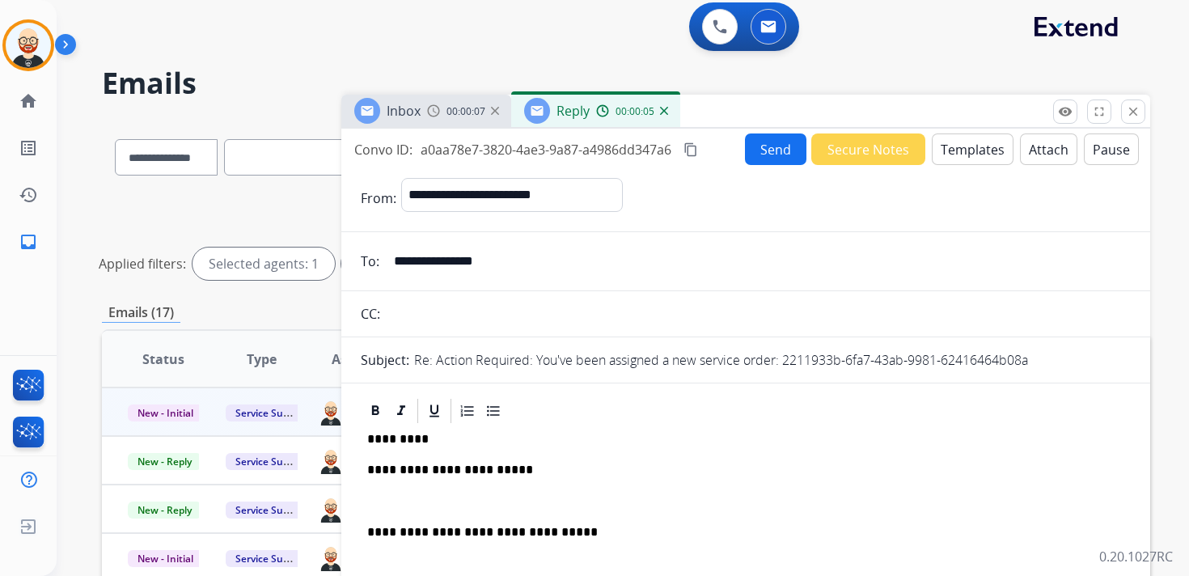
click at [402, 481] on div "**********" at bounding box center [746, 533] width 770 height 217
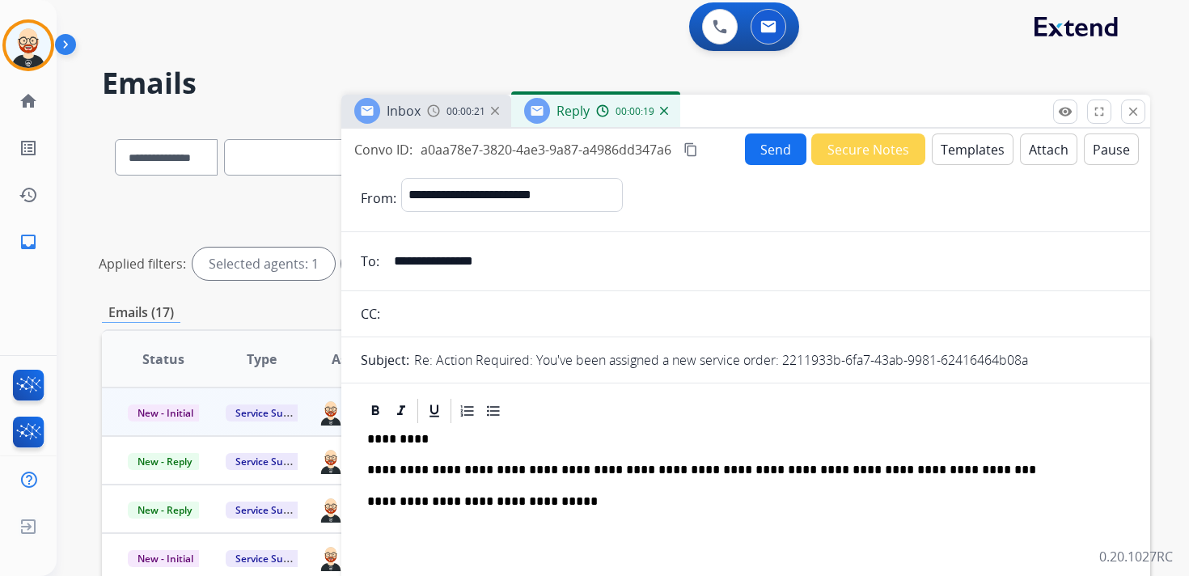
click at [756, 160] on button "Send" at bounding box center [775, 149] width 61 height 32
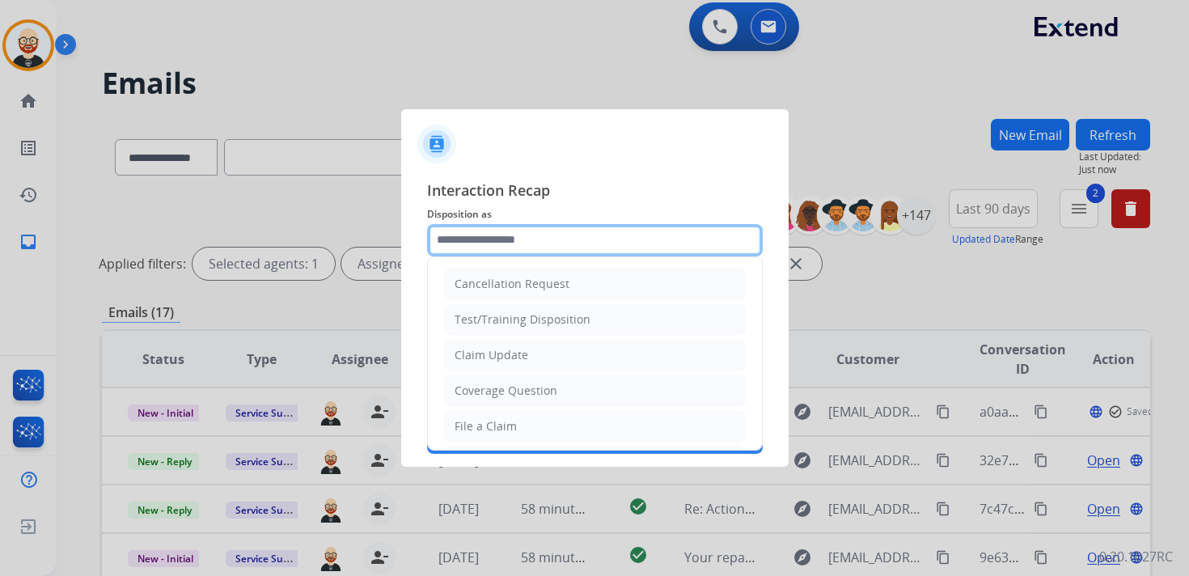
click at [476, 249] on input "text" at bounding box center [595, 240] width 336 height 32
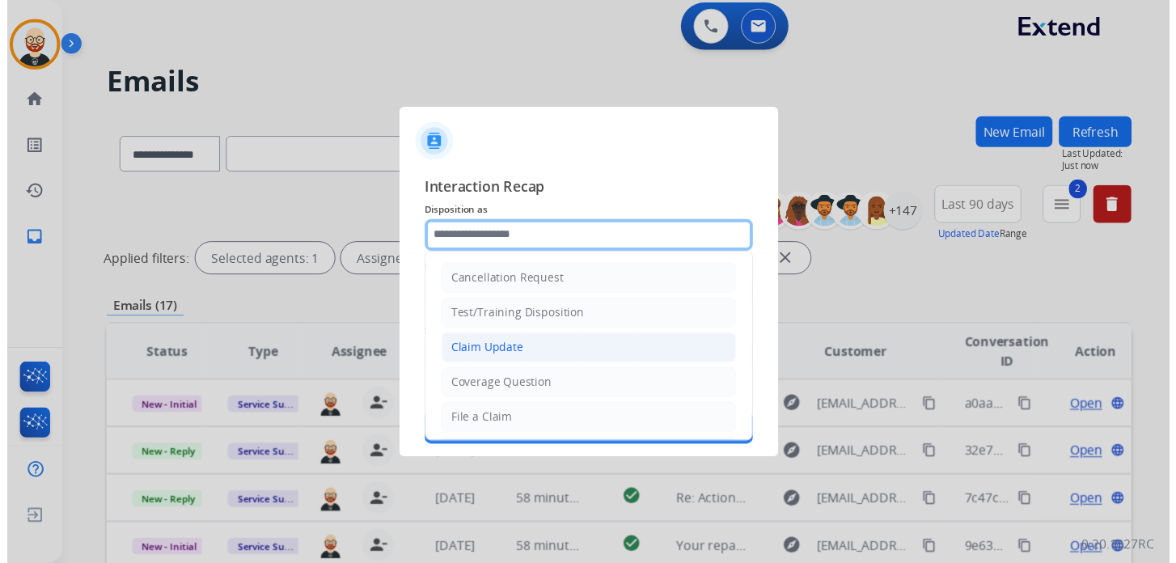
scroll to position [243, 0]
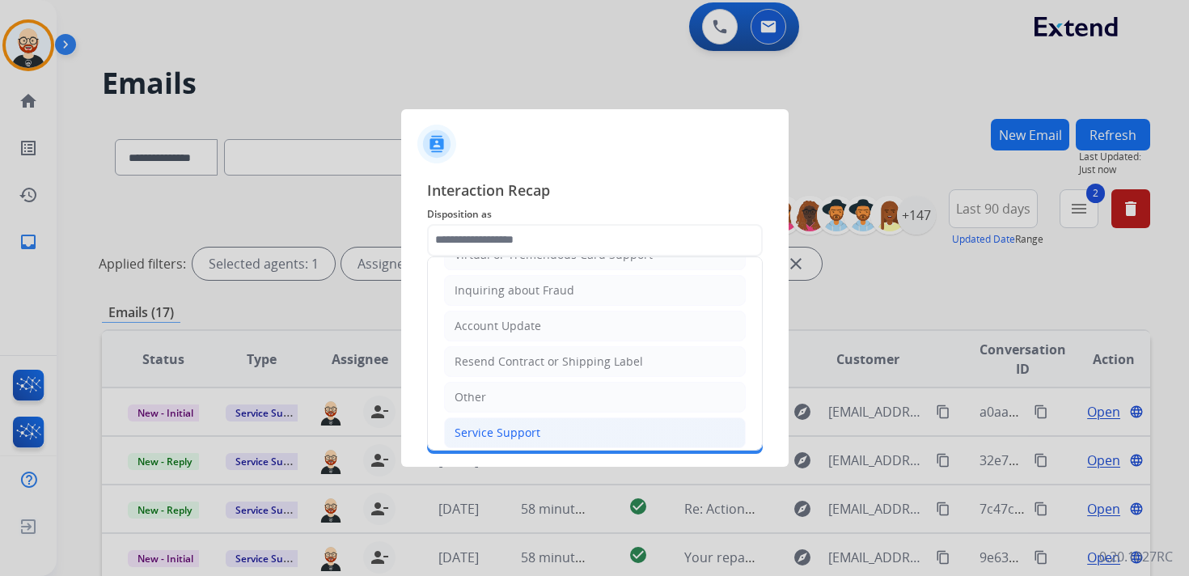
click at [508, 426] on div "Service Support" at bounding box center [497, 433] width 86 height 16
type input "**********"
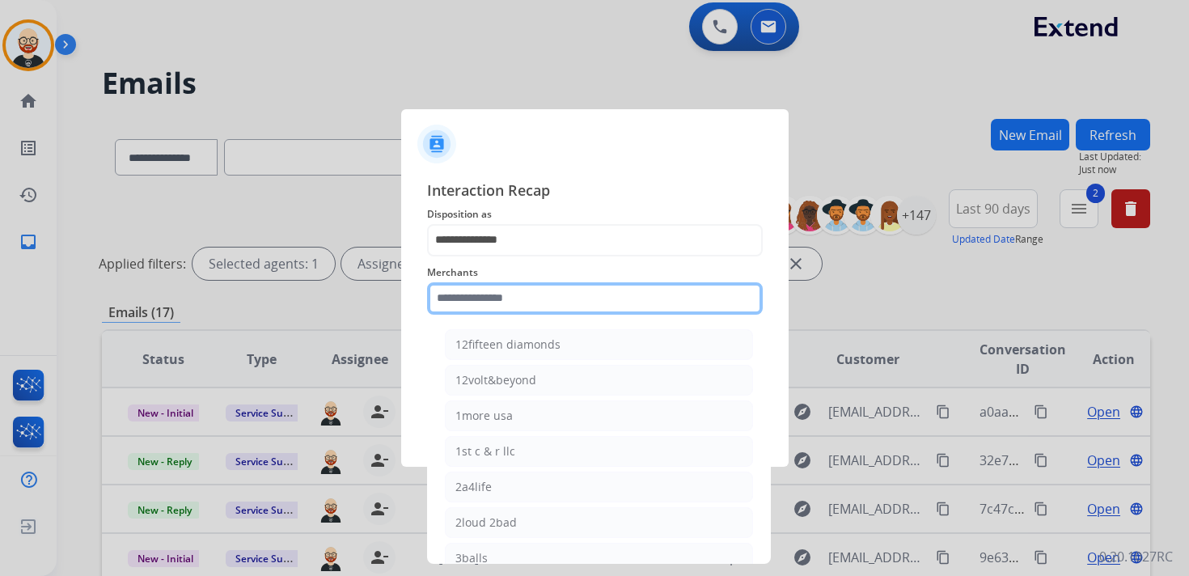
click at [503, 302] on input "text" at bounding box center [595, 298] width 336 height 32
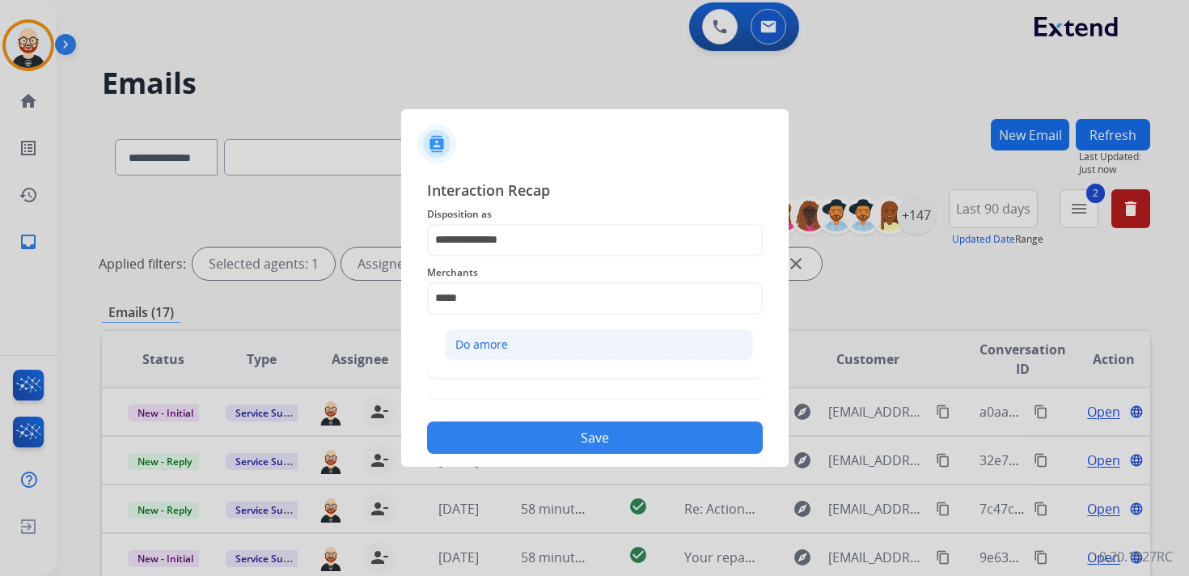
click at [503, 333] on li "Do amore" at bounding box center [599, 344] width 308 height 31
type input "********"
click at [500, 381] on div "Status" at bounding box center [595, 353] width 336 height 65
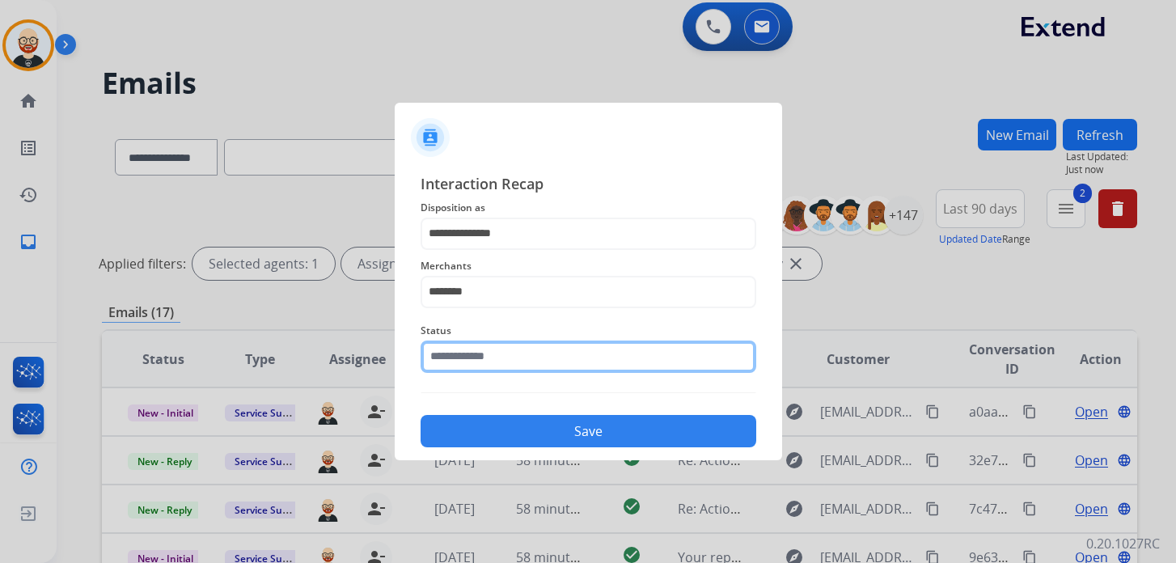
click at [492, 365] on input "text" at bounding box center [588, 356] width 336 height 32
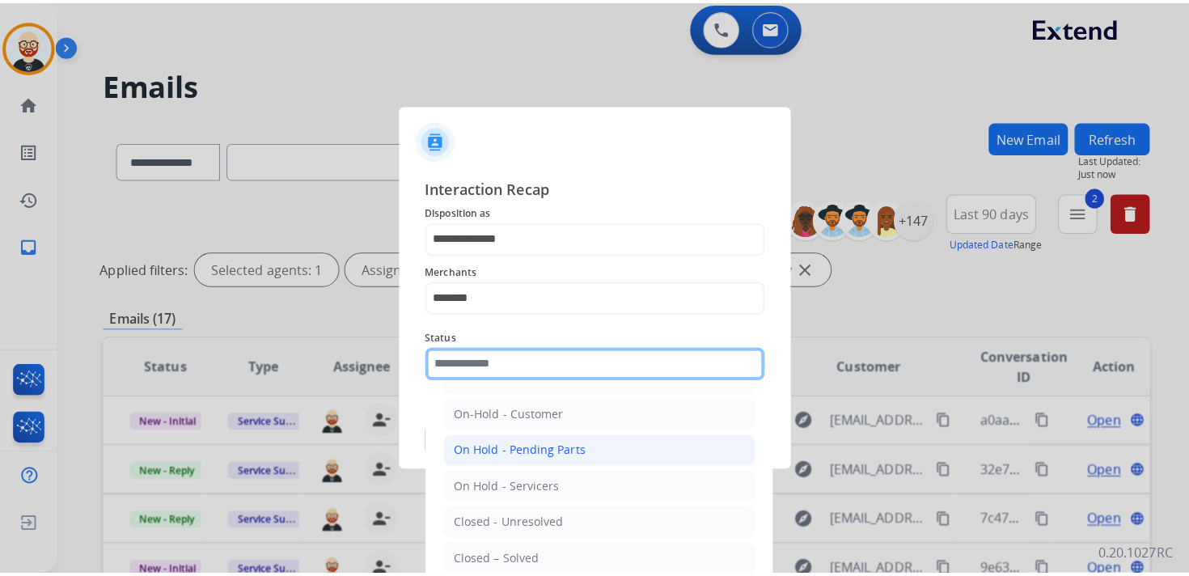
scroll to position [39, 0]
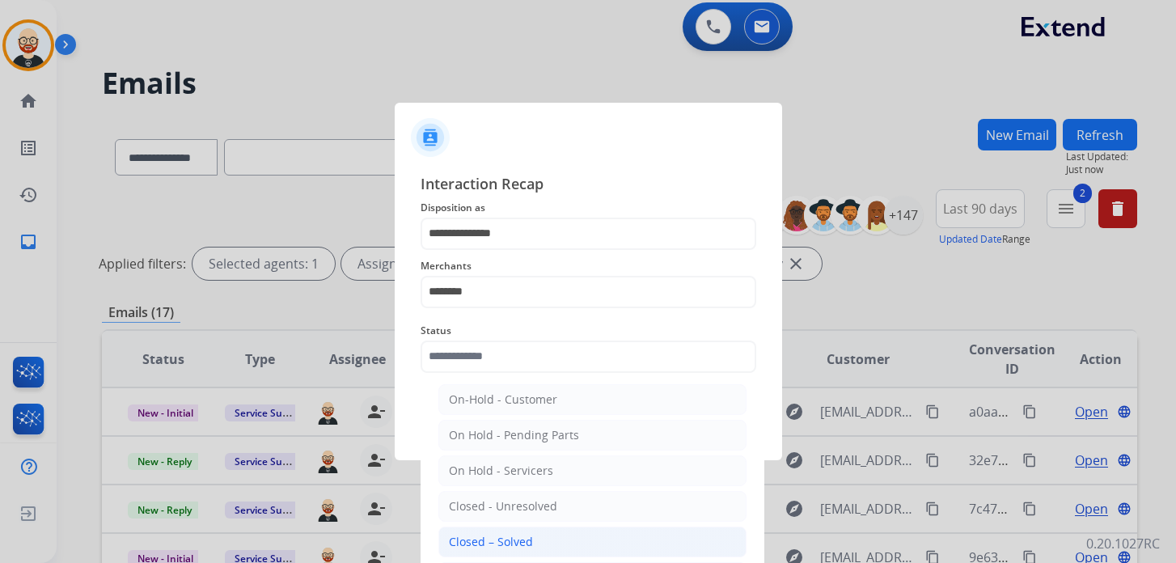
click at [522, 534] on div "Closed – Solved" at bounding box center [491, 542] width 84 height 16
type input "**********"
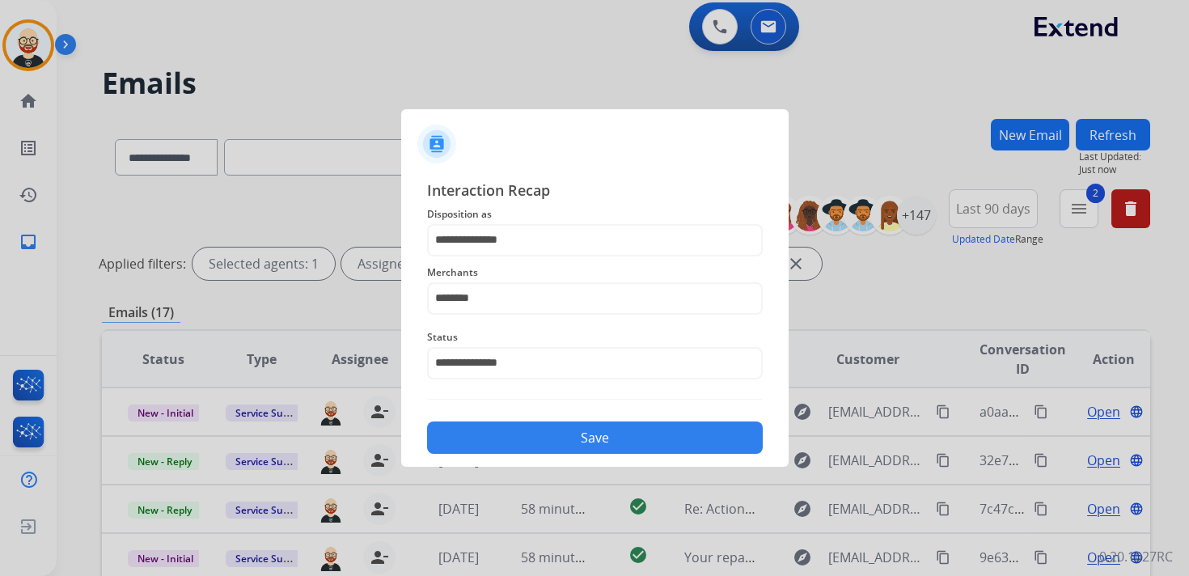
click at [513, 441] on button "Save" at bounding box center [595, 437] width 336 height 32
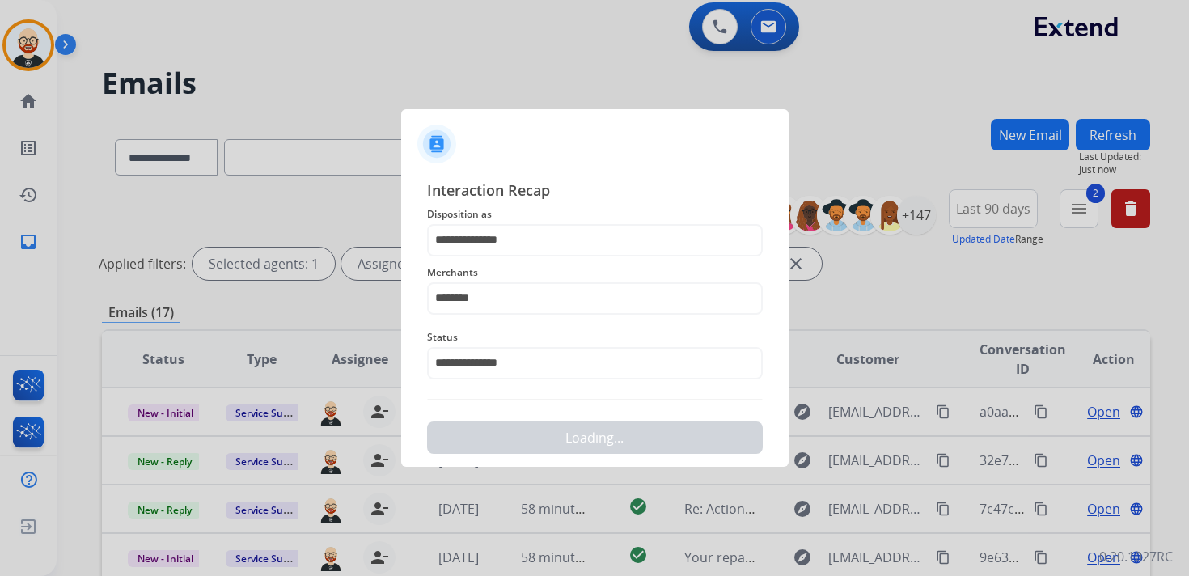
scroll to position [0, 0]
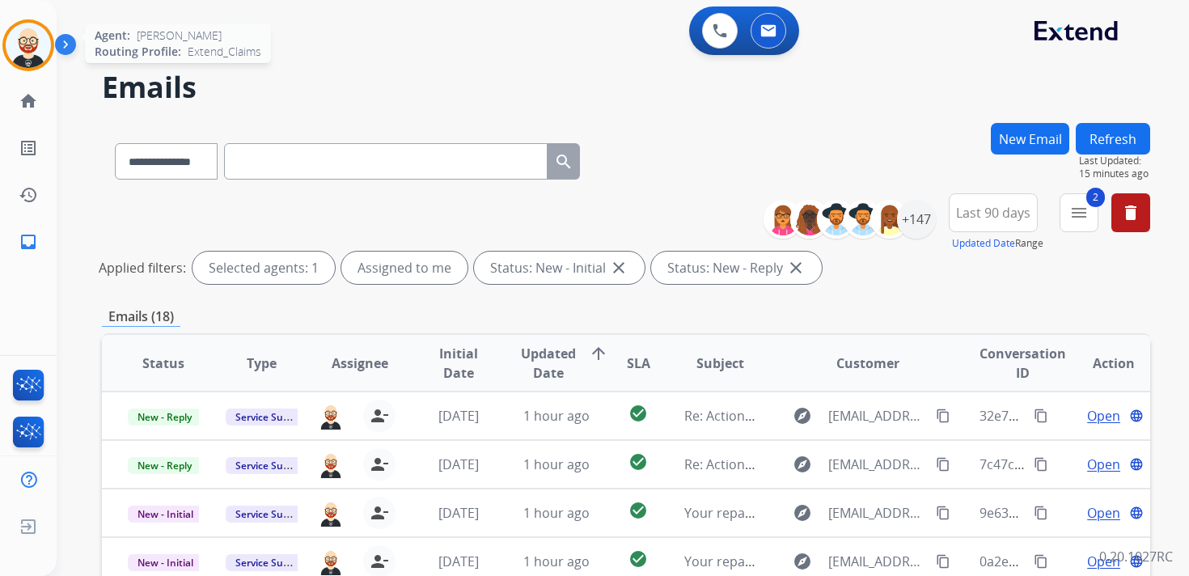
click at [36, 45] on img at bounding box center [28, 45] width 45 height 45
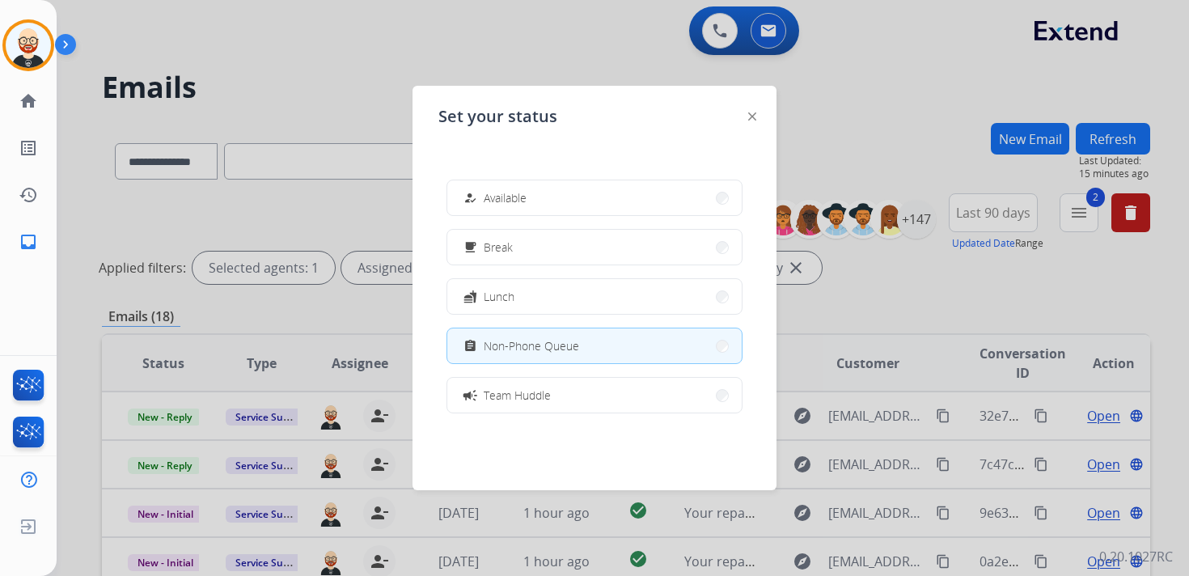
scroll to position [256, 0]
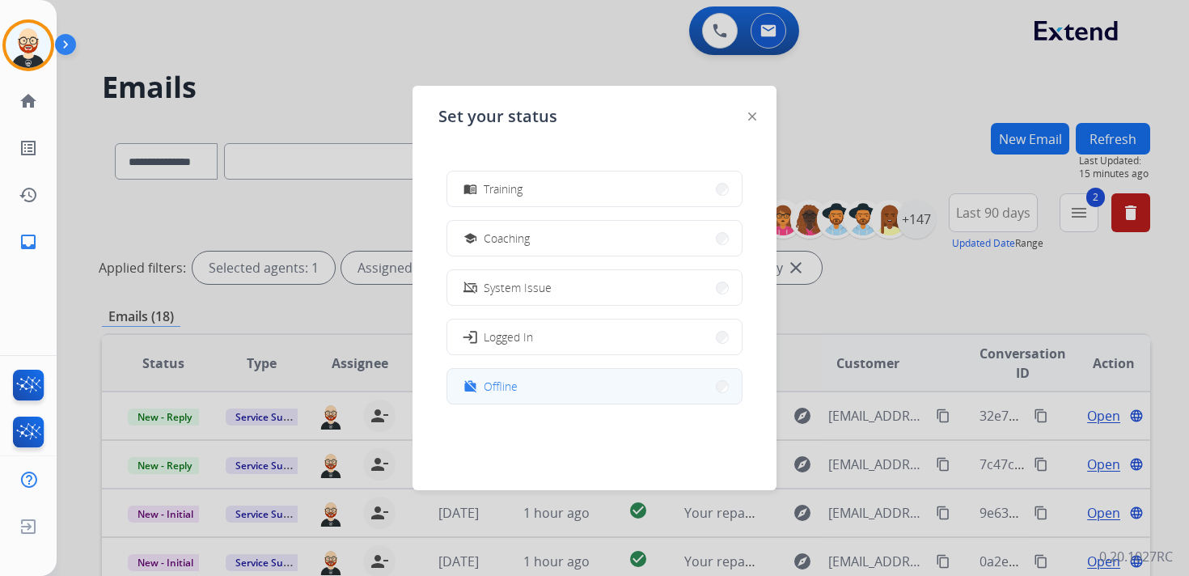
click at [531, 393] on button "work_off Offline" at bounding box center [594, 386] width 294 height 35
